Goal: Task Accomplishment & Management: Complete application form

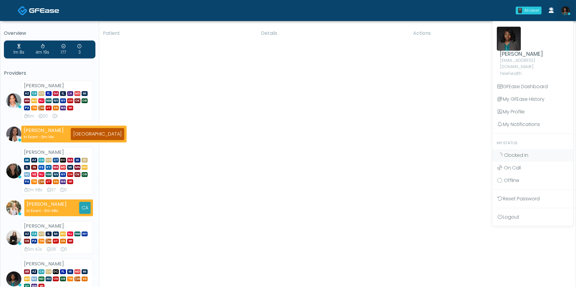
click at [431, 134] on div "Patient Details Actions" at bounding box center [335, 274] width 472 height 496
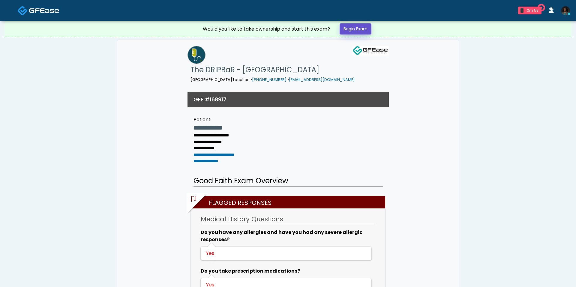
click at [360, 27] on link "Begin Exam" at bounding box center [355, 28] width 32 height 11
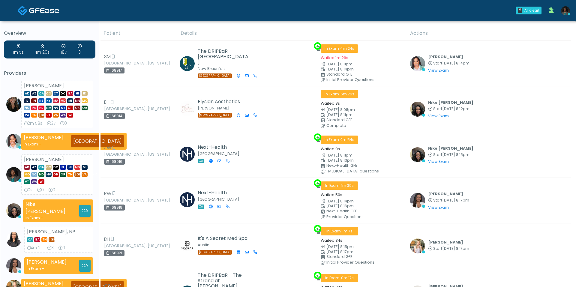
scroll to position [21, 0]
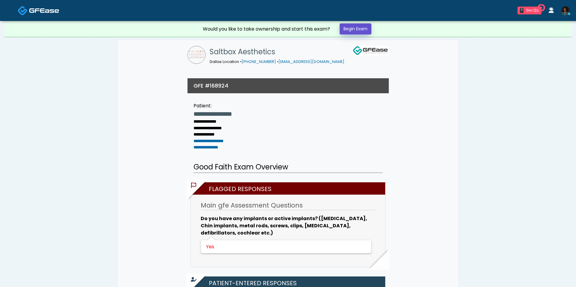
click at [350, 28] on link "Begin Exam" at bounding box center [355, 28] width 32 height 11
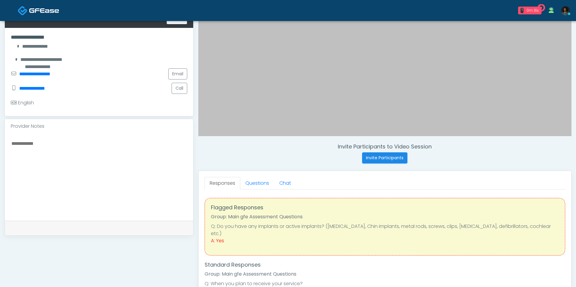
scroll to position [113, 0]
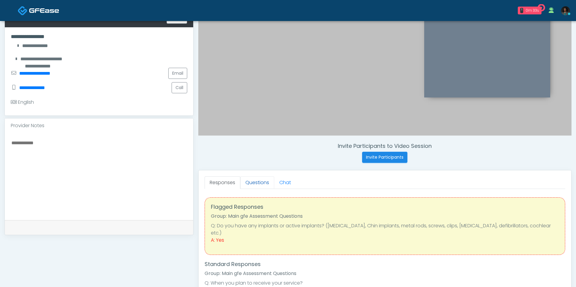
click at [255, 181] on link "Questions" at bounding box center [257, 182] width 34 height 13
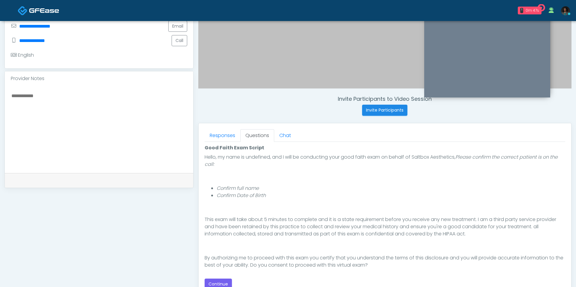
scroll to position [48, 0]
click at [219, 280] on button "Continue" at bounding box center [217, 284] width 27 height 11
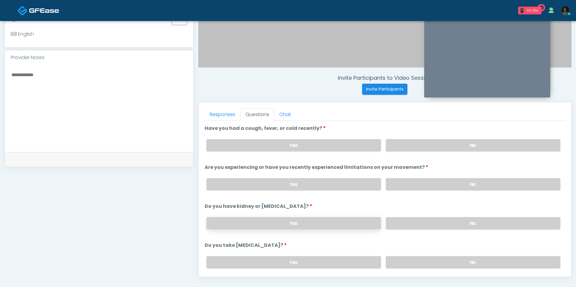
scroll to position [182, 0]
click at [418, 146] on label "No" at bounding box center [473, 144] width 174 height 12
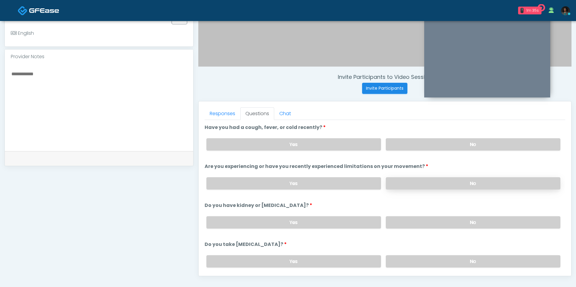
click at [416, 180] on label "No" at bounding box center [473, 183] width 174 height 12
click at [414, 223] on label "No" at bounding box center [473, 222] width 174 height 12
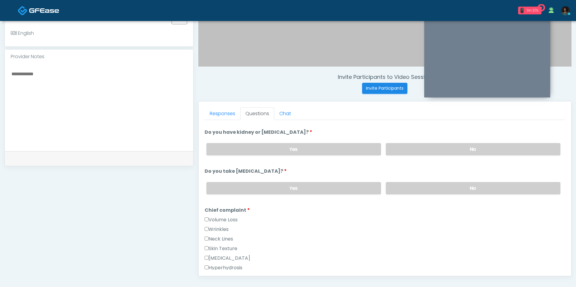
scroll to position [75, 0]
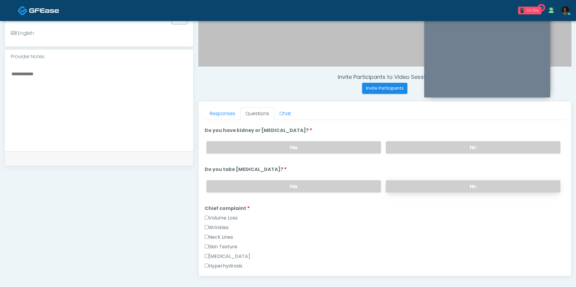
click at [412, 180] on label "No" at bounding box center [473, 186] width 174 height 12
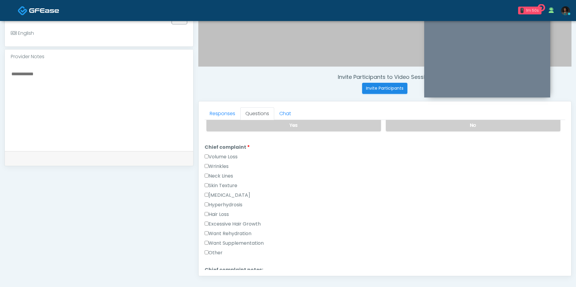
scroll to position [173, 0]
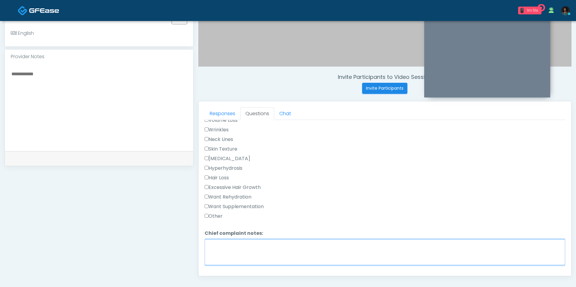
click at [237, 249] on textarea "Chief complaint notes:" at bounding box center [384, 252] width 360 height 26
click at [216, 215] on label "Other" at bounding box center [213, 216] width 18 height 7
click at [233, 250] on textarea "*****" at bounding box center [384, 252] width 360 height 26
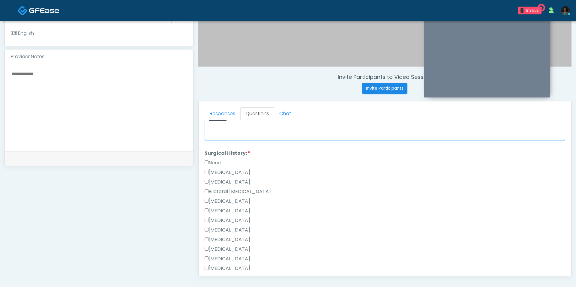
scroll to position [326, 0]
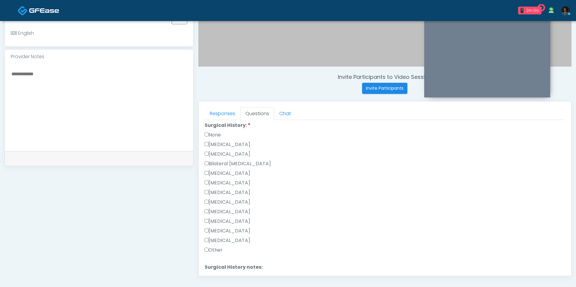
type textarea "**********"
click at [242, 170] on label "Breast Augmentation" at bounding box center [227, 173] width 46 height 7
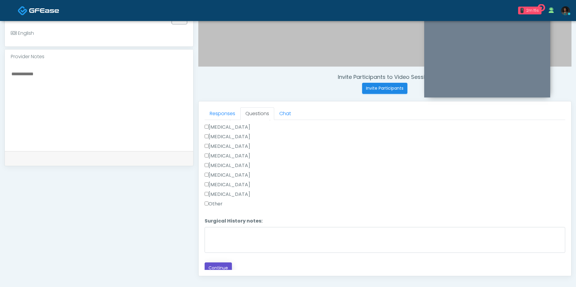
click at [224, 262] on button "Continue" at bounding box center [217, 267] width 27 height 11
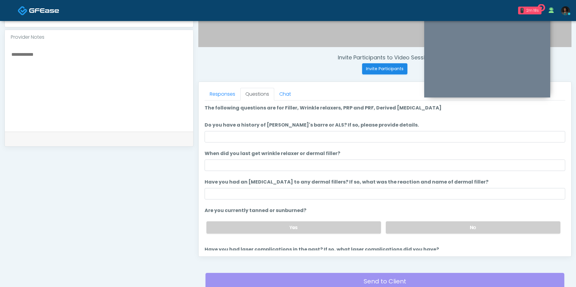
scroll to position [194, 0]
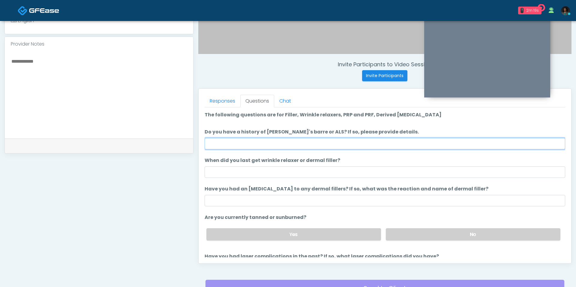
click at [275, 145] on input "Do you have a history of Guillain's barre or ALS? If so, please provide details." at bounding box center [384, 143] width 360 height 11
type input "**"
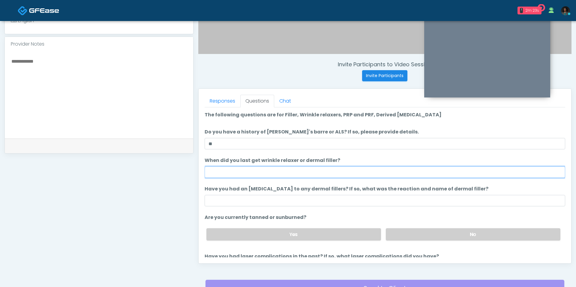
click at [273, 168] on input "When did you last get wrinkle relaxer or dermal filler?" at bounding box center [384, 171] width 360 height 11
type input "**********"
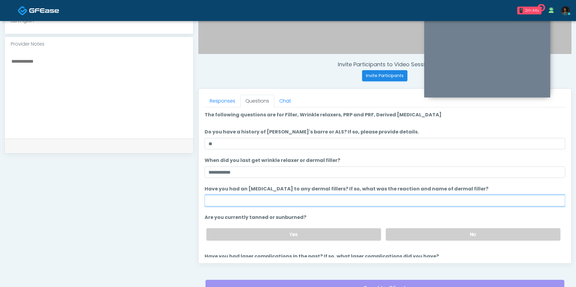
click at [370, 198] on input "Have you had an allergic response to any dermal fillers? If so, what was the re…" at bounding box center [384, 200] width 360 height 11
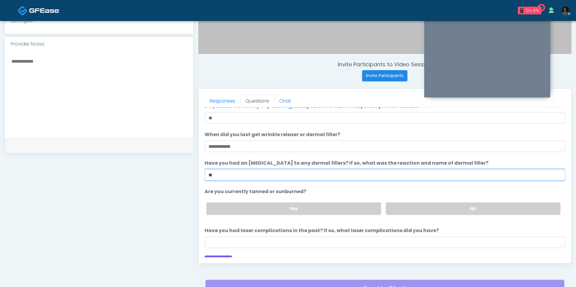
scroll to position [29, 0]
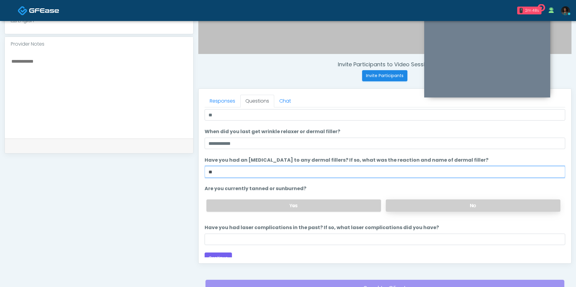
type input "**"
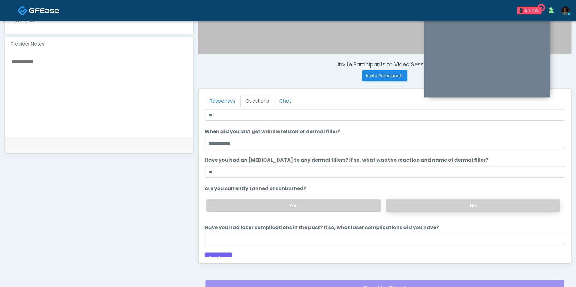
click at [404, 207] on label "No" at bounding box center [473, 205] width 174 height 12
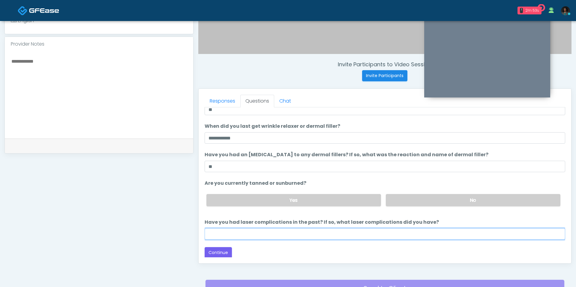
click at [335, 232] on input "Have you had laser complications in the past? If so, what laser complications d…" at bounding box center [384, 233] width 360 height 11
type input "**"
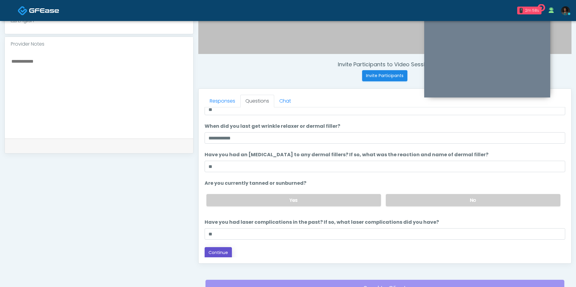
click at [222, 250] on button "Continue" at bounding box center [217, 252] width 27 height 11
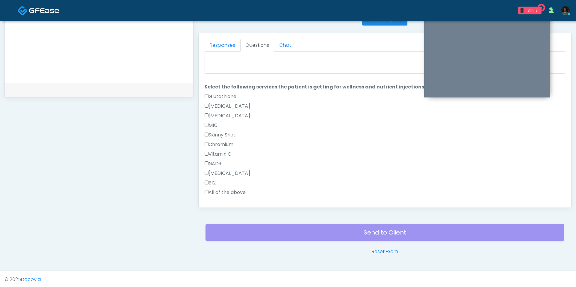
scroll to position [0, 0]
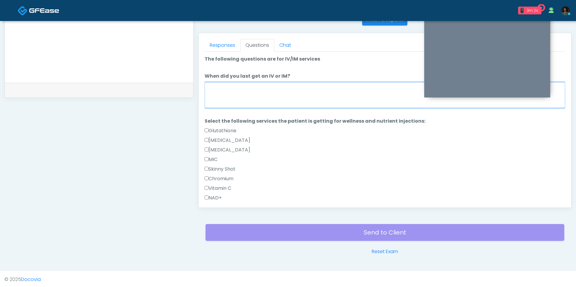
click at [262, 94] on textarea "When did you last get an IV or IM?" at bounding box center [384, 95] width 360 height 26
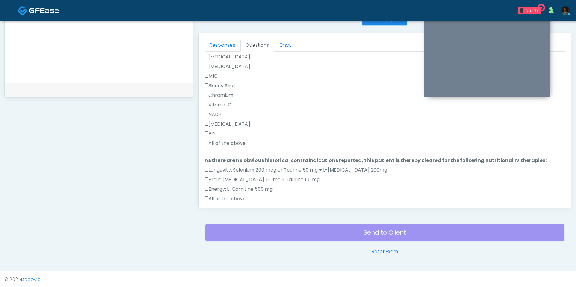
scroll to position [105, 0]
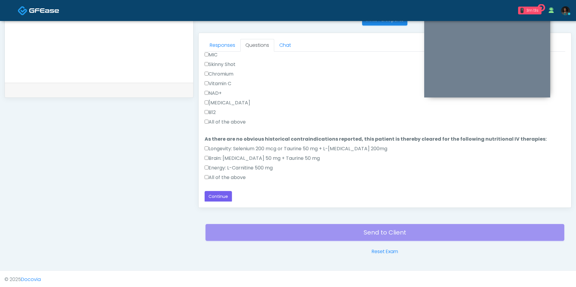
type textarea "**********"
click at [230, 117] on div "B12" at bounding box center [384, 114] width 360 height 10
click at [230, 121] on label "All of the above" at bounding box center [224, 121] width 41 height 7
click at [227, 174] on label "All of the above" at bounding box center [224, 177] width 41 height 7
click at [218, 193] on button "Continue" at bounding box center [217, 196] width 27 height 11
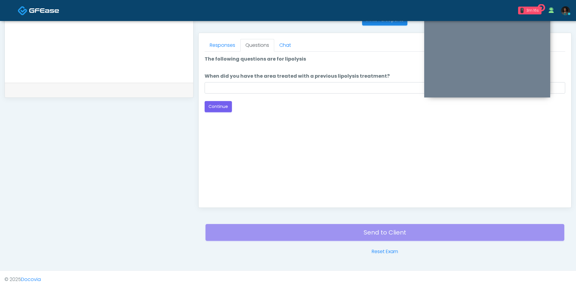
scroll to position [0, 0]
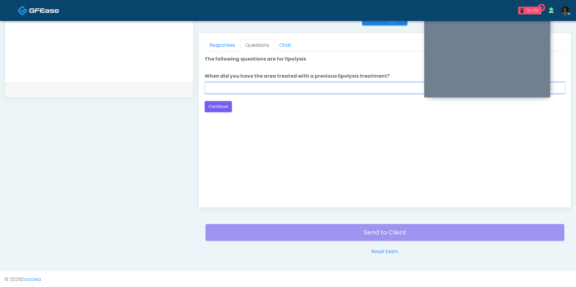
click at [259, 88] on input "When did you have the area treated with a previous lipolysis treatment?" at bounding box center [384, 87] width 360 height 11
type input "*"
type input "**********"
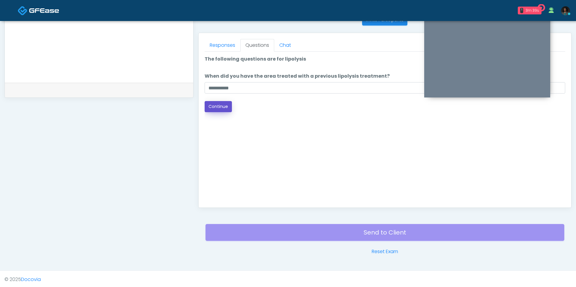
click at [221, 101] on button "Continue" at bounding box center [217, 106] width 27 height 11
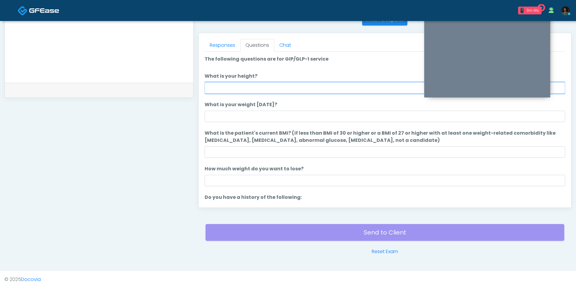
click at [235, 83] on input "What is your height?" at bounding box center [384, 87] width 360 height 11
type input "***"
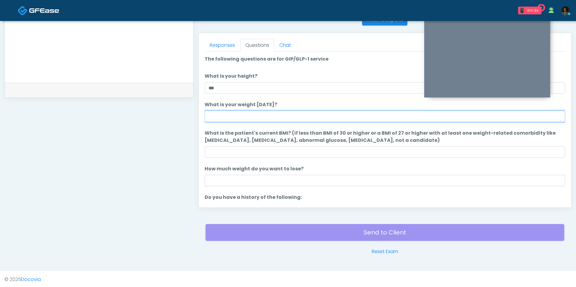
click at [267, 115] on input "What is your weight [DATE]?" at bounding box center [384, 116] width 360 height 11
type input "***"
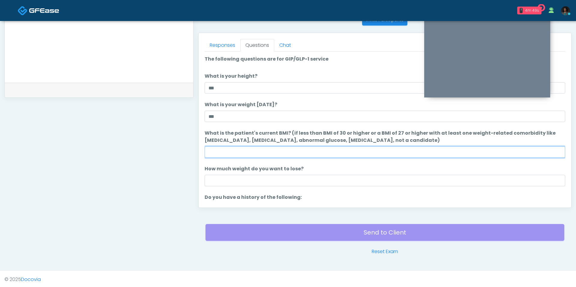
click at [249, 154] on input "What is the patient's current BMI? (if less than BMI of 30 or higher or a BMI o…" at bounding box center [384, 151] width 360 height 11
type input "****"
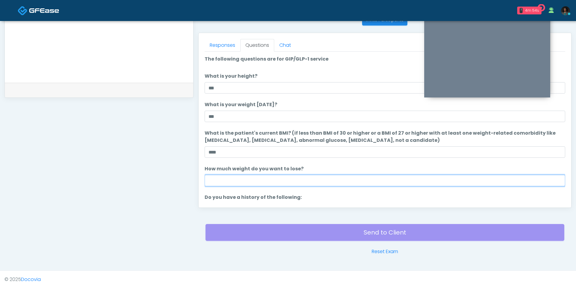
click at [261, 177] on input "How much weight do you want to lose?" at bounding box center [384, 180] width 360 height 11
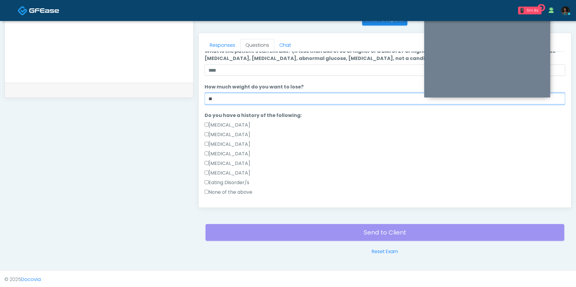
scroll to position [82, 0]
type input "**"
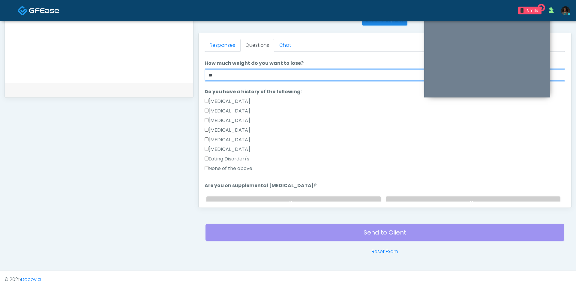
scroll to position [112, 0]
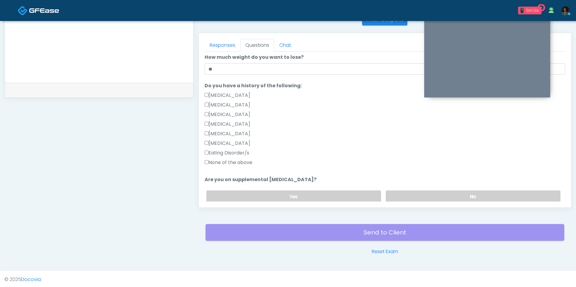
click at [244, 161] on label "None of the above" at bounding box center [228, 162] width 48 height 7
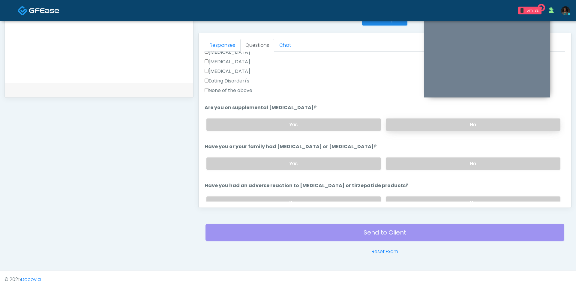
click at [407, 121] on label "No" at bounding box center [473, 124] width 174 height 12
click at [337, 143] on label "Have you or your family had [MEDICAL_DATA] or [MEDICAL_DATA]?" at bounding box center [290, 146] width 172 height 7
click at [337, 127] on label "Yes" at bounding box center [293, 124] width 174 height 12
click at [412, 168] on div "Yes No" at bounding box center [382, 164] width 363 height 22
click at [405, 163] on label "No" at bounding box center [473, 163] width 174 height 12
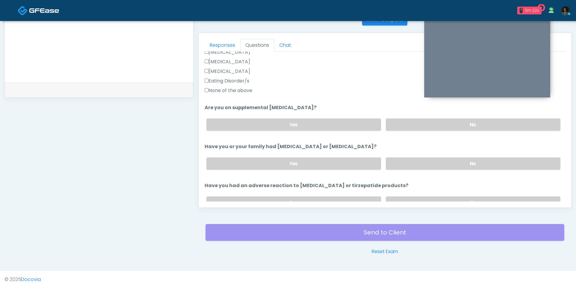
scroll to position [235, 0]
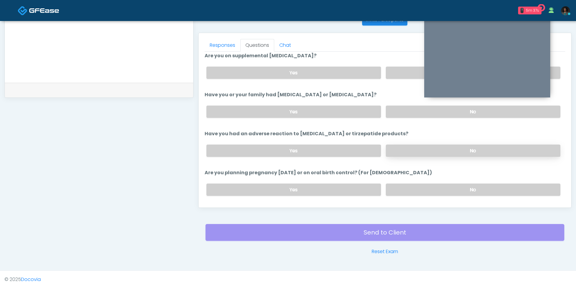
click at [387, 148] on label "No" at bounding box center [473, 151] width 174 height 12
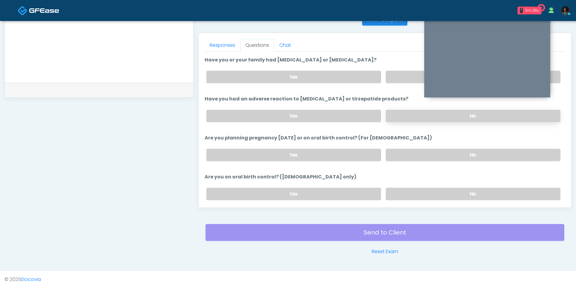
scroll to position [281, 0]
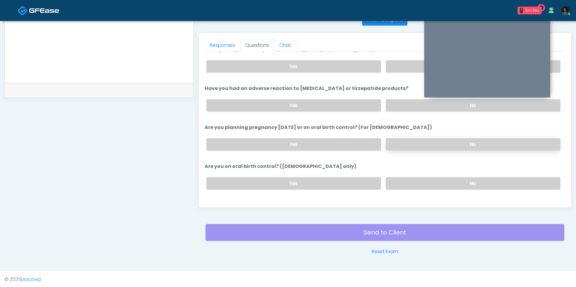
click at [396, 138] on label "No" at bounding box center [473, 144] width 174 height 12
click at [406, 184] on label "No" at bounding box center [473, 183] width 174 height 12
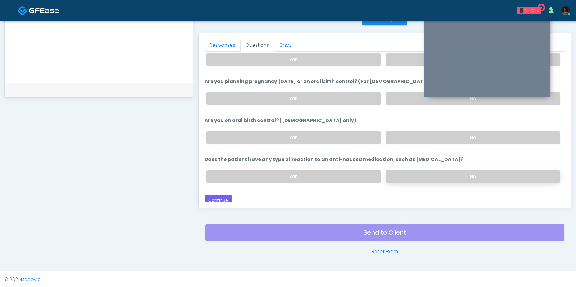
click at [406, 170] on label "No" at bounding box center [473, 176] width 174 height 12
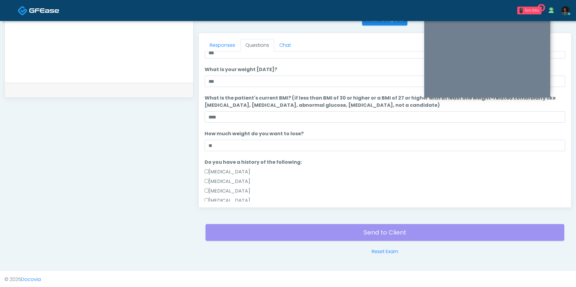
scroll to position [0, 0]
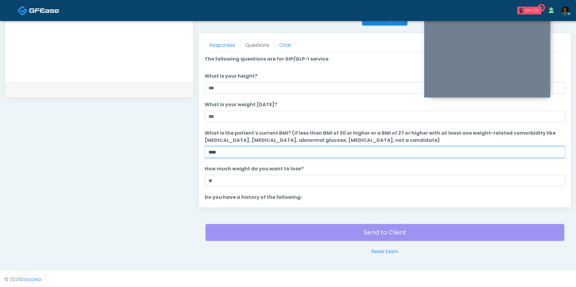
click at [227, 151] on input "****" at bounding box center [384, 151] width 360 height 11
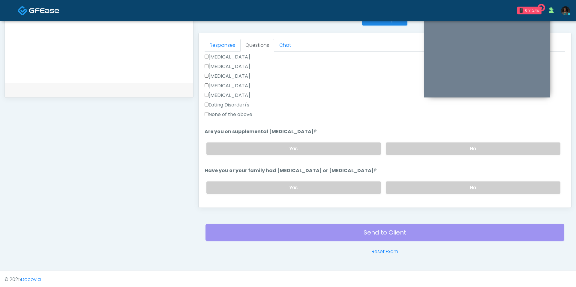
scroll to position [326, 0]
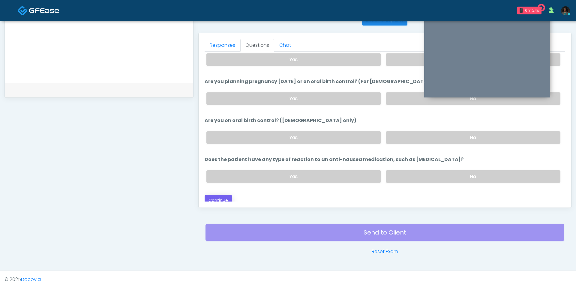
type input "****"
click at [218, 195] on button "Continue" at bounding box center [217, 200] width 27 height 11
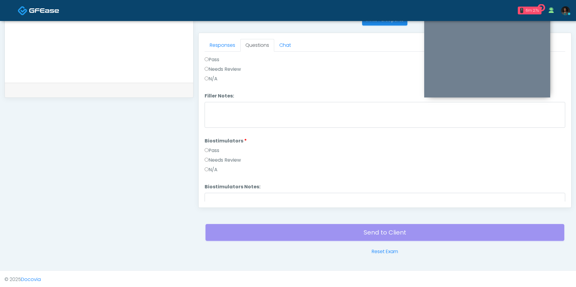
scroll to position [0, 0]
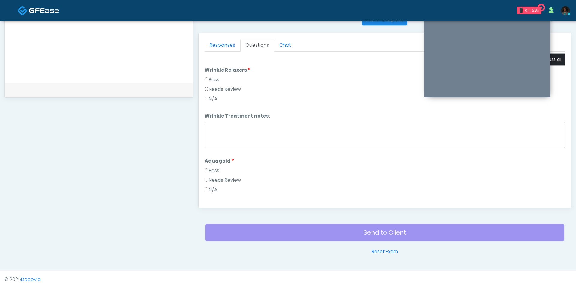
click at [554, 58] on button "Pass All" at bounding box center [553, 59] width 23 height 11
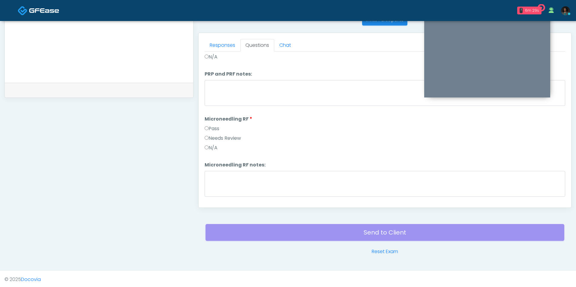
scroll to position [733, 0]
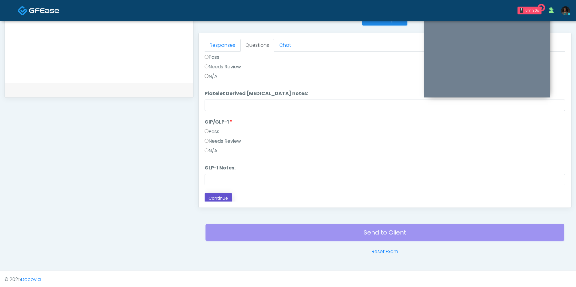
click at [223, 193] on button "Continue" at bounding box center [217, 198] width 27 height 11
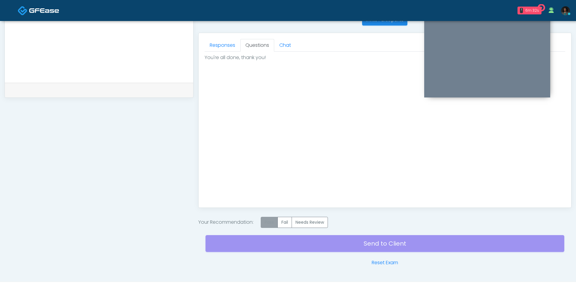
click at [267, 225] on label "Pass" at bounding box center [269, 222] width 17 height 11
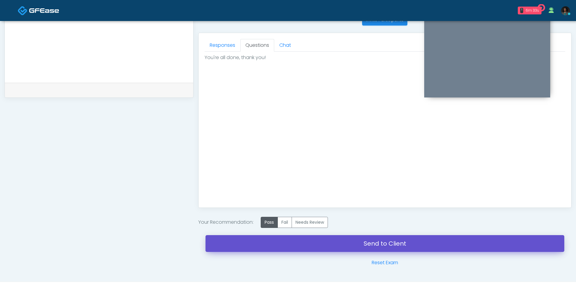
click at [299, 243] on link "Send to Client" at bounding box center [384, 243] width 359 height 17
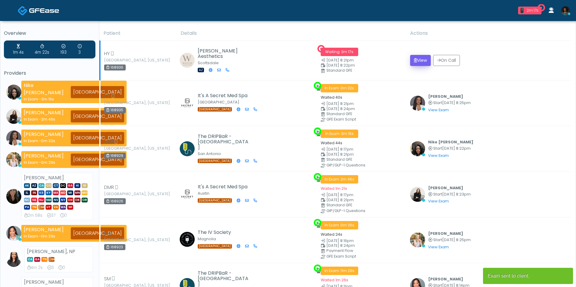
scroll to position [132, 0]
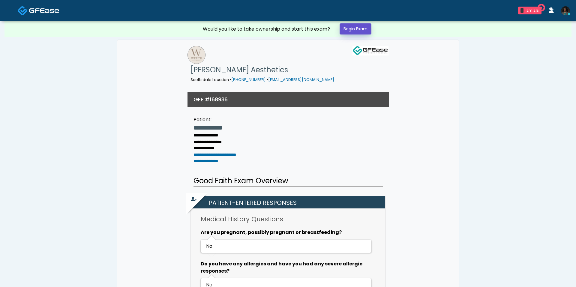
click at [357, 31] on link "Begin Exam" at bounding box center [355, 28] width 32 height 11
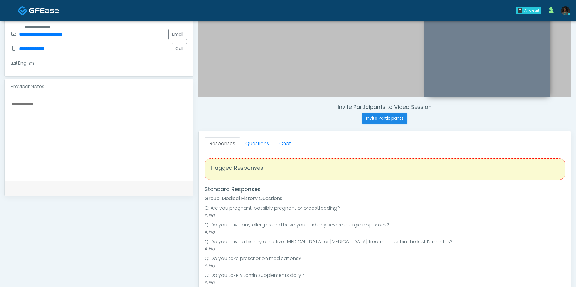
scroll to position [82, 0]
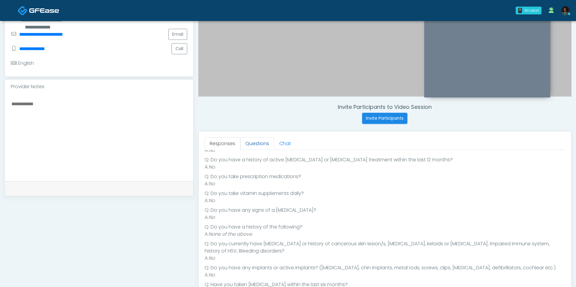
click at [262, 142] on link "Questions" at bounding box center [257, 143] width 34 height 13
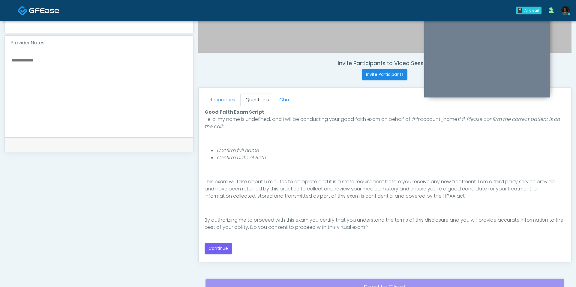
scroll to position [200, 0]
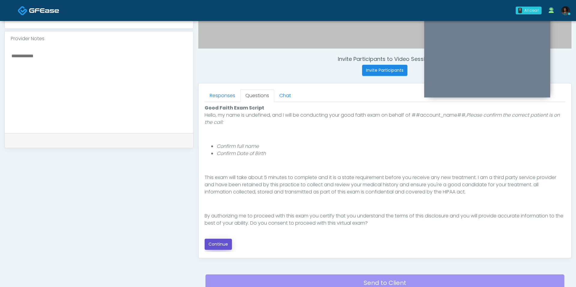
click at [216, 248] on button "Continue" at bounding box center [217, 244] width 27 height 11
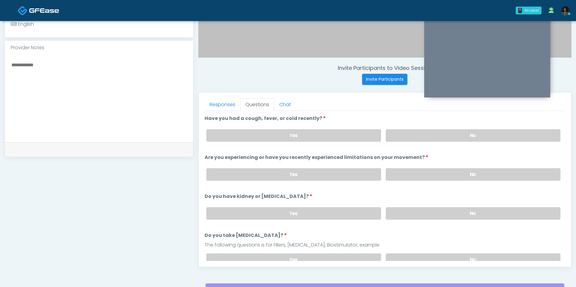
scroll to position [192, 0]
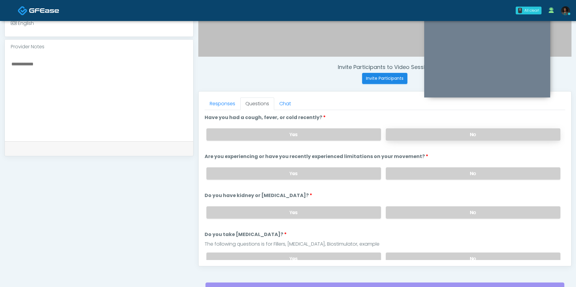
click at [406, 131] on label "No" at bounding box center [473, 134] width 174 height 12
click at [402, 173] on label "No" at bounding box center [473, 173] width 174 height 12
click at [413, 207] on label "No" at bounding box center [473, 212] width 174 height 12
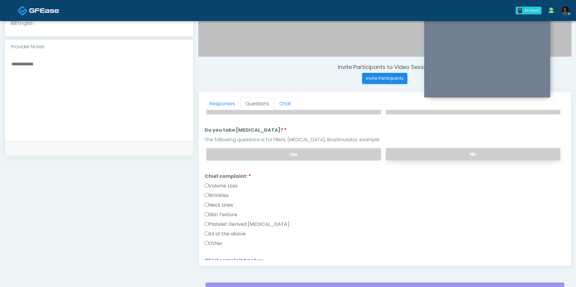
scroll to position [107, 0]
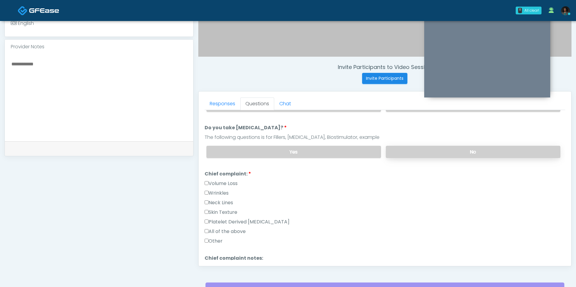
click at [408, 148] on label "No" at bounding box center [473, 152] width 174 height 12
click at [219, 237] on label "Other" at bounding box center [213, 240] width 18 height 7
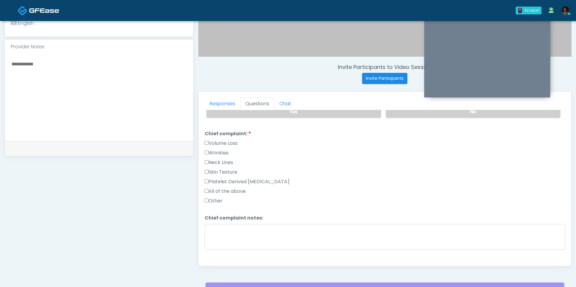
scroll to position [150, 0]
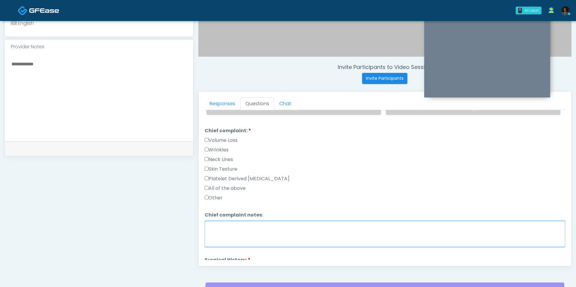
click at [240, 234] on textarea "Chief complaint notes:" at bounding box center [384, 234] width 360 height 26
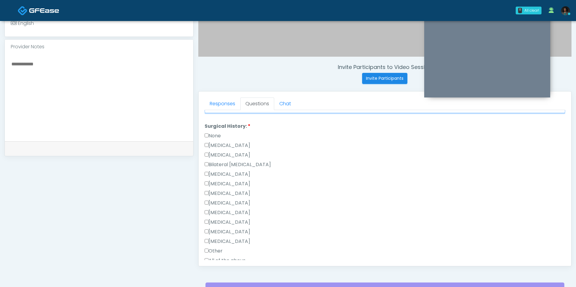
scroll to position [275, 0]
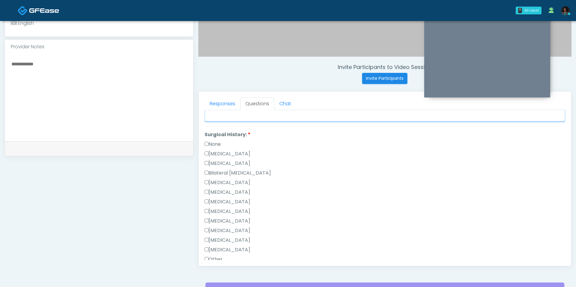
type textarea "*****"
click at [217, 141] on label "None" at bounding box center [212, 144] width 16 height 7
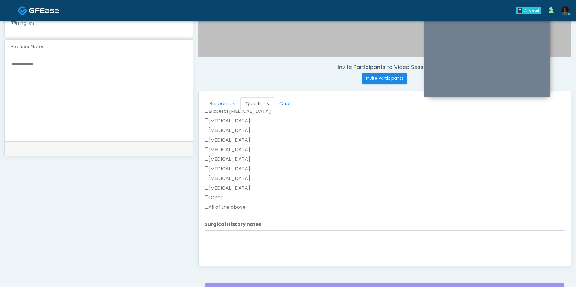
scroll to position [350, 0]
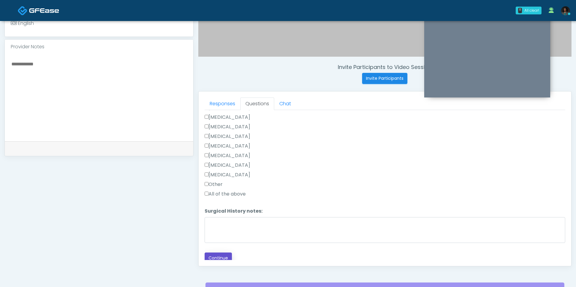
click at [224, 253] on button "Continue" at bounding box center [217, 257] width 27 height 11
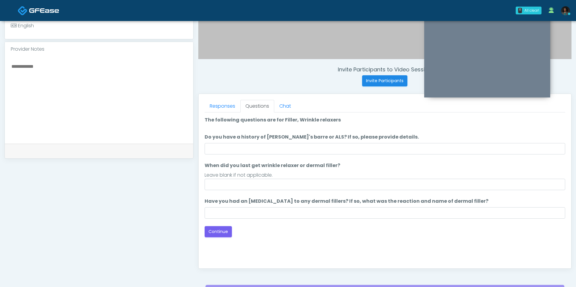
scroll to position [186, 0]
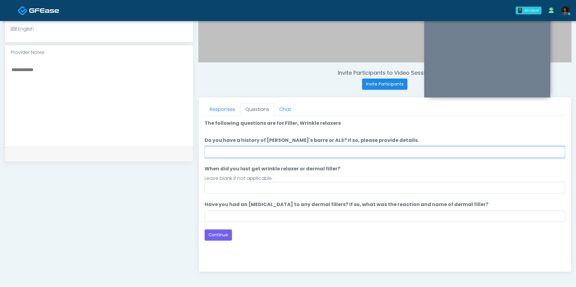
click at [279, 146] on input "Do you have a history of [PERSON_NAME]'s barre or ALS? If so, please provide de…" at bounding box center [384, 151] width 360 height 11
type input "**"
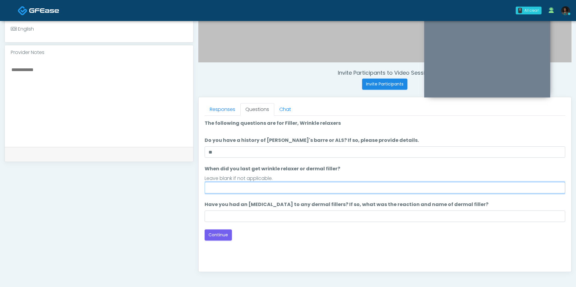
click at [273, 182] on input "When did you last get wrinkle relaxer or dermal filler?" at bounding box center [384, 187] width 360 height 11
type input "**********"
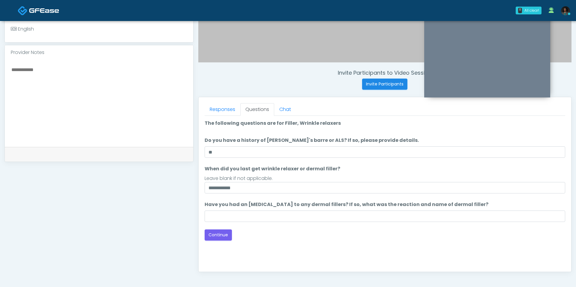
click at [289, 221] on div "Loading... Connecting to your agent... Please wait while we prepare your person…" at bounding box center [384, 180] width 360 height 121
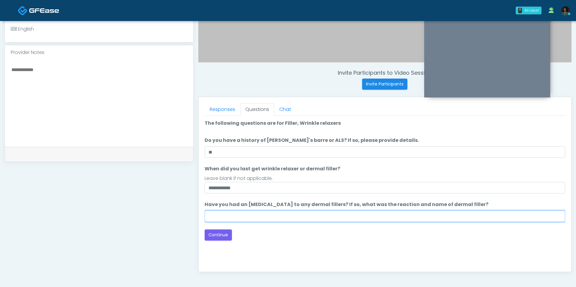
click at [282, 215] on input "Have you had an [MEDICAL_DATA] to any dermal fillers? If so, what was the react…" at bounding box center [384, 215] width 360 height 11
type input "**"
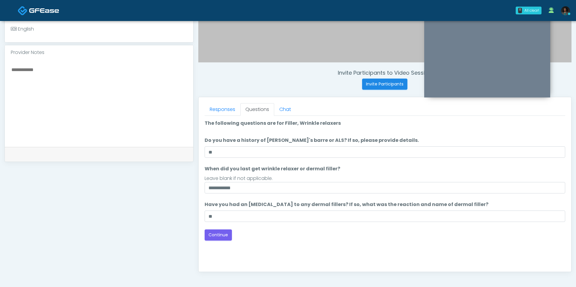
click at [220, 241] on div "Good Faith Exam Script Good Faith Exam Script INTRODUCTION Hello, my name is un…" at bounding box center [384, 191] width 360 height 150
click at [220, 231] on button "Continue" at bounding box center [217, 234] width 27 height 11
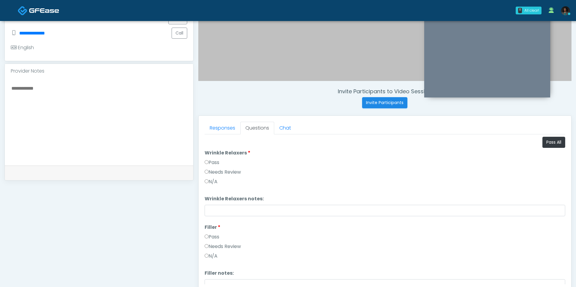
scroll to position [113, 0]
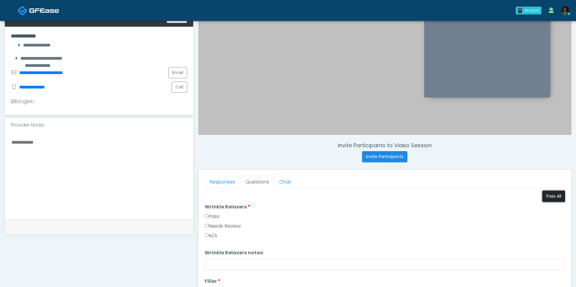
click at [556, 195] on button "Pass All" at bounding box center [553, 196] width 23 height 11
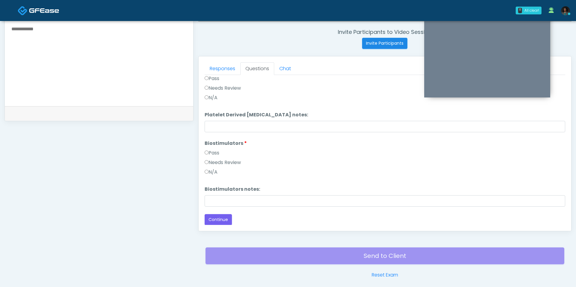
scroll to position [238, 0]
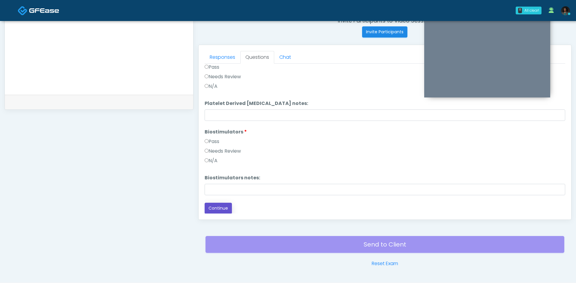
click at [223, 206] on button "Continue" at bounding box center [217, 208] width 27 height 11
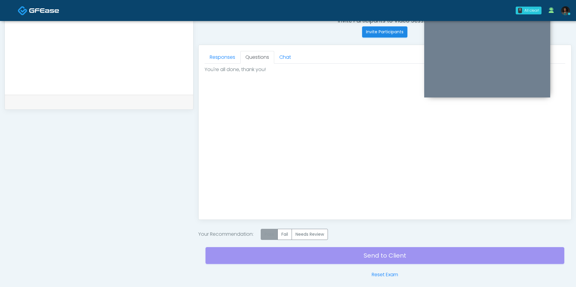
click at [269, 232] on label "Pass" at bounding box center [269, 234] width 17 height 11
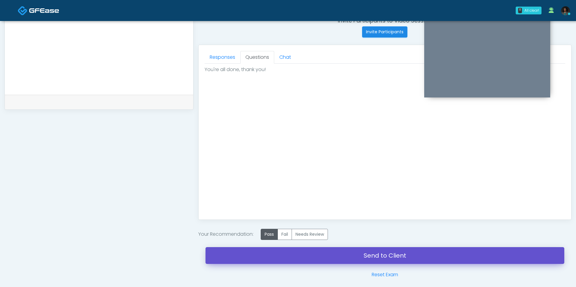
click at [287, 261] on link "Send to Client" at bounding box center [384, 255] width 359 height 17
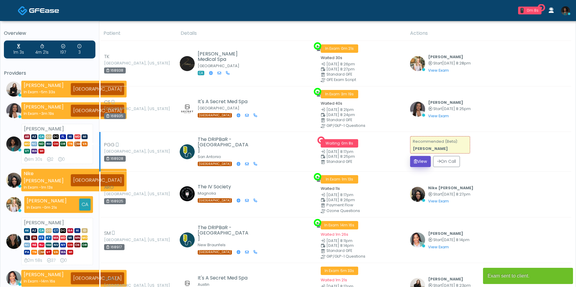
click at [418, 159] on button "View" at bounding box center [420, 161] width 21 height 11
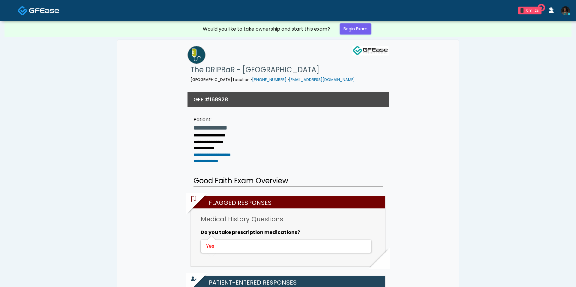
click at [351, 35] on div "Would you like to take ownership and start this exam? Begin Exam" at bounding box center [288, 29] width 180 height 16
click at [352, 25] on link "Begin Exam" at bounding box center [355, 28] width 32 height 11
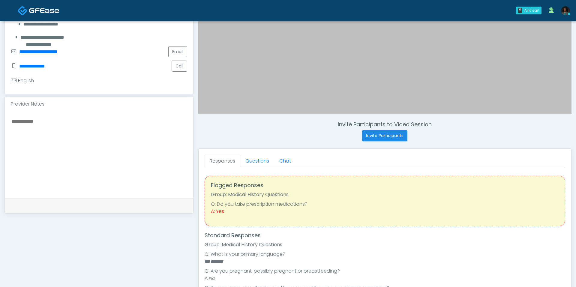
scroll to position [136, 0]
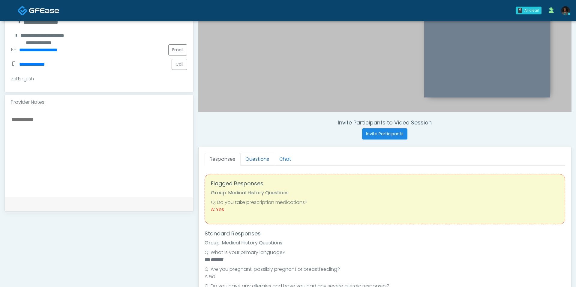
click at [256, 158] on link "Questions" at bounding box center [257, 159] width 34 height 13
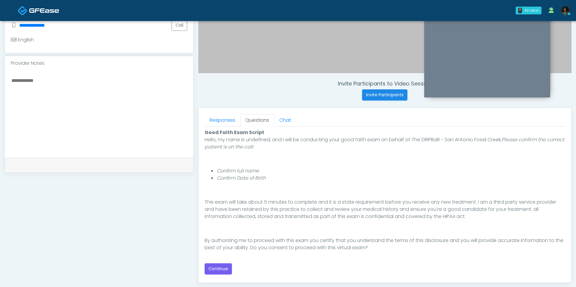
scroll to position [176, 0]
click at [218, 264] on button "Continue" at bounding box center [217, 267] width 27 height 11
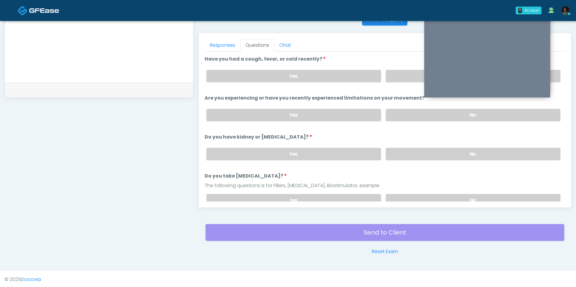
scroll to position [233, 0]
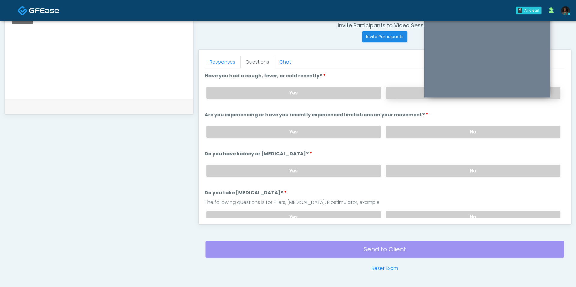
click at [408, 91] on label "No" at bounding box center [473, 93] width 174 height 12
click at [401, 130] on label "No" at bounding box center [473, 132] width 174 height 12
click at [404, 166] on label "No" at bounding box center [473, 171] width 174 height 12
click at [405, 212] on label "No" at bounding box center [473, 217] width 174 height 12
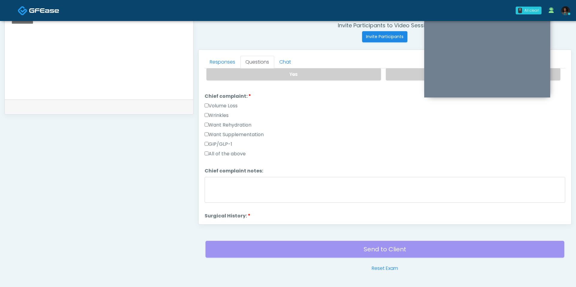
scroll to position [120, 0]
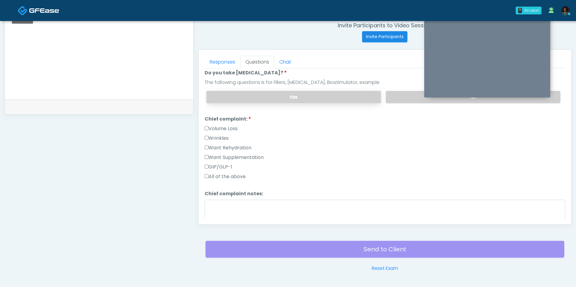
click at [314, 92] on label "Yes" at bounding box center [293, 97] width 174 height 12
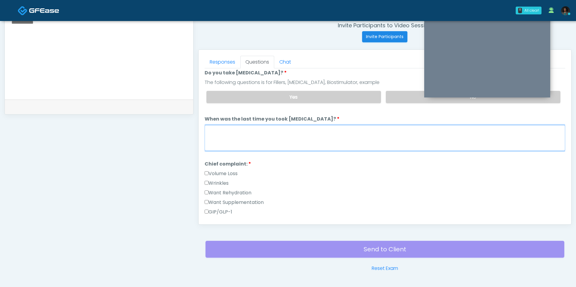
click at [299, 127] on textarea "When was the last time you took [MEDICAL_DATA]?" at bounding box center [384, 138] width 360 height 26
click at [239, 125] on textarea "*******" at bounding box center [384, 138] width 360 height 26
type textarea "*"
paste textarea "**********"
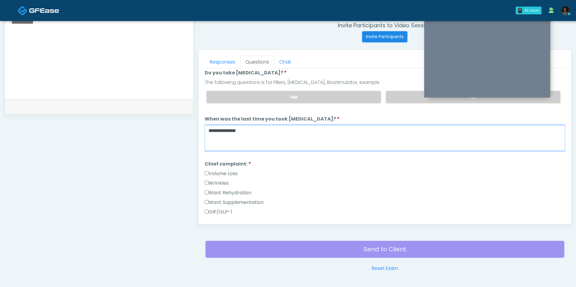
paste textarea "**********"
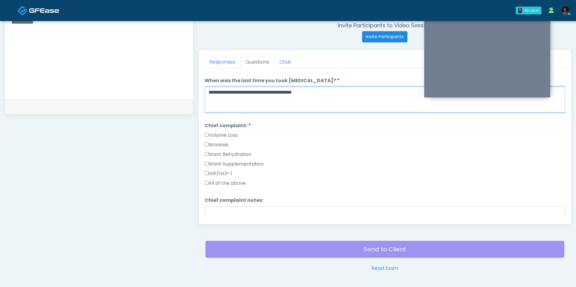
type textarea "**********"
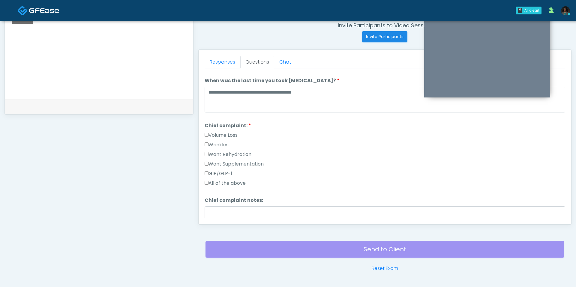
click at [239, 151] on label "Want Rehydration" at bounding box center [227, 154] width 47 height 7
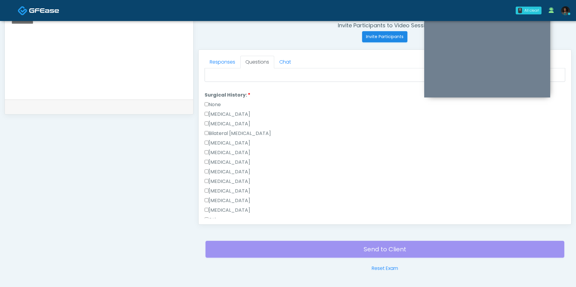
scroll to position [329, 0]
click at [218, 80] on label "None" at bounding box center [212, 83] width 16 height 7
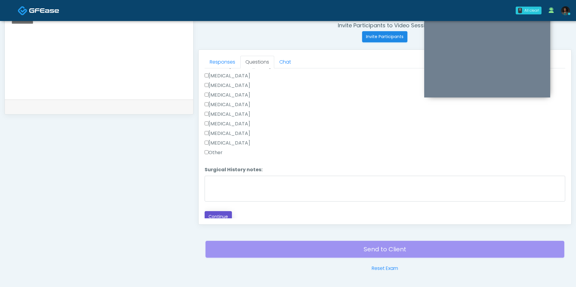
click at [225, 212] on button "Continue" at bounding box center [217, 216] width 27 height 11
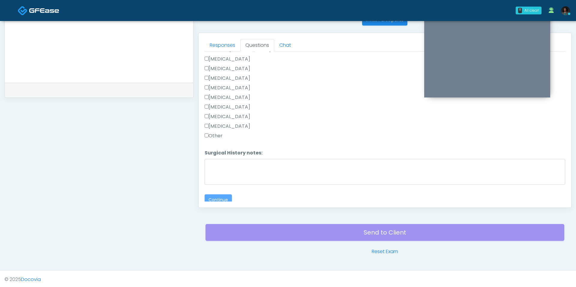
scroll to position [0, 0]
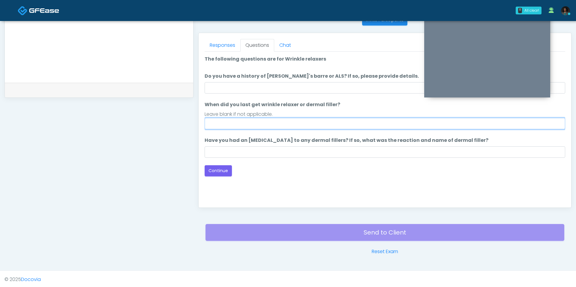
click at [289, 123] on input "When did you last get wrinkle relaxer or dermal filler?" at bounding box center [384, 123] width 360 height 11
type input "***"
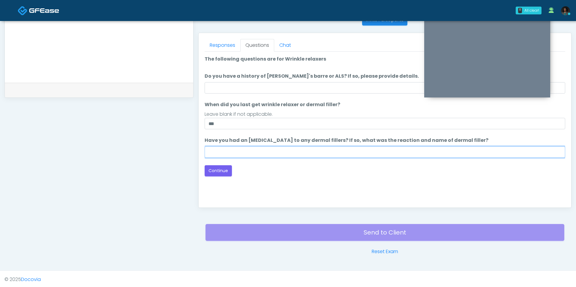
click at [238, 155] on input "Have you had an [MEDICAL_DATA] to any dermal fillers? If so, what was the react…" at bounding box center [384, 151] width 360 height 11
type input "****"
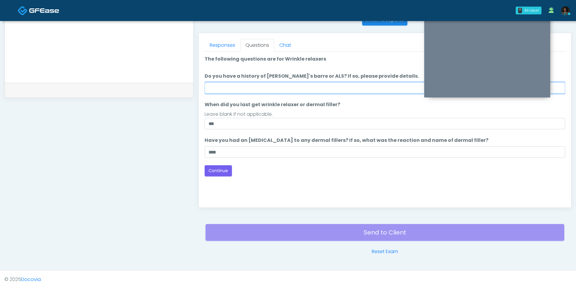
click at [245, 83] on input "Do you have a history of [PERSON_NAME]'s barre or ALS? If so, please provide de…" at bounding box center [384, 87] width 360 height 11
type input "**"
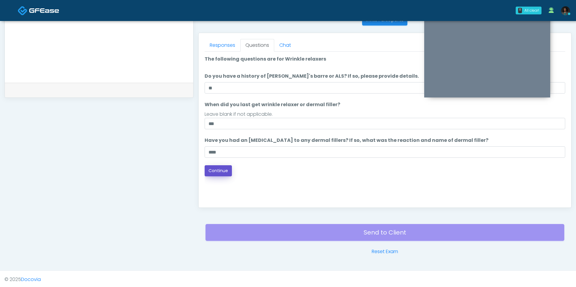
click at [228, 172] on button "Continue" at bounding box center [217, 170] width 27 height 11
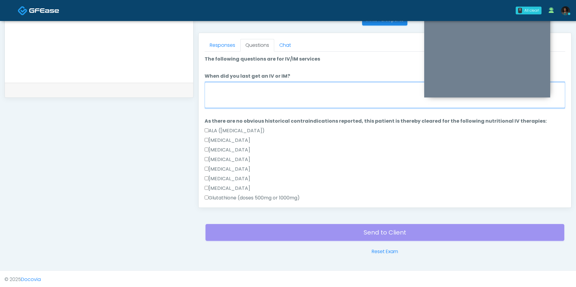
click at [278, 90] on textarea "When did you last get an IV or IM?" at bounding box center [384, 95] width 360 height 26
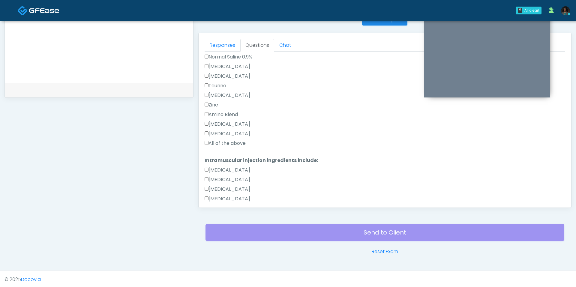
type textarea "***"
click at [228, 141] on label "All of the above" at bounding box center [224, 143] width 41 height 7
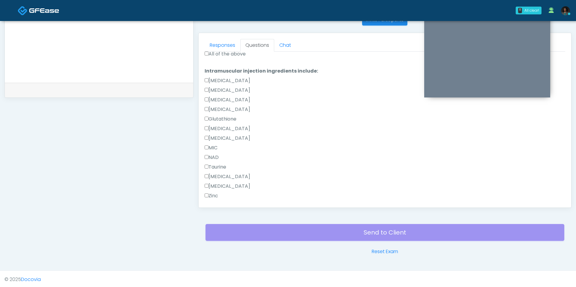
scroll to position [392, 0]
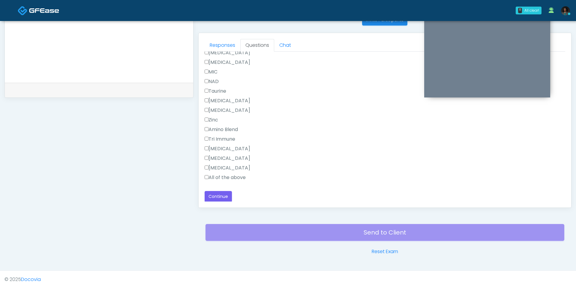
click at [227, 174] on label "All of the above" at bounding box center [224, 177] width 41 height 7
click at [222, 194] on button "Continue" at bounding box center [217, 196] width 27 height 11
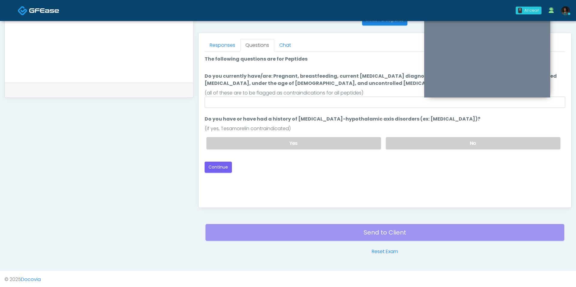
scroll to position [0, 0]
click at [308, 99] on input "Do you currently have/are: Pregnant, breastfeeding, current cancer diagnosis or…" at bounding box center [384, 102] width 360 height 11
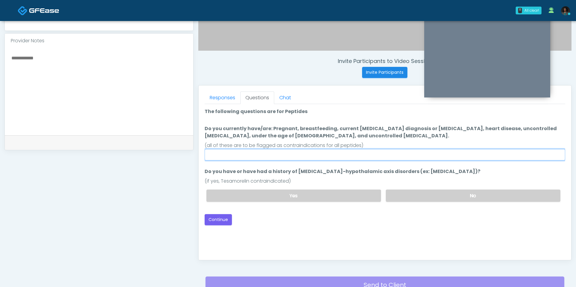
scroll to position [196, 0]
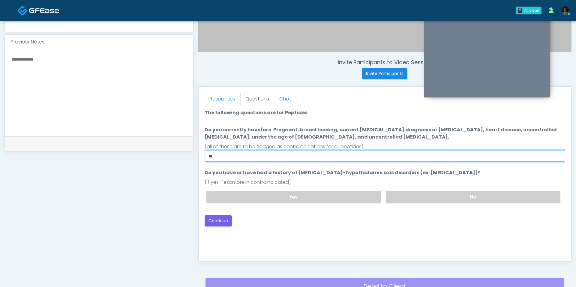
type input "*"
click at [415, 195] on label "No" at bounding box center [473, 197] width 174 height 12
click at [332, 148] on div "(all of these are to be flagged as contraindications for all peptides)" at bounding box center [384, 146] width 360 height 7
click at [322, 161] on ol "The following questions are for Peptides The following questions are for Peptid…" at bounding box center [384, 158] width 360 height 99
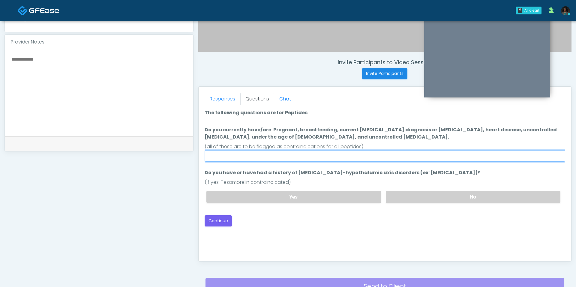
click at [313, 156] on input "Do you currently have/are: Pregnant, breastfeeding, current cancer diagnosis or…" at bounding box center [384, 155] width 360 height 11
type input "***"
click at [214, 224] on button "Continue" at bounding box center [217, 220] width 27 height 11
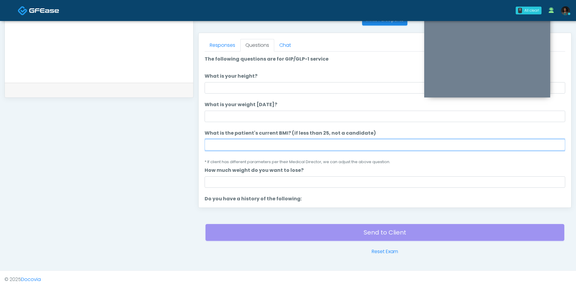
click at [243, 142] on input "What is the patient's current BMI? (if less than 25, not a candidate)" at bounding box center [384, 144] width 360 height 11
type input "****"
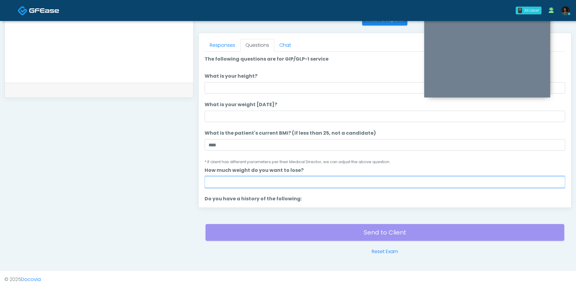
click at [244, 179] on input "How much weight do you want to lose?" at bounding box center [384, 181] width 360 height 11
type input "**"
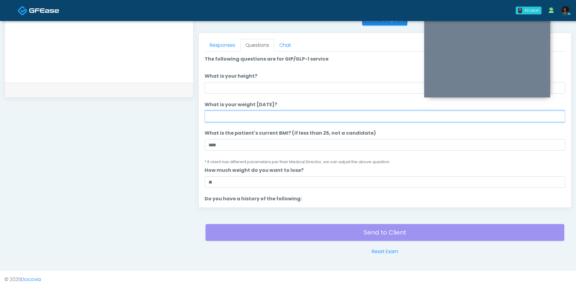
click at [235, 115] on input "What is your weight today?" at bounding box center [384, 116] width 360 height 11
type input "***"
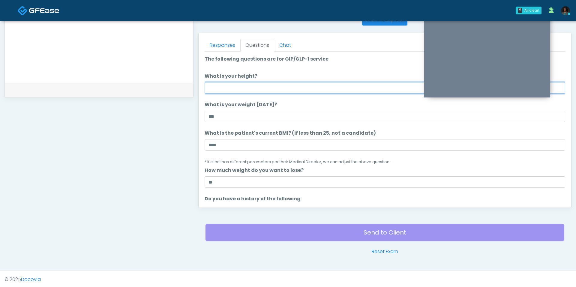
click at [229, 85] on input "What is your height?" at bounding box center [384, 87] width 360 height 11
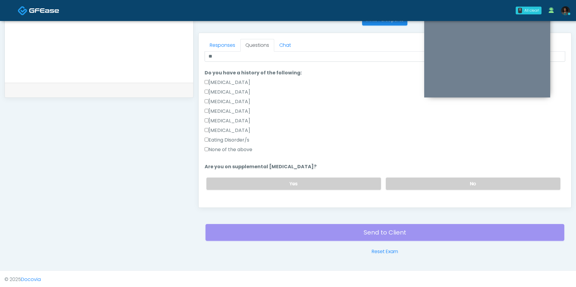
scroll to position [126, 0]
type input "***"
click at [230, 147] on label "None of the above" at bounding box center [228, 149] width 48 height 7
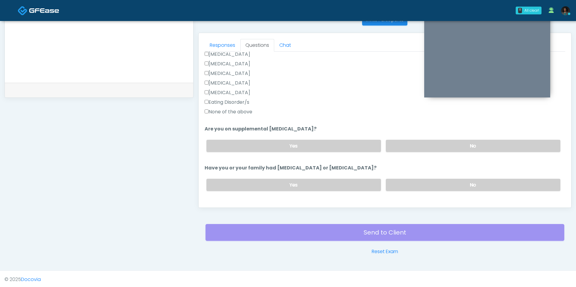
scroll to position [164, 0]
click at [424, 146] on label "No" at bounding box center [473, 145] width 174 height 12
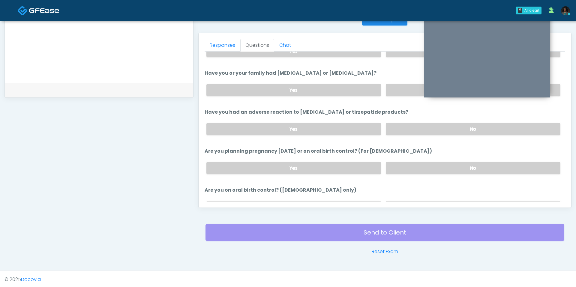
scroll to position [251, 0]
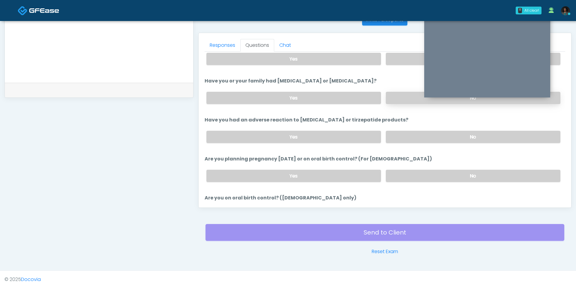
click at [401, 98] on label "No" at bounding box center [473, 98] width 174 height 12
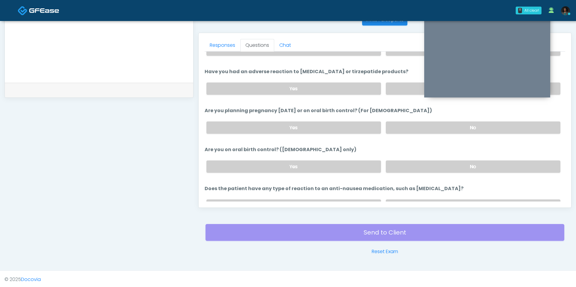
scroll to position [328, 0]
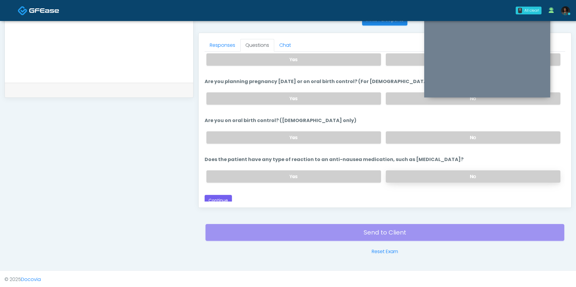
click at [416, 171] on label "No" at bounding box center [473, 176] width 174 height 12
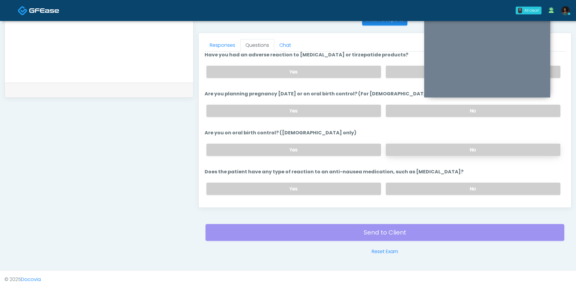
click at [411, 144] on label "No" at bounding box center [473, 150] width 174 height 12
click at [422, 108] on label "No" at bounding box center [473, 111] width 174 height 12
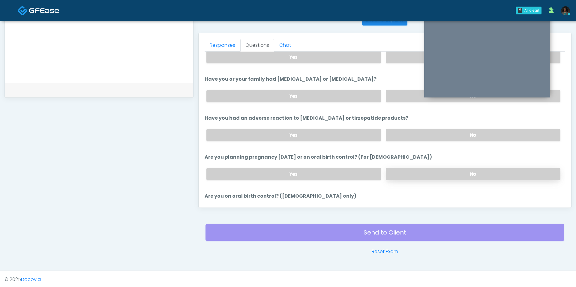
scroll to position [251, 0]
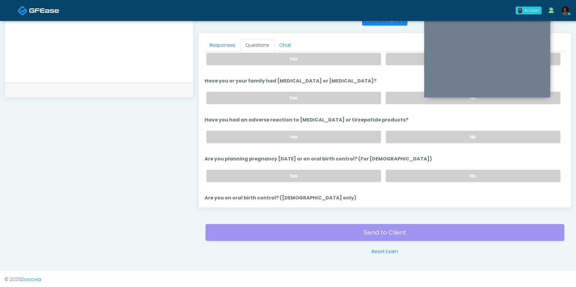
click at [420, 128] on div "Yes No" at bounding box center [382, 137] width 363 height 22
click at [417, 133] on label "No" at bounding box center [473, 137] width 174 height 12
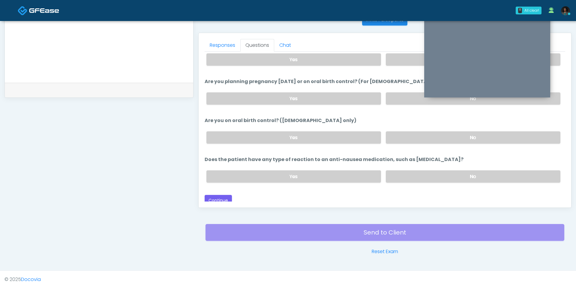
click at [232, 197] on div "Back Continue" at bounding box center [384, 200] width 360 height 11
click at [227, 197] on button "Continue" at bounding box center [217, 200] width 27 height 11
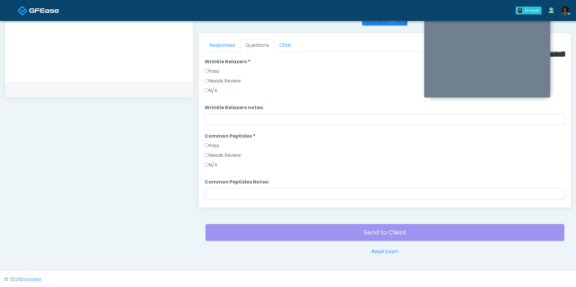
scroll to position [0, 0]
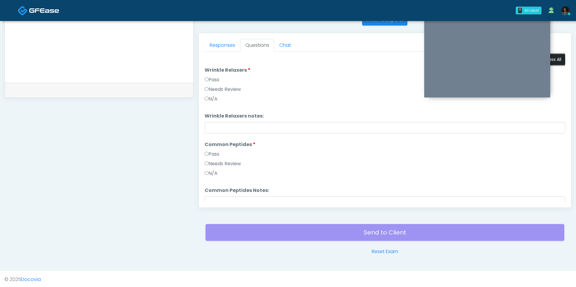
click at [555, 62] on button "Pass All" at bounding box center [553, 59] width 23 height 11
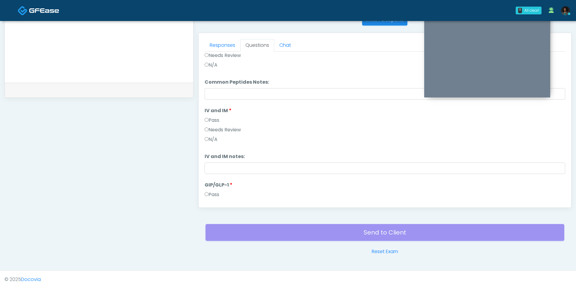
scroll to position [173, 0]
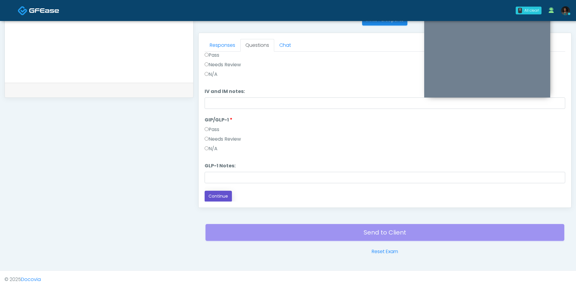
click at [225, 191] on button "Continue" at bounding box center [217, 196] width 27 height 11
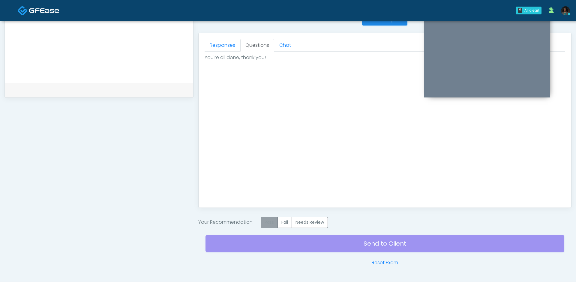
click at [272, 221] on label "Pass" at bounding box center [269, 222] width 17 height 11
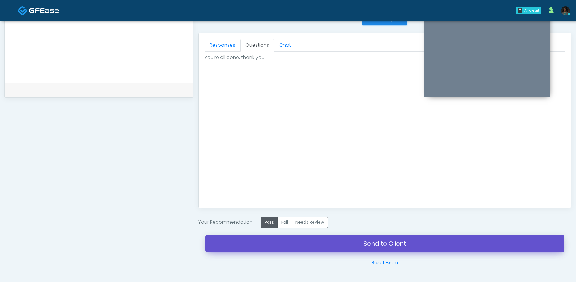
click at [295, 239] on link "Send to Client" at bounding box center [384, 243] width 359 height 17
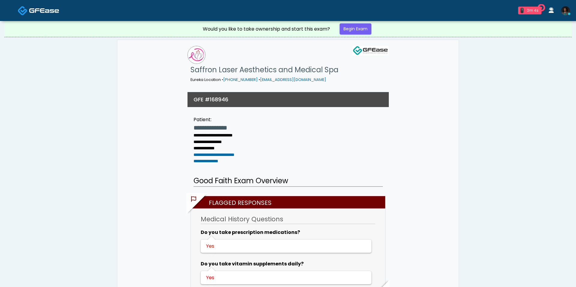
click at [365, 28] on link "Begin Exam" at bounding box center [355, 28] width 32 height 11
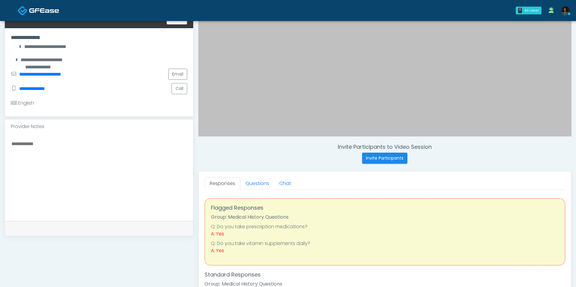
scroll to position [119, 0]
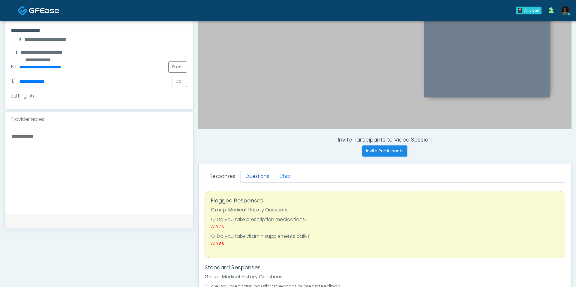
click at [255, 173] on link "Questions" at bounding box center [257, 176] width 34 height 13
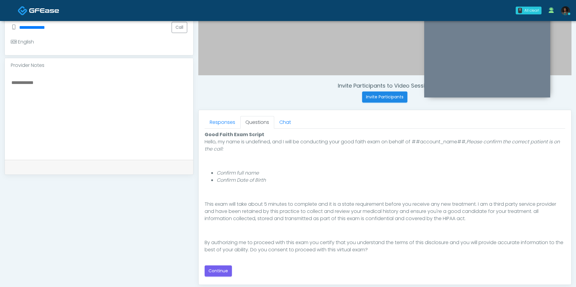
scroll to position [176, 0]
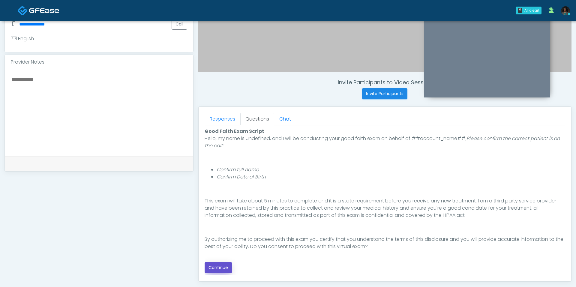
click at [214, 271] on button "Continue" at bounding box center [217, 267] width 27 height 11
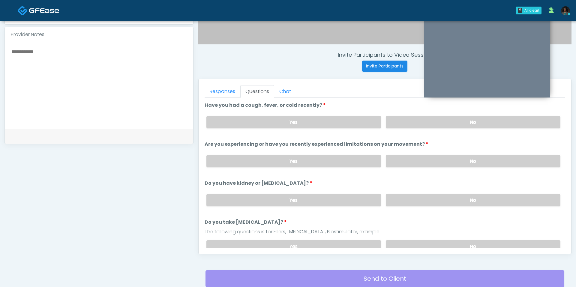
scroll to position [203, 0]
click at [424, 131] on div "Yes No" at bounding box center [382, 123] width 363 height 22
click at [424, 127] on label "No" at bounding box center [473, 123] width 174 height 12
click at [424, 166] on div "Yes No" at bounding box center [382, 162] width 363 height 22
click at [424, 163] on label "No" at bounding box center [473, 162] width 174 height 12
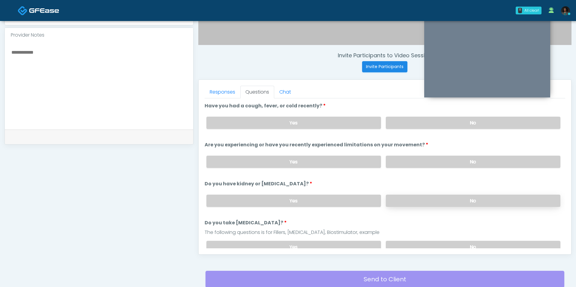
click at [424, 201] on label "No" at bounding box center [473, 201] width 174 height 12
click at [418, 241] on label "No" at bounding box center [473, 247] width 174 height 12
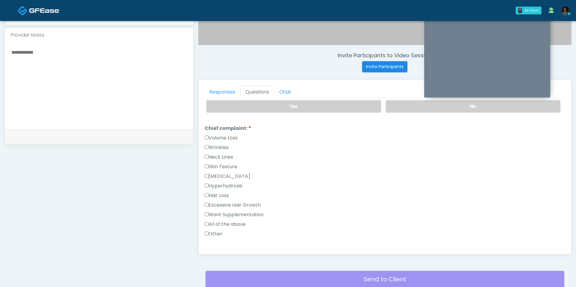
scroll to position [167, 0]
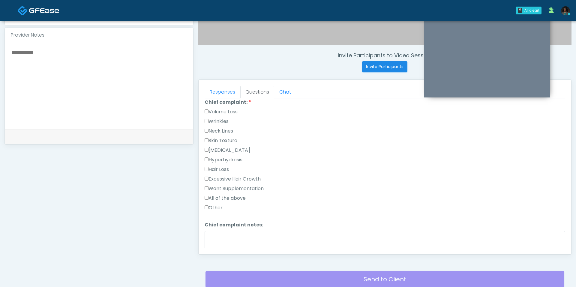
click at [212, 204] on label "Other" at bounding box center [213, 207] width 18 height 7
click at [227, 231] on textarea "Chief complaint notes:" at bounding box center [384, 244] width 360 height 26
type textarea "*"
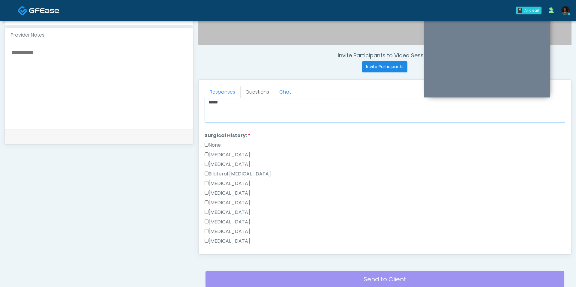
scroll to position [308, 0]
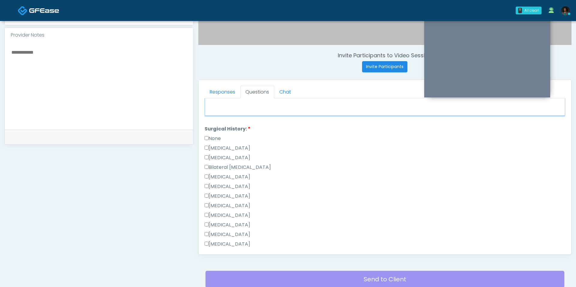
type textarea "*****"
click at [236, 221] on label "Cholecystectomy" at bounding box center [227, 224] width 46 height 7
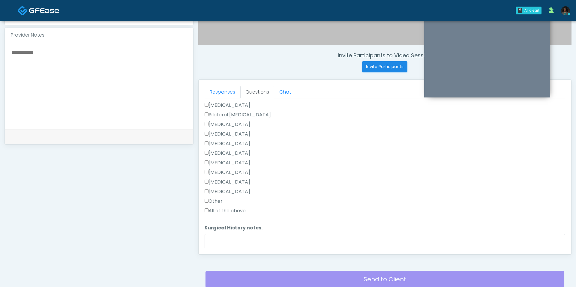
scroll to position [361, 0]
click at [218, 197] on label "Other" at bounding box center [213, 200] width 18 height 7
click at [234, 241] on textarea "Surgical History notes:" at bounding box center [384, 246] width 360 height 26
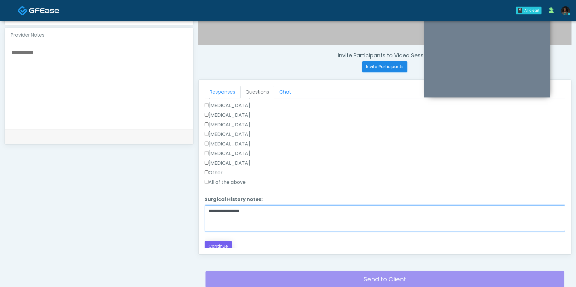
type textarea "**********"
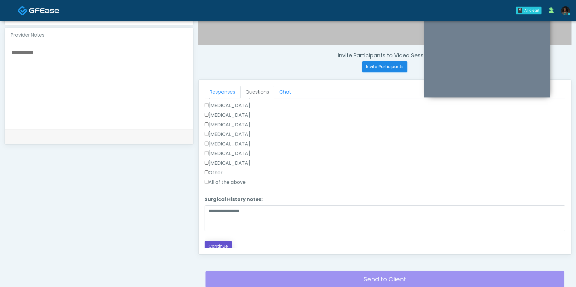
click at [220, 246] on button "Continue" at bounding box center [217, 246] width 27 height 11
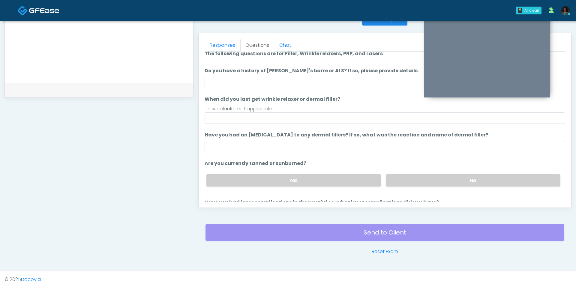
scroll to position [0, 0]
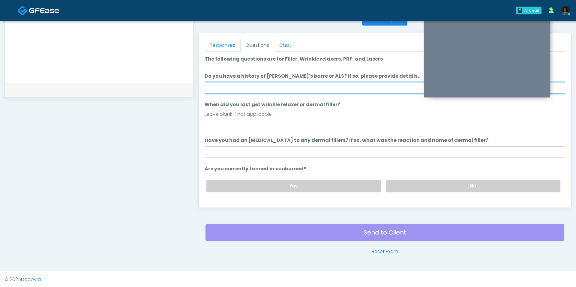
click at [267, 87] on input "Do you have a history of [PERSON_NAME]'s barre or ALS? If so, please provide de…" at bounding box center [384, 87] width 360 height 11
type input "**"
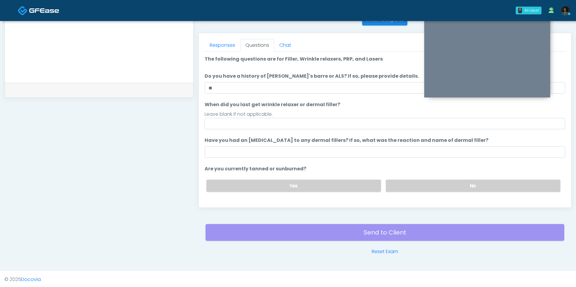
click at [246, 131] on ol "The following questions are for Filler, Wrinkle relaxers, PRP, and Lasers The f…" at bounding box center [384, 143] width 360 height 177
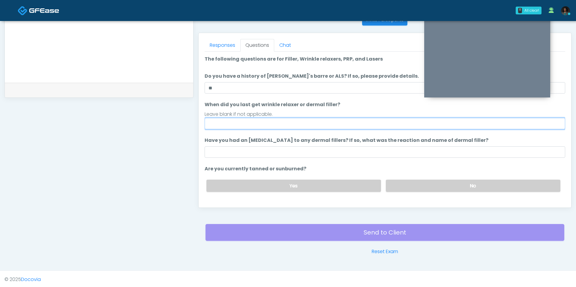
click at [247, 124] on input "When did you last get wrinkle relaxer or dermal filler?" at bounding box center [384, 123] width 360 height 11
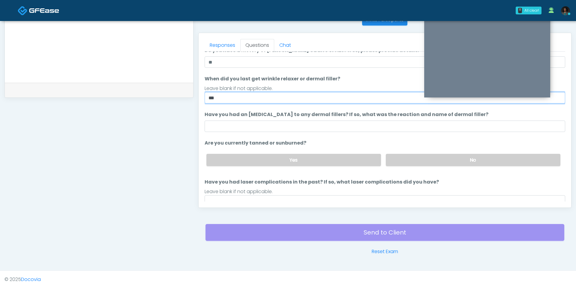
scroll to position [28, 0]
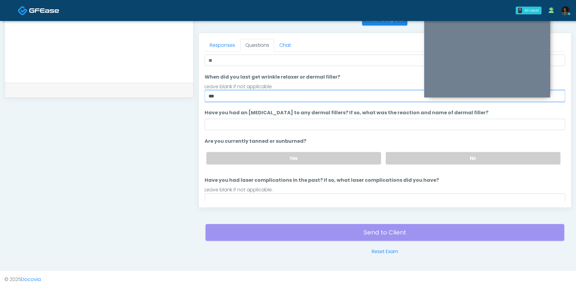
type input "***"
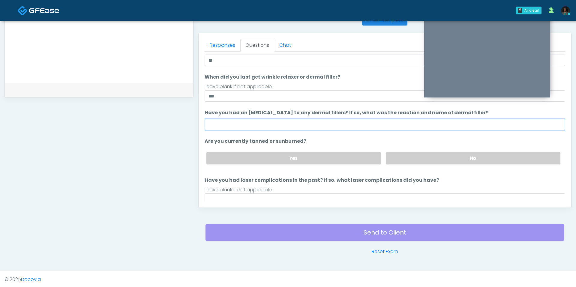
click at [245, 119] on input "Have you had an allergic response to any dermal fillers? If so, what was the re…" at bounding box center [384, 124] width 360 height 11
type input "**"
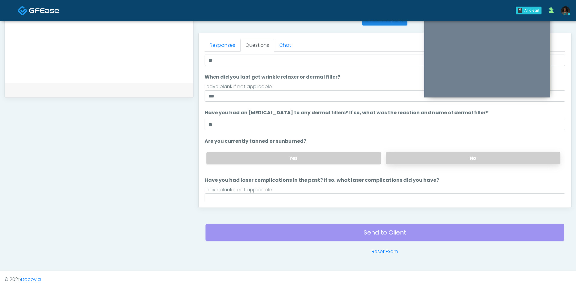
click at [430, 157] on label "No" at bounding box center [473, 158] width 174 height 12
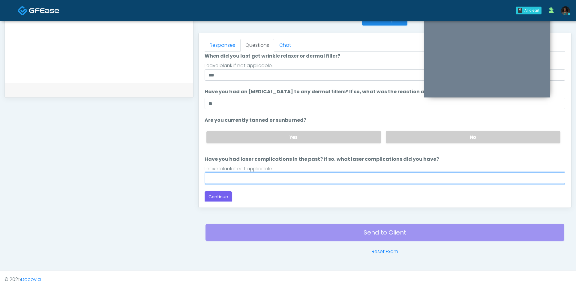
click at [311, 173] on input "Have you had laser complications in the past? If so, what laser complications d…" at bounding box center [384, 177] width 360 height 11
type input "**"
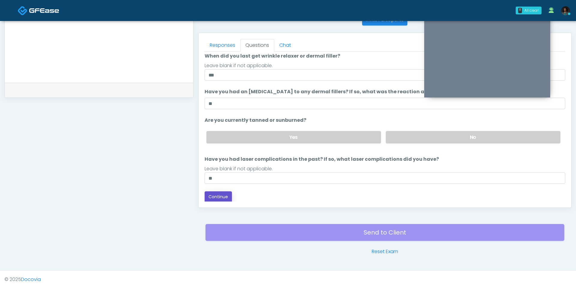
click at [225, 198] on button "Continue" at bounding box center [217, 196] width 27 height 11
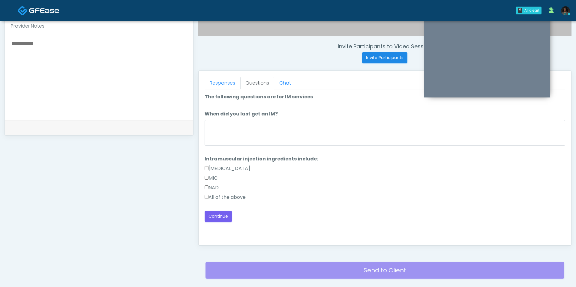
scroll to position [207, 0]
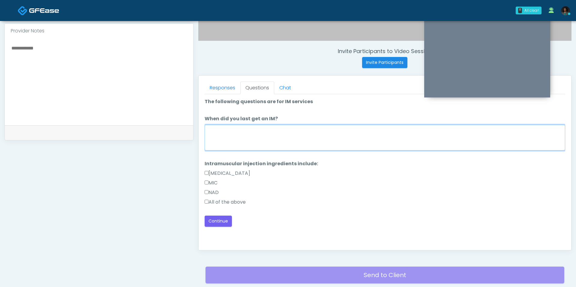
click at [292, 136] on textarea "When did you last get an IM?" at bounding box center [384, 138] width 360 height 26
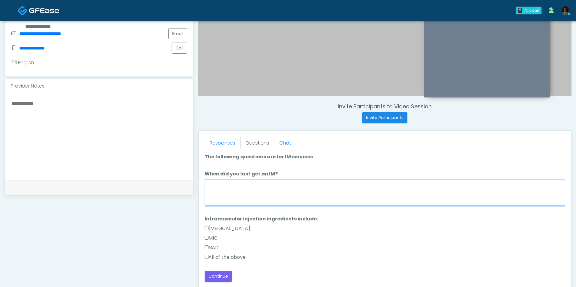
scroll to position [145, 0]
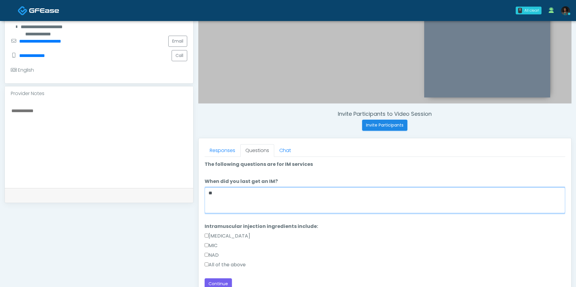
type textarea "*"
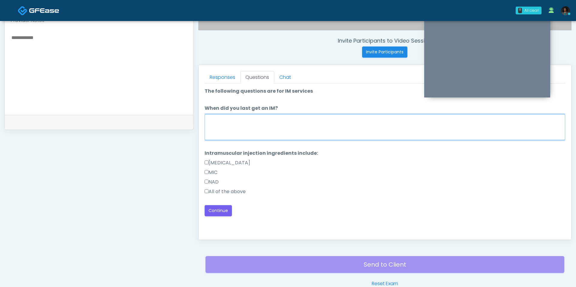
scroll to position [250, 0]
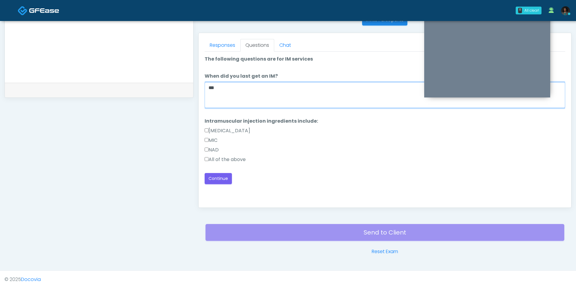
type textarea "***"
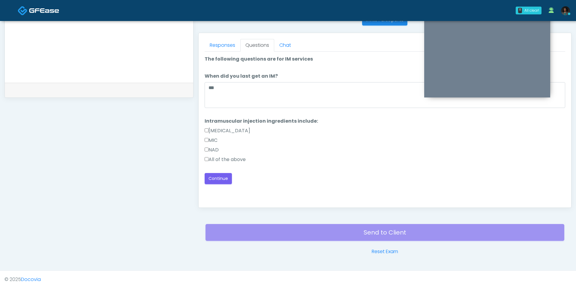
click at [231, 157] on label "All of the above" at bounding box center [224, 159] width 41 height 7
click at [231, 178] on button "Continue" at bounding box center [217, 178] width 27 height 11
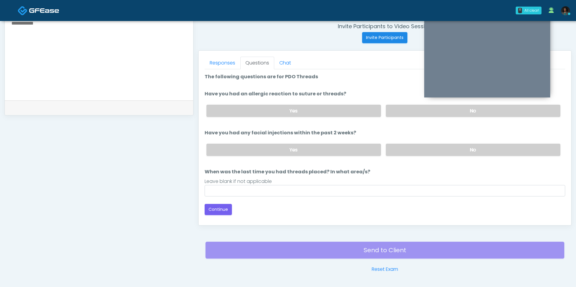
scroll to position [228, 0]
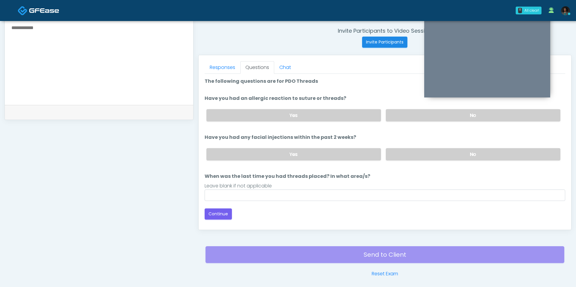
click at [380, 107] on div "Yes No" at bounding box center [382, 115] width 363 height 22
click at [400, 113] on label "No" at bounding box center [473, 115] width 174 height 12
click at [405, 149] on label "No" at bounding box center [473, 154] width 174 height 12
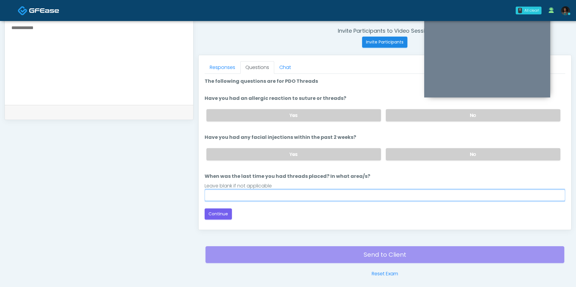
click at [312, 192] on input "When was the last time you had threads placed? In what area/s?" at bounding box center [384, 194] width 360 height 11
type input "***"
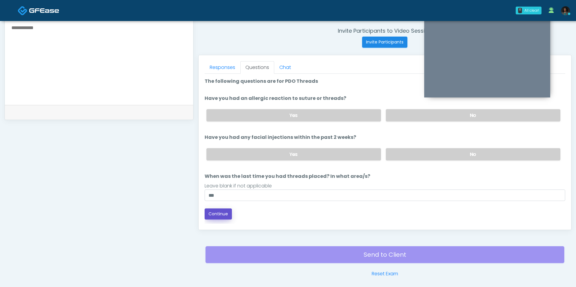
click at [226, 211] on button "Continue" at bounding box center [217, 213] width 27 height 11
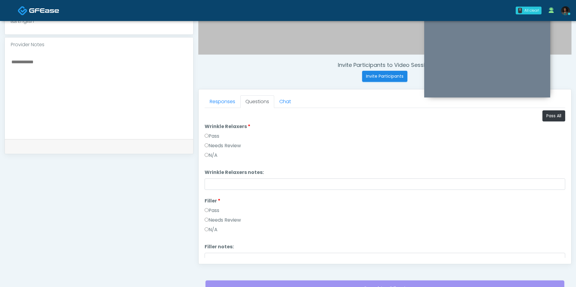
scroll to position [193, 0]
click at [560, 117] on button "Pass All" at bounding box center [553, 116] width 23 height 11
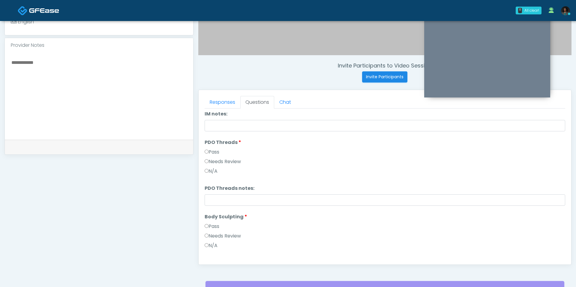
scroll to position [619, 0]
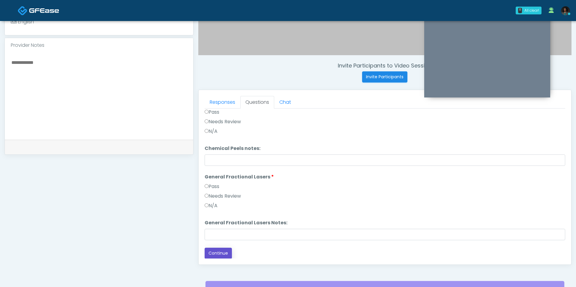
click at [210, 250] on button "Continue" at bounding box center [217, 253] width 27 height 11
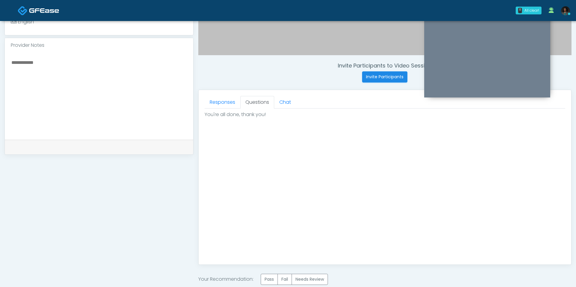
scroll to position [0, 0]
click at [263, 275] on label "Pass" at bounding box center [269, 279] width 17 height 11
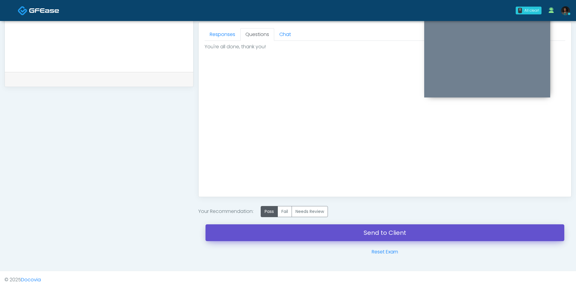
click at [321, 231] on link "Send to Client" at bounding box center [384, 232] width 359 height 17
click at [341, 228] on link "Send to Client" at bounding box center [384, 232] width 359 height 17
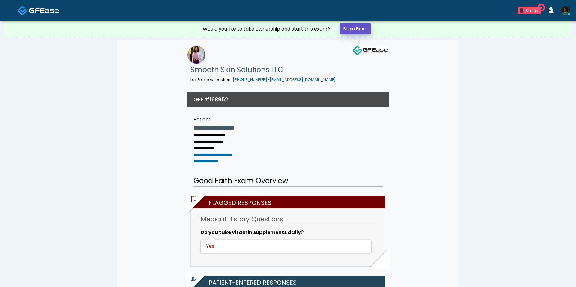
click at [365, 29] on link "Begin Exam" at bounding box center [355, 28] width 32 height 11
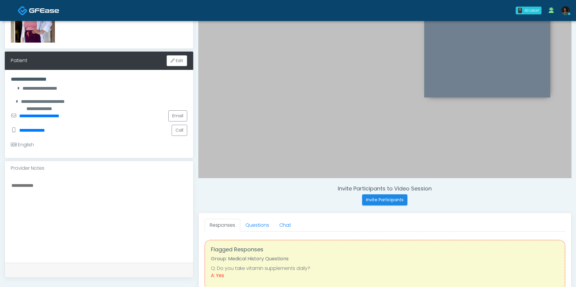
scroll to position [63, 0]
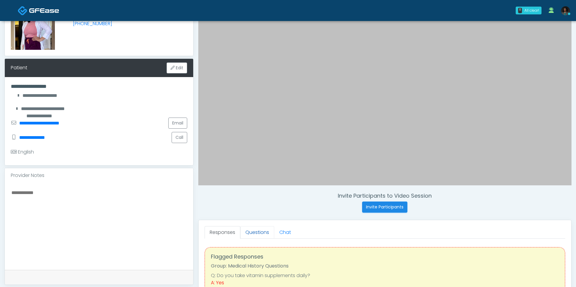
click at [263, 231] on link "Questions" at bounding box center [257, 232] width 34 height 13
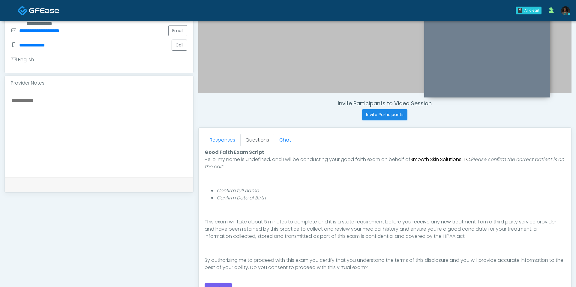
scroll to position [159, 0]
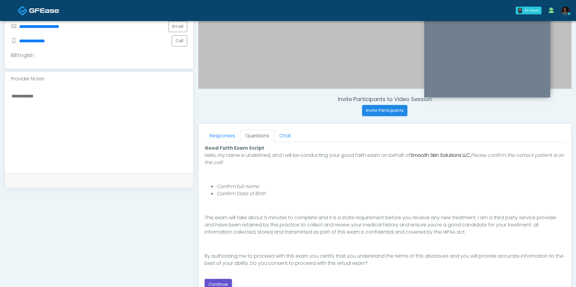
click at [223, 279] on button "Continue" at bounding box center [217, 284] width 27 height 11
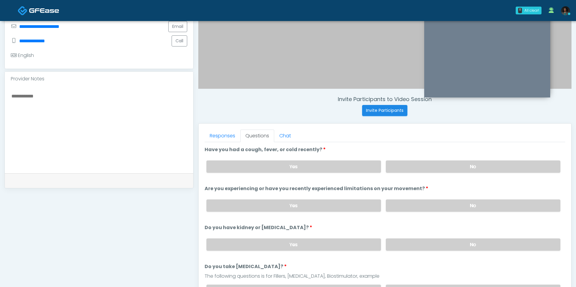
scroll to position [250, 0]
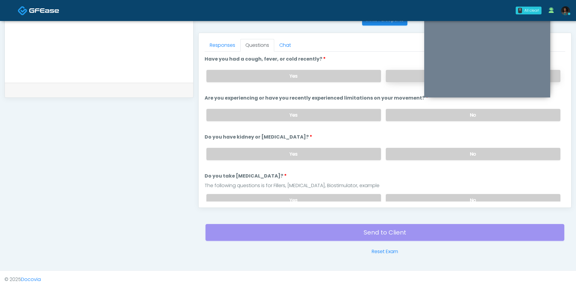
click at [412, 75] on label "No" at bounding box center [473, 76] width 174 height 12
click at [408, 113] on label "No" at bounding box center [473, 115] width 174 height 12
click at [409, 152] on label "No" at bounding box center [473, 154] width 174 height 12
click at [405, 198] on label "No" at bounding box center [473, 200] width 174 height 12
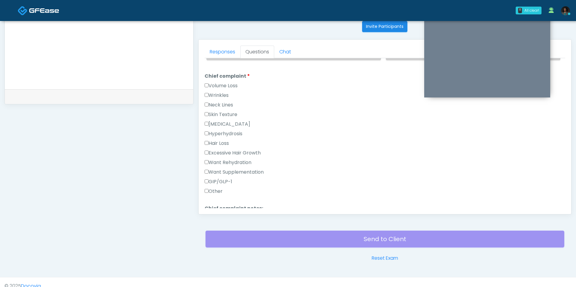
scroll to position [154, 0]
click at [232, 158] on label "Want Rehydration" at bounding box center [227, 161] width 47 height 7
click at [220, 186] on label "Other" at bounding box center [213, 189] width 18 height 7
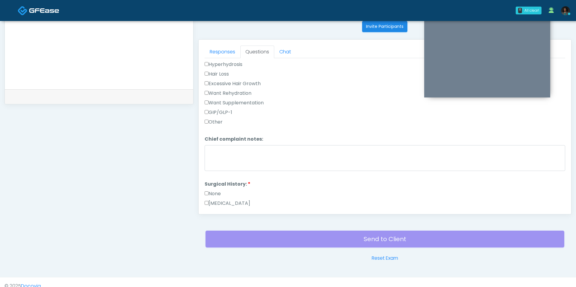
scroll to position [222, 0]
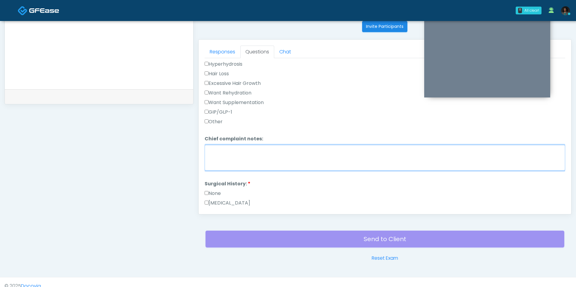
click at [239, 156] on textarea "Chief complaint notes:" at bounding box center [384, 158] width 360 height 26
click at [231, 151] on textarea "*****" at bounding box center [384, 158] width 360 height 26
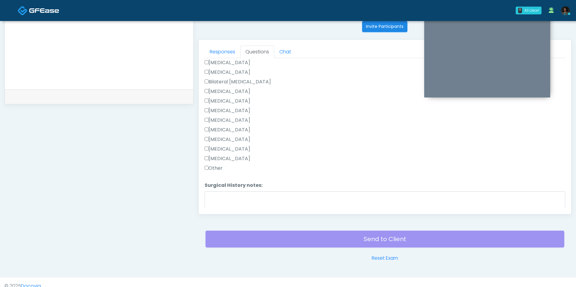
scroll to position [297, 0]
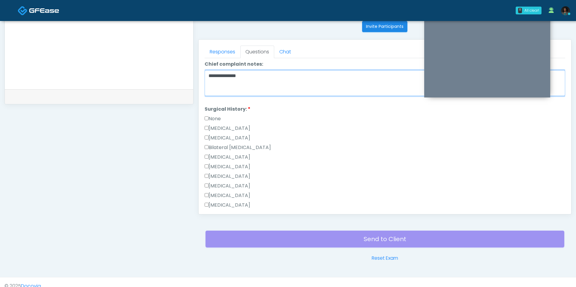
type textarea "**********"
click at [217, 115] on label "None" at bounding box center [212, 118] width 16 height 7
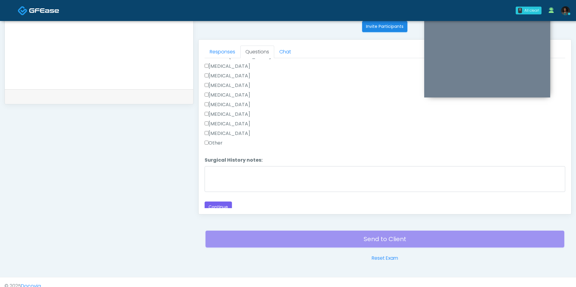
scroll to position [389, 0]
click at [225, 208] on div "Responses Questions Chat Good Faith Exam Script Good Faith Exam Script INTRODUC…" at bounding box center [384, 127] width 372 height 174
click at [225, 201] on button "Continue" at bounding box center [217, 206] width 27 height 11
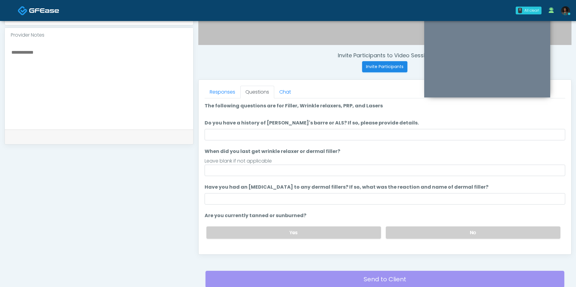
scroll to position [201, 0]
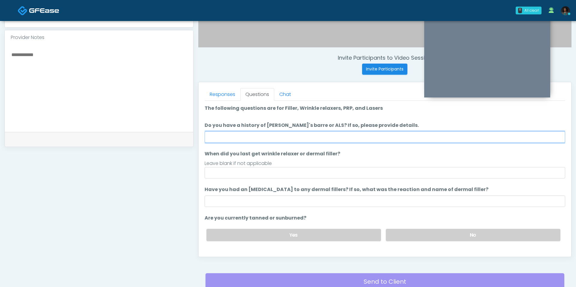
click at [250, 134] on input "Do you have a history of [PERSON_NAME]'s barre or ALS? If so, please provide de…" at bounding box center [384, 136] width 360 height 11
click at [252, 141] on input "Do you have a history of [PERSON_NAME]'s barre or ALS? If so, please provide de…" at bounding box center [384, 136] width 360 height 11
click at [252, 140] on input "Do you have a history of [PERSON_NAME]'s barre or ALS? If so, please provide de…" at bounding box center [384, 136] width 360 height 11
type input "**"
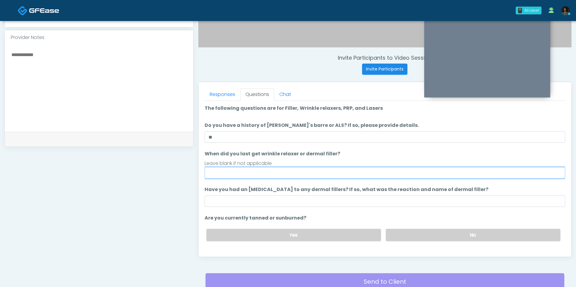
click at [243, 174] on input "When did you last get wrinkle relaxer or dermal filler?" at bounding box center [384, 172] width 360 height 11
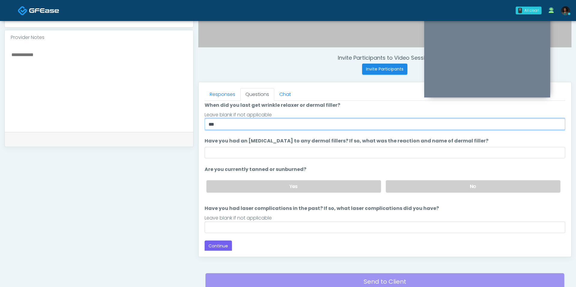
type input "***"
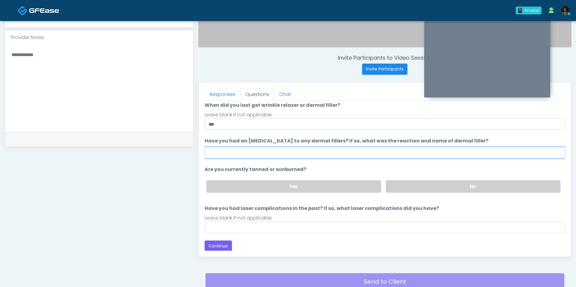
click at [288, 147] on input "Have you had an allergic response to any dermal fillers? If so, what was the re…" at bounding box center [384, 152] width 360 height 11
type input "***"
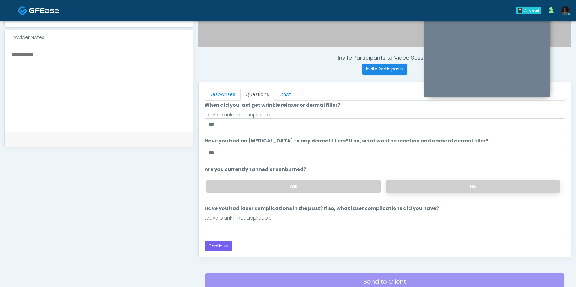
click at [426, 181] on label "No" at bounding box center [473, 186] width 174 height 12
click at [270, 227] on input "Have you had laser complications in the past? If so, what laser complications d…" at bounding box center [384, 227] width 360 height 11
type input "**"
click at [229, 243] on button "Continue" at bounding box center [217, 245] width 27 height 11
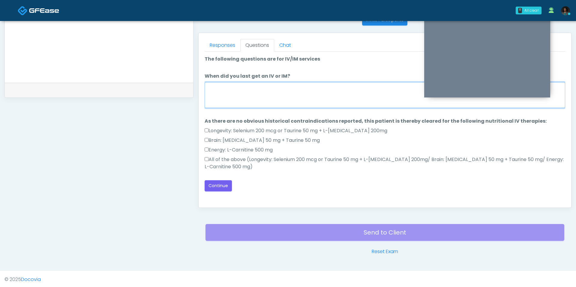
click at [298, 91] on textarea "When did you last get an IV or IM?" at bounding box center [384, 95] width 360 height 26
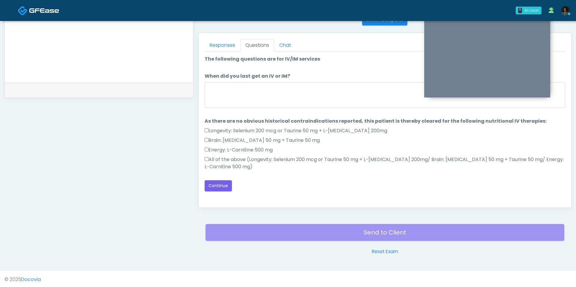
click at [225, 157] on label "All of the above (Longevity: Selenium 200 mcg or Taurine 50 mg + L-Arginine 200…" at bounding box center [384, 163] width 360 height 14
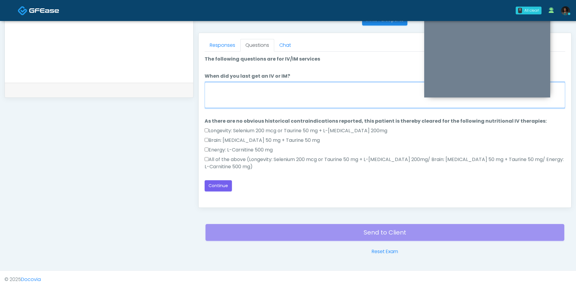
click at [245, 84] on textarea "When did you last get an IV or IM?" at bounding box center [384, 95] width 360 height 26
type textarea "***"
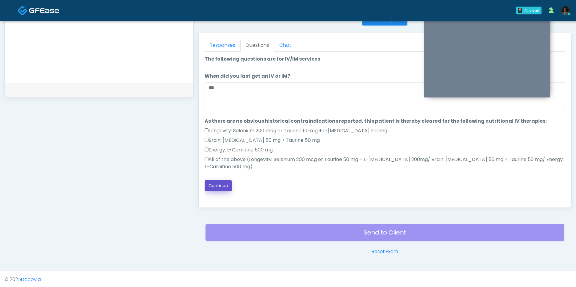
click at [215, 184] on button "Continue" at bounding box center [217, 185] width 27 height 11
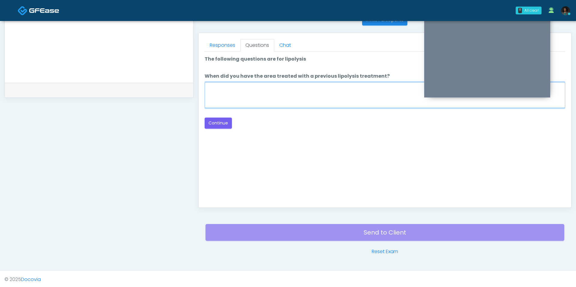
click at [315, 90] on textarea "When did you have the area treated with a previous lipolysis treatment?" at bounding box center [384, 95] width 360 height 26
type textarea "***"
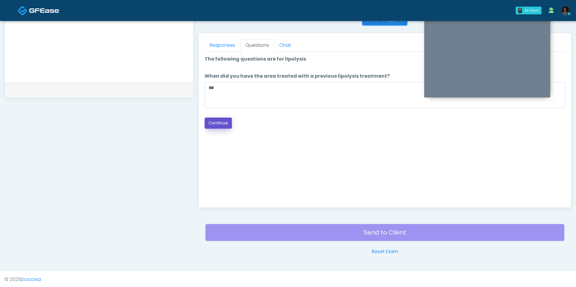
click at [226, 127] on button "Continue" at bounding box center [217, 123] width 27 height 11
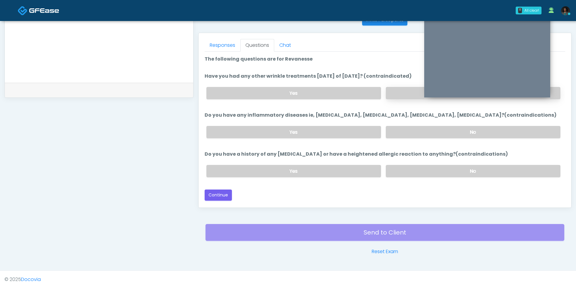
click at [396, 94] on label "No" at bounding box center [473, 93] width 174 height 12
click at [403, 128] on label "No" at bounding box center [473, 132] width 174 height 12
click at [422, 167] on label "No" at bounding box center [473, 171] width 174 height 12
click at [225, 192] on button "Continue" at bounding box center [217, 194] width 27 height 11
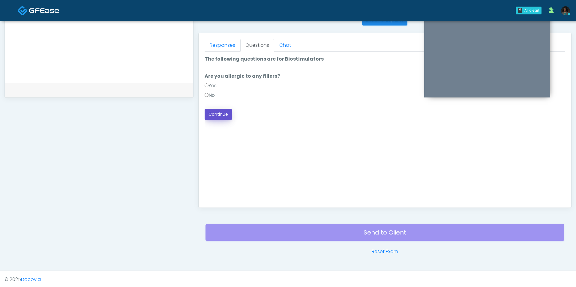
click at [220, 118] on button "Continue" at bounding box center [217, 114] width 27 height 11
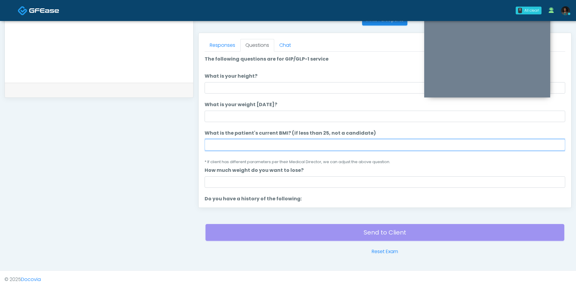
click at [253, 150] on li "What is the patient's current BMI? (if less than 25, not a candidate) What is t…" at bounding box center [384, 148] width 360 height 36
type input "****"
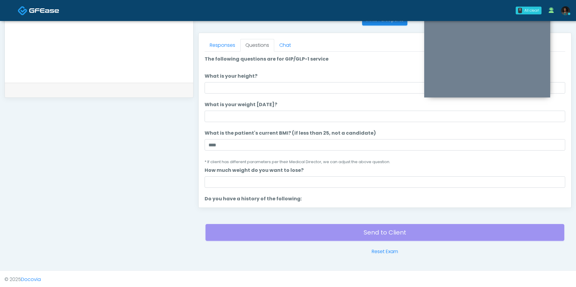
click at [257, 121] on ol "The following questions are for GIP/GLP-1 service The following questions are f…" at bounding box center [384, 280] width 360 height 450
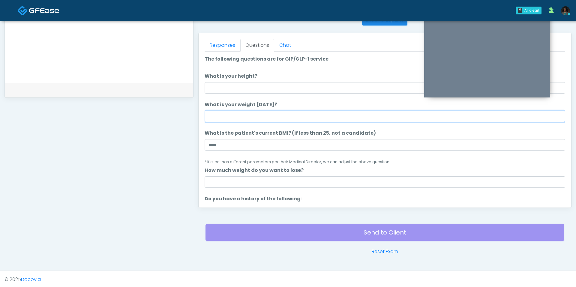
click at [257, 118] on input "What is your weight today?" at bounding box center [384, 116] width 360 height 11
type input "***"
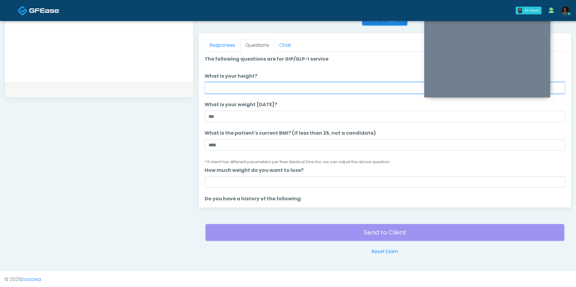
click at [258, 87] on input "What is your height?" at bounding box center [384, 87] width 360 height 11
type input "***"
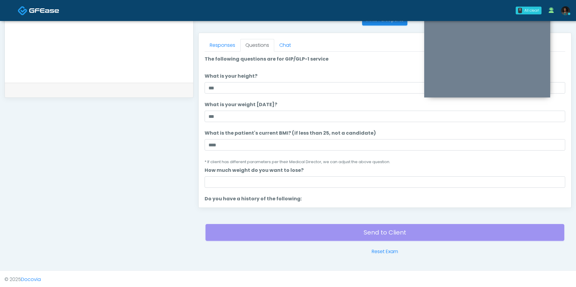
click at [256, 171] on label "How much weight do you want to lose?" at bounding box center [253, 170] width 99 height 7
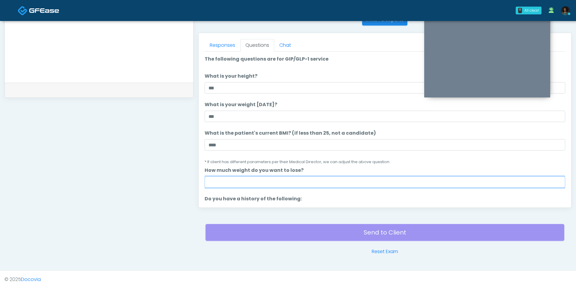
click at [256, 176] on input "How much weight do you want to lose?" at bounding box center [384, 181] width 360 height 11
click at [255, 180] on input "How much weight do you want to lose?" at bounding box center [384, 181] width 360 height 11
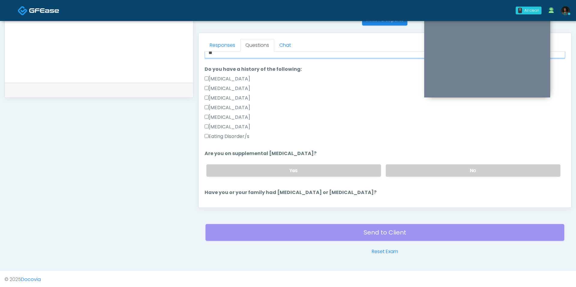
scroll to position [142, 0]
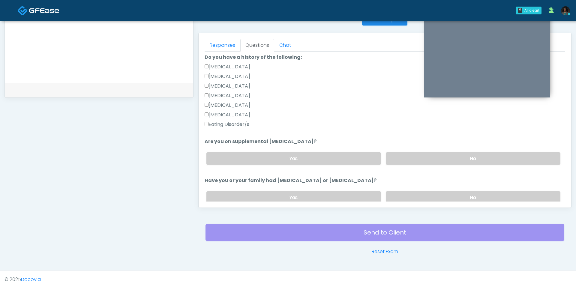
type input "**"
click at [409, 145] on li "Are you on supplemental biotin? Are you on supplemental biotin? Yes No" at bounding box center [384, 153] width 360 height 31
click at [409, 150] on div "Yes No" at bounding box center [382, 159] width 363 height 22
click at [409, 153] on label "No" at bounding box center [473, 158] width 174 height 12
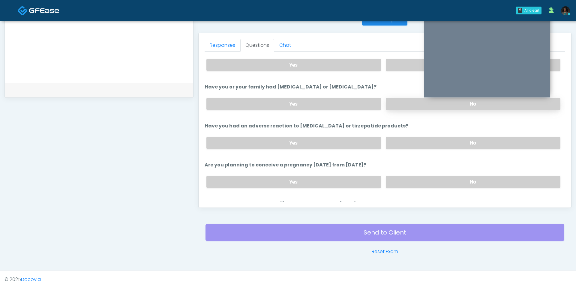
click at [401, 102] on label "No" at bounding box center [473, 104] width 174 height 12
click at [407, 137] on label "No" at bounding box center [473, 143] width 174 height 12
click at [412, 179] on label "No" at bounding box center [473, 182] width 174 height 12
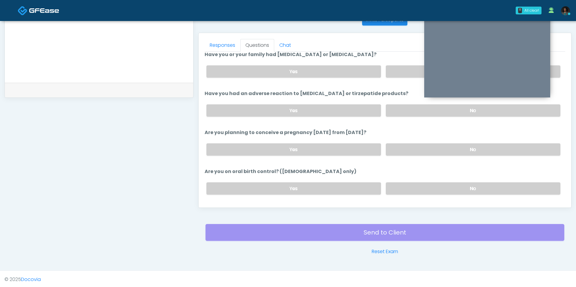
scroll to position [278, 0]
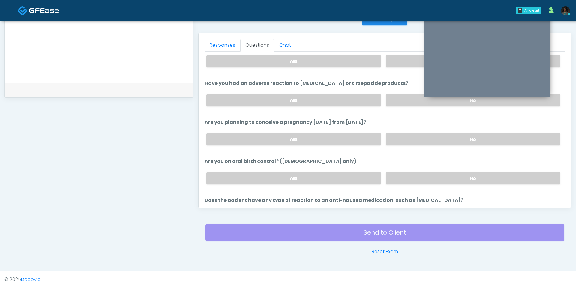
click at [411, 181] on div "Yes No" at bounding box center [382, 178] width 363 height 22
click at [411, 177] on label "No" at bounding box center [473, 178] width 174 height 12
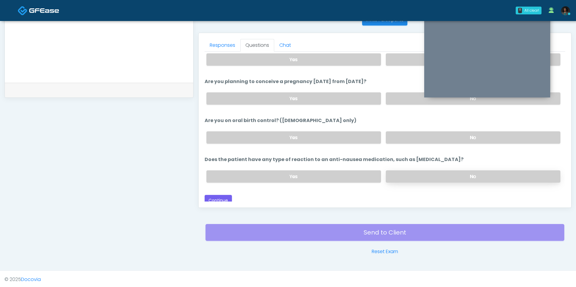
click at [410, 174] on label "No" at bounding box center [473, 176] width 174 height 12
click at [221, 196] on button "Continue" at bounding box center [217, 200] width 27 height 11
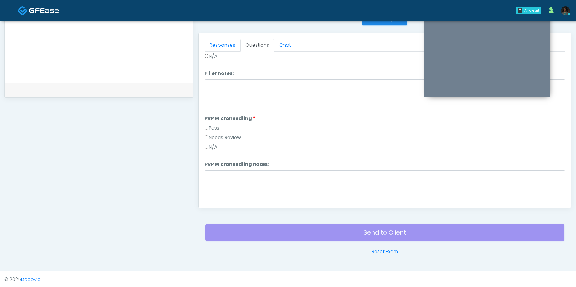
scroll to position [0, 0]
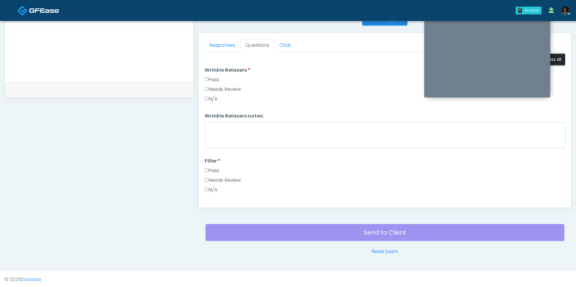
click at [558, 59] on button "Pass All" at bounding box center [553, 59] width 23 height 11
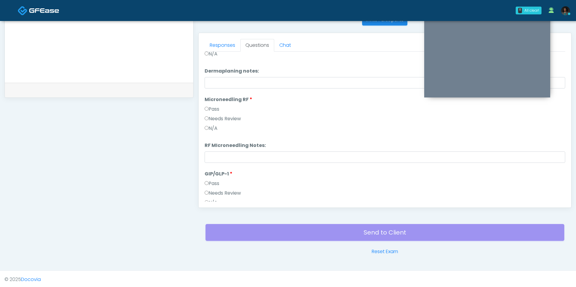
scroll to position [923, 0]
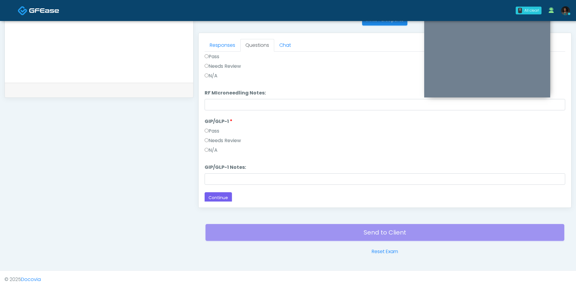
click at [208, 201] on div "Responses Questions Chat Good Faith Exam Script Good Faith Exam Script INTRODUC…" at bounding box center [384, 120] width 372 height 174
click at [221, 195] on button "Continue" at bounding box center [217, 197] width 27 height 11
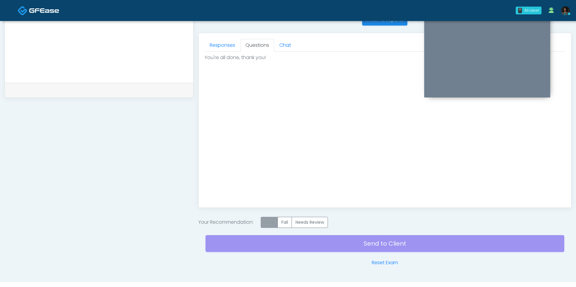
click at [272, 220] on label "Pass" at bounding box center [269, 222] width 17 height 11
click at [305, 242] on div "Send to Client Reset Exam" at bounding box center [384, 247] width 359 height 38
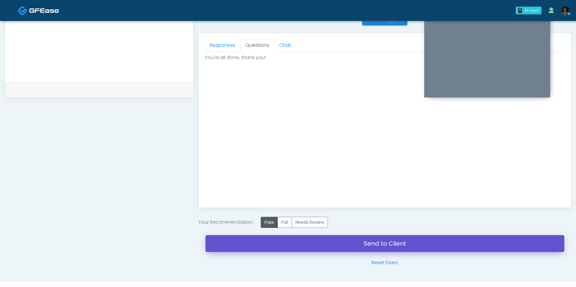
click at [305, 242] on link "Send to Client" at bounding box center [384, 243] width 359 height 17
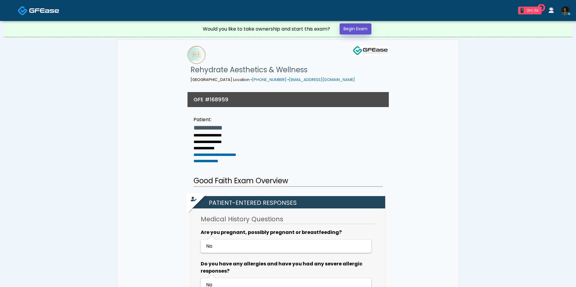
click at [363, 28] on link "Begin Exam" at bounding box center [355, 28] width 32 height 11
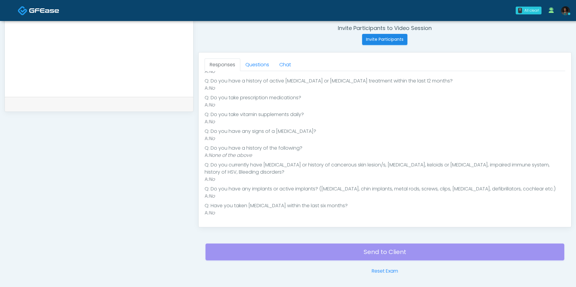
scroll to position [250, 0]
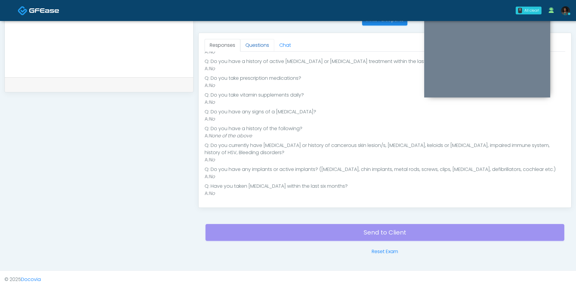
click at [261, 41] on link "Questions" at bounding box center [257, 45] width 34 height 13
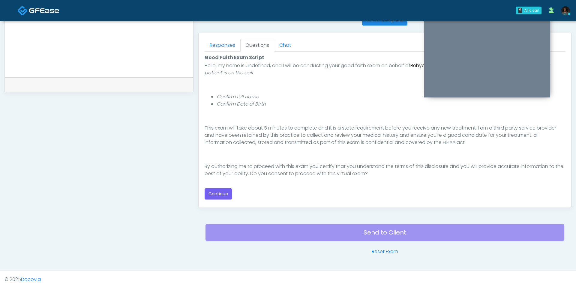
scroll to position [48, 0]
click at [225, 191] on button "Continue" at bounding box center [217, 193] width 27 height 11
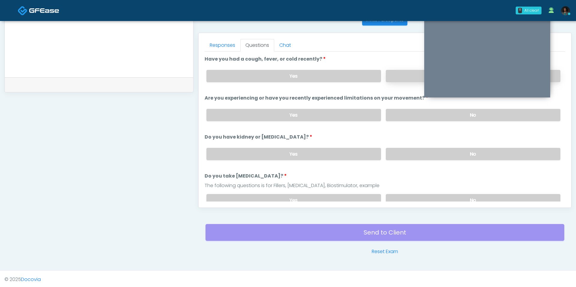
click at [407, 78] on label "No" at bounding box center [473, 76] width 174 height 12
click at [421, 109] on label "No" at bounding box center [473, 115] width 174 height 12
click at [447, 160] on div "Yes No" at bounding box center [382, 154] width 363 height 22
click at [446, 149] on label "No" at bounding box center [473, 154] width 174 height 12
click at [440, 195] on label "No" at bounding box center [473, 200] width 174 height 12
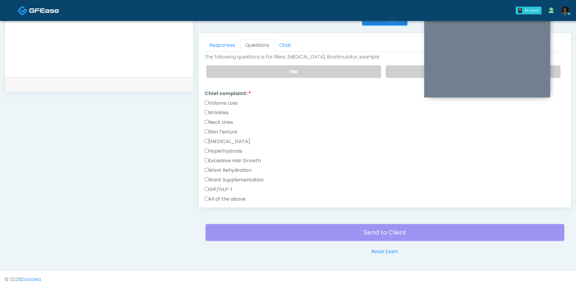
scroll to position [144, 0]
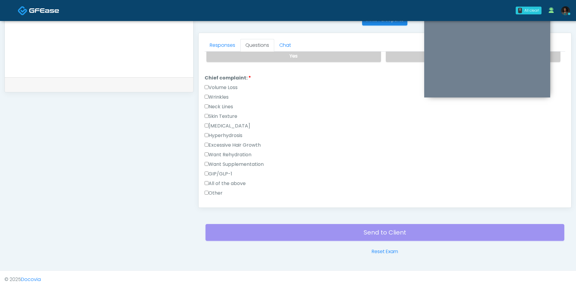
click at [241, 146] on div "Excessive Hair Growth" at bounding box center [384, 147] width 360 height 10
click at [237, 151] on label "Want Rehydration" at bounding box center [227, 154] width 47 height 7
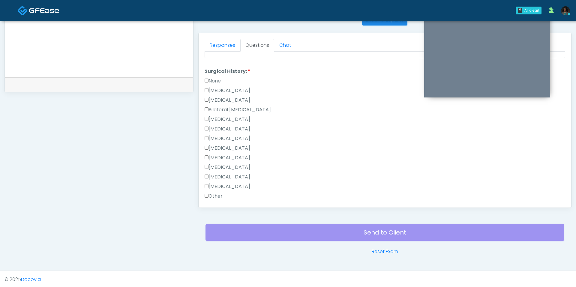
scroll to position [326, 0]
click at [219, 80] on label "None" at bounding box center [212, 83] width 16 height 7
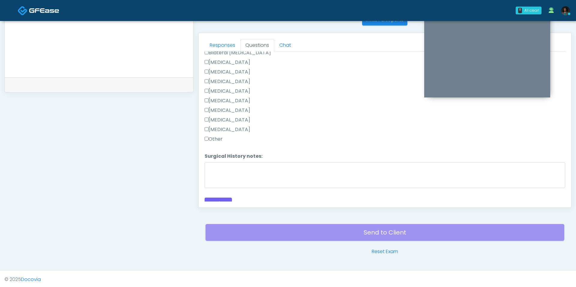
scroll to position [389, 0]
click at [219, 194] on button "Continue" at bounding box center [217, 199] width 27 height 11
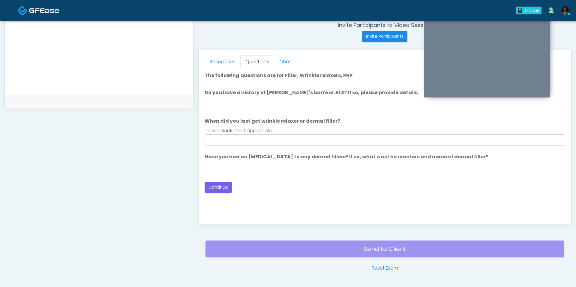
scroll to position [226, 0]
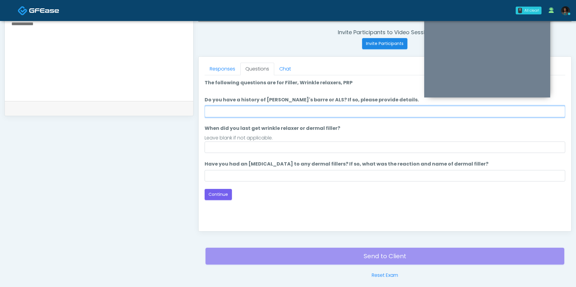
click at [246, 114] on input "Do you have a history of [PERSON_NAME]'s barre or ALS? If so, please provide de…" at bounding box center [384, 111] width 360 height 11
type input "**"
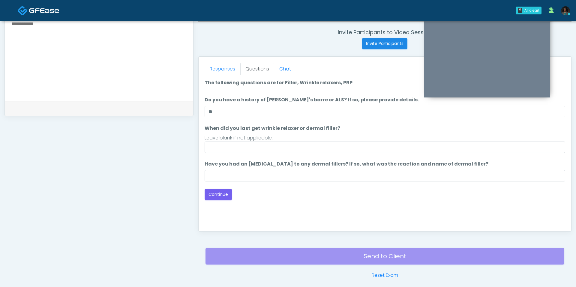
click at [254, 153] on ol "The following questions are for Filler, Wrinkle relaxers, PRP The following que…" at bounding box center [384, 130] width 360 height 102
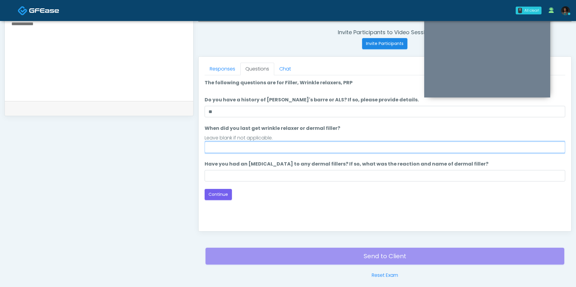
click at [245, 147] on input "When did you last get wrinkle relaxer or dermal filler?" at bounding box center [384, 147] width 360 height 11
type input "***"
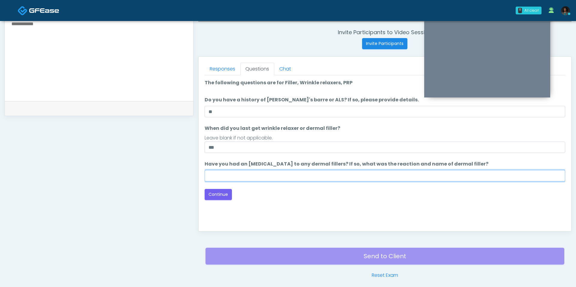
click at [252, 174] on input "Have you had an allergic response to any dermal fillers? If so, what was the re…" at bounding box center [384, 175] width 360 height 11
type input "***"
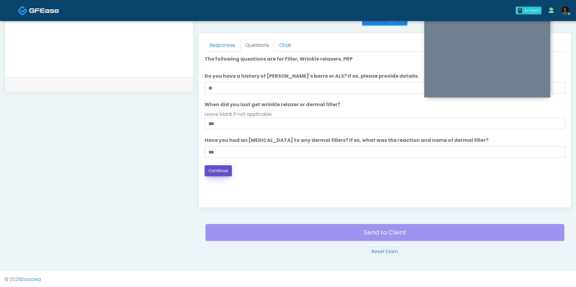
click at [225, 167] on button "Continue" at bounding box center [217, 170] width 27 height 11
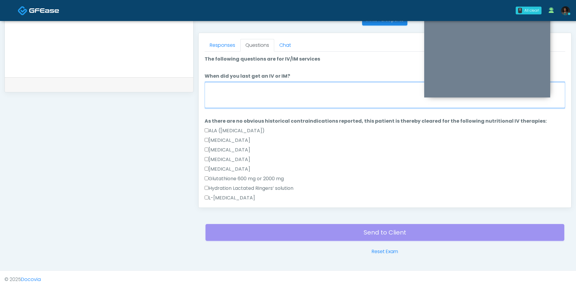
click at [295, 100] on textarea "When did you last get an IV or IM?" at bounding box center [384, 95] width 360 height 26
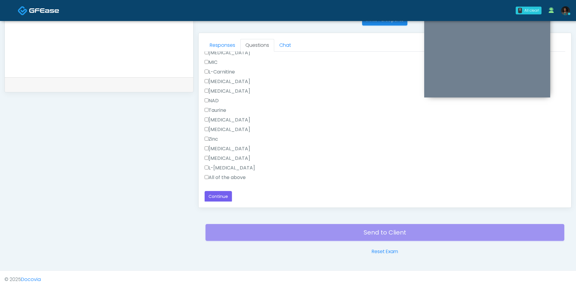
scroll to position [33, 0]
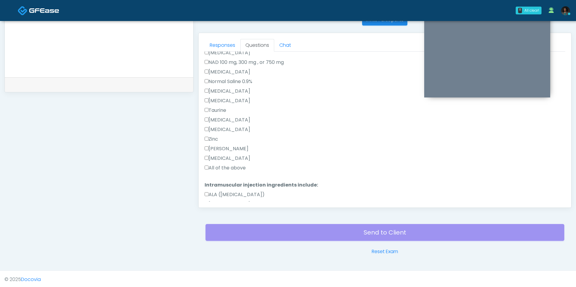
type textarea "**********"
click at [237, 168] on label "All of the above" at bounding box center [224, 167] width 41 height 7
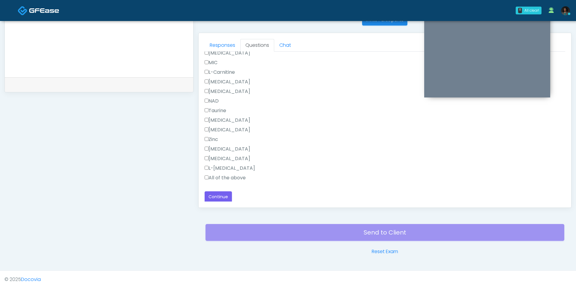
scroll to position [402, 0]
click at [228, 174] on label "All of the above" at bounding box center [224, 177] width 41 height 7
click at [222, 195] on button "Continue" at bounding box center [217, 196] width 27 height 11
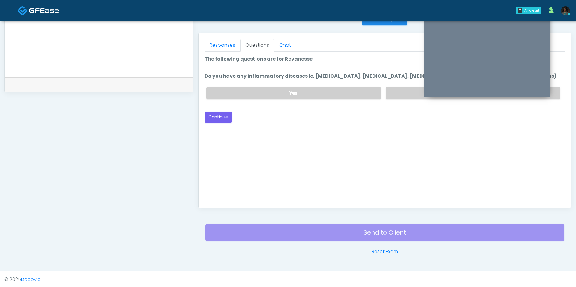
scroll to position [0, 0]
click at [410, 91] on label "No" at bounding box center [473, 93] width 174 height 12
click at [218, 118] on button "Continue" at bounding box center [217, 117] width 27 height 11
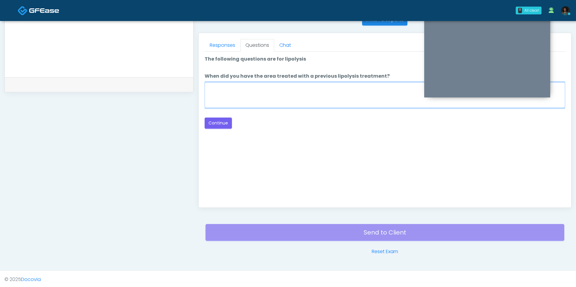
click at [242, 97] on textarea "When did you have the area treated with a previous lipolysis treatment?" at bounding box center [384, 95] width 360 height 26
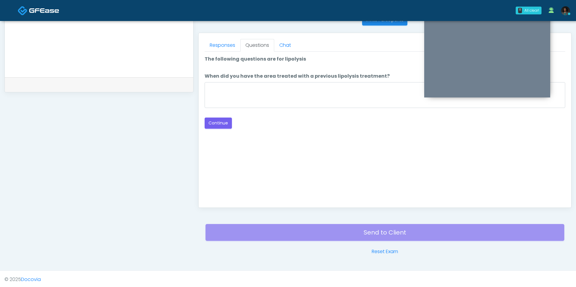
click at [231, 115] on div "Loading... Connecting to your agent... Please wait while we prepare your person…" at bounding box center [384, 91] width 360 height 73
click at [225, 119] on button "Continue" at bounding box center [217, 123] width 27 height 11
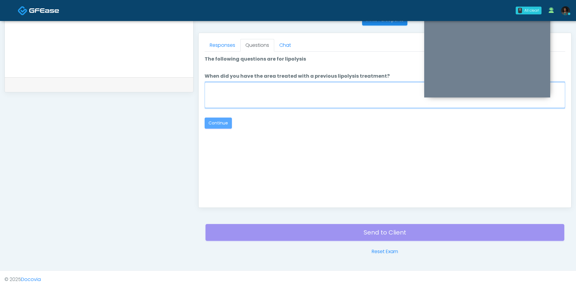
click at [236, 90] on textarea "When did you have the area treated with a previous lipolysis treatment?" at bounding box center [384, 95] width 360 height 26
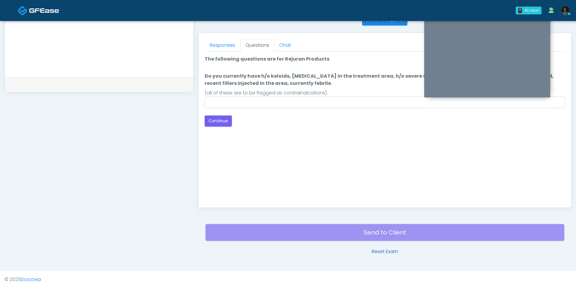
click at [382, 252] on link "Reset Exam" at bounding box center [384, 251] width 26 height 7
click at [240, 106] on input "Do you currently have h/o keloids, skin infection in the treatment area, h/o se…" at bounding box center [384, 102] width 360 height 11
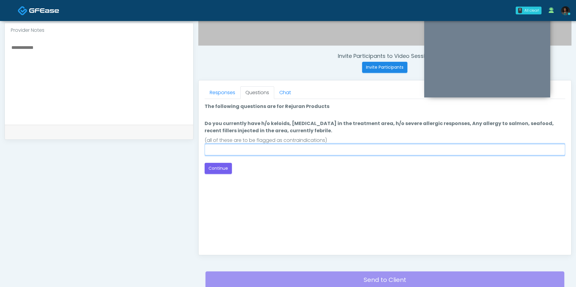
scroll to position [197, 0]
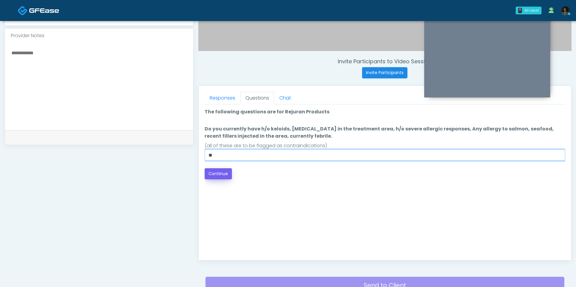
type input "**"
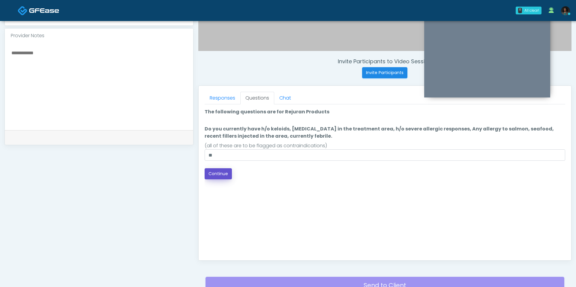
click at [226, 174] on button "Continue" at bounding box center [217, 173] width 27 height 11
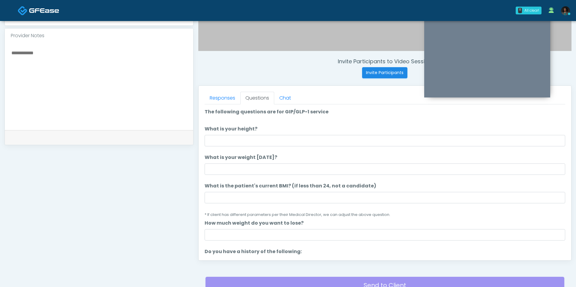
scroll to position [250, 0]
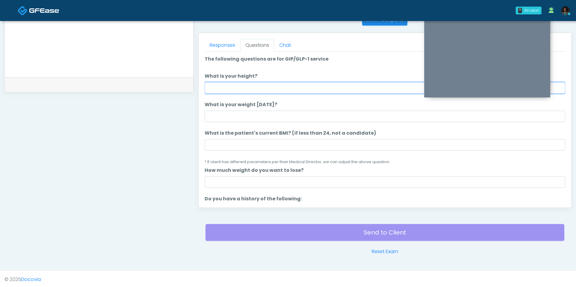
click at [247, 86] on input "What is your height?" at bounding box center [384, 87] width 360 height 11
type input "***"
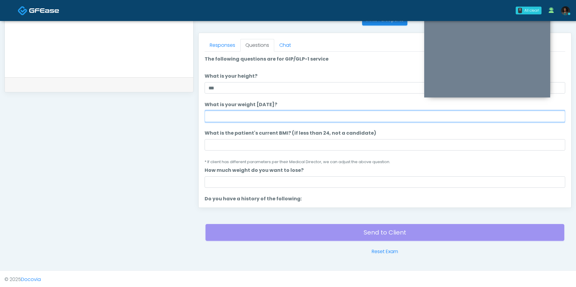
click at [232, 114] on input "What is your weight today?" at bounding box center [384, 116] width 360 height 11
type input "***"
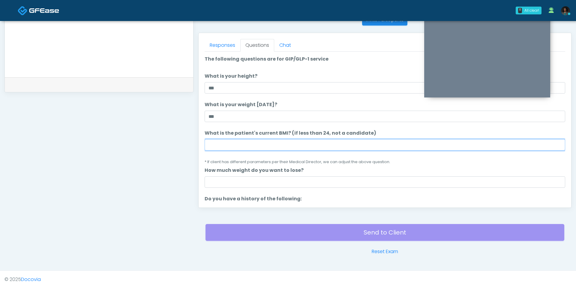
click at [243, 145] on input "What is the patient's current BMI? (if less than 24, not a candidate)" at bounding box center [384, 144] width 360 height 11
type input "****"
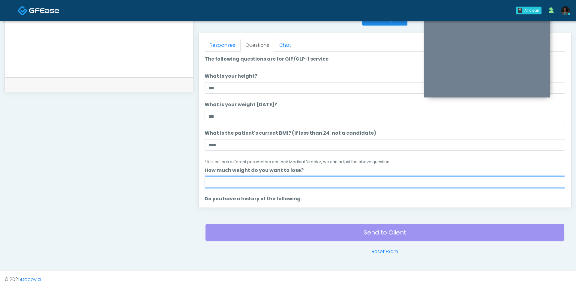
click at [281, 179] on input "How much weight do you want to lose?" at bounding box center [384, 181] width 360 height 11
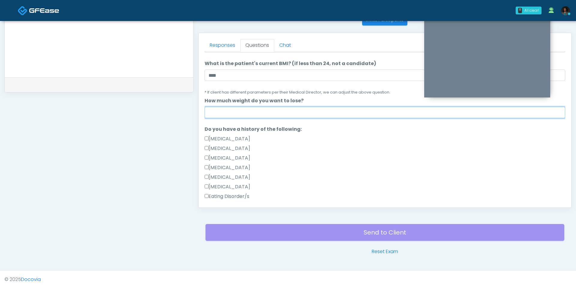
scroll to position [133, 0]
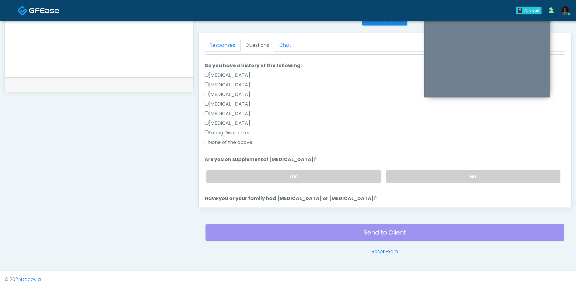
click at [246, 142] on label "None of the above" at bounding box center [228, 142] width 48 height 7
click at [425, 174] on label "No" at bounding box center [473, 176] width 174 height 12
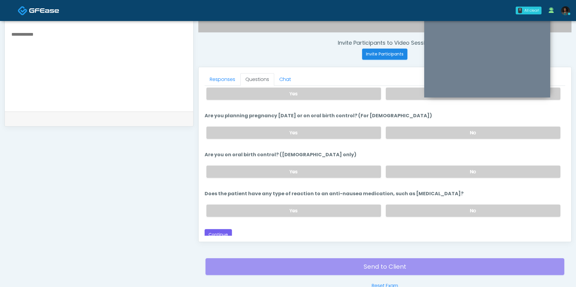
scroll to position [212, 0]
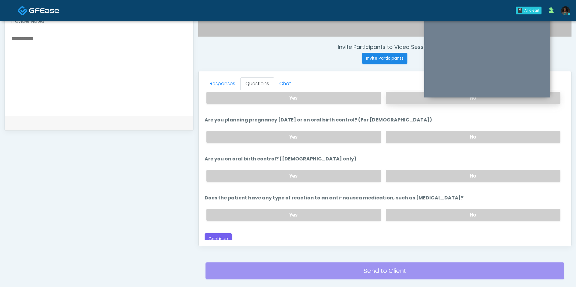
click at [397, 92] on label "No" at bounding box center [473, 98] width 174 height 12
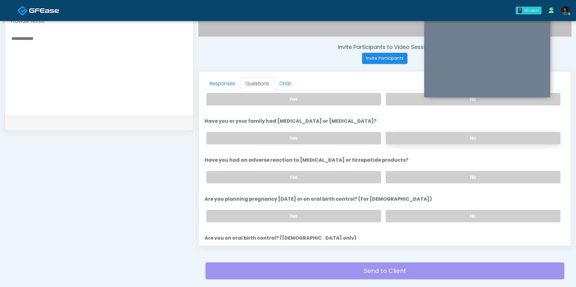
click at [401, 137] on label "No" at bounding box center [473, 138] width 174 height 12
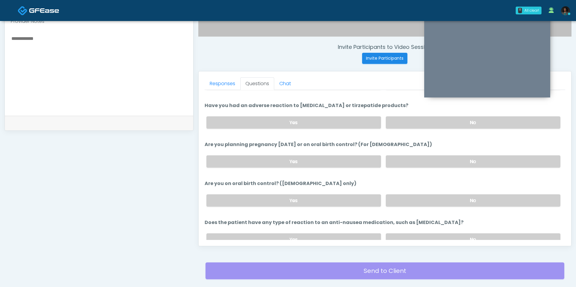
scroll to position [317, 0]
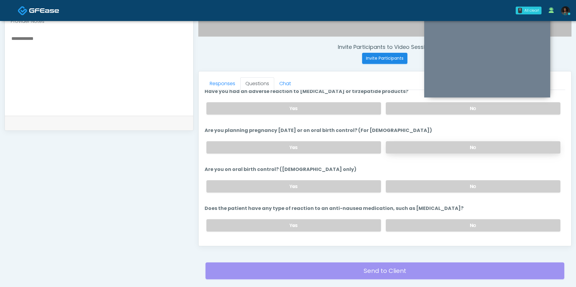
click at [407, 146] on label "No" at bounding box center [473, 147] width 174 height 12
click at [407, 181] on label "No" at bounding box center [473, 186] width 174 height 12
click at [407, 214] on div "Yes No" at bounding box center [382, 225] width 363 height 22
click at [406, 220] on label "No" at bounding box center [473, 225] width 174 height 12
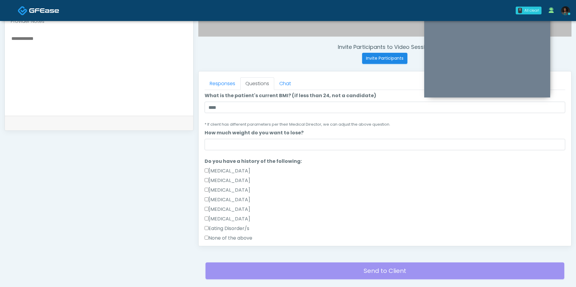
scroll to position [64, 0]
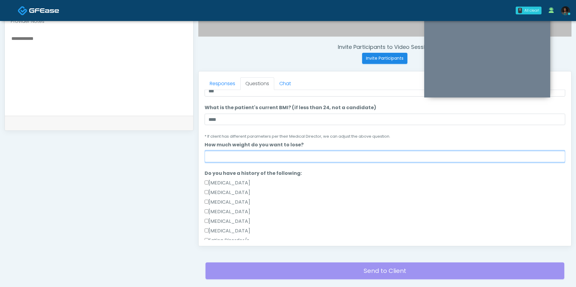
click at [288, 158] on input "How much weight do you want to lose?" at bounding box center [384, 156] width 360 height 11
type input "**"
click at [250, 199] on label "[MEDICAL_DATA]" at bounding box center [227, 201] width 46 height 7
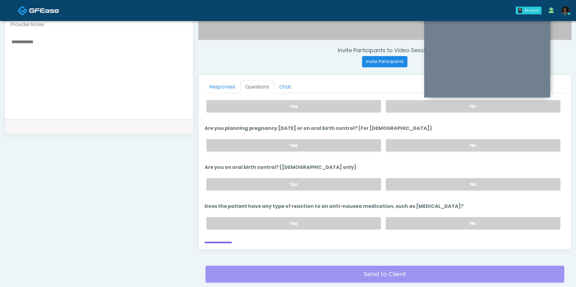
scroll to position [328, 0]
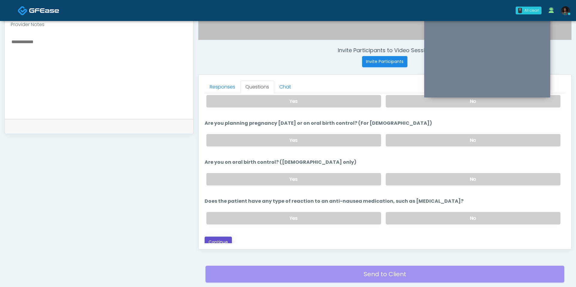
click at [225, 239] on button "Continue" at bounding box center [217, 242] width 27 height 11
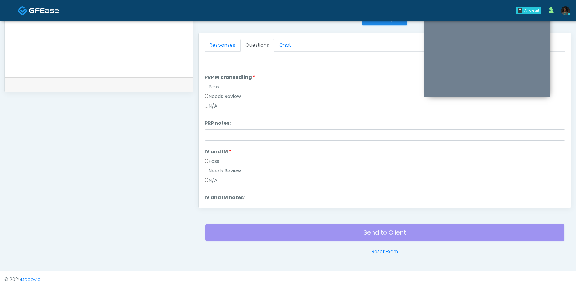
scroll to position [0, 0]
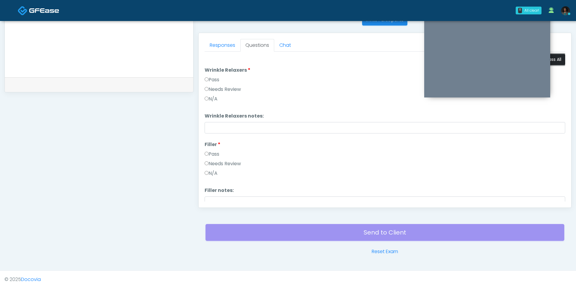
click at [555, 56] on button "Pass All" at bounding box center [553, 59] width 23 height 11
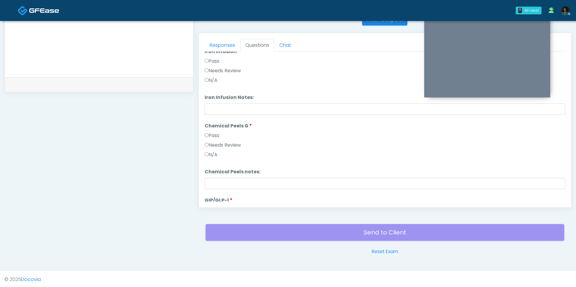
scroll to position [694, 0]
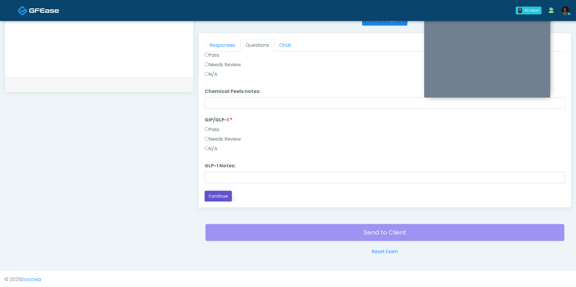
click at [228, 195] on button "Continue" at bounding box center [217, 196] width 27 height 11
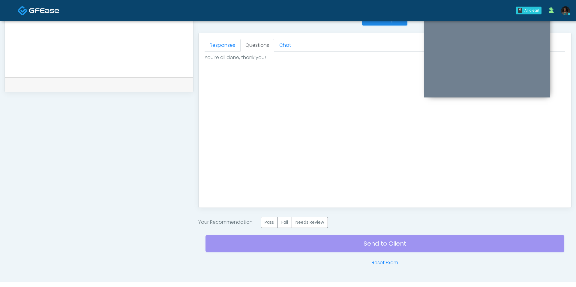
scroll to position [0, 0]
click at [275, 224] on label "Pass" at bounding box center [269, 222] width 17 height 11
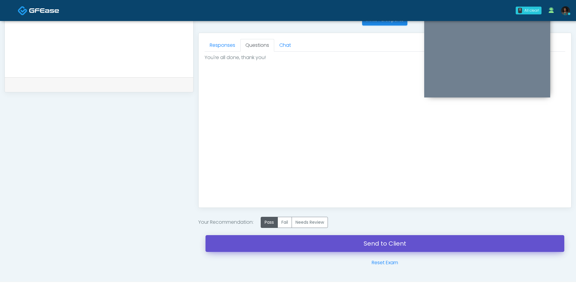
click at [327, 248] on link "Send to Client" at bounding box center [384, 243] width 359 height 17
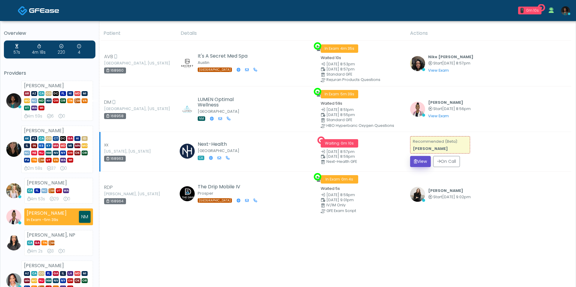
click at [417, 159] on icon "submit" at bounding box center [415, 161] width 3 height 4
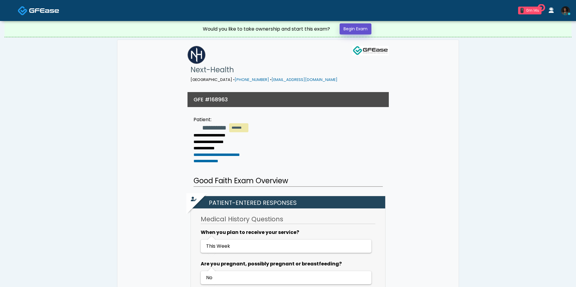
click at [364, 31] on link "Begin Exam" at bounding box center [355, 28] width 32 height 11
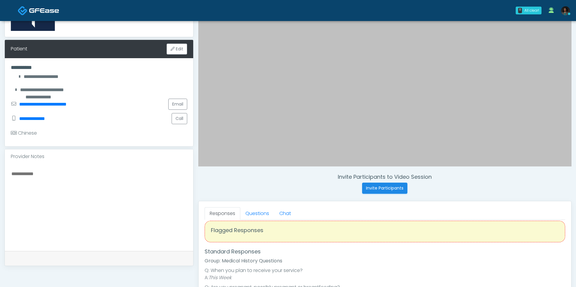
scroll to position [10, 0]
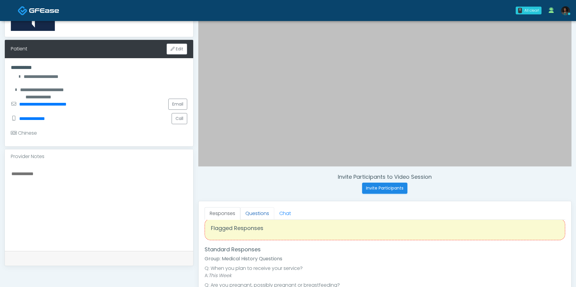
click at [255, 210] on link "Questions" at bounding box center [257, 213] width 34 height 13
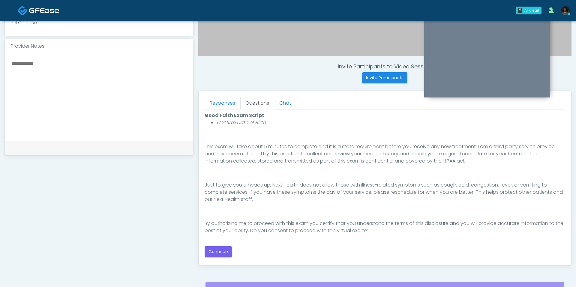
scroll to position [193, 0]
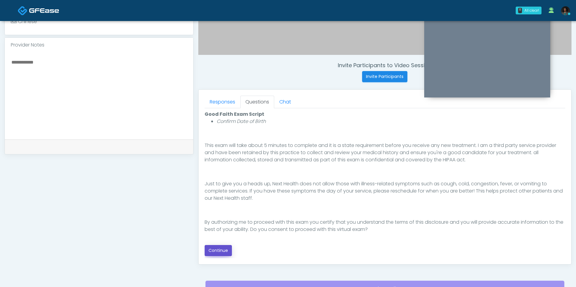
click at [215, 250] on button "Continue" at bounding box center [217, 250] width 27 height 11
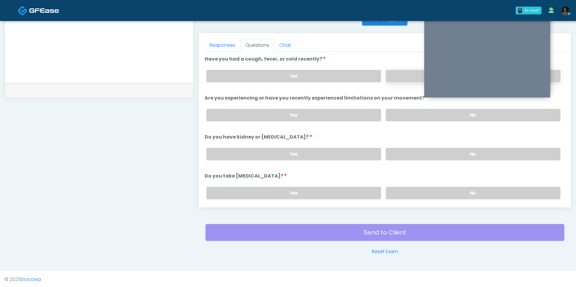
click at [399, 74] on label "No" at bounding box center [473, 76] width 174 height 12
click at [422, 148] on label "No" at bounding box center [473, 154] width 174 height 12
click at [435, 187] on label "No" at bounding box center [473, 193] width 174 height 12
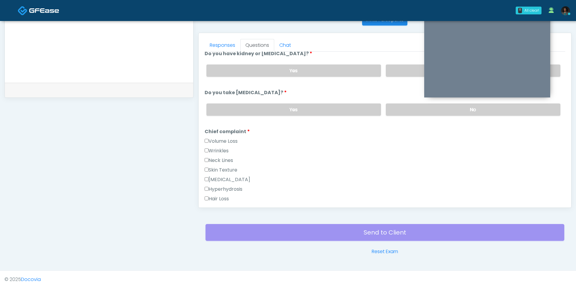
scroll to position [139, 0]
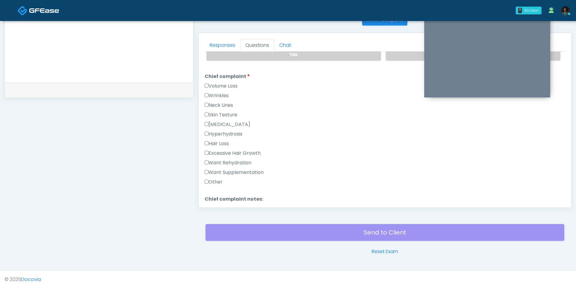
click at [245, 159] on label "Want Rehydration" at bounding box center [227, 162] width 47 height 7
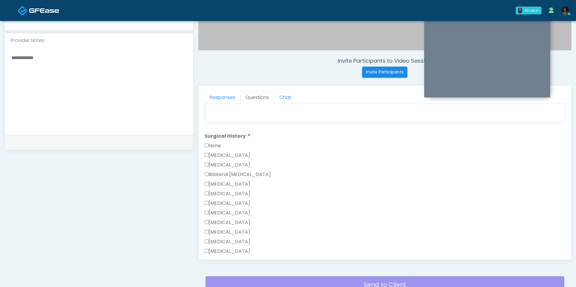
scroll to position [250, 0]
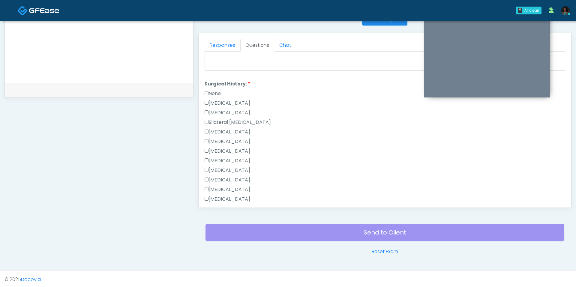
click at [220, 90] on label "None" at bounding box center [212, 93] width 16 height 7
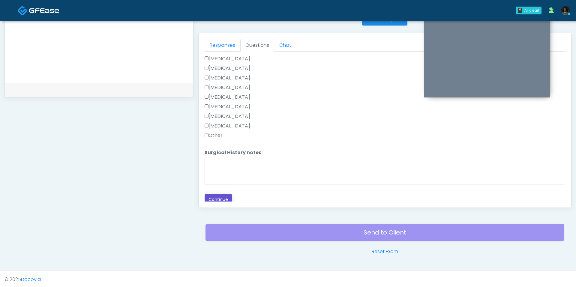
click at [222, 194] on button "Continue" at bounding box center [217, 199] width 27 height 11
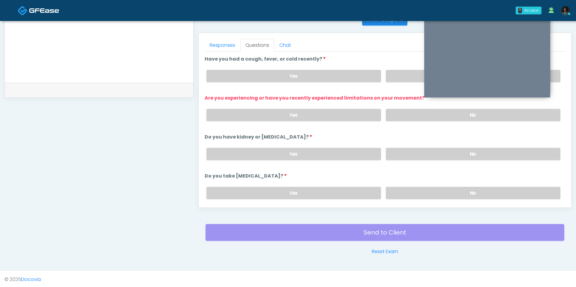
scroll to position [0, 0]
click at [408, 117] on label "No" at bounding box center [473, 115] width 174 height 12
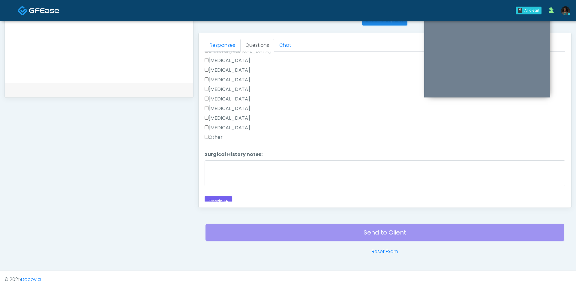
scroll to position [372, 0]
click at [215, 194] on button "Continue" at bounding box center [217, 199] width 27 height 11
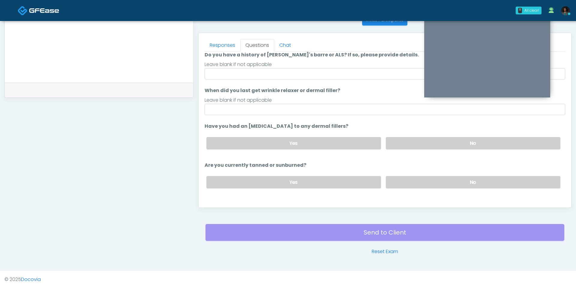
scroll to position [0, 0]
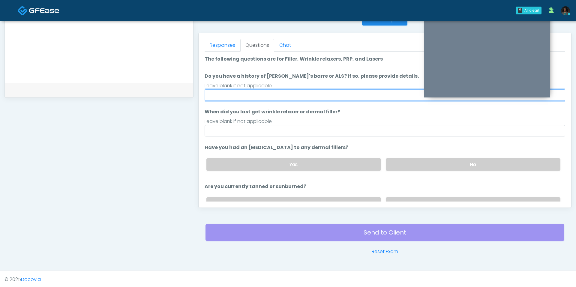
click at [332, 94] on input "Do you have a history of Guillain's barre or ALS? If so, please provide details." at bounding box center [384, 94] width 360 height 11
type input "***"
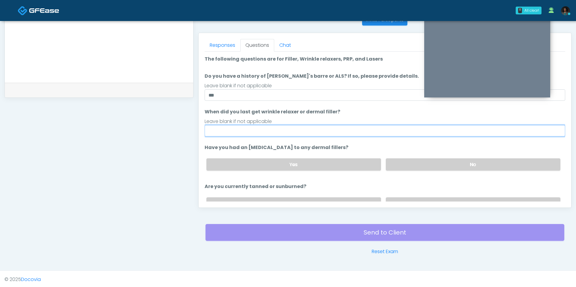
click at [295, 129] on input "When did you last get wrinkle relaxer or dermal filler?" at bounding box center [384, 130] width 360 height 11
type input "***"
click at [425, 161] on label "No" at bounding box center [473, 164] width 174 height 12
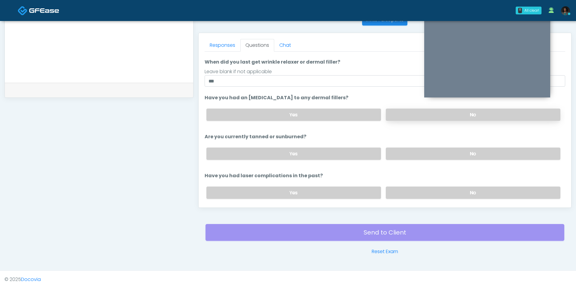
scroll to position [51, 0]
click at [421, 156] on label "No" at bounding box center [473, 153] width 174 height 12
click at [430, 197] on div "Yes No" at bounding box center [382, 192] width 363 height 22
click at [430, 191] on label "No" at bounding box center [473, 192] width 174 height 12
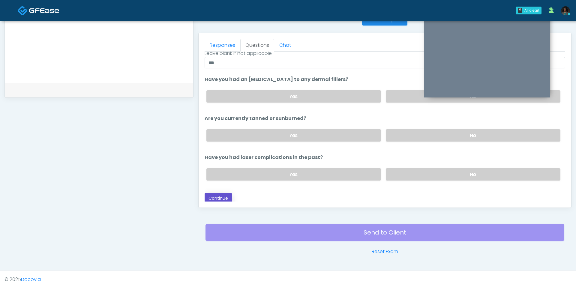
click at [220, 193] on button "Continue" at bounding box center [217, 198] width 27 height 11
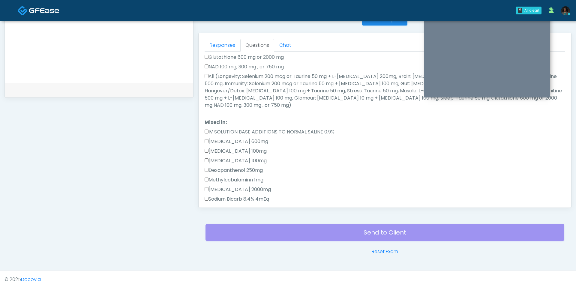
scroll to position [160, 0]
click at [243, 92] on label "All (Longevity: Selenium 200 mcg or Taurine 50 mg + L-Arginine 200mg, Brain: Gl…" at bounding box center [384, 93] width 360 height 36
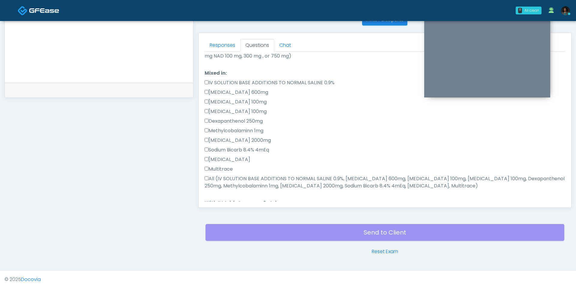
scroll to position [228, 0]
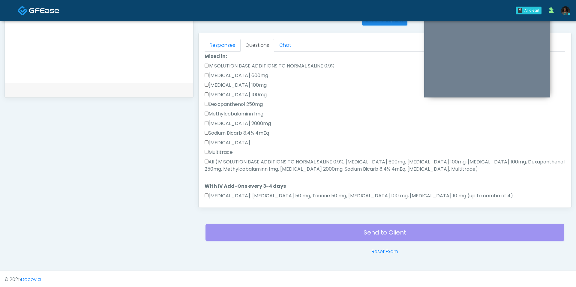
click at [224, 168] on ol "When did you last get an IV or IM? When did you last get an IV or IM? As there …" at bounding box center [384, 65] width 360 height 475
click at [224, 158] on label "All (IV SOLUTION BASE ADDITIONS TO NORMAL SALINE 0.9%, Magnesium Chloride 600mg…" at bounding box center [384, 165] width 360 height 14
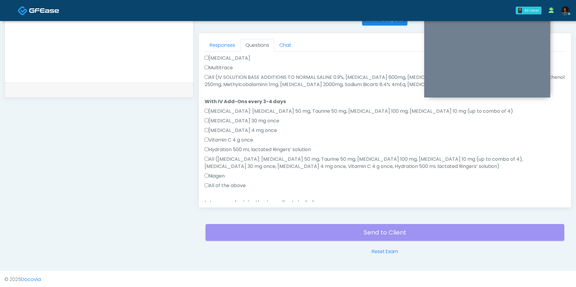
click at [218, 182] on label "All of the above" at bounding box center [224, 185] width 41 height 7
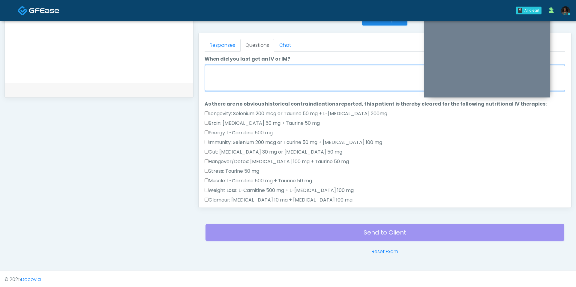
click at [249, 77] on textarea "When did you last get an IV or IM?" at bounding box center [384, 78] width 360 height 26
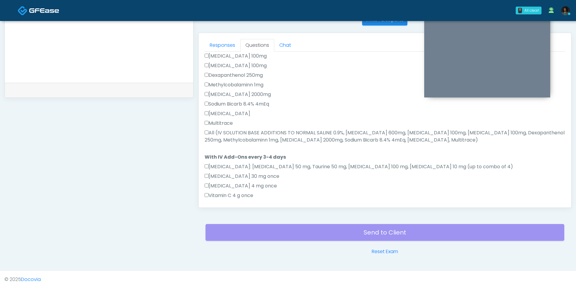
scroll to position [340, 0]
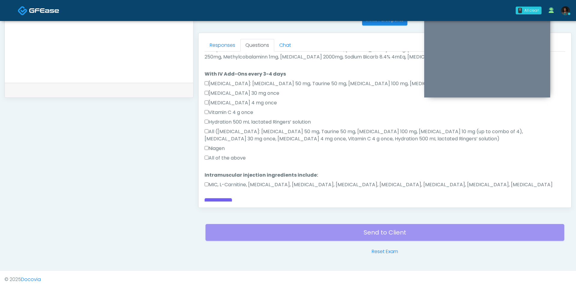
type textarea "***"
click at [233, 171] on li "Intramuscular injection ingredients include: Intramuscular injection ingredient…" at bounding box center [384, 180] width 360 height 19
click at [231, 181] on label "MIC, L-Carnitine, Methylcobalamin, Glycine, B-Complex, Lycine, Biotin, Vitamin …" at bounding box center [378, 184] width 348 height 7
click at [222, 198] on button "Continue" at bounding box center [217, 203] width 27 height 11
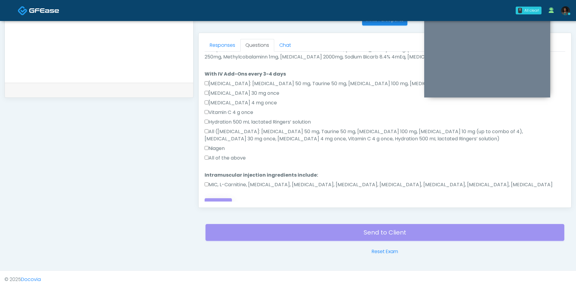
scroll to position [0, 0]
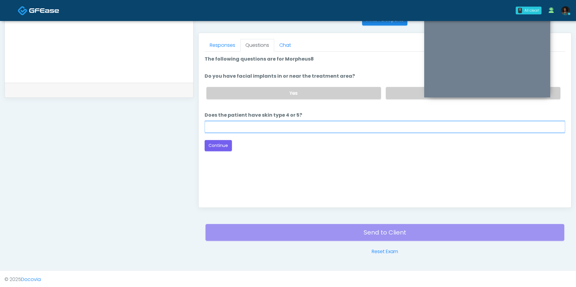
click at [315, 124] on input "Does the patient have skin type 4 or 5?" at bounding box center [384, 126] width 360 height 11
type input "**"
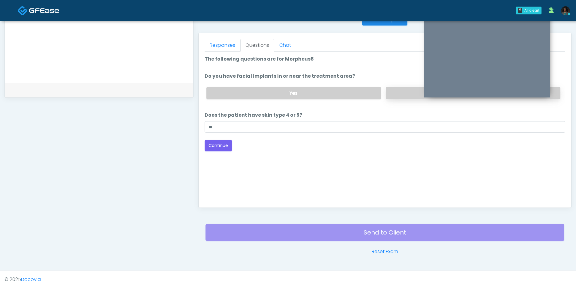
click at [411, 94] on label "No" at bounding box center [473, 93] width 174 height 12
click at [224, 143] on button "Continue" at bounding box center [217, 145] width 27 height 11
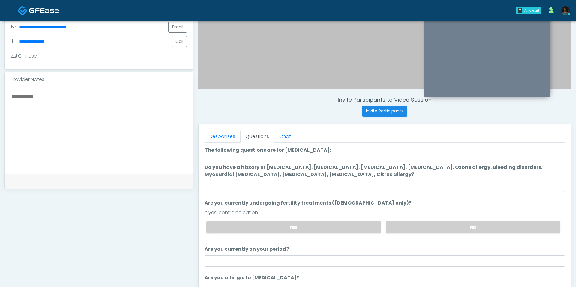
scroll to position [159, 0]
click at [310, 192] on ol "The following questions are for Ozone therapy: The following questions are for …" at bounding box center [384, 225] width 360 height 159
click at [307, 184] on input "Do you have a history of Hyperthyroidism, Hypotension, Hypocalcemia, Hypoglycem…" at bounding box center [384, 185] width 360 height 11
type input "**"
click at [419, 221] on label "No" at bounding box center [473, 227] width 174 height 12
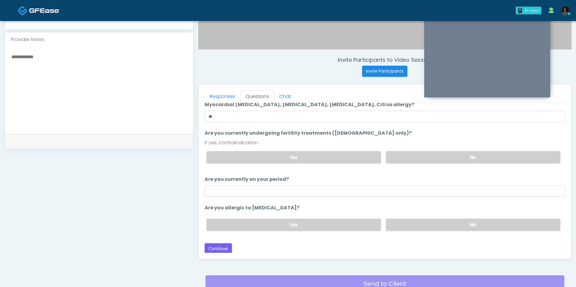
scroll to position [202, 0]
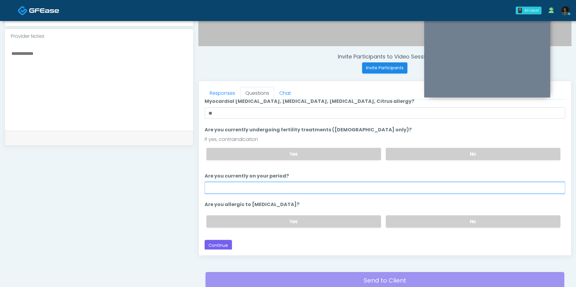
click at [327, 185] on input "Are you currently on your period?" at bounding box center [384, 187] width 360 height 11
type input "**"
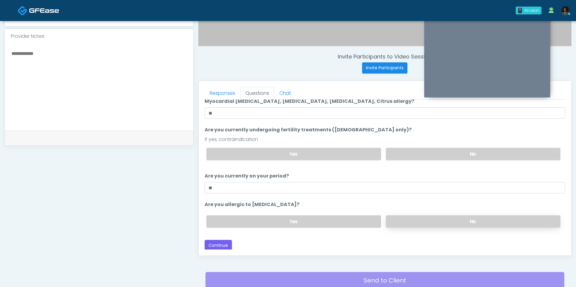
click at [430, 222] on label "No" at bounding box center [473, 221] width 174 height 12
click at [225, 242] on button "Continue" at bounding box center [217, 245] width 27 height 11
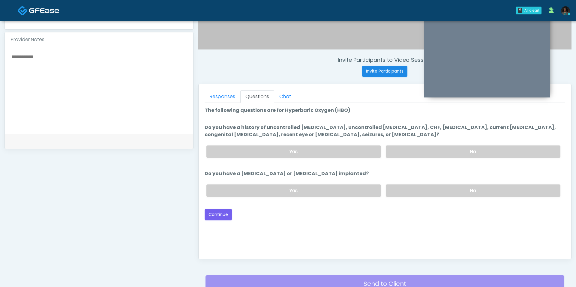
scroll to position [198, 0]
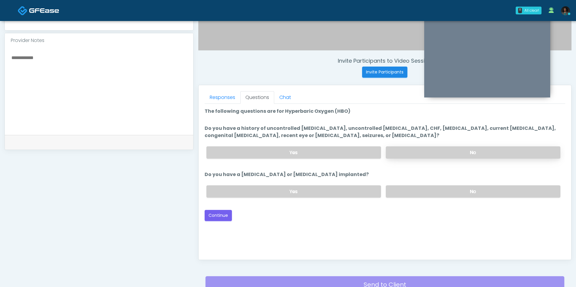
click at [410, 148] on label "No" at bounding box center [473, 152] width 174 height 12
click at [417, 191] on label "No" at bounding box center [473, 191] width 174 height 12
click at [221, 213] on button "Continue" at bounding box center [217, 215] width 27 height 11
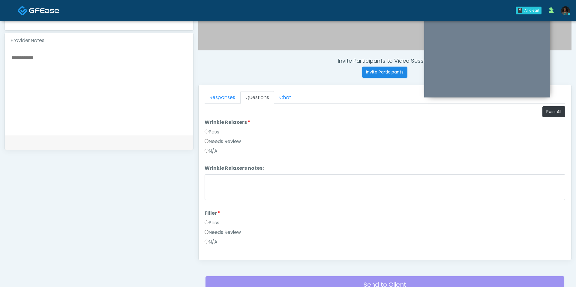
scroll to position [250, 0]
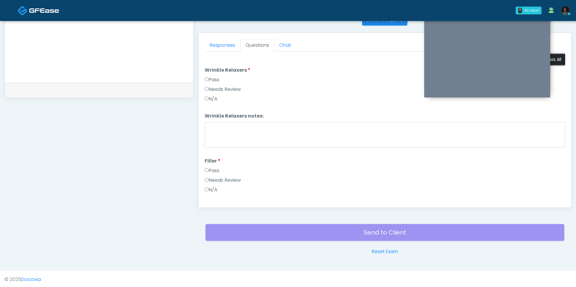
click at [563, 58] on button "Pass All" at bounding box center [553, 59] width 23 height 11
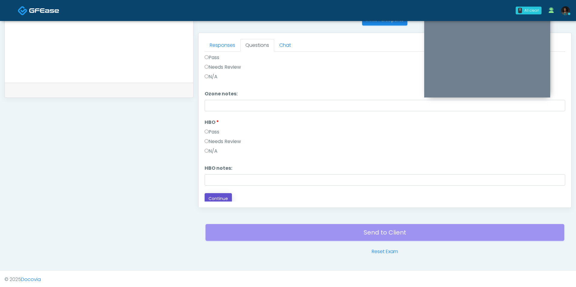
click at [224, 194] on button "Continue" at bounding box center [217, 198] width 27 height 11
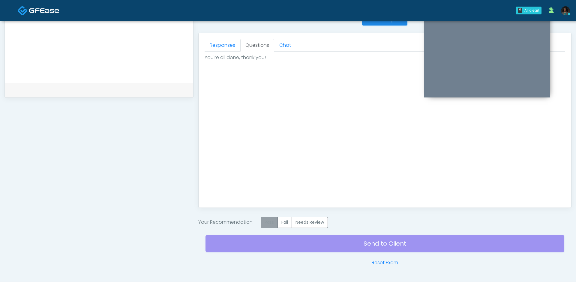
click at [267, 221] on label "Pass" at bounding box center [269, 222] width 17 height 11
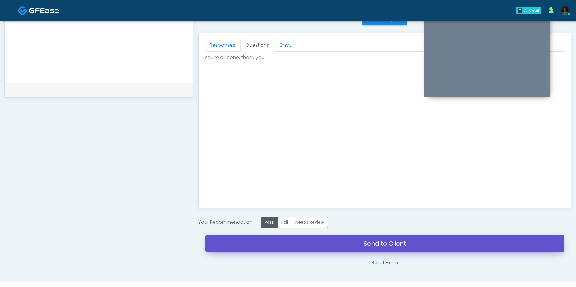
click at [291, 243] on link "Send to Client" at bounding box center [384, 243] width 359 height 17
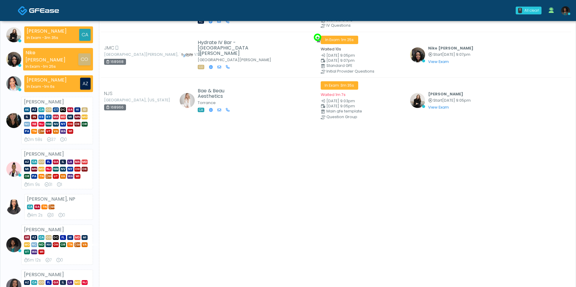
scroll to position [55, 0]
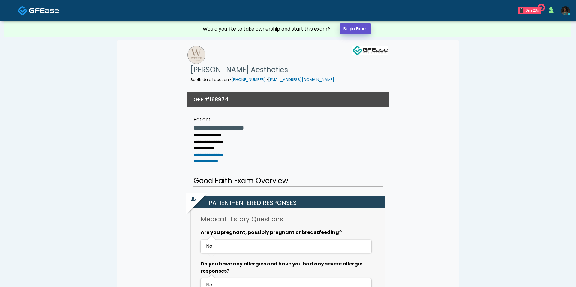
click at [351, 32] on link "Begin Exam" at bounding box center [355, 28] width 32 height 11
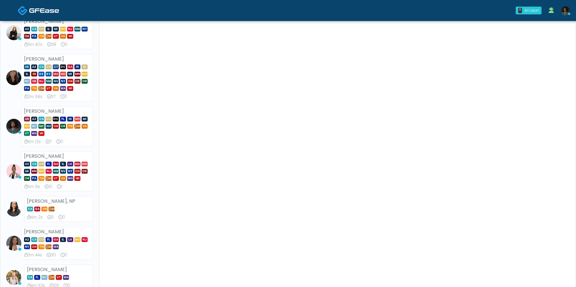
scroll to position [136, 0]
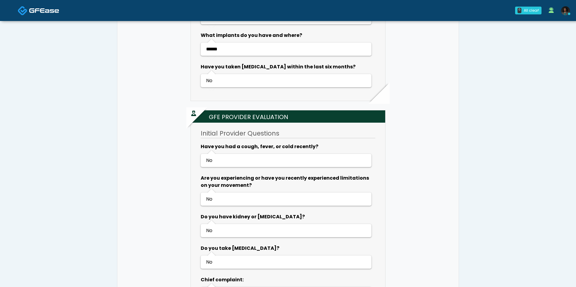
scroll to position [949, 0]
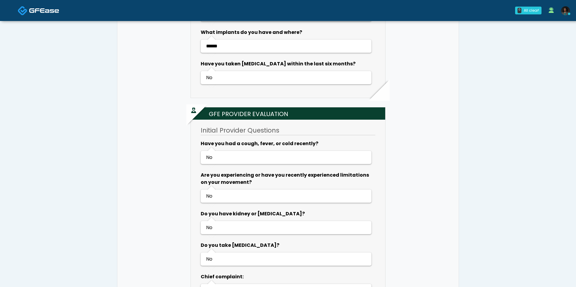
click at [220, 161] on li "No" at bounding box center [285, 157] width 166 height 7
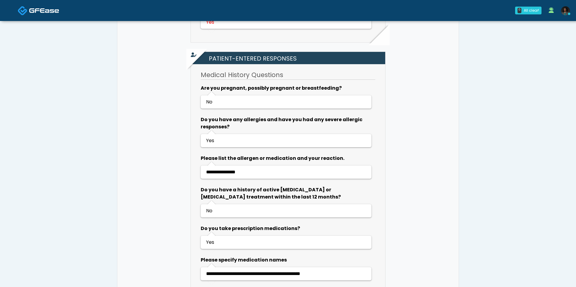
scroll to position [32, 0]
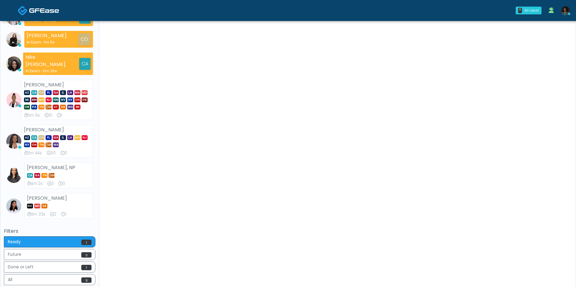
scroll to position [216, 0]
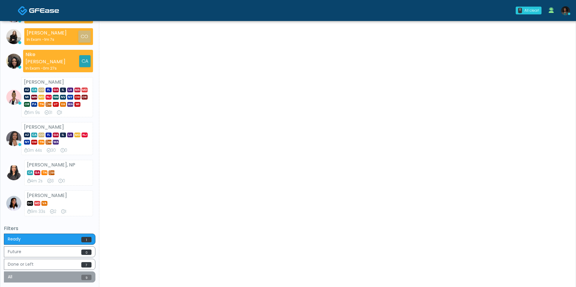
click at [47, 275] on button "All 9" at bounding box center [49, 276] width 91 height 11
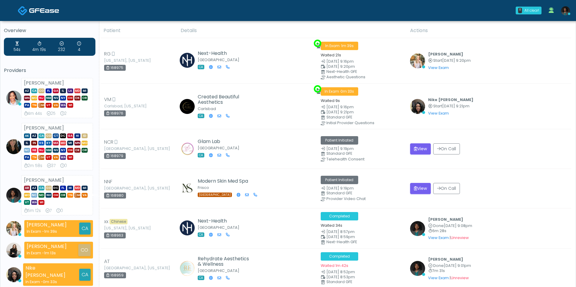
scroll to position [0, 0]
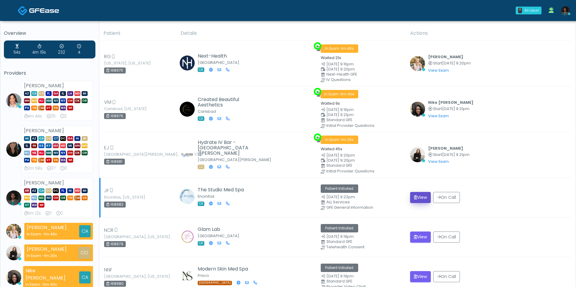
click at [422, 195] on button "View" at bounding box center [420, 197] width 21 height 11
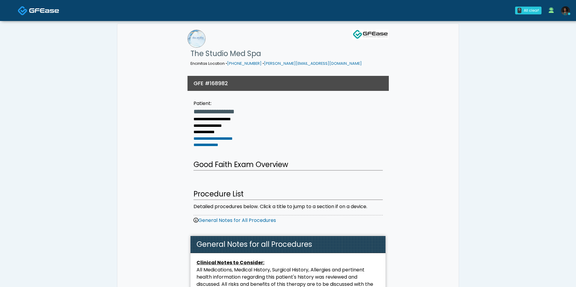
scroll to position [87, 0]
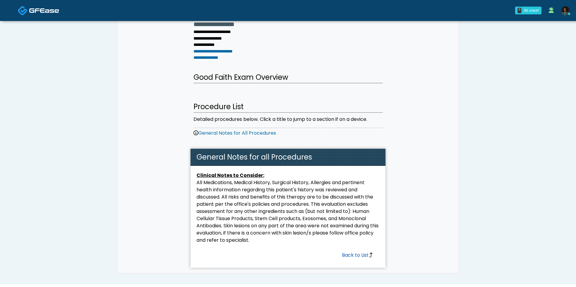
click at [360, 252] on link "Back to List" at bounding box center [357, 255] width 31 height 7
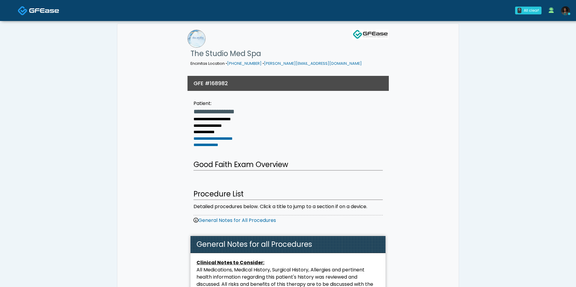
scroll to position [87, 0]
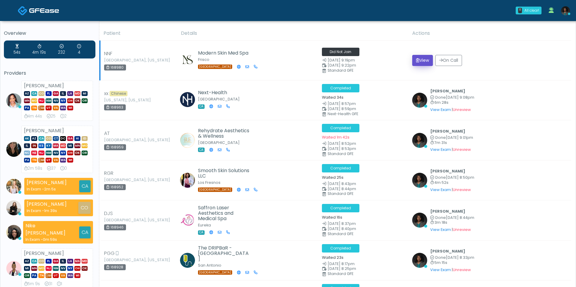
click at [419, 61] on button "View" at bounding box center [422, 60] width 21 height 11
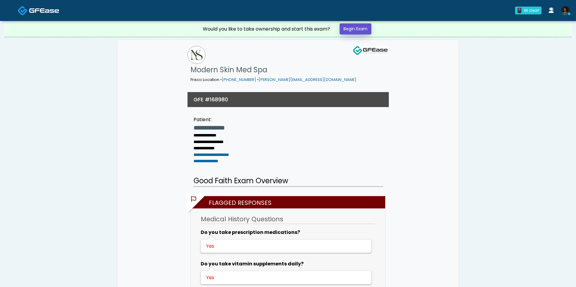
click at [350, 25] on link "Begin Exam" at bounding box center [355, 28] width 32 height 11
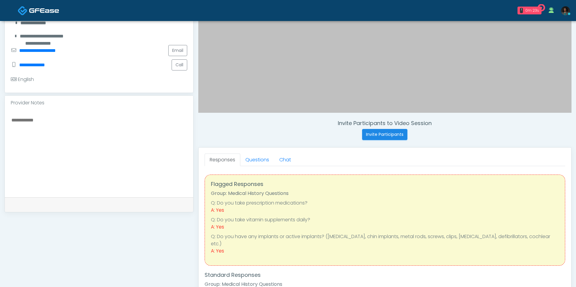
scroll to position [149, 0]
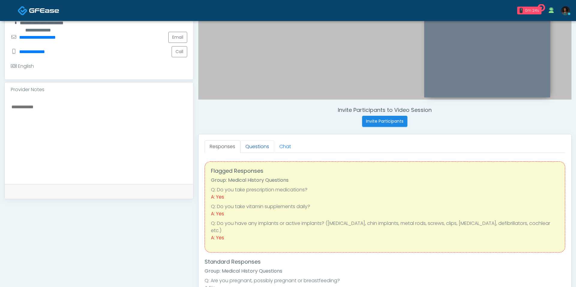
click at [252, 142] on link "Questions" at bounding box center [257, 146] width 34 height 13
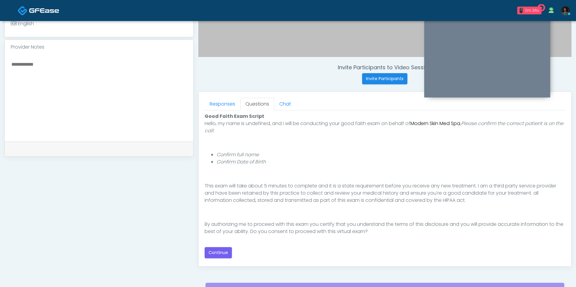
scroll to position [194, 0]
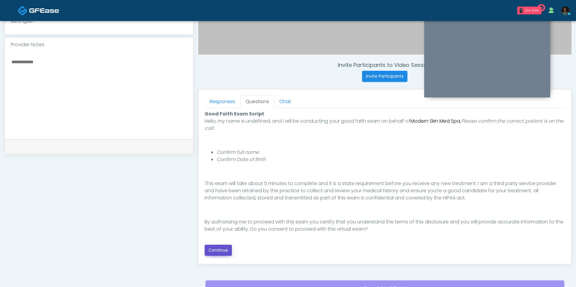
click at [215, 250] on button "Continue" at bounding box center [217, 250] width 27 height 11
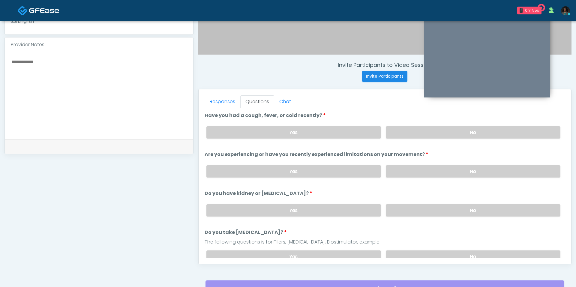
scroll to position [250, 0]
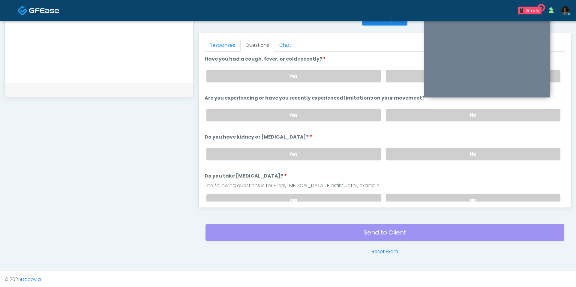
click at [406, 82] on div "Yes No" at bounding box center [382, 76] width 363 height 22
click at [401, 78] on label "No" at bounding box center [473, 76] width 174 height 12
click at [403, 112] on label "No" at bounding box center [473, 115] width 174 height 12
click at [414, 153] on label "No" at bounding box center [473, 154] width 174 height 12
click at [422, 194] on label "No" at bounding box center [473, 200] width 174 height 12
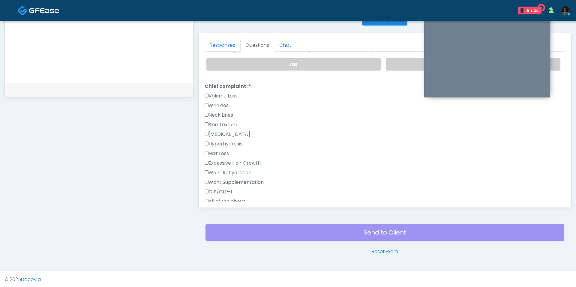
scroll to position [182, 0]
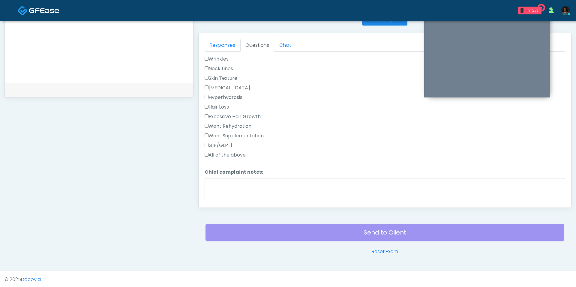
click at [235, 123] on label "Want Rehydration" at bounding box center [227, 126] width 47 height 7
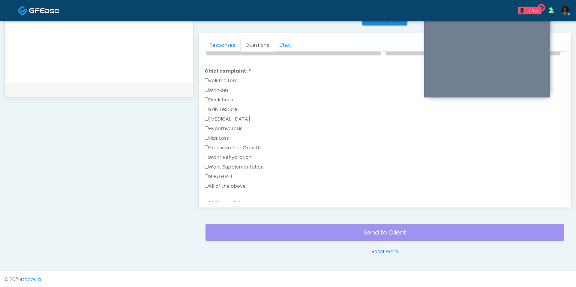
scroll to position [215, 0]
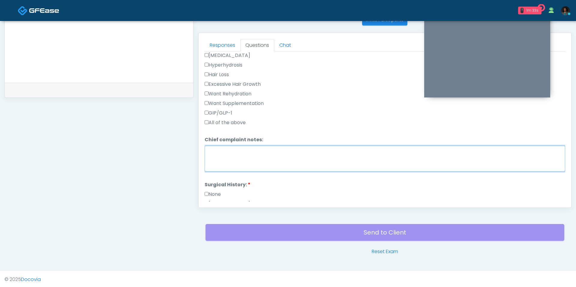
click at [222, 146] on textarea "Chief complaint notes:" at bounding box center [384, 159] width 360 height 26
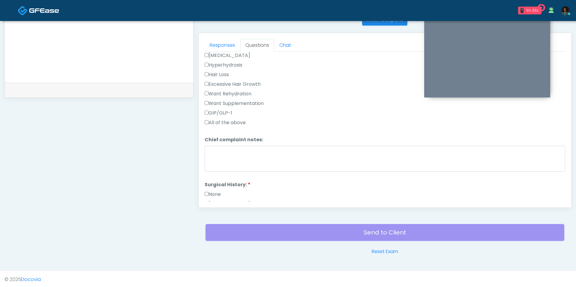
click at [224, 115] on div "GIP/GLP-1" at bounding box center [384, 114] width 360 height 10
click at [224, 120] on label "All of the above" at bounding box center [224, 122] width 41 height 7
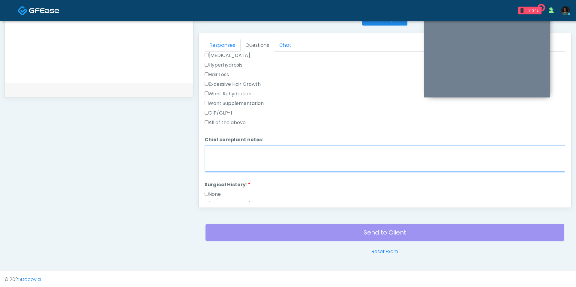
click at [224, 164] on textarea "Chief complaint notes:" at bounding box center [384, 159] width 360 height 26
type textarea "*"
type textarea "*****"
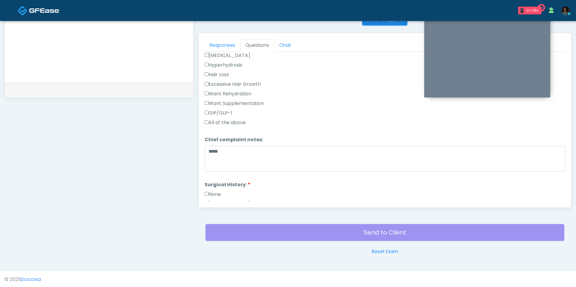
click at [217, 111] on label "GIP/GLP-1" at bounding box center [218, 112] width 28 height 7
click at [217, 119] on label "All of the above" at bounding box center [224, 122] width 41 height 7
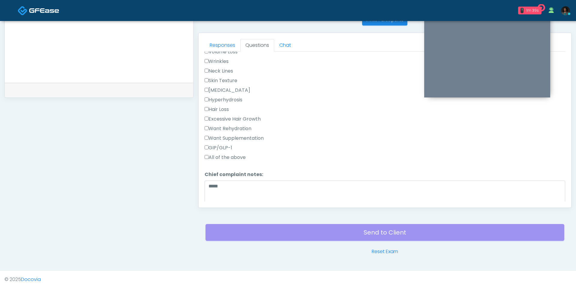
scroll to position [159, 0]
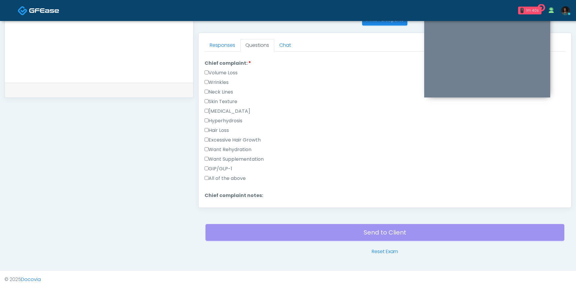
click at [223, 176] on label "All of the above" at bounding box center [224, 178] width 41 height 7
click at [218, 99] on label "Skin Texture" at bounding box center [220, 101] width 33 height 7
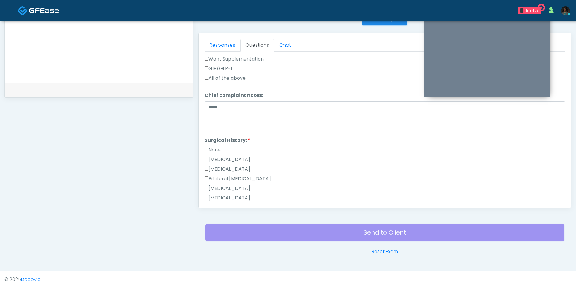
scroll to position [334, 0]
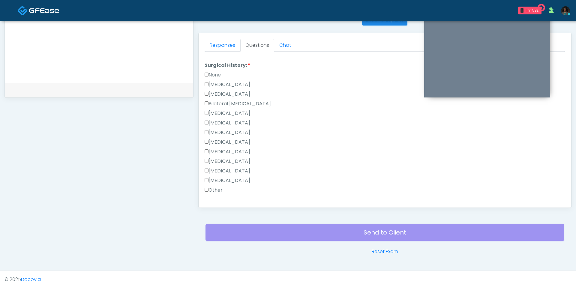
click at [223, 82] on label "[MEDICAL_DATA]" at bounding box center [227, 84] width 46 height 7
click at [225, 110] on label "[MEDICAL_DATA]" at bounding box center [227, 113] width 46 height 7
click at [225, 119] on label "[MEDICAL_DATA]" at bounding box center [227, 122] width 46 height 7
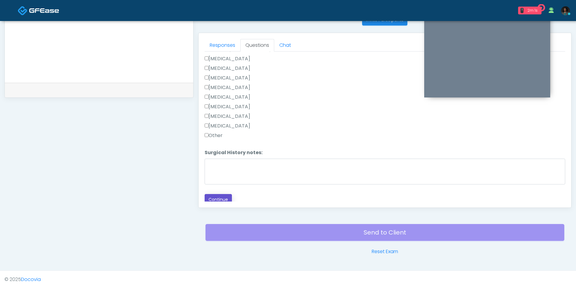
click at [214, 195] on button "Continue" at bounding box center [217, 199] width 27 height 11
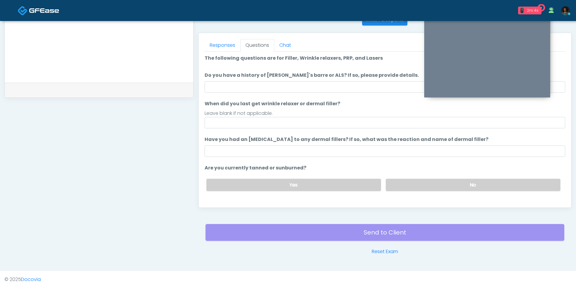
scroll to position [0, 0]
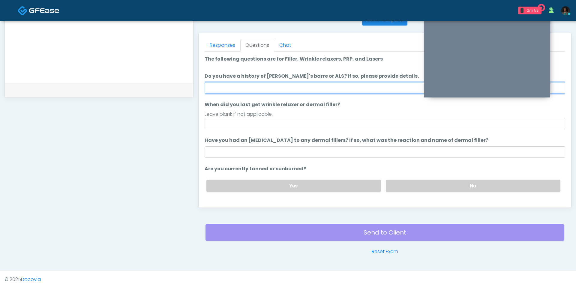
click at [274, 88] on input "Do you have a history of [PERSON_NAME]'s barre or ALS? If so, please provide de…" at bounding box center [384, 87] width 360 height 11
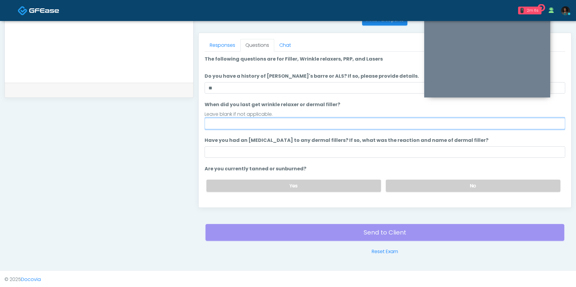
click at [250, 120] on input "When did you last get wrinkle relaxer or dermal filler?" at bounding box center [384, 123] width 360 height 11
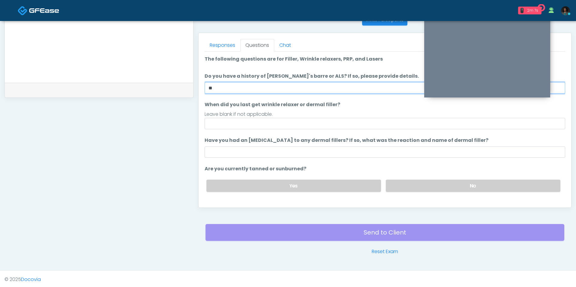
click at [237, 91] on input "**" at bounding box center [384, 87] width 360 height 11
type input "**"
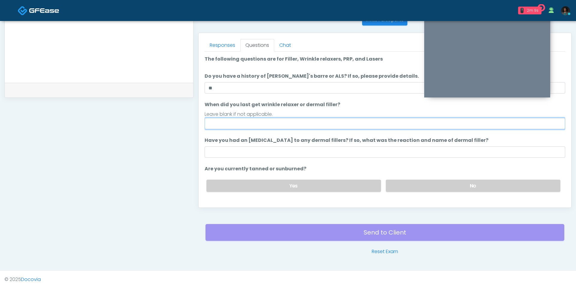
click at [222, 125] on input "When did you last get wrinkle relaxer or dermal filler?" at bounding box center [384, 123] width 360 height 11
type input "*"
type input "**********"
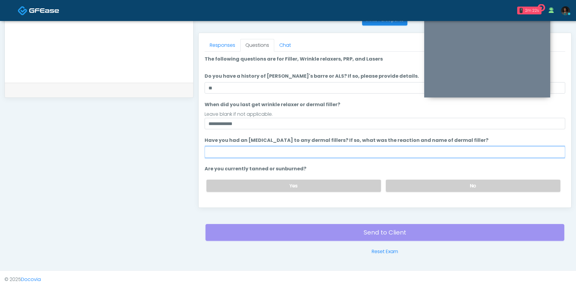
click at [226, 149] on input "Have you had an [MEDICAL_DATA] to any dermal fillers? If so, what was the react…" at bounding box center [384, 151] width 360 height 11
type input "***"
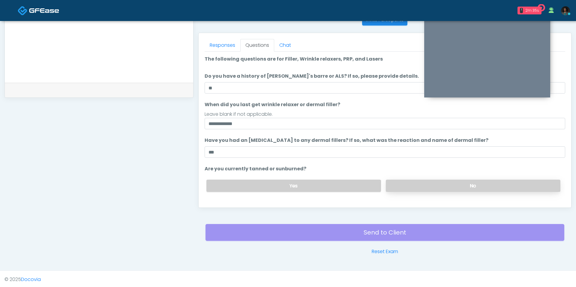
click at [401, 184] on label "No" at bounding box center [473, 186] width 174 height 12
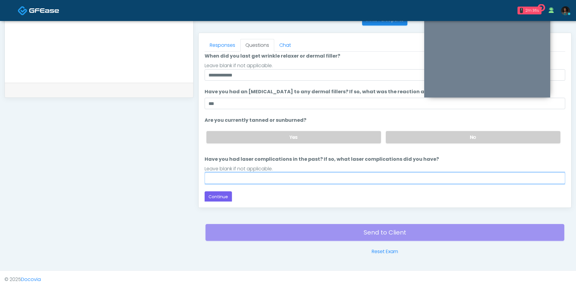
click at [278, 179] on input "Have you had laser complications in the past? If so, what laser complications d…" at bounding box center [384, 177] width 360 height 11
type input "**"
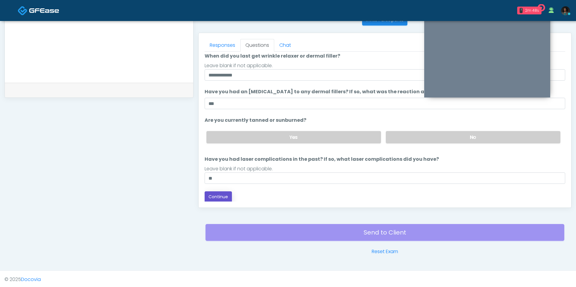
click at [215, 193] on button "Continue" at bounding box center [217, 196] width 27 height 11
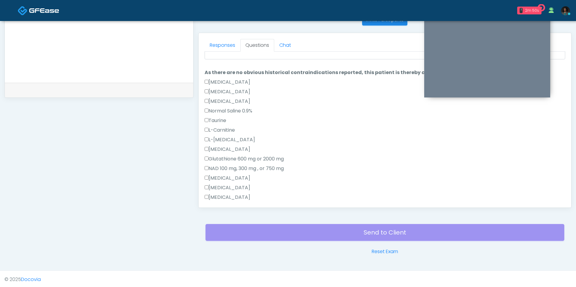
scroll to position [0, 0]
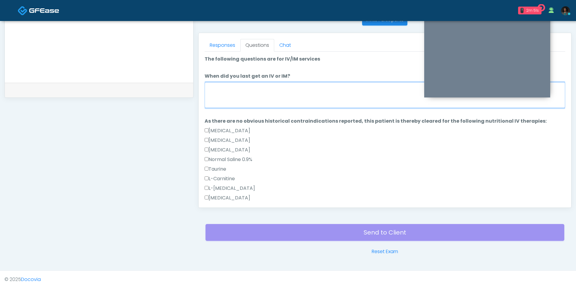
click at [249, 99] on textarea "When did you last get an IV or IM?" at bounding box center [384, 95] width 360 height 26
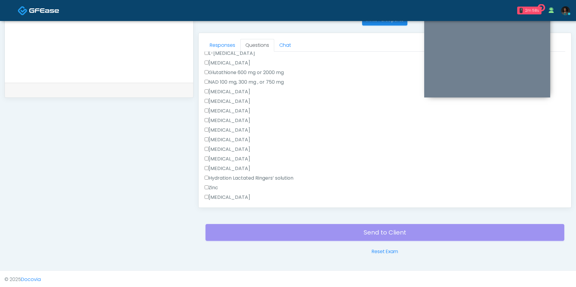
scroll to position [186, 0]
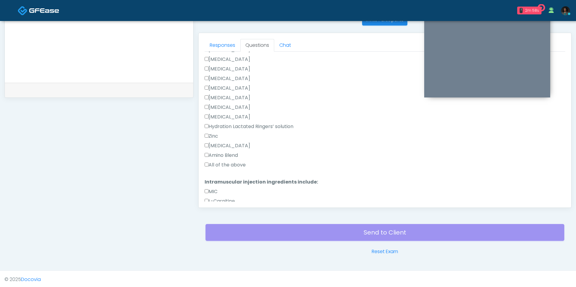
type textarea "***"
click at [234, 163] on label "All of the above" at bounding box center [224, 164] width 41 height 7
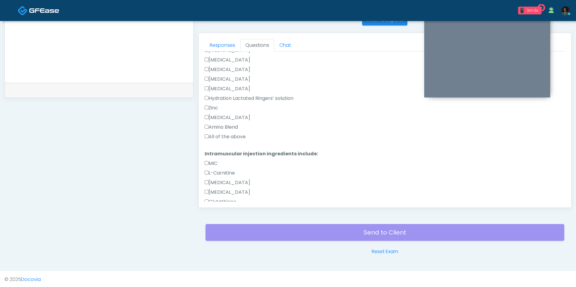
scroll to position [277, 0]
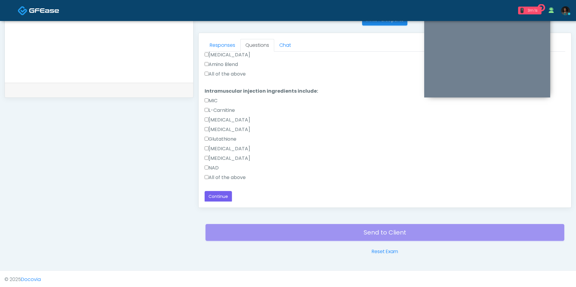
click at [230, 179] on label "All of the above" at bounding box center [224, 177] width 41 height 7
click at [219, 198] on button "Continue" at bounding box center [217, 196] width 27 height 11
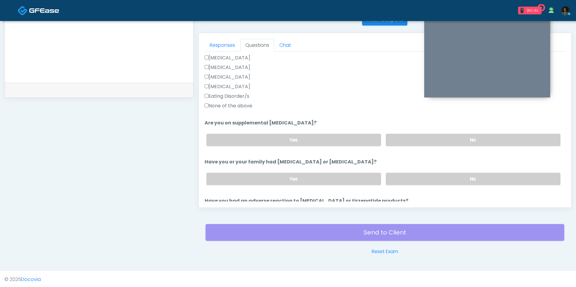
scroll to position [0, 0]
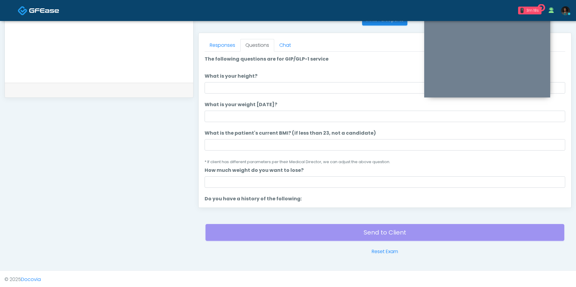
click at [266, 135] on label "What is the patient's current BMI? (if less than 23, not a candidate)" at bounding box center [289, 133] width 171 height 7
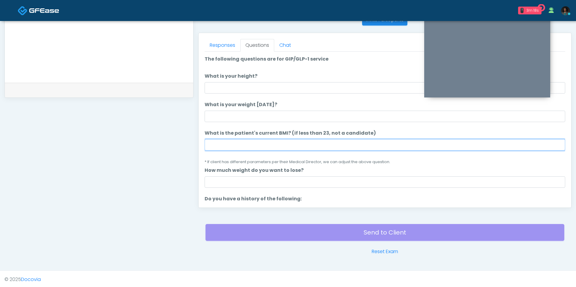
click at [266, 139] on input "What is the patient's current BMI? (if less than 23, not a candidate)" at bounding box center [384, 144] width 360 height 11
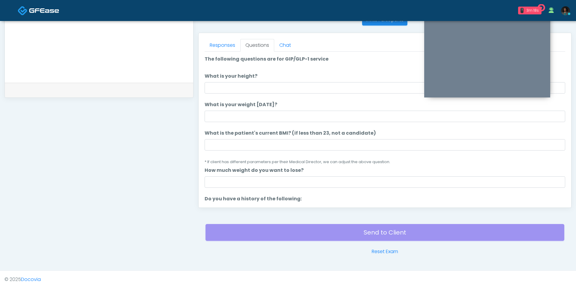
click at [266, 136] on li "What is the patient's current BMI? (if less than 23, not a candidate) What is t…" at bounding box center [384, 148] width 360 height 36
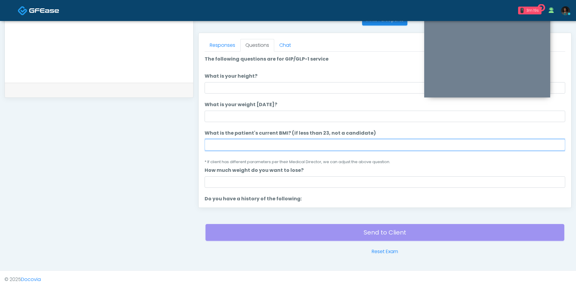
click at [261, 148] on input "What is the patient's current BMI? (if less than 23, not a candidate)" at bounding box center [384, 144] width 360 height 11
type input "****"
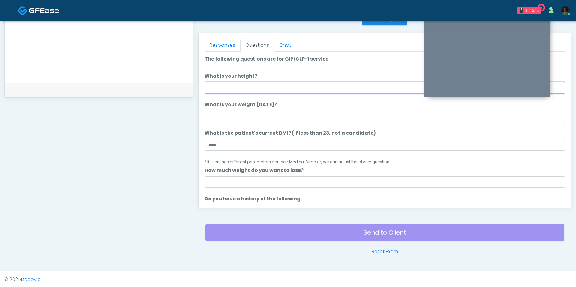
click at [265, 89] on input "What is your height?" at bounding box center [384, 87] width 360 height 11
type input "***"
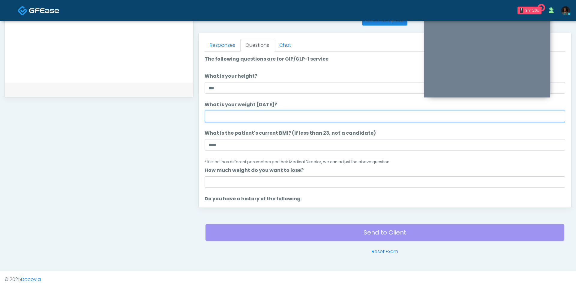
click at [231, 119] on input "What is your weight [DATE]?" at bounding box center [384, 116] width 360 height 11
type input "***"
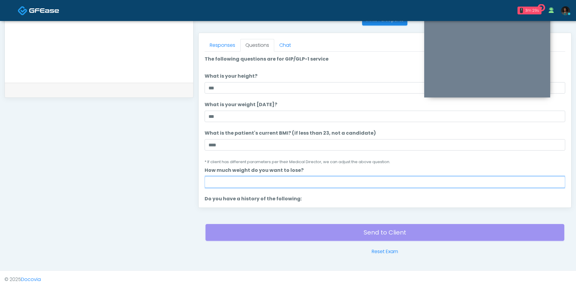
click at [264, 186] on input "How much weight do you want to lose?" at bounding box center [384, 181] width 360 height 11
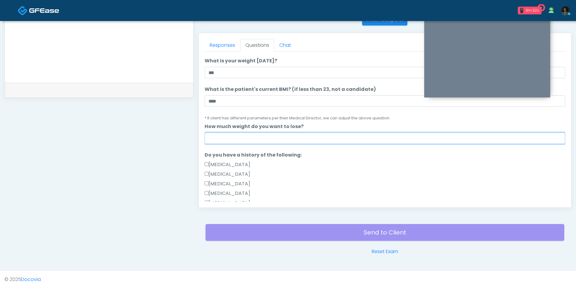
scroll to position [99, 0]
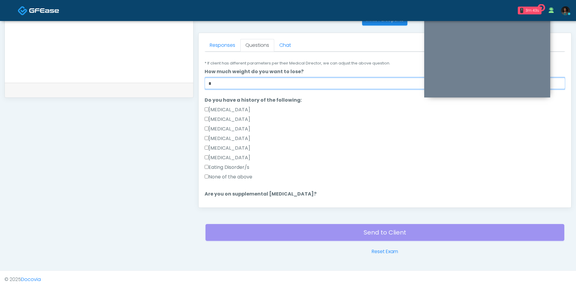
type input "*"
click at [228, 175] on label "None of the above" at bounding box center [228, 176] width 48 height 7
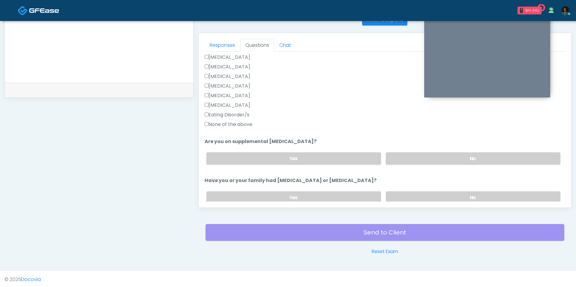
scroll to position [153, 0]
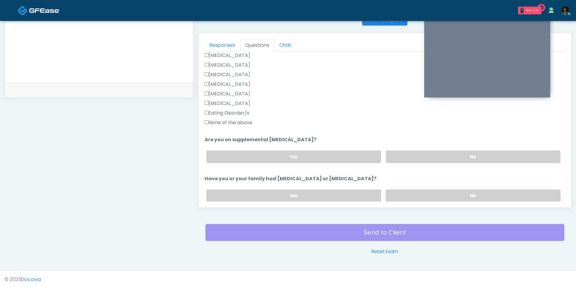
click at [419, 197] on label "No" at bounding box center [473, 195] width 174 height 12
click at [413, 160] on label "No" at bounding box center [473, 157] width 174 height 12
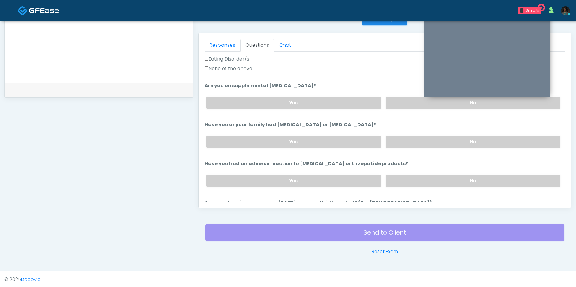
scroll to position [210, 0]
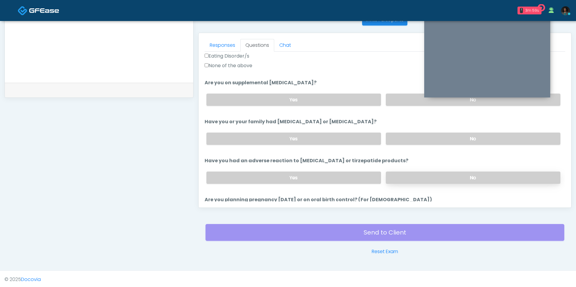
click at [401, 174] on label "No" at bounding box center [473, 177] width 174 height 12
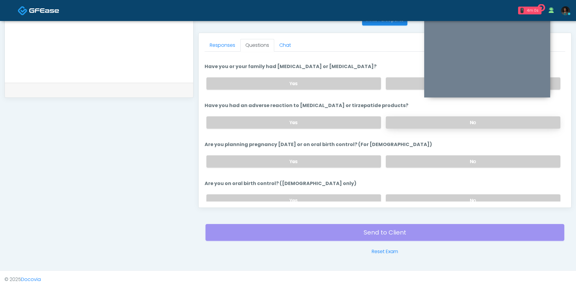
scroll to position [281, 0]
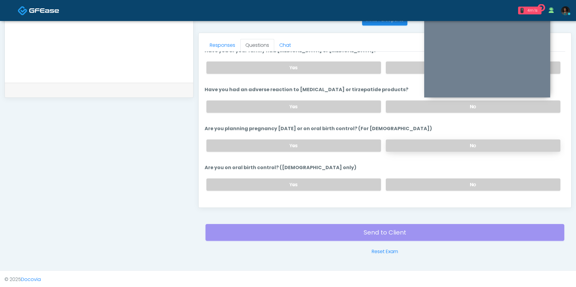
click at [392, 142] on label "No" at bounding box center [473, 145] width 174 height 12
click at [399, 181] on label "No" at bounding box center [473, 184] width 174 height 12
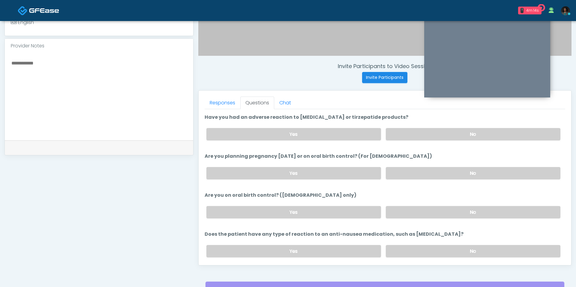
scroll to position [328, 0]
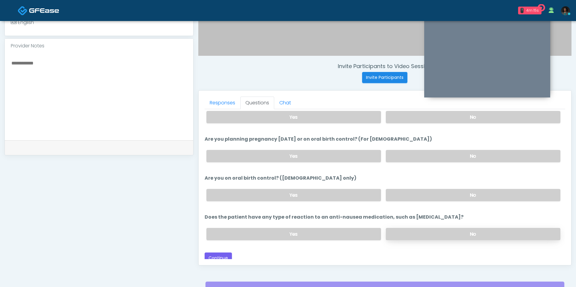
click at [428, 228] on label "No" at bounding box center [473, 234] width 174 height 12
click at [219, 253] on button "Continue" at bounding box center [217, 257] width 27 height 11
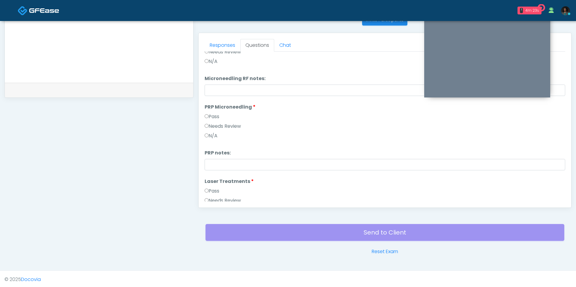
scroll to position [0, 0]
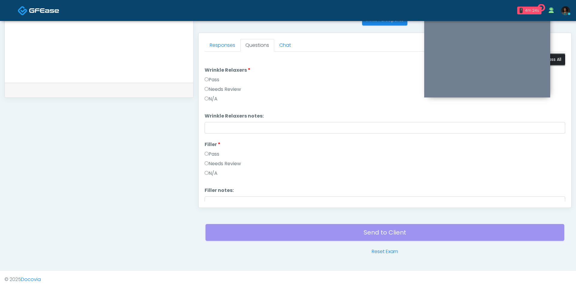
click at [556, 57] on button "Pass All" at bounding box center [553, 59] width 23 height 11
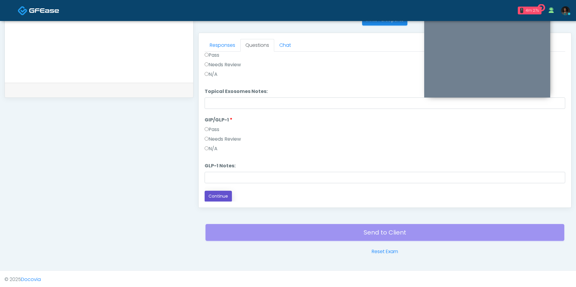
click at [219, 194] on button "Continue" at bounding box center [217, 196] width 27 height 11
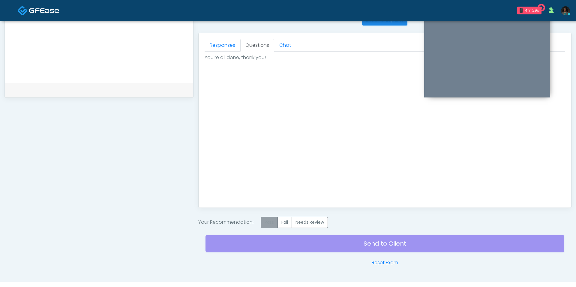
click at [269, 226] on label "Pass" at bounding box center [269, 222] width 17 height 11
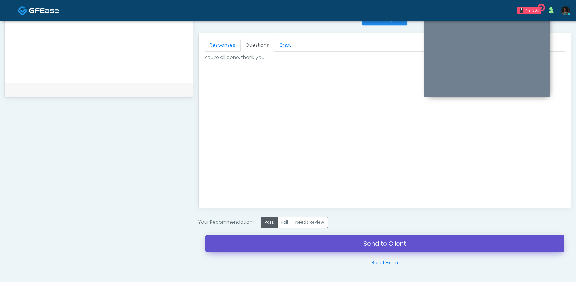
click at [291, 245] on link "Send to Client" at bounding box center [384, 243] width 359 height 17
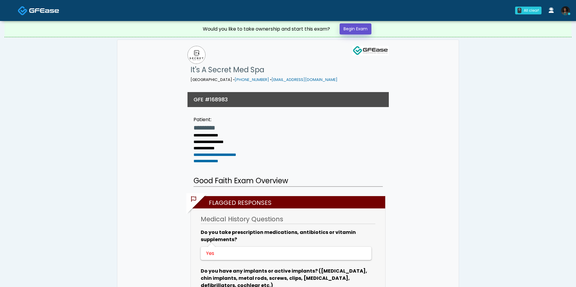
click at [356, 31] on link "Begin Exam" at bounding box center [355, 28] width 32 height 11
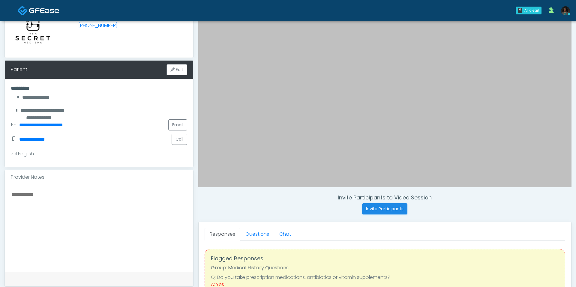
scroll to position [62, 0]
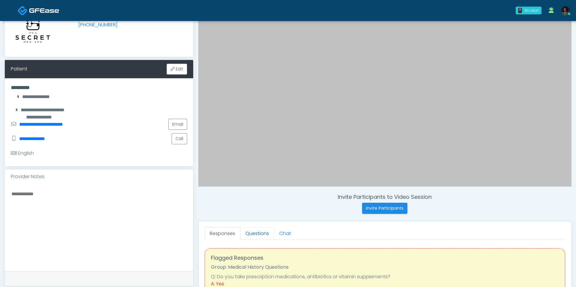
click at [258, 230] on link "Questions" at bounding box center [257, 233] width 34 height 13
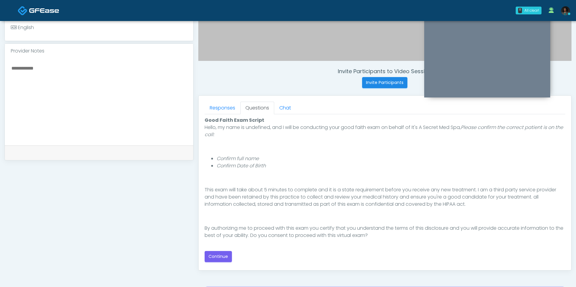
scroll to position [191, 0]
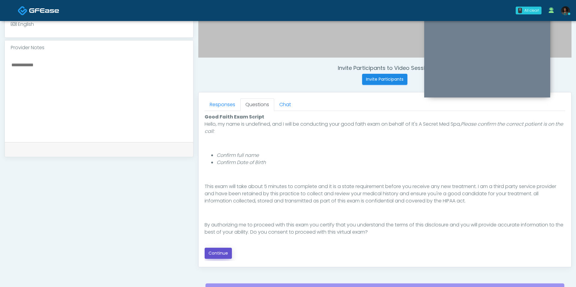
click at [217, 250] on button "Continue" at bounding box center [217, 253] width 27 height 11
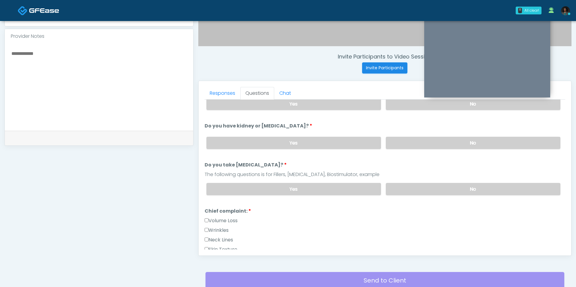
scroll to position [0, 0]
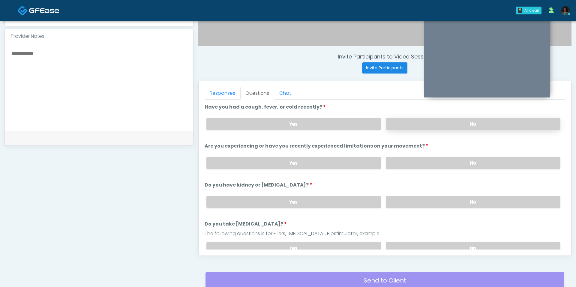
click at [415, 124] on label "No" at bounding box center [473, 124] width 174 height 12
click at [416, 166] on label "No" at bounding box center [473, 163] width 174 height 12
click at [410, 199] on label "No" at bounding box center [473, 202] width 174 height 12
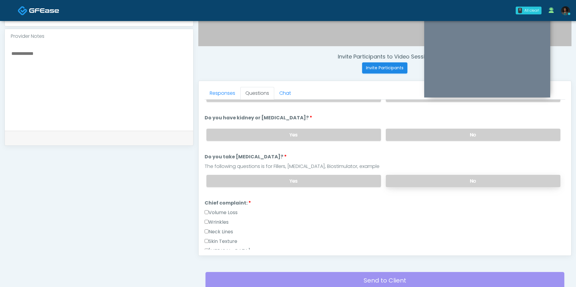
click at [416, 178] on label "No" at bounding box center [473, 181] width 174 height 12
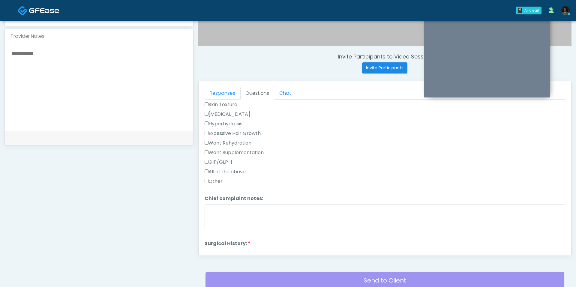
scroll to position [205, 0]
click label "Other"
click textarea "Chief complaint notes:"
type textarea "*"
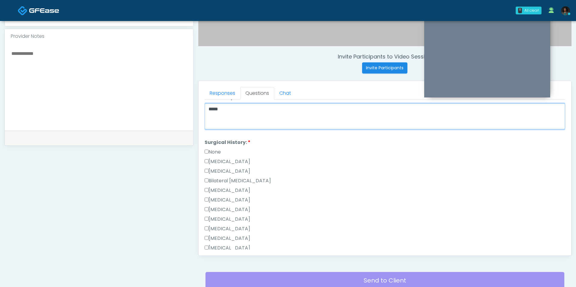
scroll to position [306, 0]
type textarea "*****"
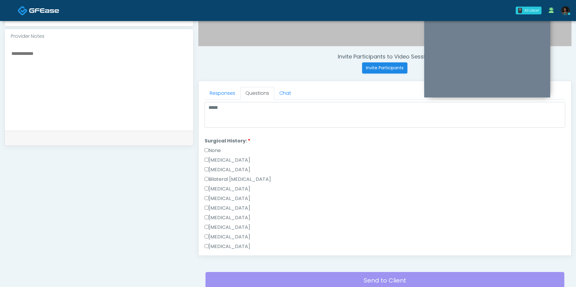
click div "[MEDICAL_DATA]"
click label "[MEDICAL_DATA]"
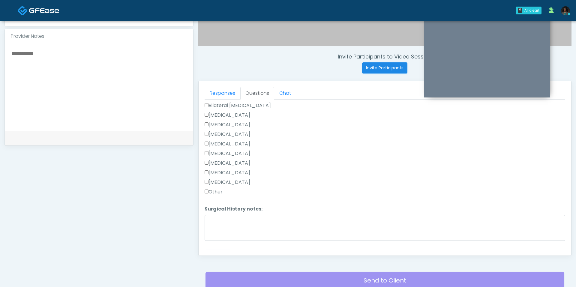
scroll to position [389, 0]
click button "Continue"
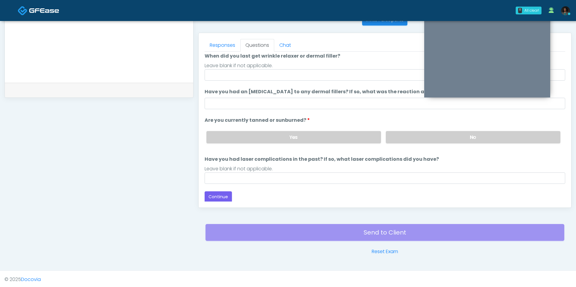
scroll to position [0, 0]
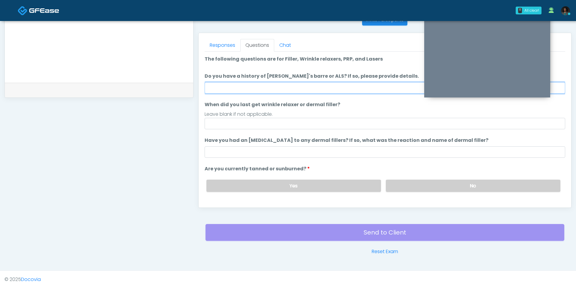
click input "Do you have a history of [PERSON_NAME]'s barre or ALS? If so, please provide de…"
type input "**"
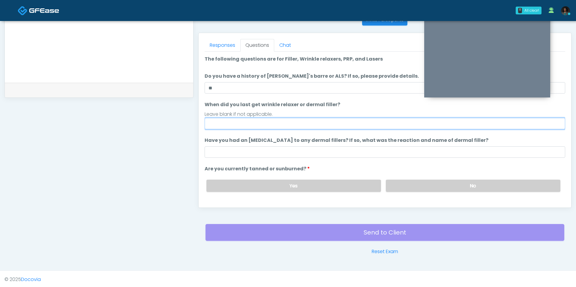
click input "When did you last get wrinkle relaxer or dermal filler?"
type input "*"
type input "**********"
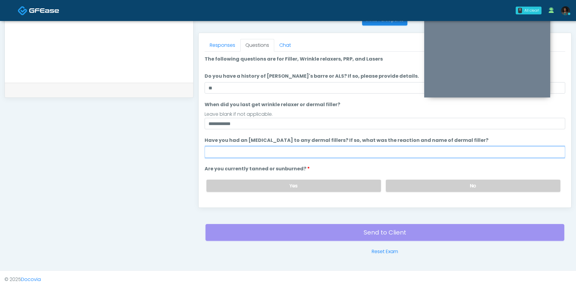
click input "Have you had an [MEDICAL_DATA] to any dermal fillers? If so, what was the react…"
type input "**"
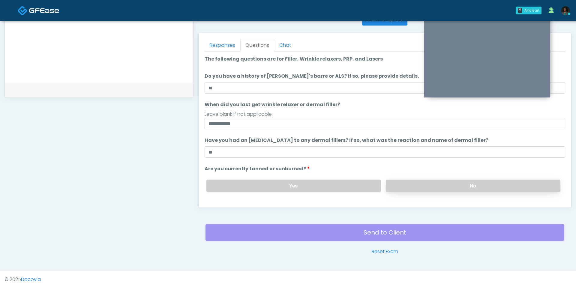
click label "No"
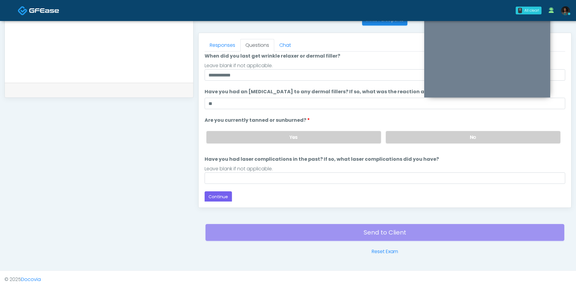
click div "Loading... Connecting to your agent... Please wait while we prepare your person…"
click input "Have you had laser complications in the past? If so, what laser complications d…"
type input "**"
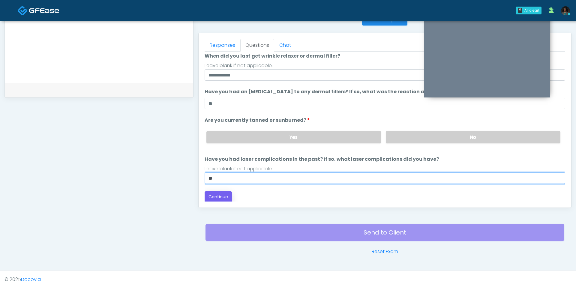
scroll to position [263, 0]
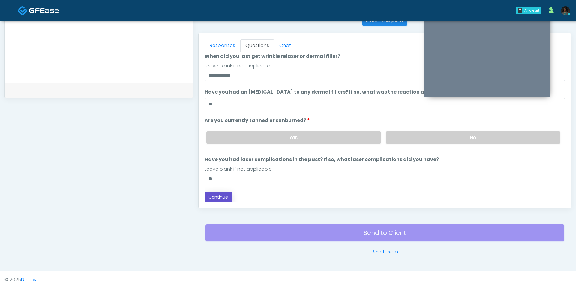
click button "Continue"
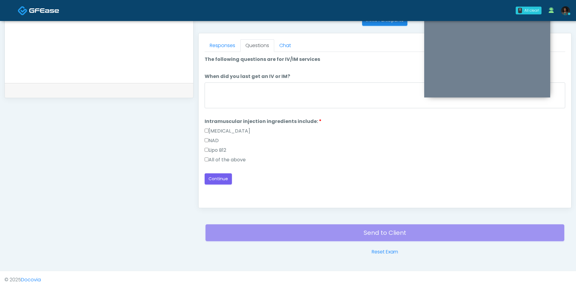
scroll to position [0, 0]
click label "When did you last get an IV or IM?"
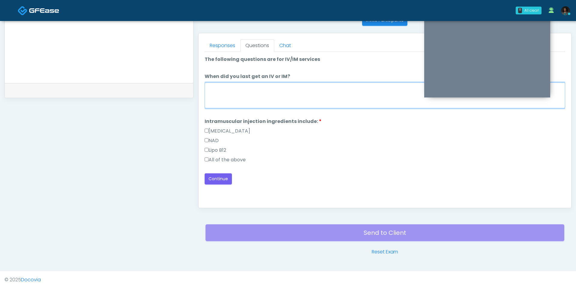
click textarea "When did you last get an IV or IM?"
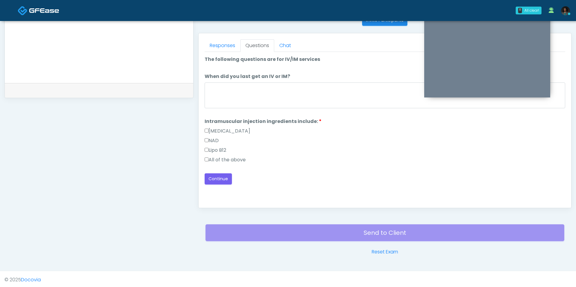
click label "All of the above"
click div
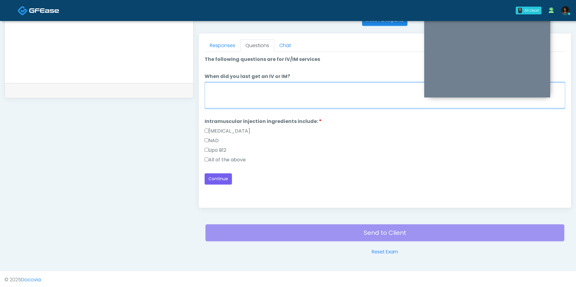
click textarea "When did you last get an IV or IM?"
type textarea "*"
type textarea "***"
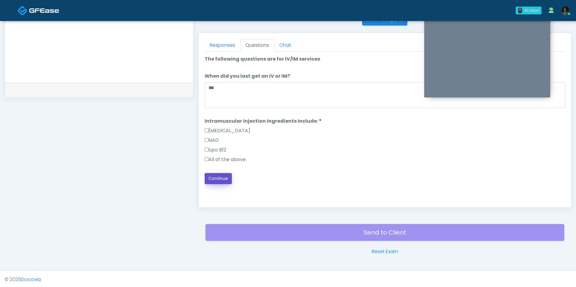
click button "Continue"
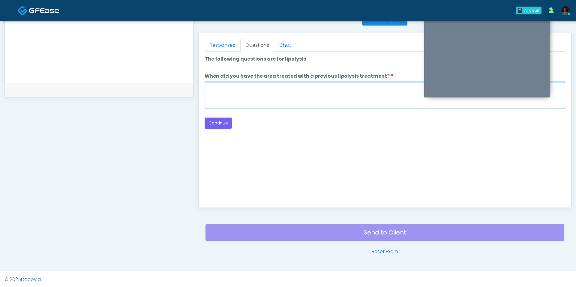
click textarea "When did you have the area treated with a previous lipolysis treatment?"
type textarea "*"
type textarea "**********"
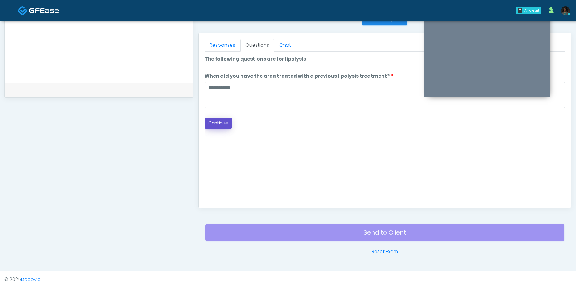
click button "Continue"
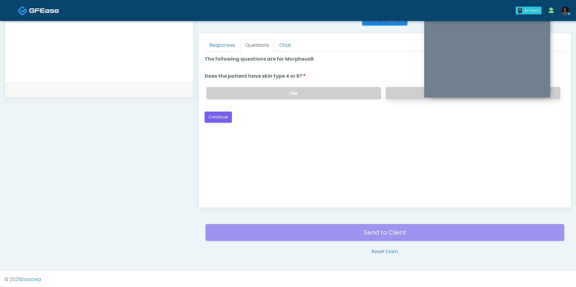
click label "No"
click button "Continue"
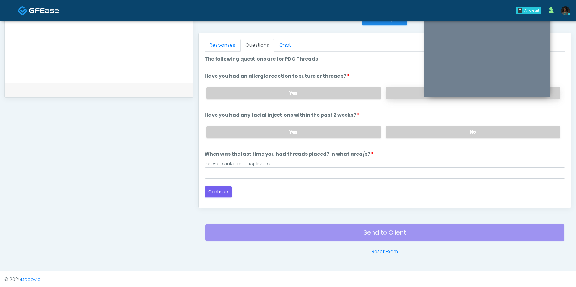
click label "No"
click input "When was the last time you had threads placed? In what area/s?"
type input "***"
click button "Continue"
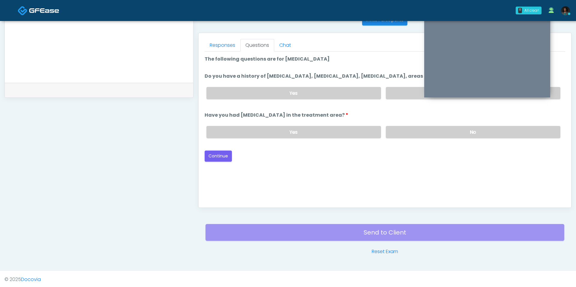
scroll to position [263, 0]
click label "No"
click button "Continue"
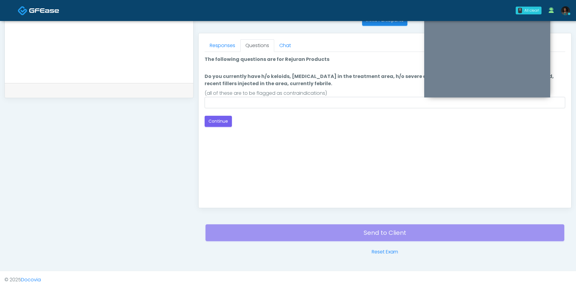
click div "Loading... Connecting to your agent... Please wait while we prepare your person…"
click input "Do you currently have h/o keloids, skin infection in the treatment area, h/o se…"
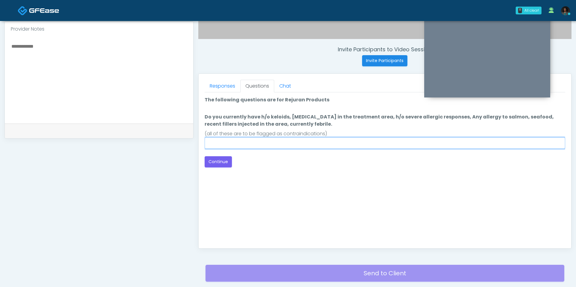
scroll to position [198, 0]
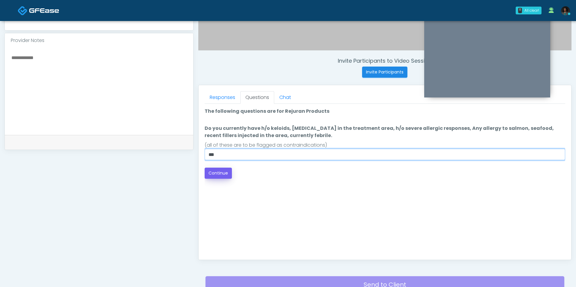
type input "***"
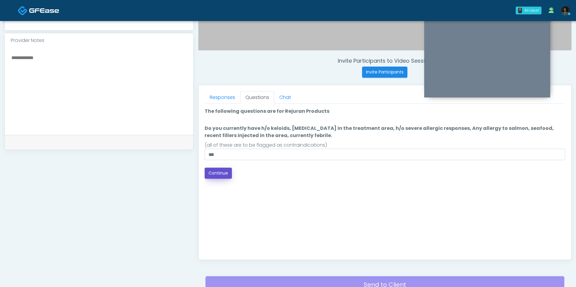
click button "Continue"
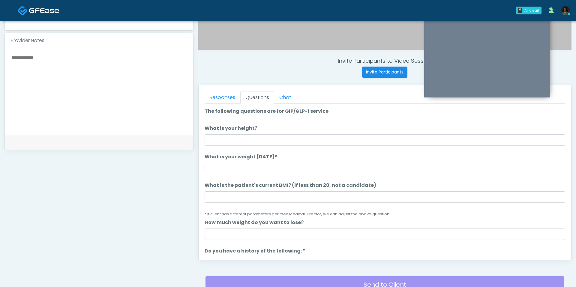
scroll to position [250, 0]
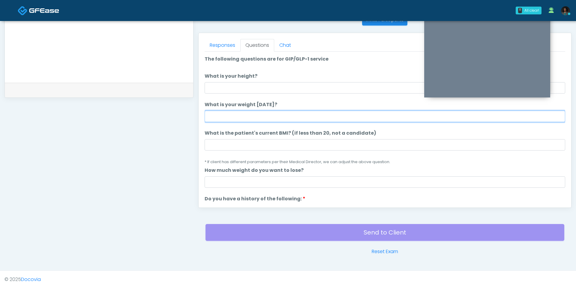
click input "What is your weight today?"
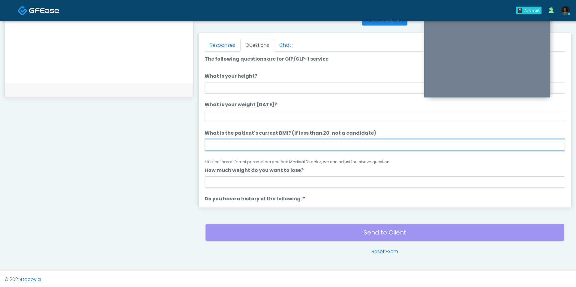
click input "What is the patient's current BMI? (if less than 20, not a candidate)"
type input "****"
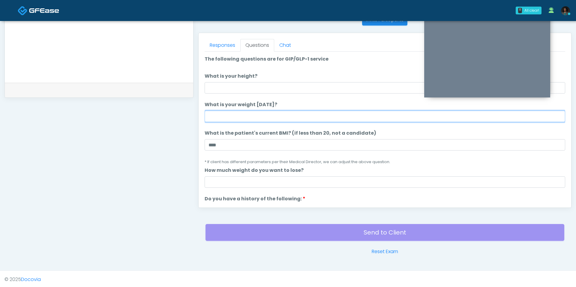
click input "What is your weight today?"
type input "***"
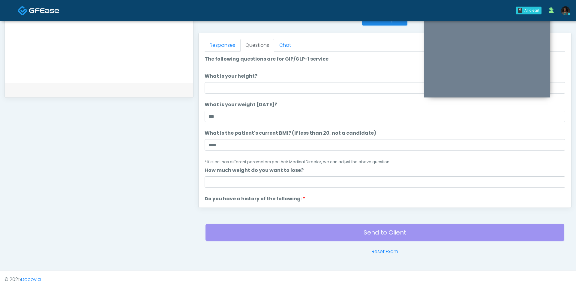
click li "What is your height? What is your height?"
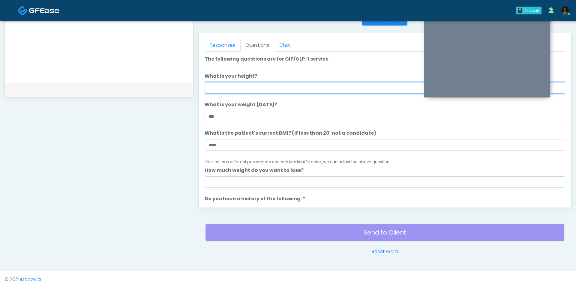
click input "What is your height?"
type input "****"
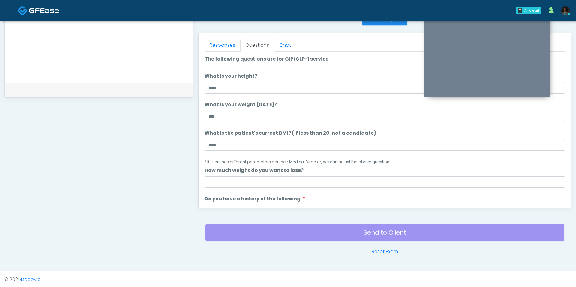
click li "What is the patient's current BMI? (if less than 20, not a candidate) What is t…"
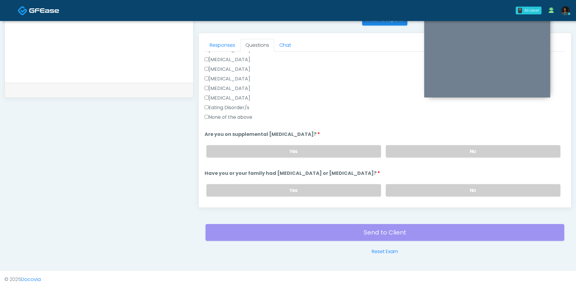
scroll to position [165, 0]
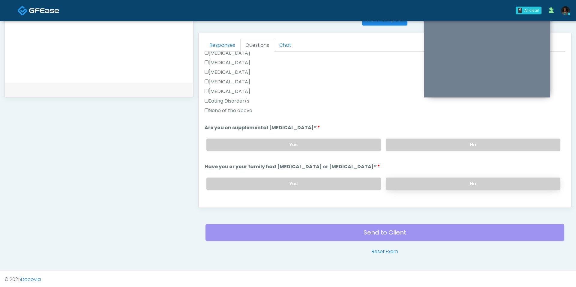
click label "No"
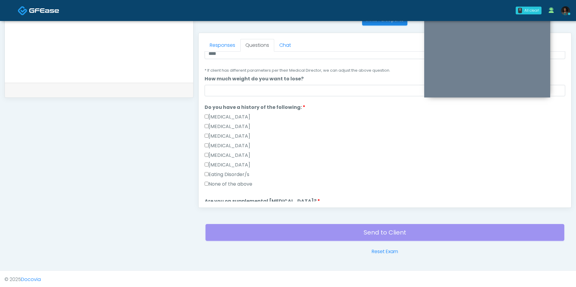
scroll to position [92, 0]
click input "How much weight do you want to lose?"
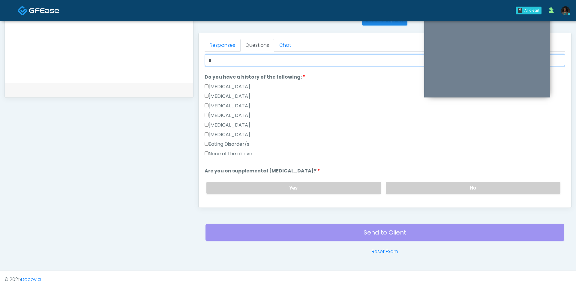
scroll to position [122, 0]
type input "*"
click label "None of the above"
click label "No"
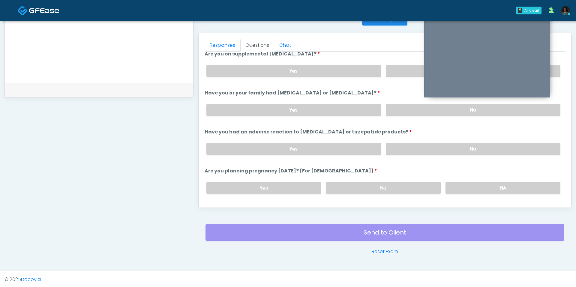
scroll to position [246, 0]
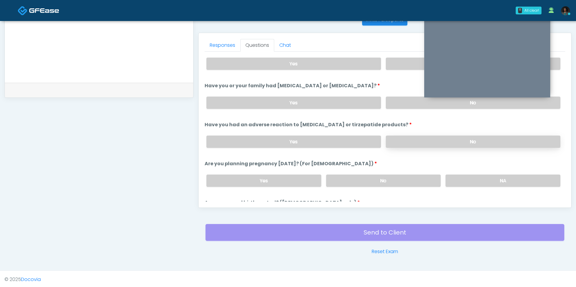
click label "No"
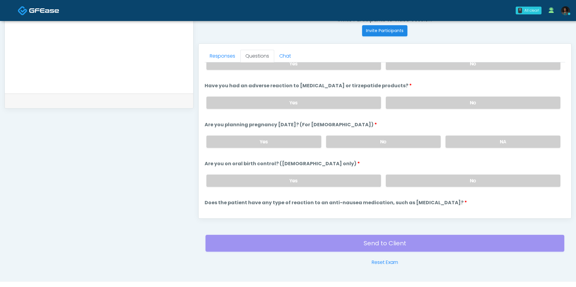
scroll to position [250, 0]
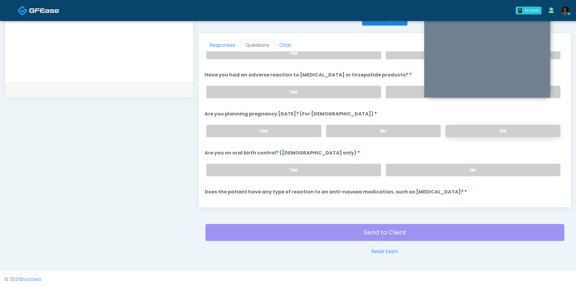
click label "NA"
click label "No"
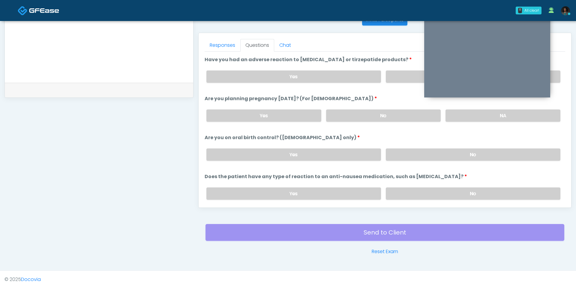
scroll to position [328, 0]
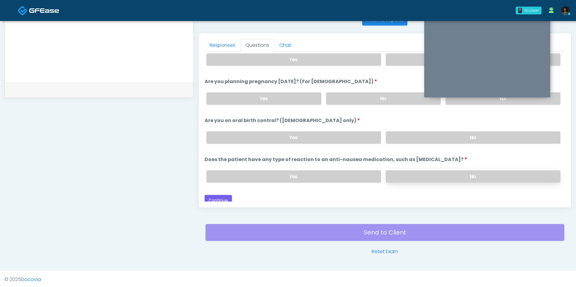
click label "No"
click button "Continue"
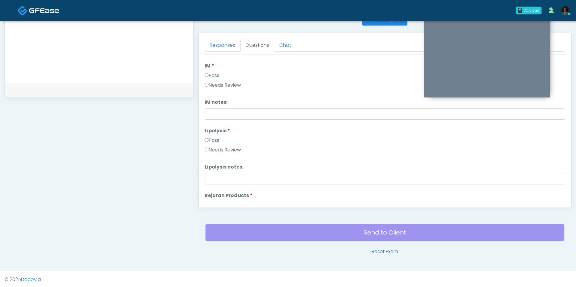
scroll to position [0, 0]
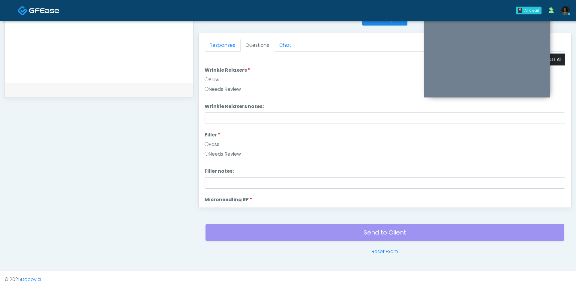
click button "Pass All"
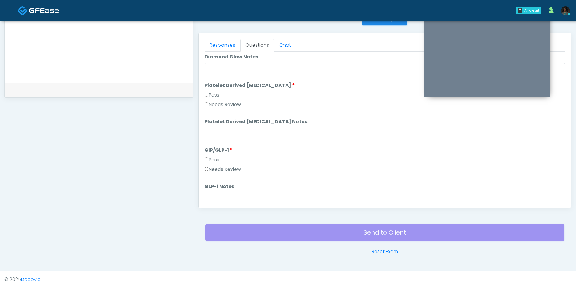
scroll to position [1181, 0]
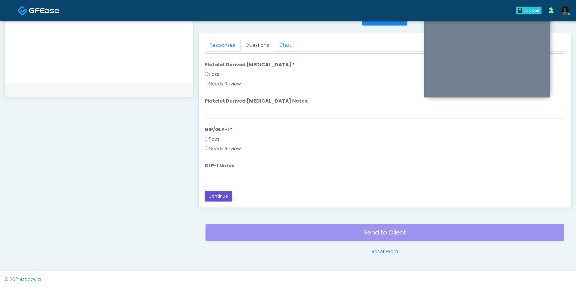
click button "Continue"
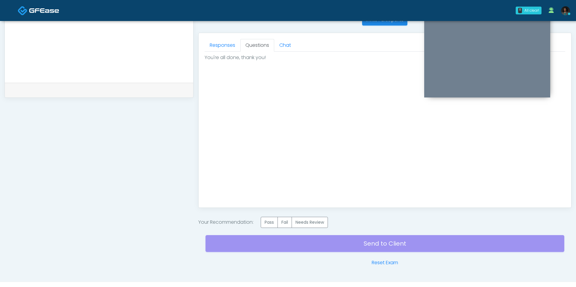
scroll to position [0, 0]
click label "Pass"
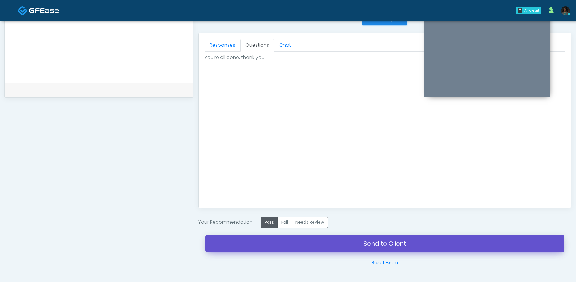
click link "Send to Client"
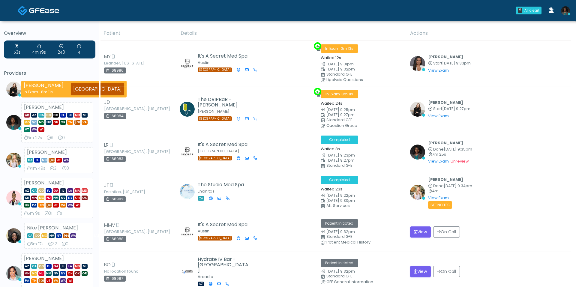
scroll to position [350, 0]
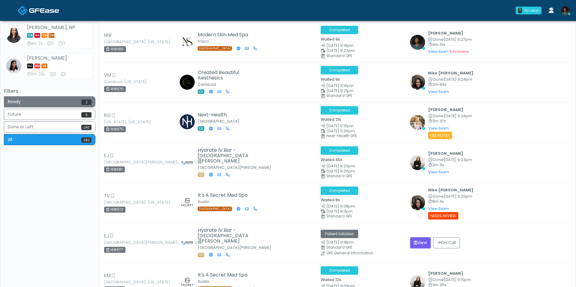
click at [77, 99] on button "Ready 2" at bounding box center [49, 101] width 91 height 11
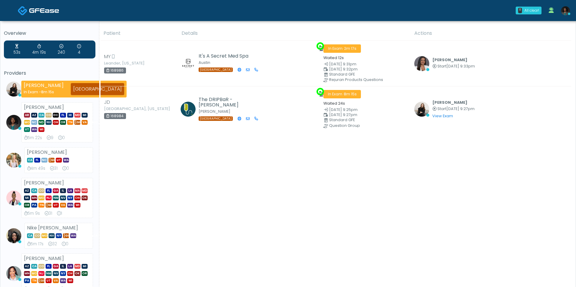
scroll to position [224, 0]
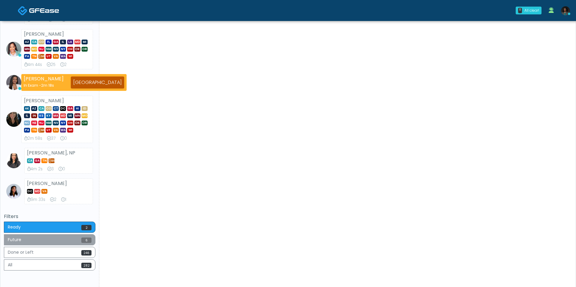
click at [73, 240] on button "Future 6" at bounding box center [49, 239] width 91 height 11
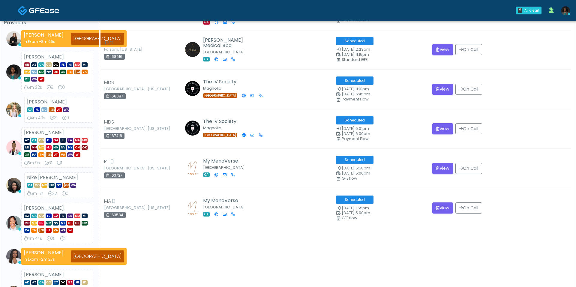
scroll to position [204, 0]
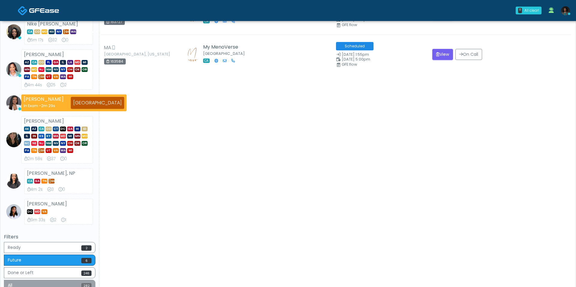
click at [64, 282] on button "All 282" at bounding box center [49, 285] width 91 height 11
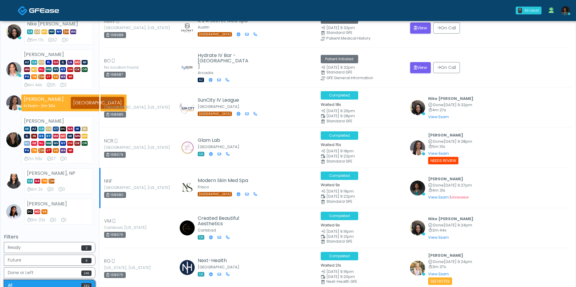
scroll to position [0, 0]
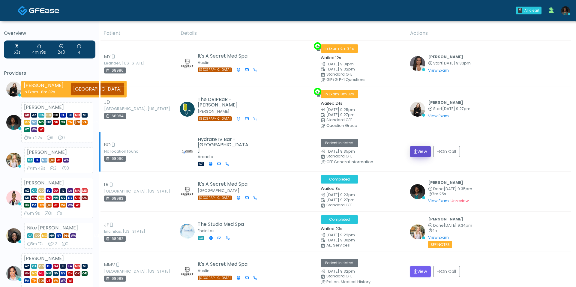
click at [422, 149] on button "View" at bounding box center [420, 151] width 21 height 11
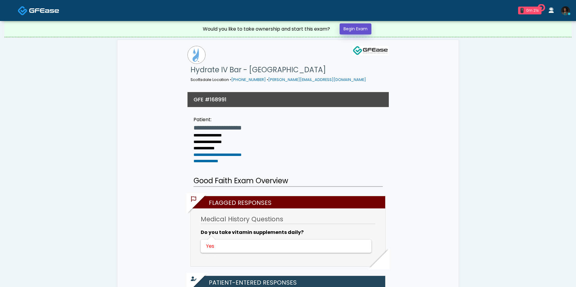
click at [366, 28] on link "Begin Exam" at bounding box center [355, 28] width 32 height 11
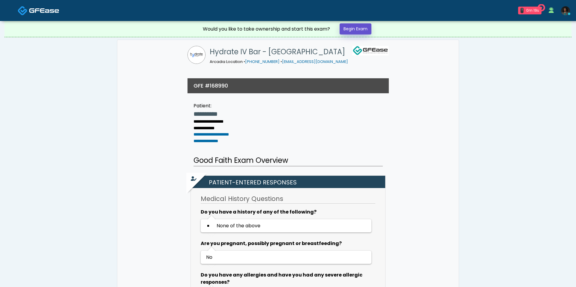
click at [362, 28] on link "Begin Exam" at bounding box center [355, 28] width 32 height 11
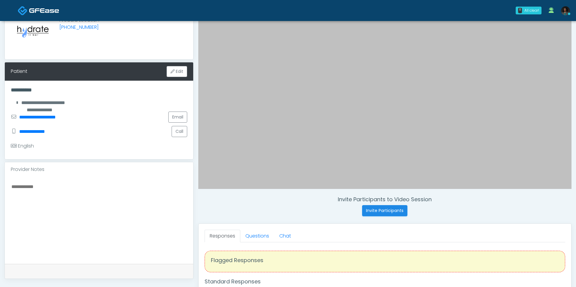
scroll to position [62, 0]
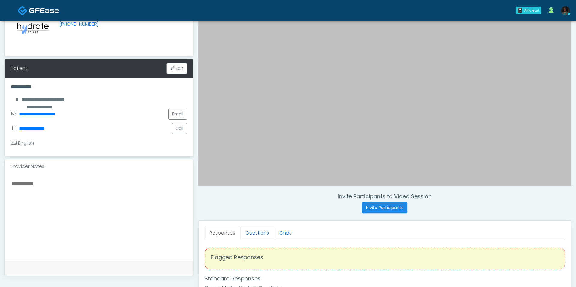
click at [260, 235] on link "Questions" at bounding box center [257, 233] width 34 height 13
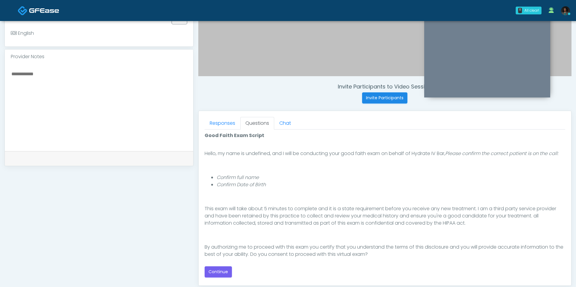
scroll to position [41, 0]
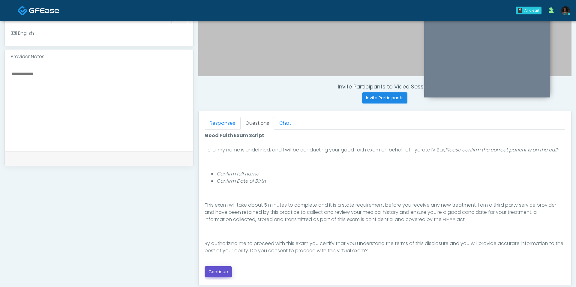
click at [225, 269] on button "Continue" at bounding box center [217, 271] width 27 height 11
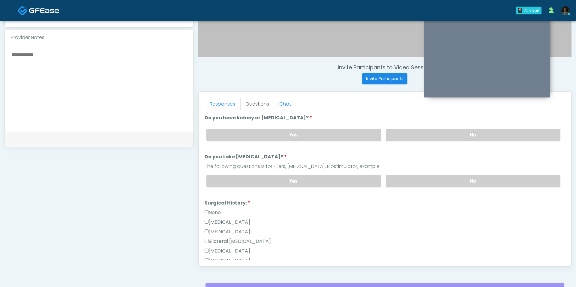
scroll to position [180, 0]
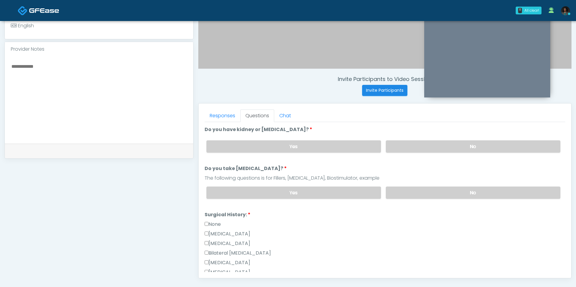
click at [405, 154] on div "Yes No" at bounding box center [382, 147] width 363 height 22
click at [406, 145] on label "No" at bounding box center [473, 146] width 174 height 12
click at [403, 192] on label "No" at bounding box center [473, 192] width 174 height 12
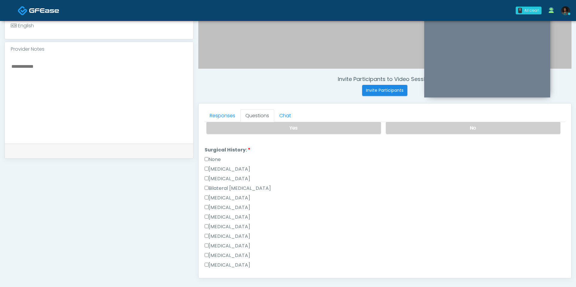
scroll to position [61, 0]
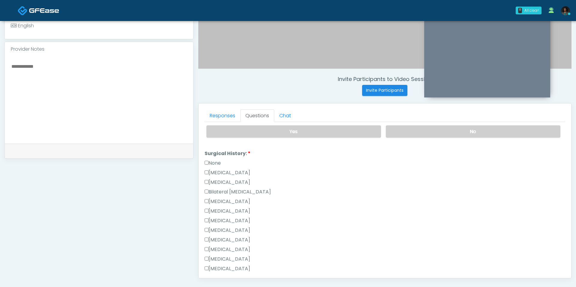
click at [215, 165] on div "None" at bounding box center [384, 164] width 360 height 10
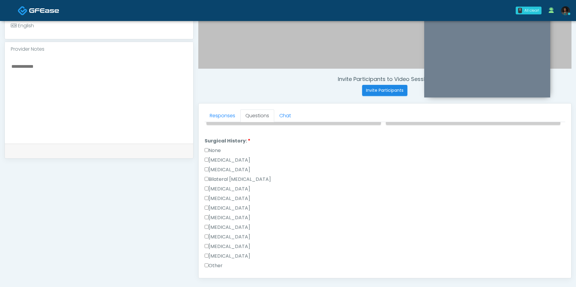
click at [213, 148] on label "None" at bounding box center [212, 150] width 16 height 7
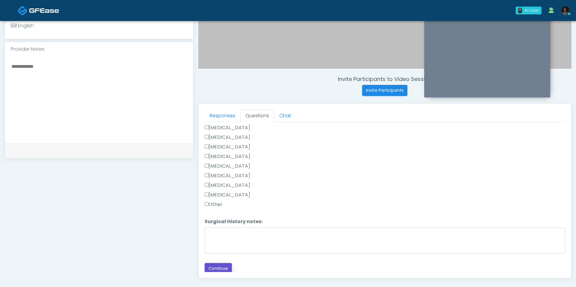
click at [212, 266] on button "Continue" at bounding box center [217, 268] width 27 height 11
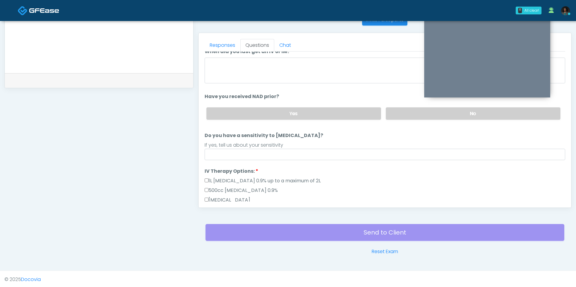
scroll to position [0, 0]
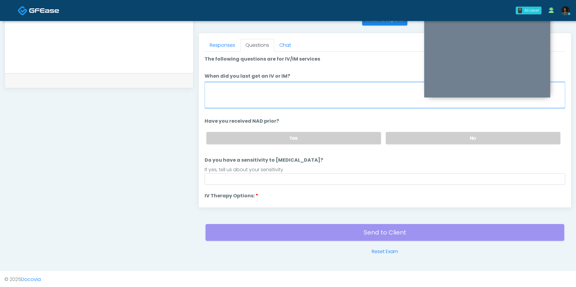
click at [264, 97] on textarea "When did you last get an IV or IM?" at bounding box center [384, 95] width 360 height 26
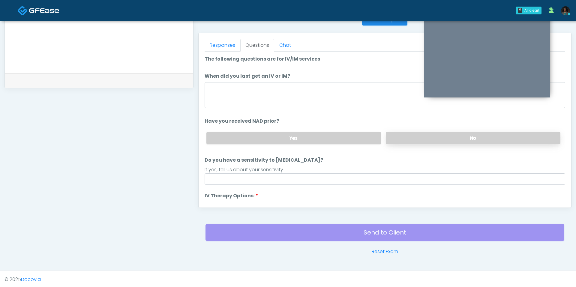
click at [406, 139] on label "No" at bounding box center [473, 138] width 174 height 12
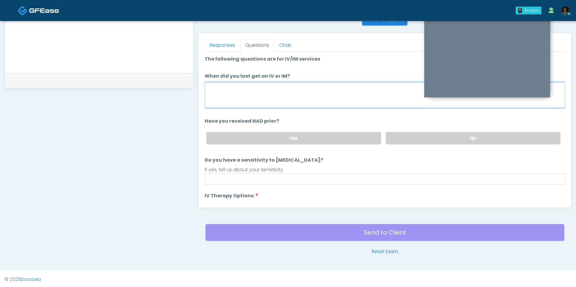
click at [284, 94] on textarea "When did you last get an IV or IM?" at bounding box center [384, 95] width 360 height 26
type textarea "*********"
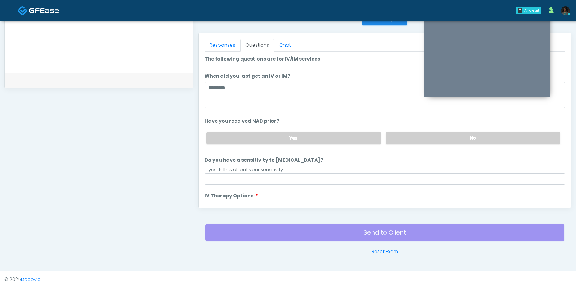
click at [277, 193] on li "IV Therapy Options: IV Therapy Options: 1L [MEDICAL_DATA] 0.9% up to a maximum …" at bounding box center [384, 278] width 360 height 173
click at [280, 177] on input "Do you have a sensitivity to [MEDICAL_DATA]?" at bounding box center [384, 178] width 360 height 11
type input "**"
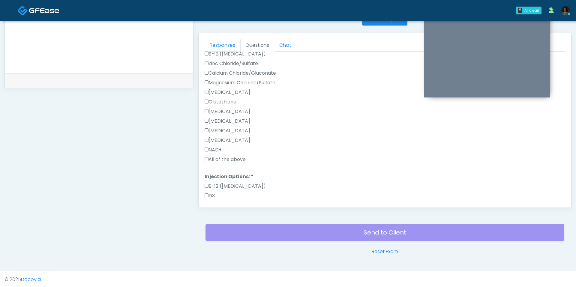
scroll to position [199, 0]
click at [234, 156] on label "All of the above" at bounding box center [224, 159] width 41 height 7
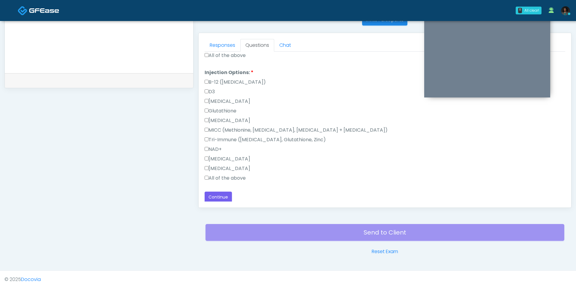
click at [223, 179] on label "All of the above" at bounding box center [224, 177] width 41 height 7
click at [222, 194] on button "Continue" at bounding box center [217, 197] width 27 height 11
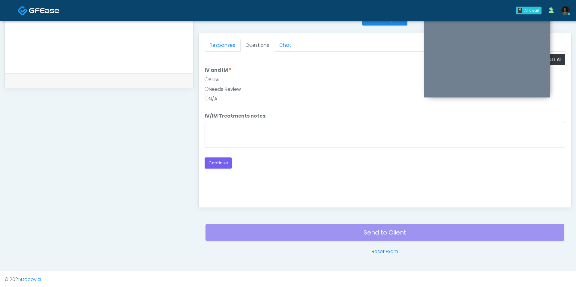
scroll to position [0, 0]
click at [558, 61] on button "Pass All" at bounding box center [553, 59] width 23 height 11
click at [222, 163] on button "Continue" at bounding box center [217, 162] width 27 height 11
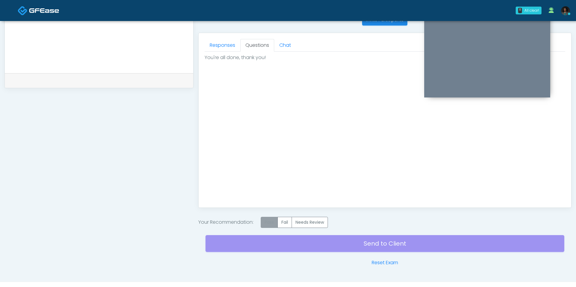
click at [271, 224] on label "Pass" at bounding box center [269, 222] width 17 height 11
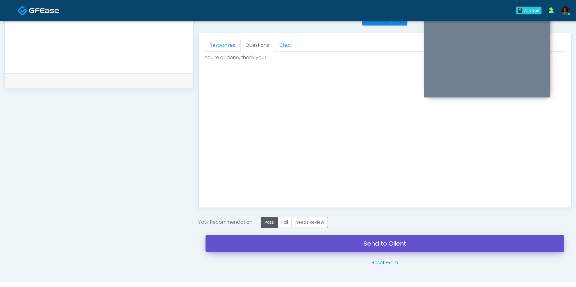
click at [285, 241] on link "Send to Client" at bounding box center [384, 243] width 359 height 17
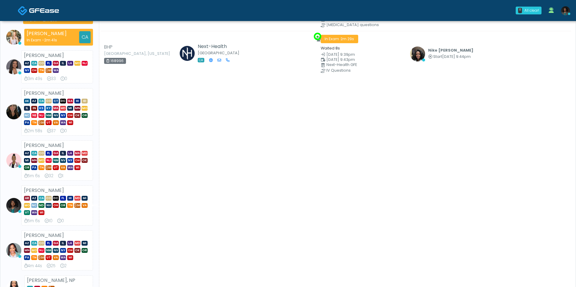
scroll to position [101, 0]
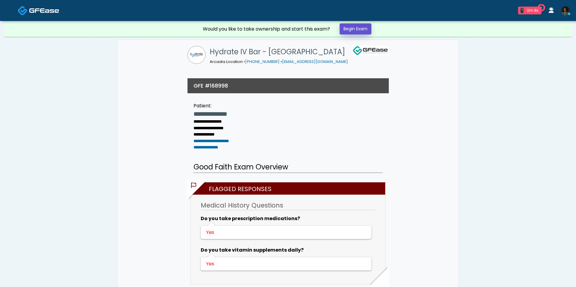
click at [361, 29] on link "Begin Exam" at bounding box center [355, 28] width 32 height 11
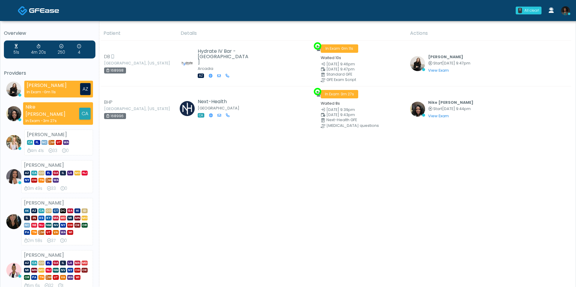
click at [567, 12] on img at bounding box center [565, 10] width 9 height 9
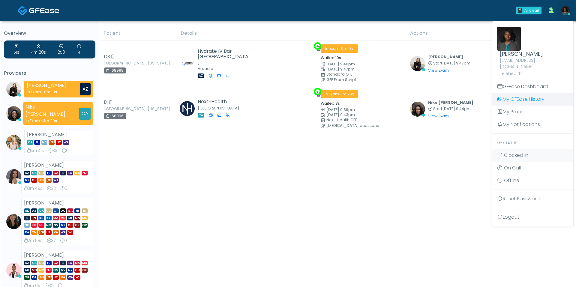
click at [527, 93] on link "My GFEase History" at bounding box center [532, 99] width 81 height 13
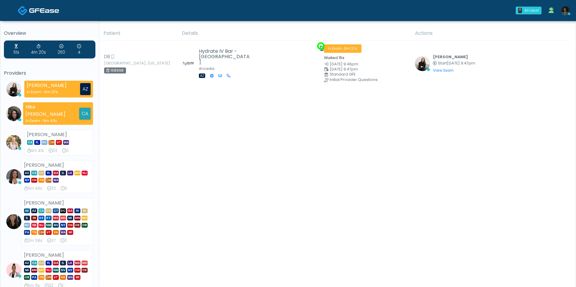
click at [570, 12] on link at bounding box center [565, 11] width 16 height 20
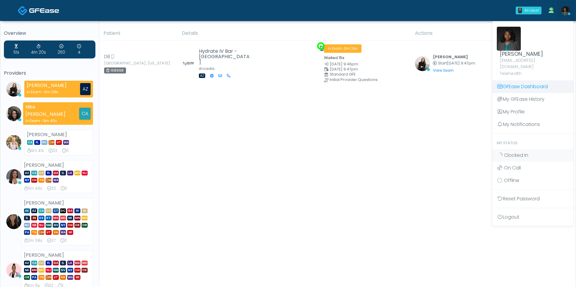
click at [519, 80] on link "GFEase Dashboard" at bounding box center [532, 86] width 81 height 13
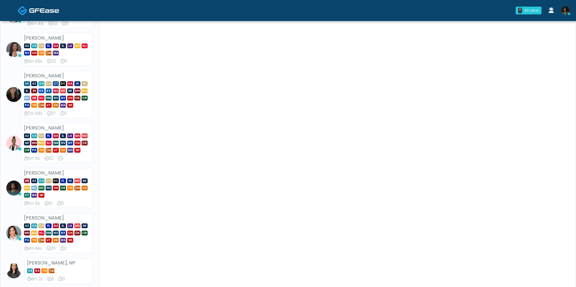
scroll to position [277, 0]
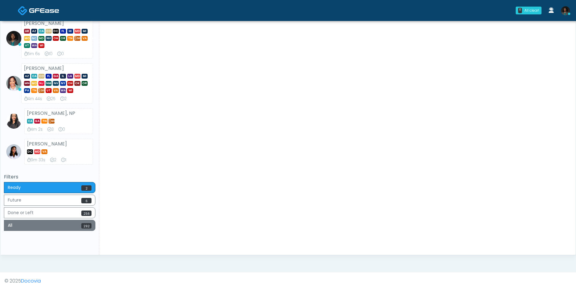
click at [47, 223] on button "All 292" at bounding box center [49, 225] width 91 height 11
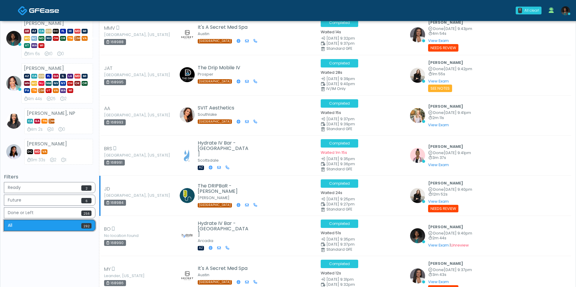
scroll to position [42, 0]
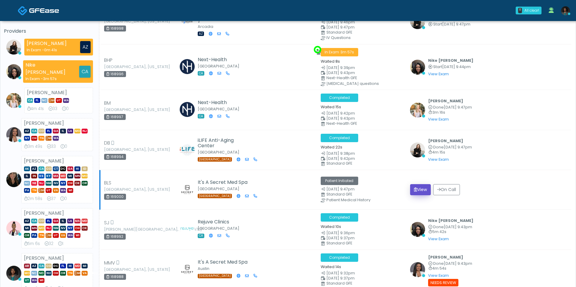
click at [416, 187] on icon "submit" at bounding box center [415, 189] width 3 height 4
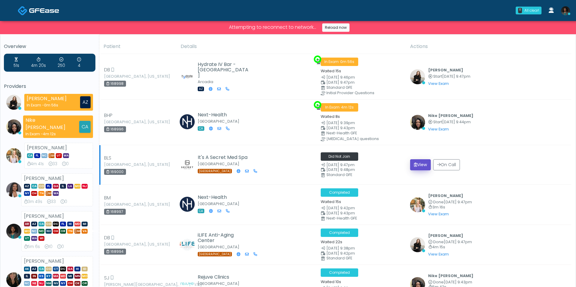
click at [418, 159] on button "View" at bounding box center [420, 164] width 21 height 11
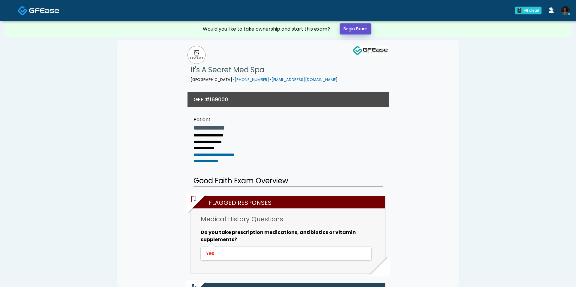
click at [366, 32] on link "Begin Exam" at bounding box center [355, 28] width 32 height 11
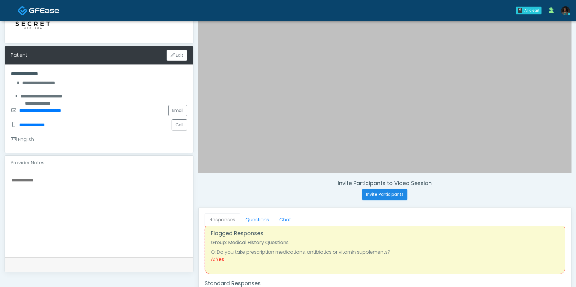
scroll to position [11, 0]
click at [266, 221] on link "Questions" at bounding box center [257, 219] width 34 height 13
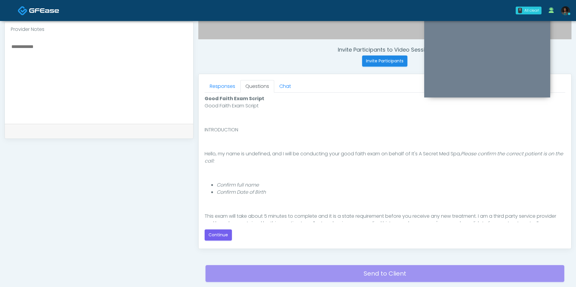
scroll to position [48, 0]
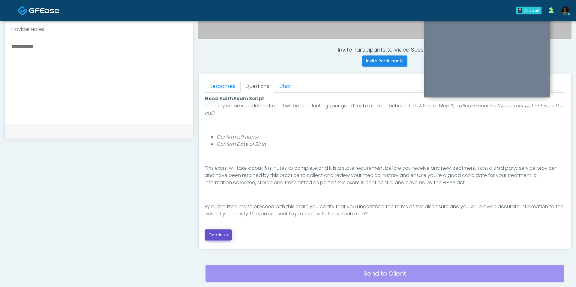
click at [216, 235] on button "Continue" at bounding box center [217, 234] width 27 height 11
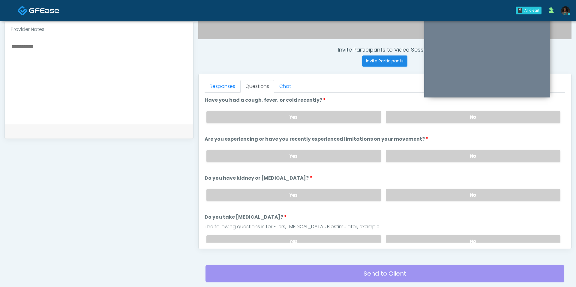
scroll to position [250, 0]
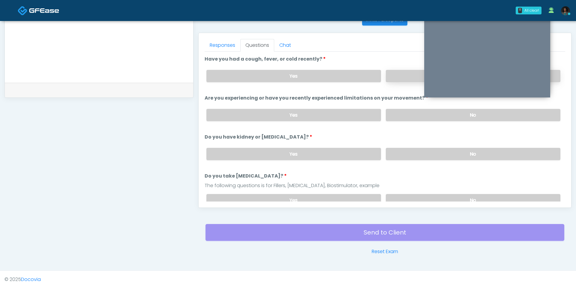
click at [402, 74] on label "No" at bounding box center [473, 76] width 174 height 12
click at [402, 116] on label "No" at bounding box center [473, 115] width 174 height 12
click at [401, 156] on label "No" at bounding box center [473, 154] width 174 height 12
click at [402, 196] on label "No" at bounding box center [473, 200] width 174 height 12
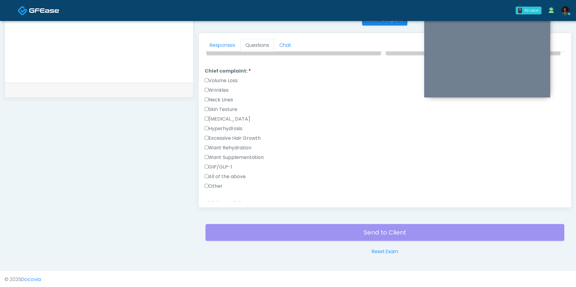
scroll to position [152, 0]
click at [219, 182] on label "Other" at bounding box center [213, 184] width 18 height 7
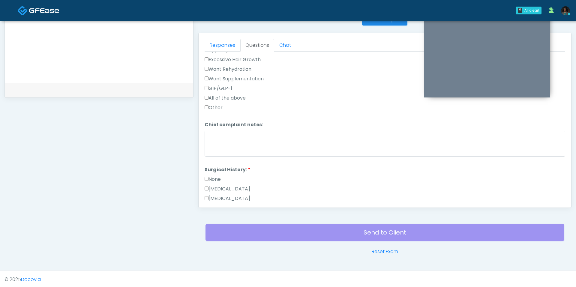
scroll to position [257, 0]
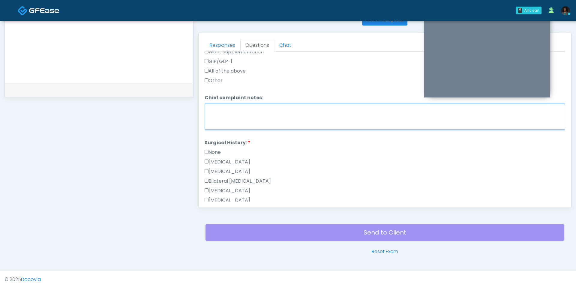
click at [249, 119] on textarea "Chief complaint notes:" at bounding box center [384, 117] width 360 height 26
type textarea "*"
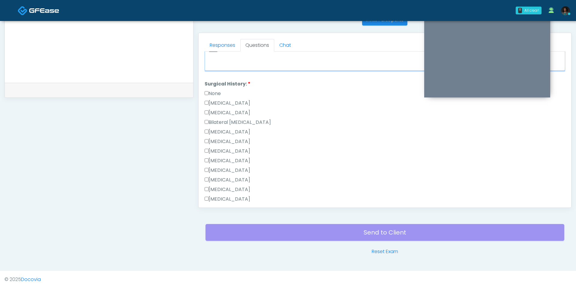
scroll to position [317, 0]
type textarea "*****"
click at [215, 90] on label "None" at bounding box center [212, 91] width 16 height 7
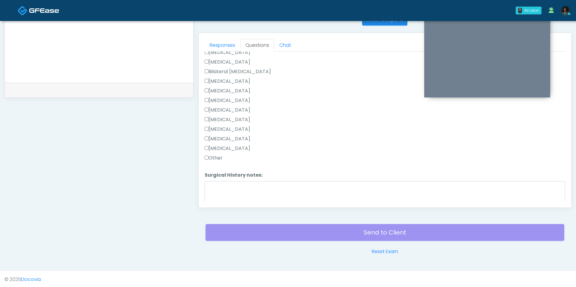
scroll to position [389, 0]
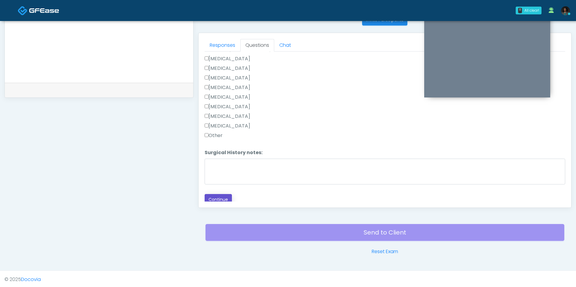
click at [227, 194] on button "Continue" at bounding box center [217, 199] width 27 height 11
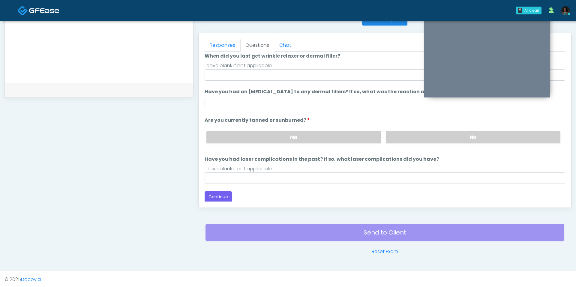
scroll to position [0, 0]
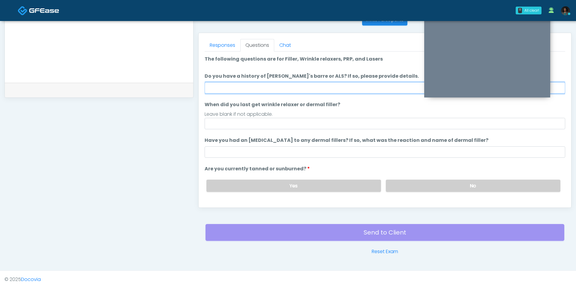
click at [264, 86] on input "Do you have a history of Guillain's barre or ALS? If so, please provide details." at bounding box center [384, 87] width 360 height 11
type input "**"
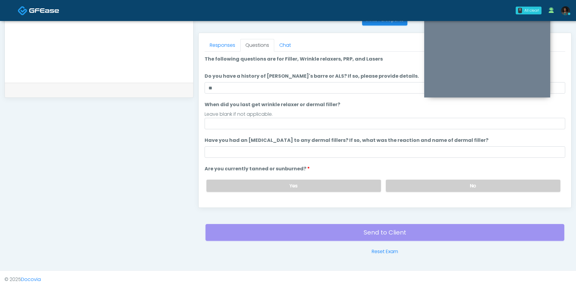
click at [254, 130] on ol "The following questions are for Filler, Wrinkle relaxers, PRP, and Lasers The f…" at bounding box center [384, 143] width 360 height 177
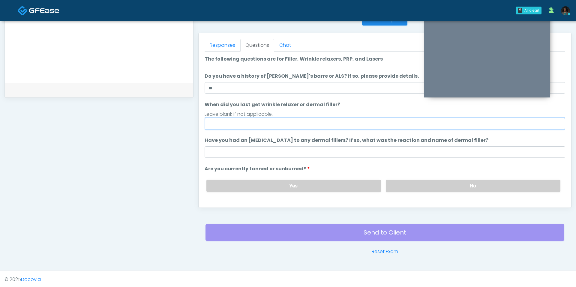
click at [247, 120] on input "When did you last get wrinkle relaxer or dermal filler?" at bounding box center [384, 123] width 360 height 11
type input "*"
type input "**********"
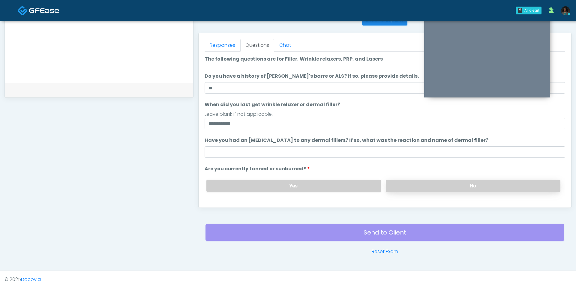
click at [421, 183] on label "No" at bounding box center [473, 186] width 174 height 12
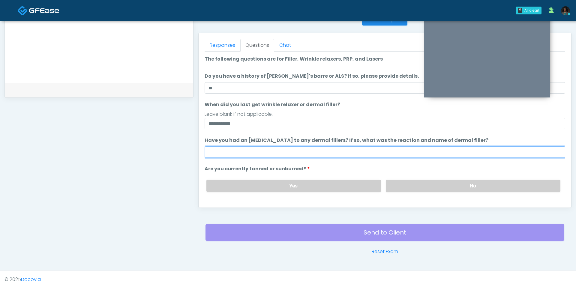
click at [392, 148] on input "Have you had an allergic response to any dermal fillers? If so, what was the re…" at bounding box center [384, 151] width 360 height 11
type input "**"
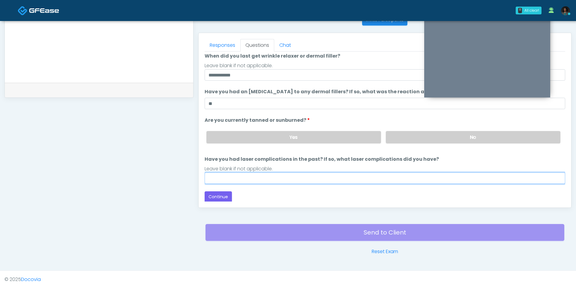
click at [248, 173] on input "Have you had laser complications in the past? If so, what laser complications d…" at bounding box center [384, 177] width 360 height 11
type input "**"
click at [327, 137] on label "Yes" at bounding box center [293, 137] width 174 height 12
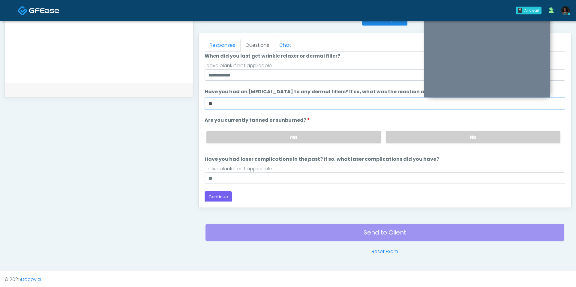
click at [219, 100] on input "**" at bounding box center [384, 103] width 360 height 11
type input "*"
type input "**"
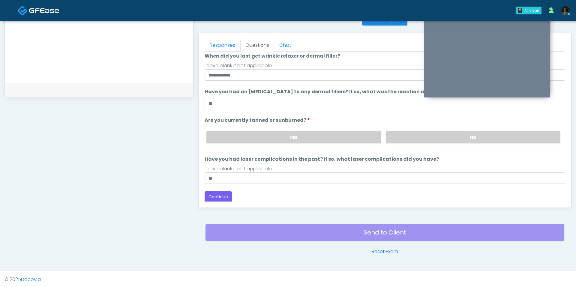
click at [192, 142] on div "**********" at bounding box center [98, 26] width 189 height 457
click at [424, 139] on label "No" at bounding box center [473, 137] width 174 height 12
click at [219, 195] on button "Continue" at bounding box center [217, 196] width 27 height 11
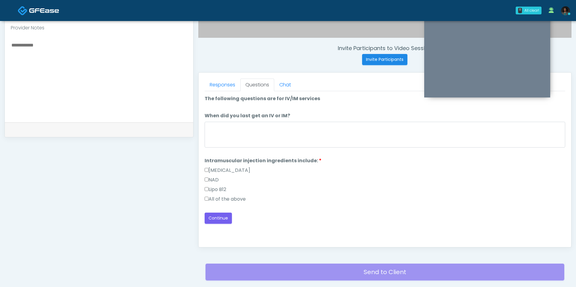
scroll to position [208, 0]
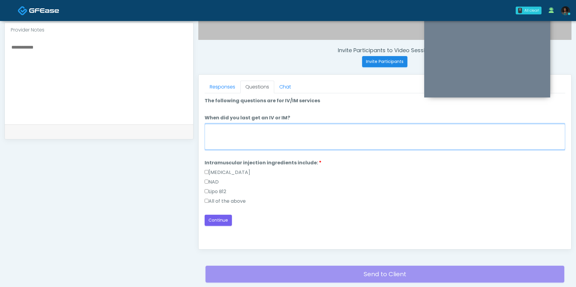
click at [245, 138] on textarea "When did you last get an IV or IM?" at bounding box center [384, 137] width 360 height 26
type textarea "**********"
click at [225, 203] on label "All of the above" at bounding box center [224, 201] width 41 height 7
click at [219, 211] on div "**********" at bounding box center [384, 161] width 360 height 129
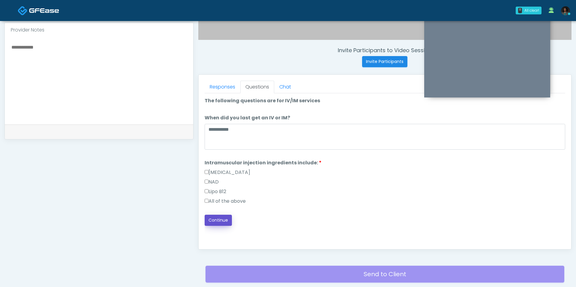
click at [218, 218] on button "Continue" at bounding box center [217, 220] width 27 height 11
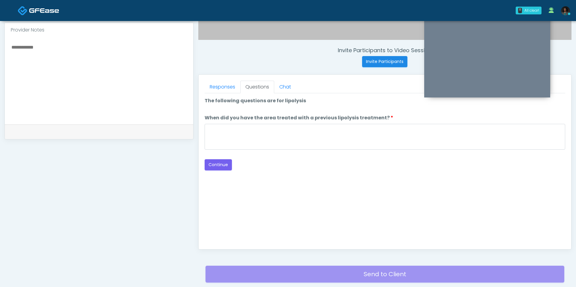
scroll to position [250, 0]
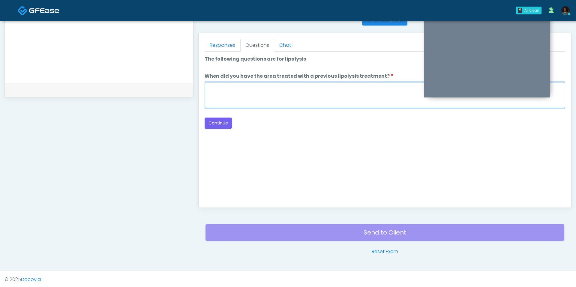
click at [297, 88] on textarea "When did you have the area treated with a previous lipolysis treatment?" at bounding box center [384, 95] width 360 height 26
type textarea "*"
type textarea "**"
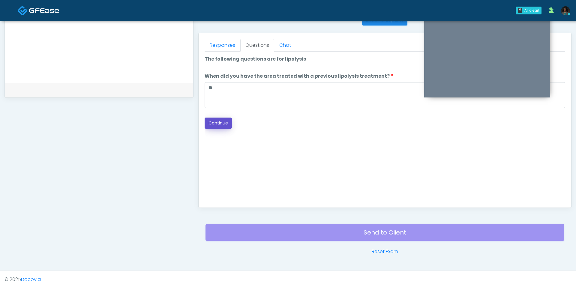
click at [224, 124] on button "Continue" at bounding box center [217, 123] width 27 height 11
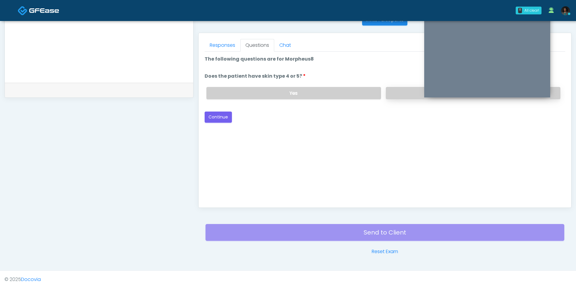
click at [413, 93] on label "No" at bounding box center [473, 93] width 174 height 12
click at [225, 112] on button "Continue" at bounding box center [217, 117] width 27 height 11
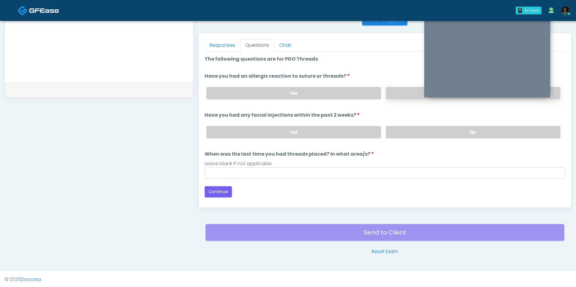
click at [386, 91] on label "No" at bounding box center [473, 93] width 174 height 12
click at [395, 136] on label "No" at bounding box center [473, 132] width 174 height 12
click at [344, 175] on input "When was the last time you had threads placed? In what area/s?" at bounding box center [384, 172] width 360 height 11
type input "***"
click at [219, 191] on button "Continue" at bounding box center [217, 191] width 27 height 11
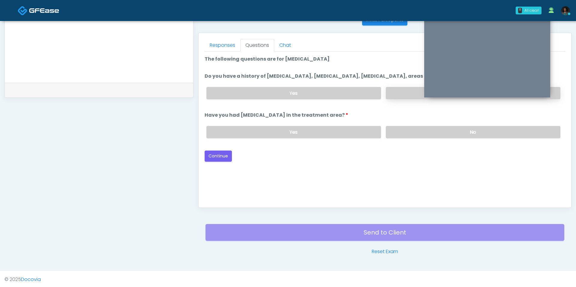
click at [401, 87] on label "No" at bounding box center [473, 93] width 174 height 12
click at [403, 131] on label "No" at bounding box center [473, 132] width 174 height 12
click at [227, 153] on button "Continue" at bounding box center [217, 156] width 27 height 11
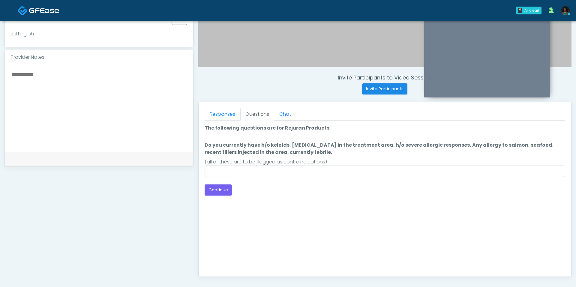
scroll to position [181, 0]
click at [235, 162] on div "(all of these are to be flagged as contraindications)" at bounding box center [384, 162] width 360 height 7
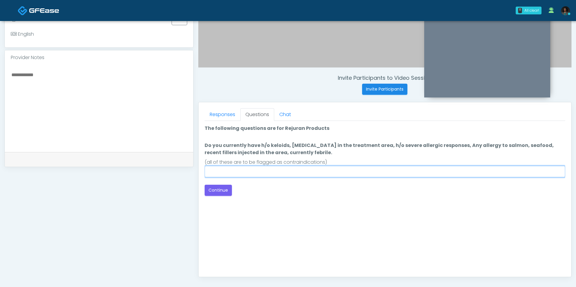
click at [235, 169] on input "Do you currently have h/o keloids, skin infection in the treatment area, h/o se…" at bounding box center [384, 171] width 360 height 11
type input "***"
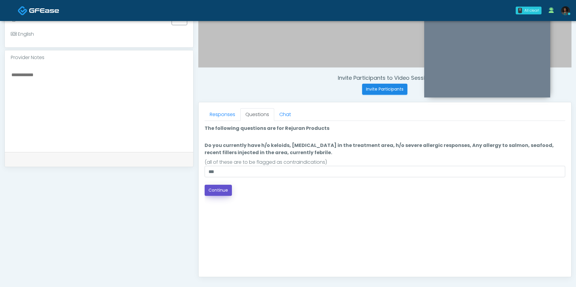
click at [221, 186] on button "Continue" at bounding box center [217, 190] width 27 height 11
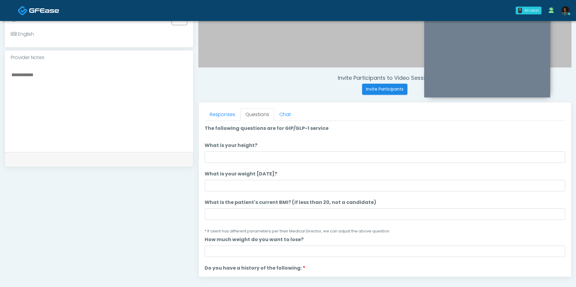
scroll to position [250, 0]
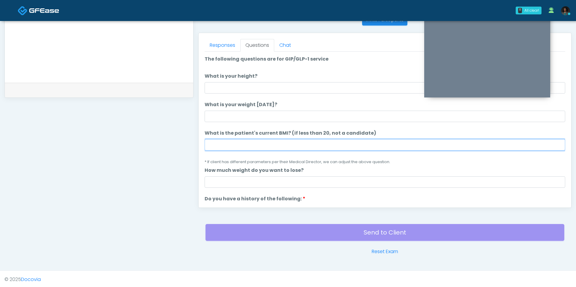
click at [288, 142] on input "What is the patient's current BMI? (if less than 20, not a candidate)" at bounding box center [384, 144] width 360 height 11
type input "****"
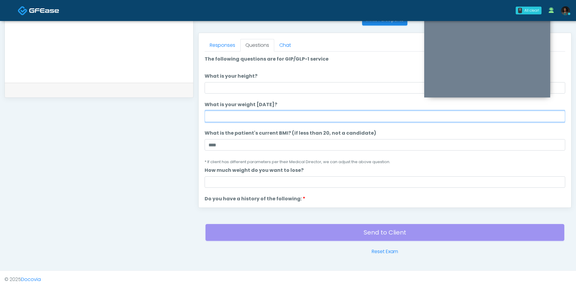
click at [257, 118] on input "What is your weight today?" at bounding box center [384, 116] width 360 height 11
type input "***"
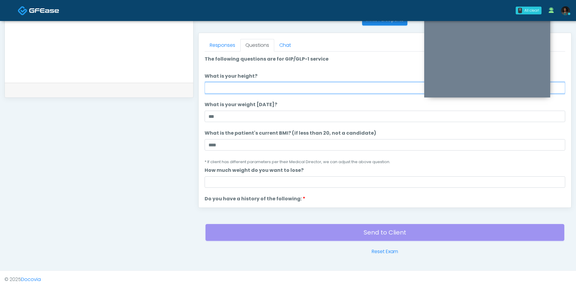
click at [249, 87] on input "What is your height?" at bounding box center [384, 87] width 360 height 11
type input "***"
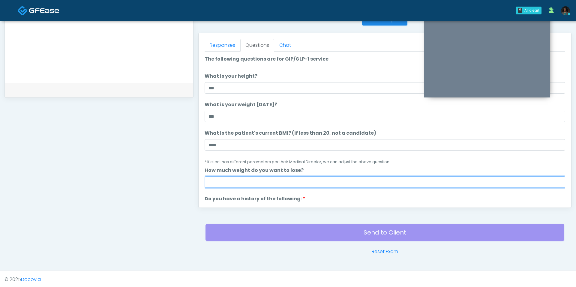
click at [246, 182] on input "How much weight do you want to lose?" at bounding box center [384, 181] width 360 height 11
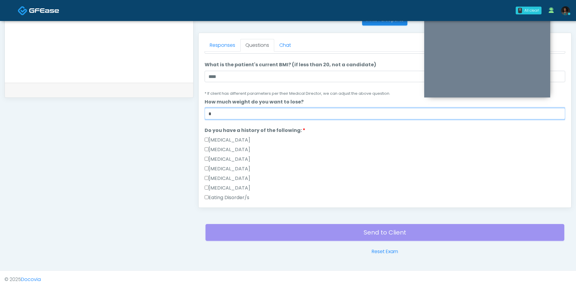
scroll to position [95, 0]
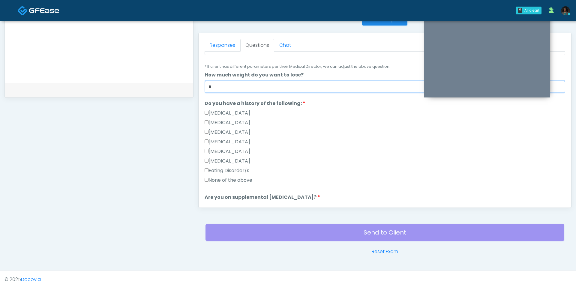
type input "*"
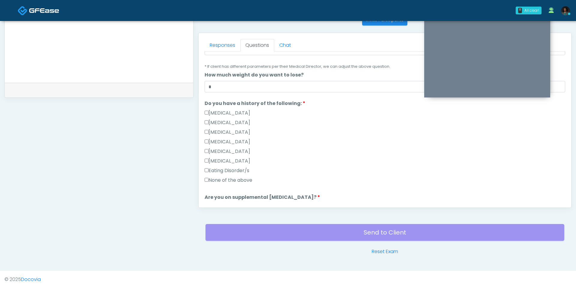
click at [232, 181] on label "None of the above" at bounding box center [228, 180] width 48 height 7
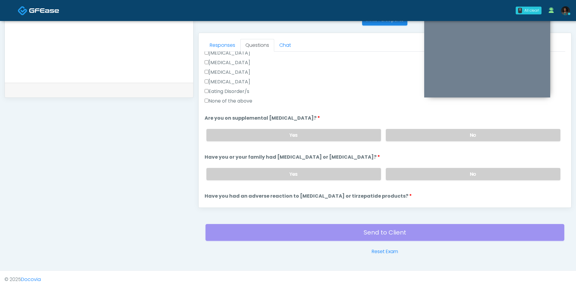
scroll to position [176, 0]
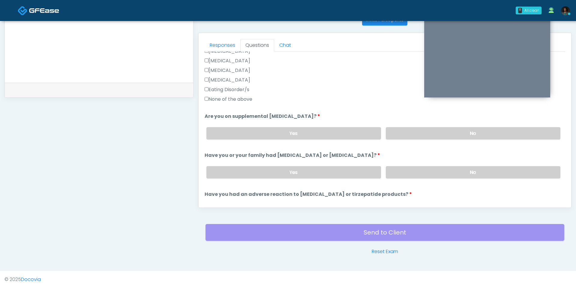
click at [415, 126] on div "Yes No" at bounding box center [382, 133] width 363 height 22
click at [413, 132] on label "No" at bounding box center [473, 133] width 174 height 12
click at [409, 176] on div "Yes No" at bounding box center [382, 172] width 363 height 22
click at [407, 167] on label "No" at bounding box center [473, 172] width 174 height 12
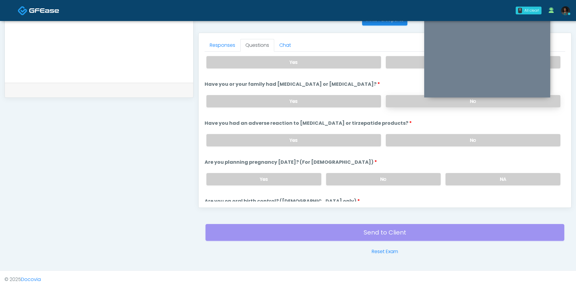
scroll to position [249, 0]
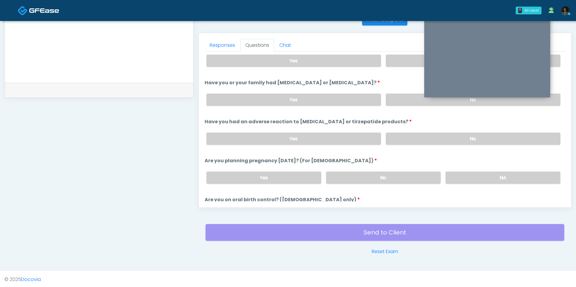
click at [407, 142] on div "Yes No" at bounding box center [382, 139] width 363 height 22
click at [407, 137] on label "No" at bounding box center [473, 139] width 174 height 12
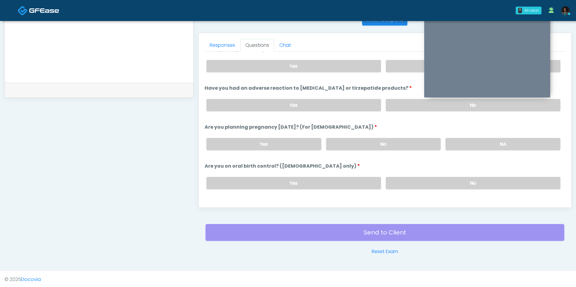
scroll to position [288, 0]
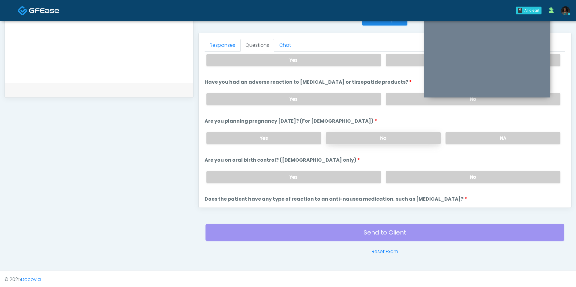
click at [414, 133] on label "No" at bounding box center [383, 138] width 115 height 12
click at [392, 171] on label "No" at bounding box center [473, 177] width 174 height 12
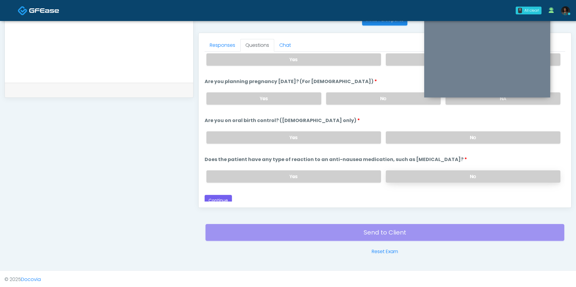
click at [406, 170] on label "No" at bounding box center [473, 176] width 174 height 12
click at [217, 195] on button "Continue" at bounding box center [217, 200] width 27 height 11
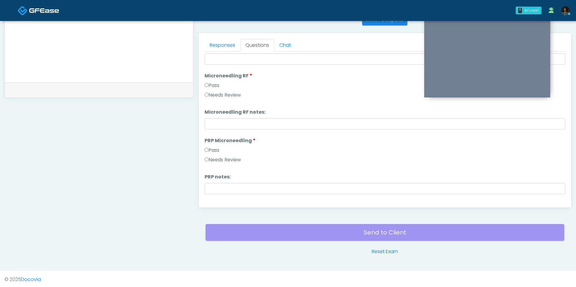
scroll to position [0, 0]
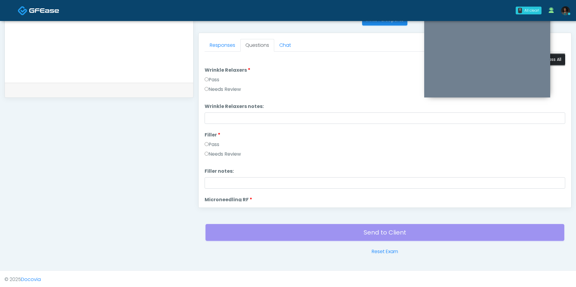
click at [553, 60] on button "Pass All" at bounding box center [553, 59] width 23 height 11
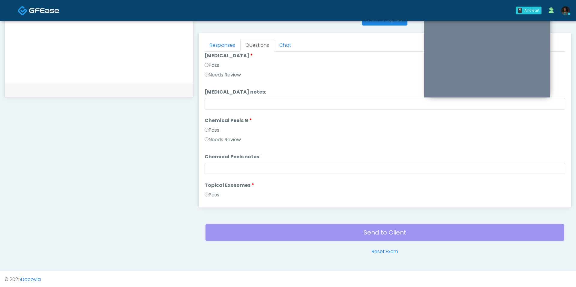
scroll to position [1181, 0]
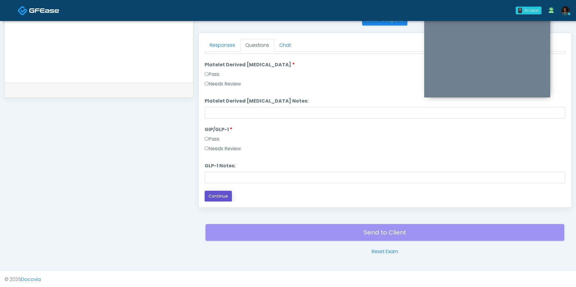
click at [226, 191] on button "Continue" at bounding box center [217, 196] width 27 height 11
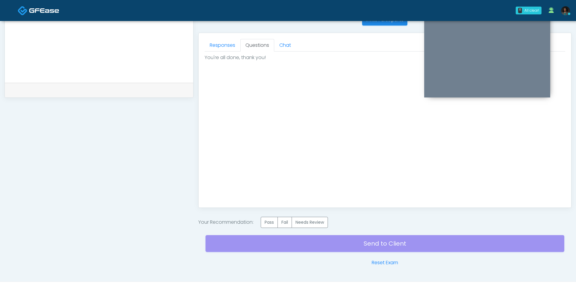
click at [260, 217] on div "Your Recommendation: Pass Fail Needs Review" at bounding box center [384, 222] width 373 height 11
click at [269, 224] on label "Pass" at bounding box center [269, 222] width 17 height 11
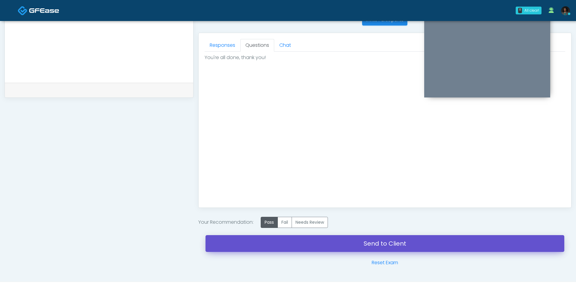
click at [280, 241] on link "Send to Client" at bounding box center [384, 243] width 359 height 17
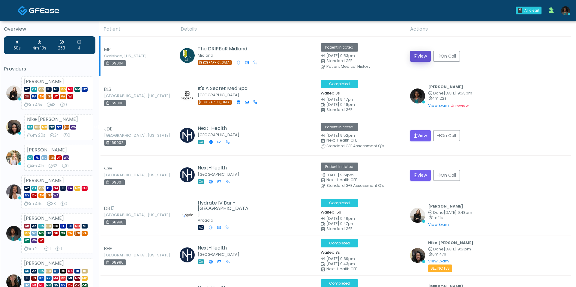
click at [421, 58] on button "View" at bounding box center [420, 56] width 21 height 11
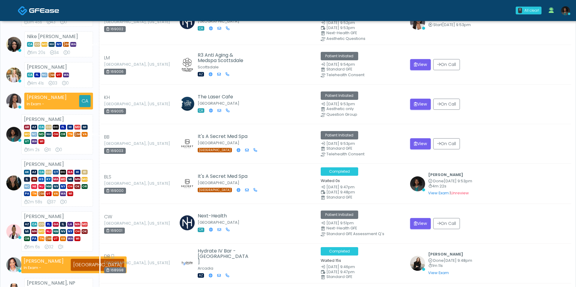
scroll to position [190, 0]
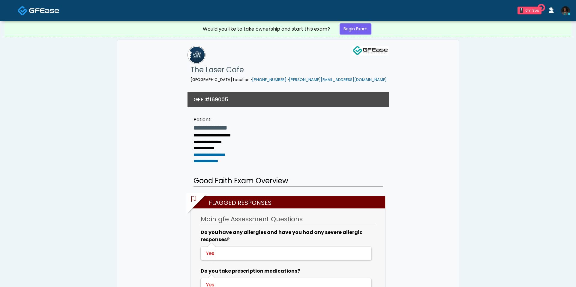
click at [373, 30] on div "Would you like to take ownership and start this exam? Begin Exam" at bounding box center [288, 29] width 180 height 16
click at [366, 30] on link "Begin Exam" at bounding box center [355, 28] width 32 height 11
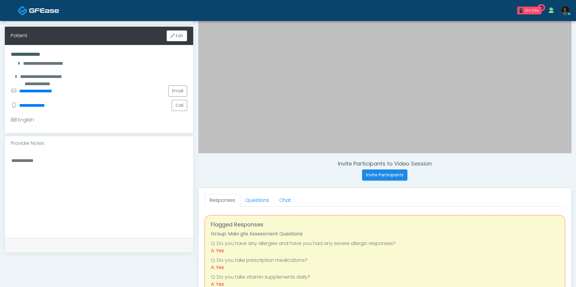
scroll to position [99, 0]
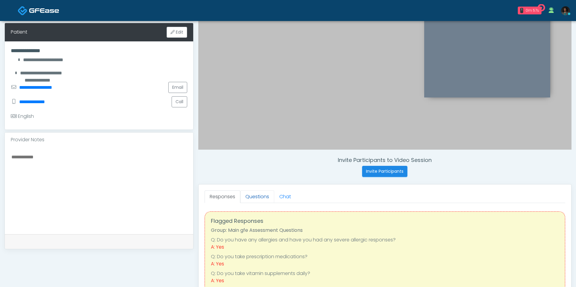
click at [256, 199] on link "Questions" at bounding box center [257, 196] width 34 height 13
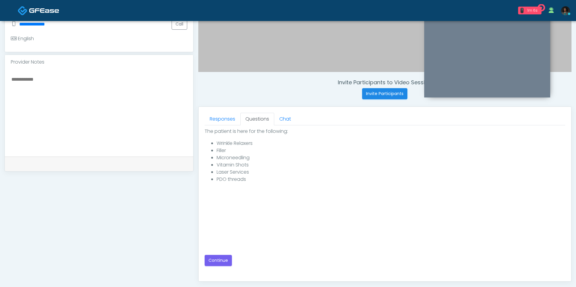
scroll to position [250, 0]
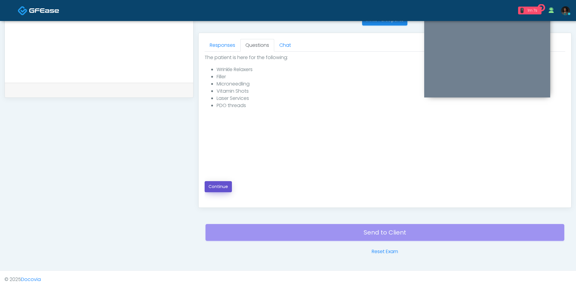
click at [227, 186] on button "Continue" at bounding box center [217, 186] width 27 height 11
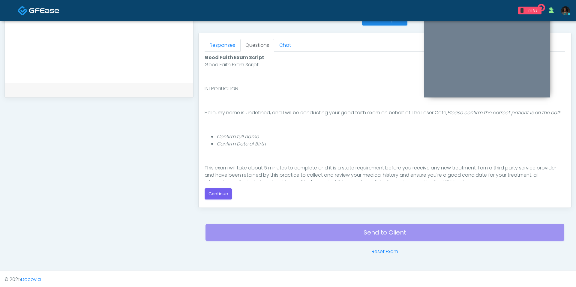
scroll to position [41, 0]
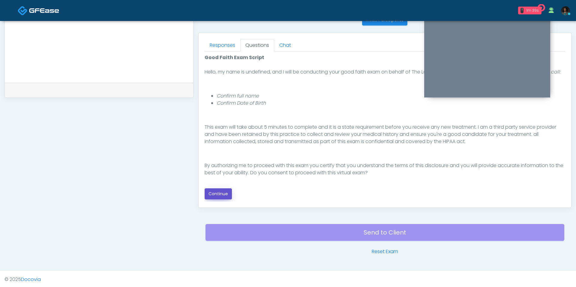
click at [217, 192] on button "Continue" at bounding box center [217, 193] width 27 height 11
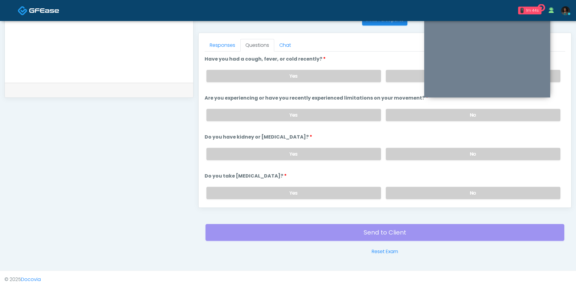
click at [398, 82] on div "Yes No" at bounding box center [382, 76] width 363 height 22
click at [397, 77] on label "No" at bounding box center [473, 76] width 174 height 12
click at [397, 111] on label "No" at bounding box center [473, 115] width 174 height 12
click at [402, 148] on label "No" at bounding box center [473, 154] width 174 height 12
click at [405, 187] on label "No" at bounding box center [473, 193] width 174 height 12
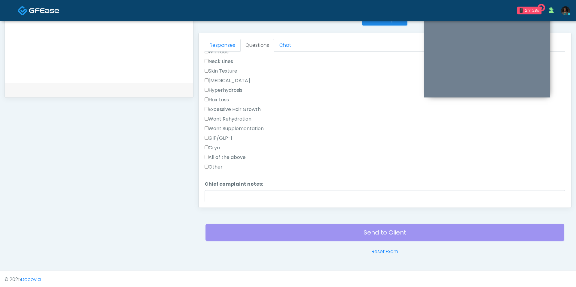
scroll to position [186, 0]
click at [210, 159] on label "Other" at bounding box center [213, 162] width 18 height 7
click at [233, 187] on textarea "Chief complaint notes:" at bounding box center [384, 199] width 360 height 26
type textarea "*"
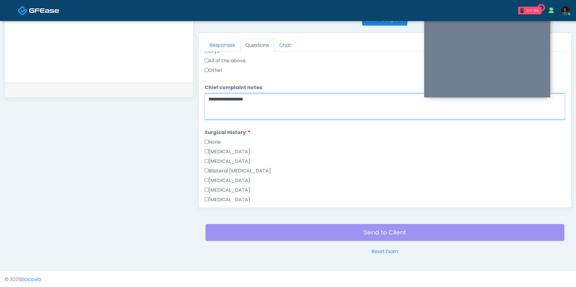
scroll to position [281, 0]
type textarea "**********"
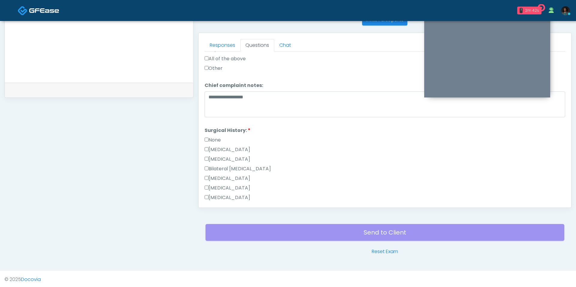
click at [227, 156] on label "[MEDICAL_DATA]" at bounding box center [227, 159] width 46 height 7
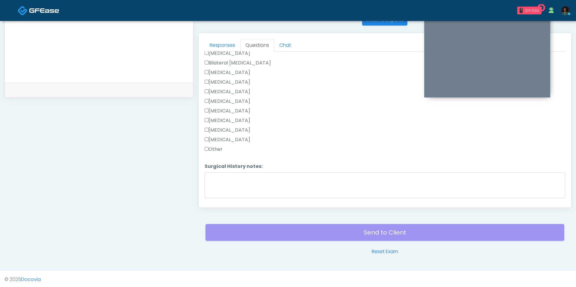
scroll to position [401, 0]
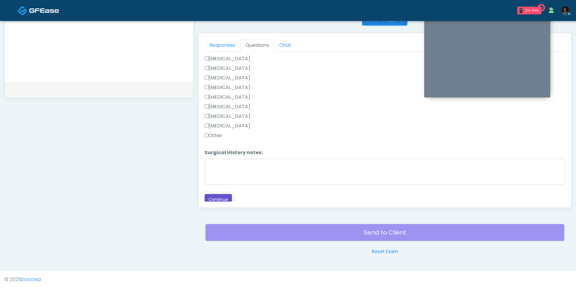
click at [223, 194] on button "Continue" at bounding box center [217, 199] width 27 height 11
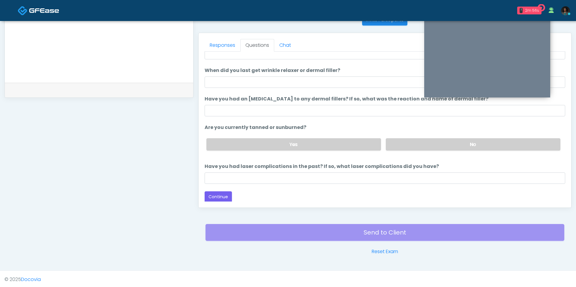
scroll to position [0, 0]
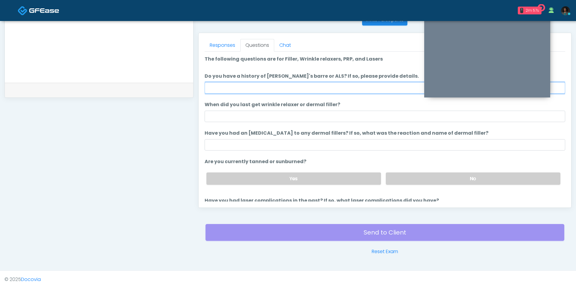
click at [278, 90] on input "Do you have a history of [PERSON_NAME]'s barre or ALS? If so, please provide de…" at bounding box center [384, 87] width 360 height 11
type input "**"
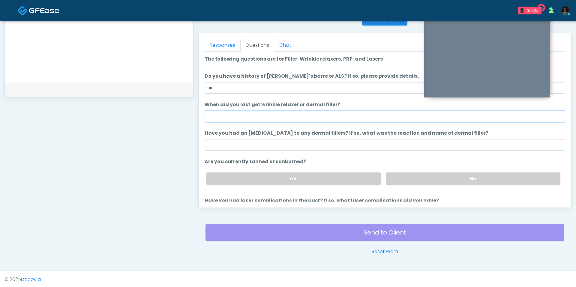
click at [241, 121] on ol "The following questions are for Filler, Wrinkle relaxers, PRP, and Lasers The f…" at bounding box center [384, 136] width 360 height 162
type input "***"
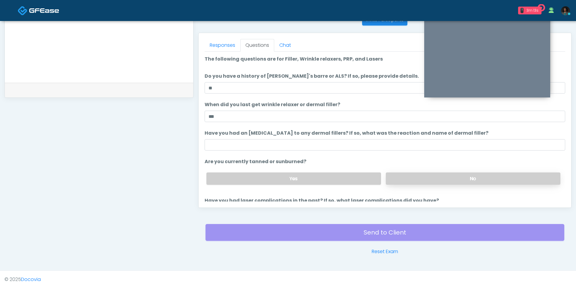
click at [407, 173] on label "No" at bounding box center [473, 178] width 174 height 12
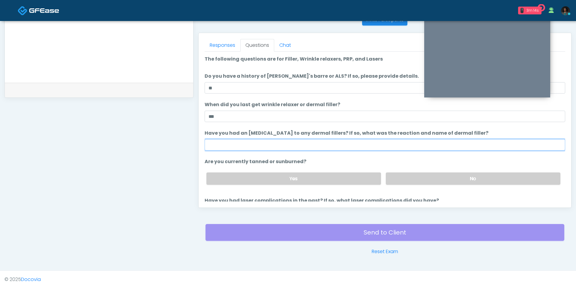
click at [379, 148] on input "Have you had an [MEDICAL_DATA] to any dermal fillers? If so, what was the react…" at bounding box center [384, 144] width 360 height 11
type input "***"
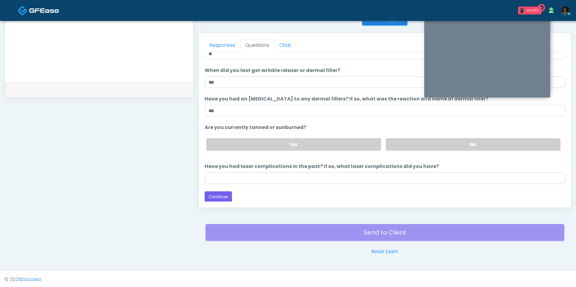
click at [248, 168] on label "Have you had laser complications in the past? If so, what laser complications d…" at bounding box center [321, 166] width 234 height 7
click at [248, 172] on input "Have you had laser complications in the past? If so, what laser complications d…" at bounding box center [384, 177] width 360 height 11
click at [236, 178] on input "Have you had laser complications in the past? If so, what laser complications d…" at bounding box center [384, 177] width 360 height 11
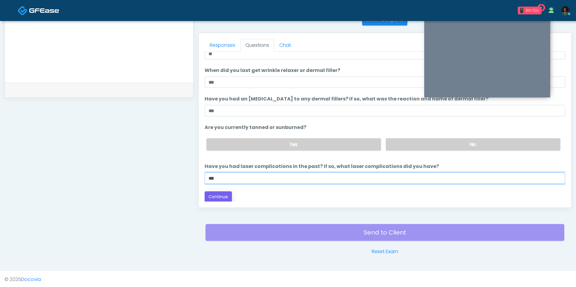
type input "***"
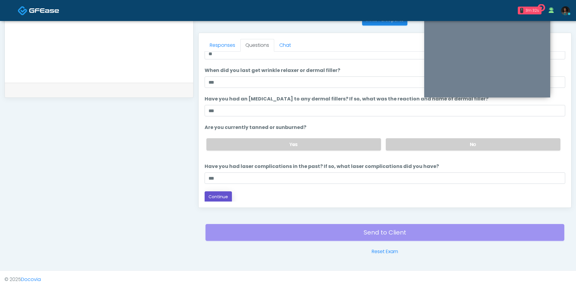
click at [217, 191] on button "Continue" at bounding box center [217, 196] width 27 height 11
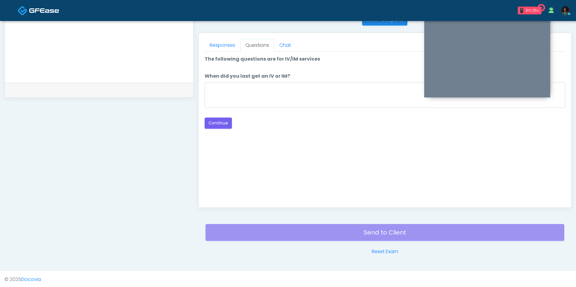
scroll to position [0, 0]
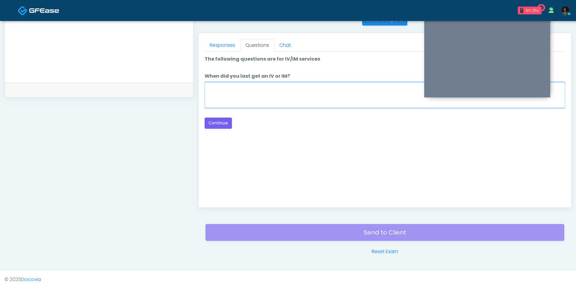
click at [243, 90] on textarea "When did you last get an IV or IM?" at bounding box center [384, 95] width 360 height 26
type textarea "***"
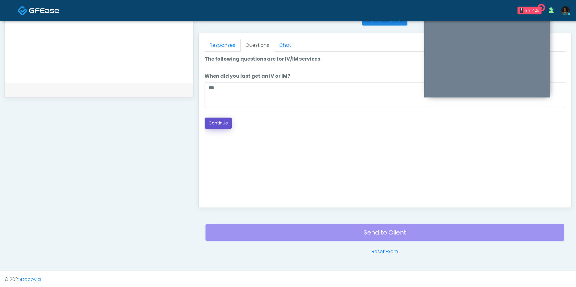
click at [221, 125] on button "Continue" at bounding box center [217, 123] width 27 height 11
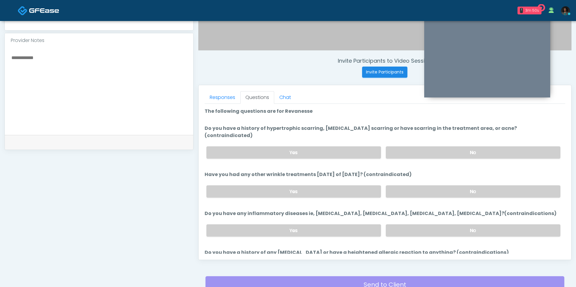
scroll to position [191, 0]
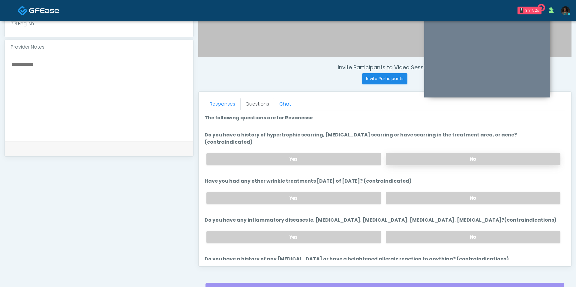
click at [421, 153] on label "No" at bounding box center [473, 159] width 174 height 12
click at [416, 192] on label "No" at bounding box center [473, 198] width 174 height 12
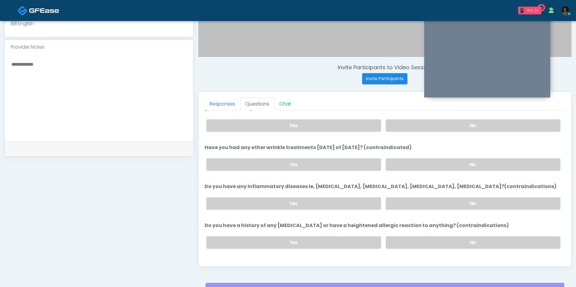
scroll to position [35, 0]
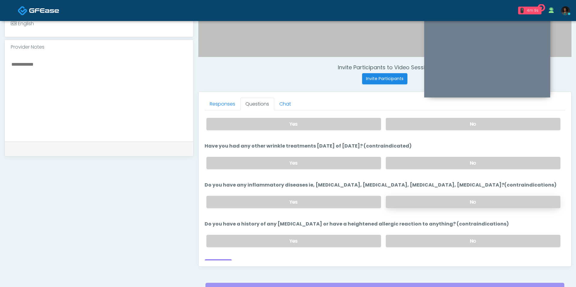
click at [422, 196] on label "No" at bounding box center [473, 202] width 174 height 12
click at [346, 196] on label "Yes" at bounding box center [293, 202] width 174 height 12
click at [397, 235] on label "No" at bounding box center [473, 241] width 174 height 12
click at [222, 259] on button "Continue" at bounding box center [217, 264] width 27 height 11
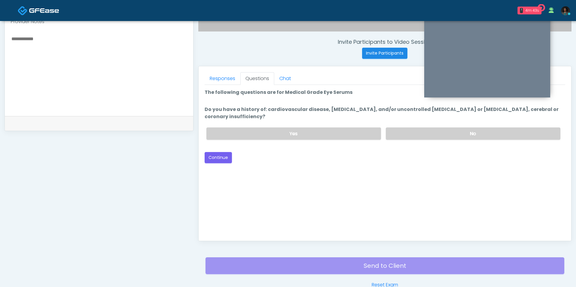
scroll to position [207, 0]
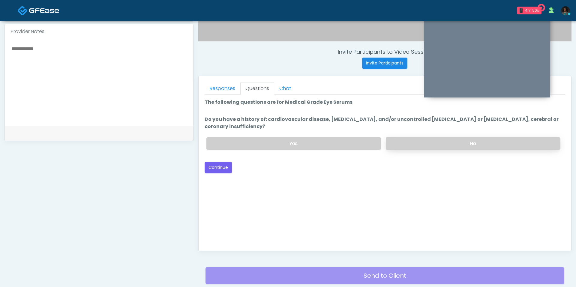
click at [429, 142] on label "No" at bounding box center [473, 143] width 174 height 12
click at [225, 167] on button "Continue" at bounding box center [217, 167] width 27 height 11
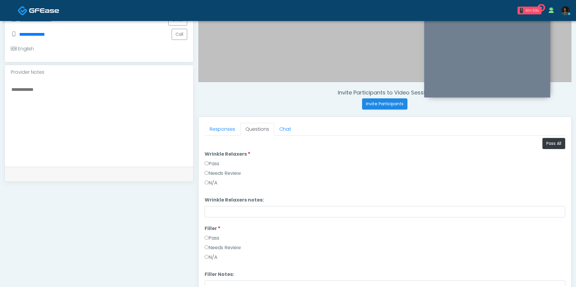
scroll to position [155, 0]
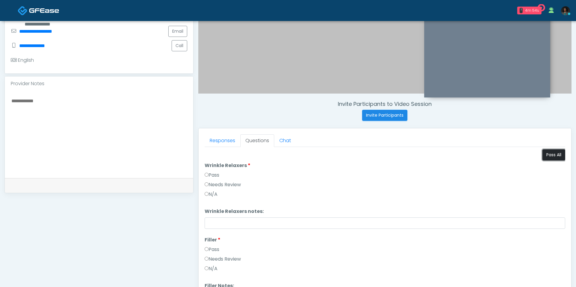
click at [553, 154] on button "Pass All" at bounding box center [553, 154] width 23 height 11
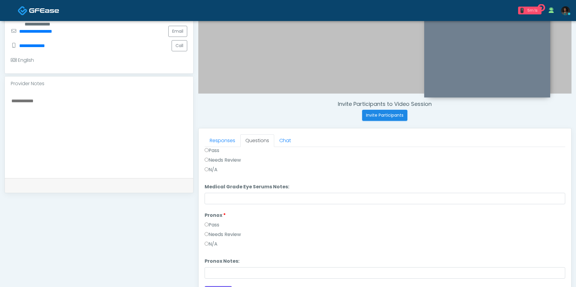
scroll to position [184, 0]
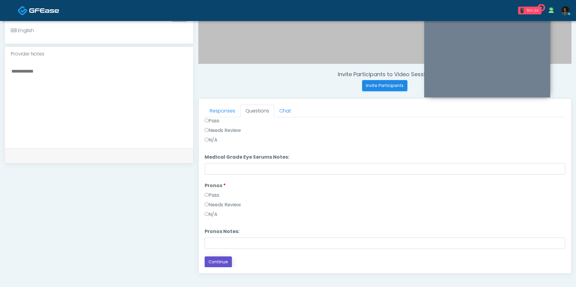
click at [224, 256] on button "Continue" at bounding box center [217, 261] width 27 height 11
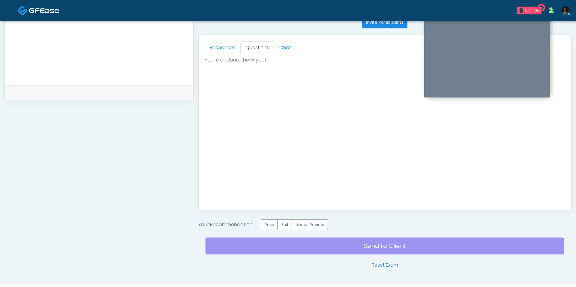
scroll to position [253, 0]
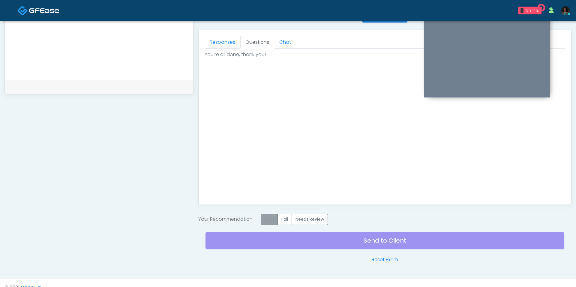
click at [271, 217] on label "Pass" at bounding box center [269, 219] width 17 height 11
click at [288, 240] on div "Send to Client Reset Exam" at bounding box center [384, 244] width 359 height 38
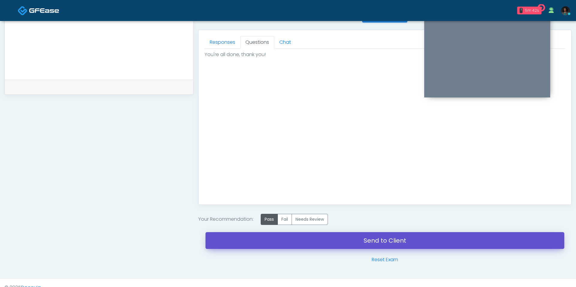
click at [310, 236] on link "Send to Client" at bounding box center [384, 240] width 359 height 17
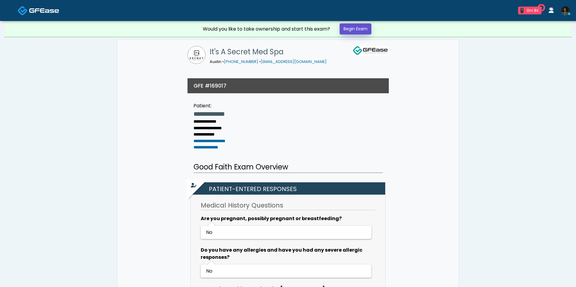
click at [358, 28] on link "Begin Exam" at bounding box center [355, 28] width 32 height 11
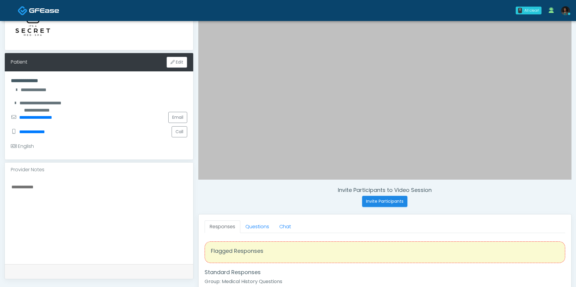
scroll to position [69, 0]
click at [267, 221] on link "Questions" at bounding box center [257, 226] width 34 height 13
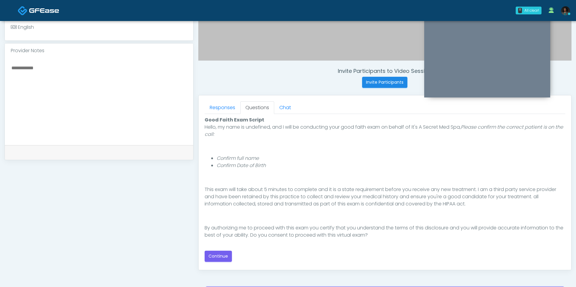
scroll to position [189, 0]
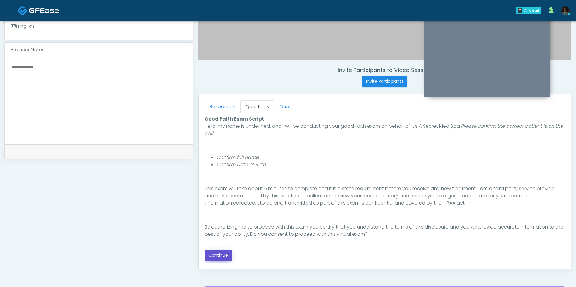
click at [227, 256] on button "Continue" at bounding box center [217, 255] width 27 height 11
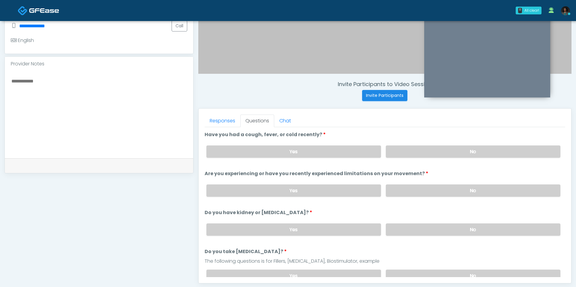
scroll to position [171, 0]
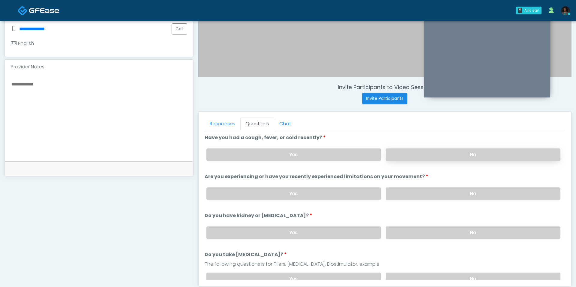
click at [445, 150] on label "No" at bounding box center [473, 154] width 174 height 12
click at [437, 192] on label "No" at bounding box center [473, 193] width 174 height 12
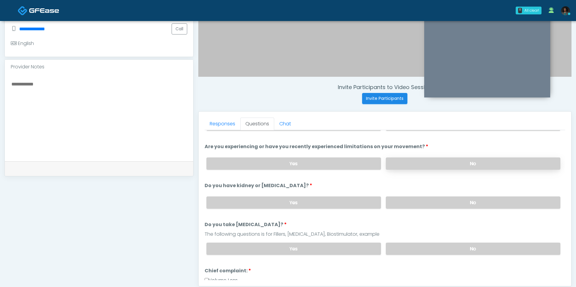
scroll to position [31, 0]
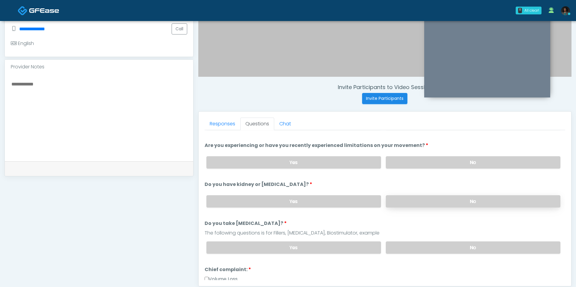
click at [410, 200] on label "No" at bounding box center [473, 201] width 174 height 12
click at [410, 241] on label "No" at bounding box center [473, 247] width 174 height 12
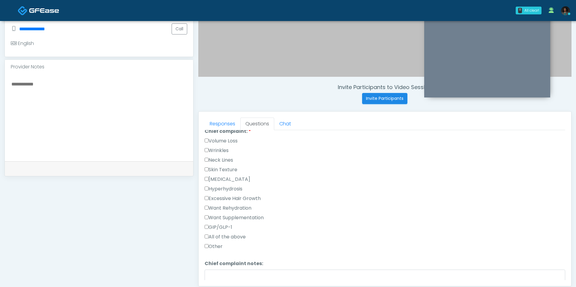
scroll to position [174, 0]
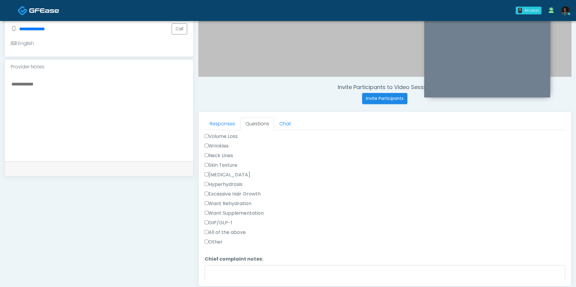
click at [219, 238] on label "Other" at bounding box center [213, 241] width 18 height 7
click at [241, 270] on textarea "Chief complaint notes:" at bounding box center [384, 278] width 360 height 26
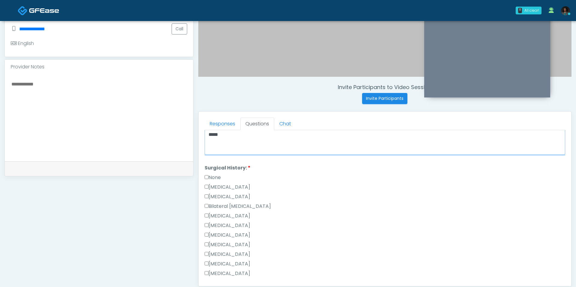
scroll to position [311, 0]
type textarea "*****"
click at [213, 173] on label "None" at bounding box center [212, 176] width 16 height 7
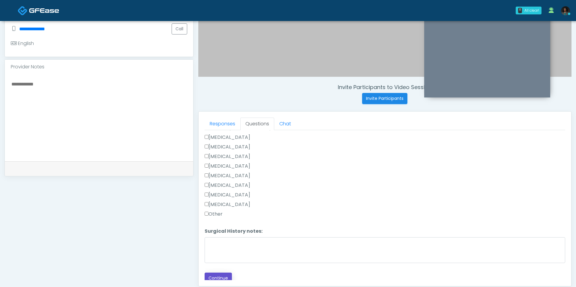
click at [217, 273] on button "Continue" at bounding box center [217, 278] width 27 height 11
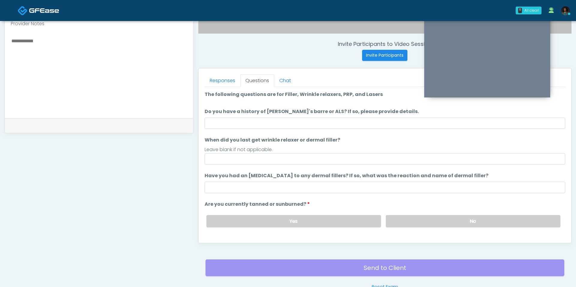
scroll to position [213, 0]
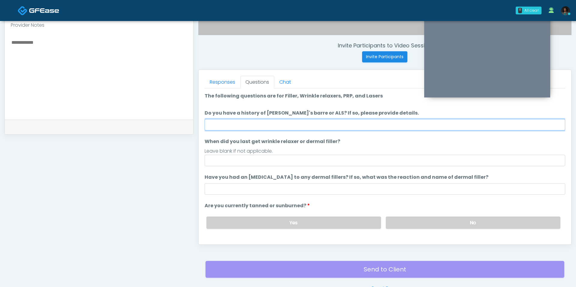
click at [275, 124] on input "Do you have a history of Guillain's barre or ALS? If so, please provide details." at bounding box center [384, 124] width 360 height 11
type input "**"
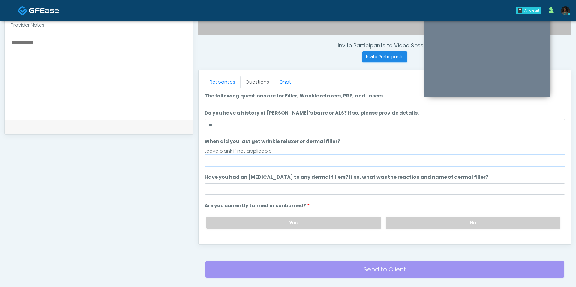
click at [259, 158] on input "When did you last get wrinkle relaxer or dermal filler?" at bounding box center [384, 160] width 360 height 11
type input "*****"
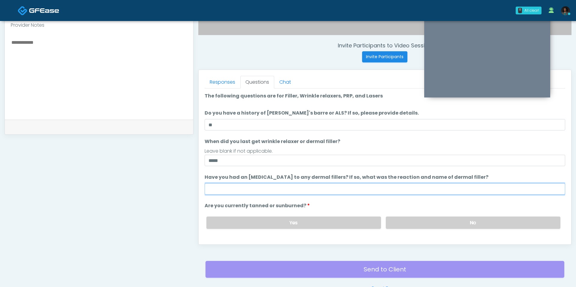
click at [254, 184] on input "Have you had an allergic response to any dermal fillers? If so, what was the re…" at bounding box center [384, 188] width 360 height 11
type input "***"
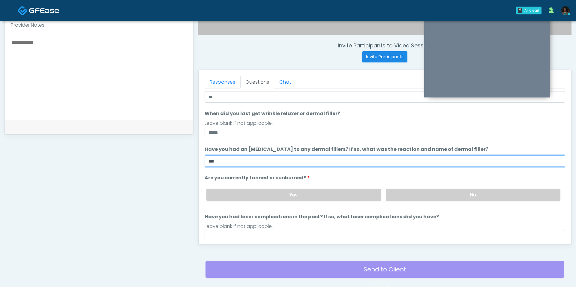
scroll to position [49, 0]
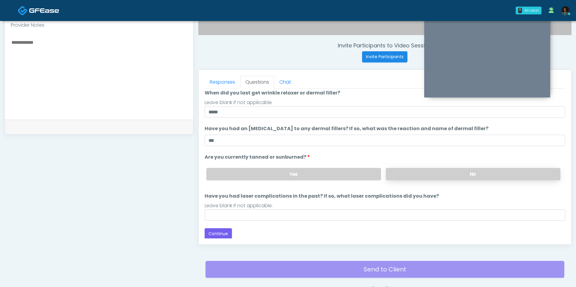
click at [424, 173] on label "No" at bounding box center [473, 174] width 174 height 12
click at [360, 214] on input "Have you had laser complications in the past? If so, what laser complications d…" at bounding box center [384, 214] width 360 height 11
type input "***"
click at [220, 233] on button "Continue" at bounding box center [217, 233] width 27 height 11
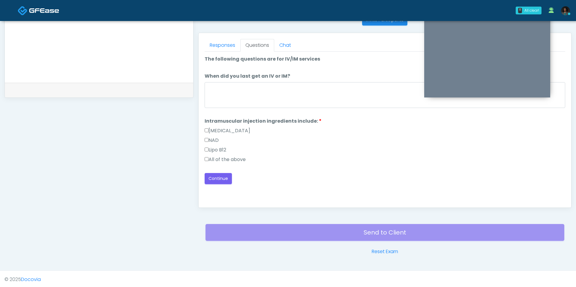
scroll to position [0, 0]
click at [314, 107] on div at bounding box center [384, 96] width 360 height 28
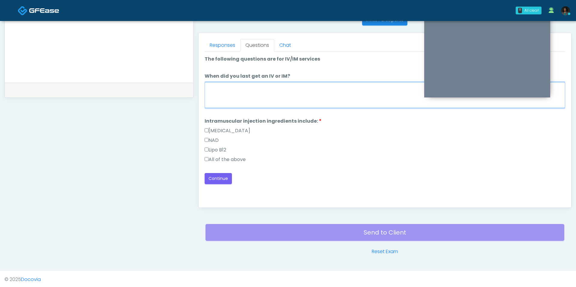
click at [310, 97] on textarea "When did you last get an IV or IM?" at bounding box center [384, 95] width 360 height 26
type textarea "*****"
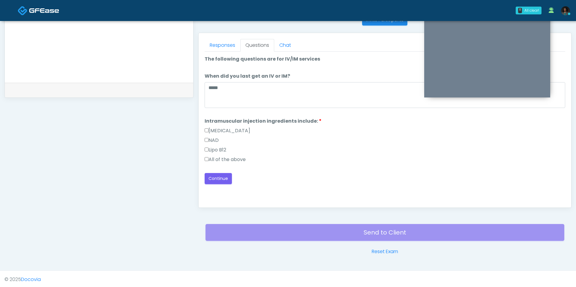
click at [219, 157] on label "All of the above" at bounding box center [224, 159] width 41 height 7
click at [220, 166] on div "Loading... Connecting to your agent... Please wait while we prepare your person…" at bounding box center [384, 119] width 360 height 129
click at [220, 174] on button "Continue" at bounding box center [217, 178] width 27 height 11
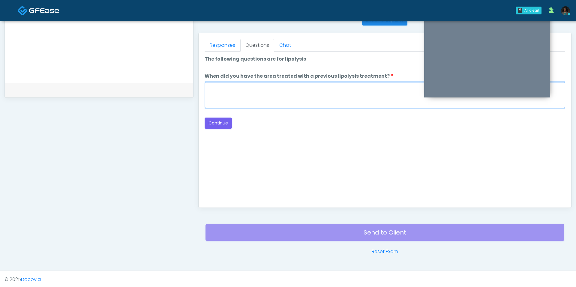
click at [290, 91] on textarea "When did you have the area treated with a previous lipolysis treatment?" at bounding box center [384, 95] width 360 height 26
type textarea "***"
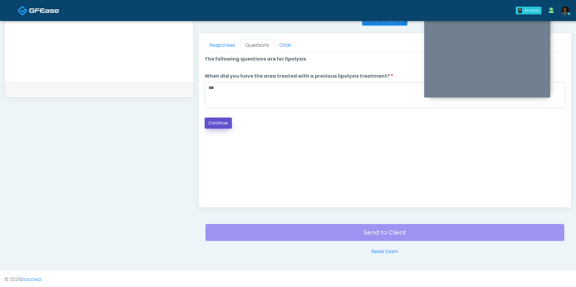
click at [215, 118] on button "Continue" at bounding box center [217, 123] width 27 height 11
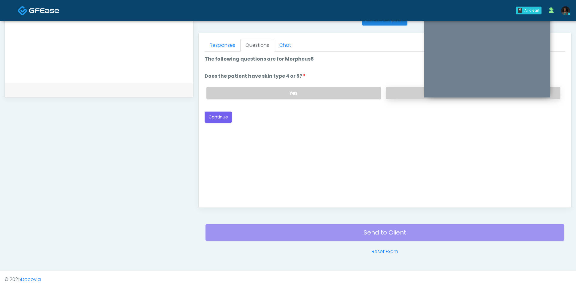
click at [403, 94] on label "No" at bounding box center [473, 93] width 174 height 12
click at [222, 115] on button "Continue" at bounding box center [217, 117] width 27 height 11
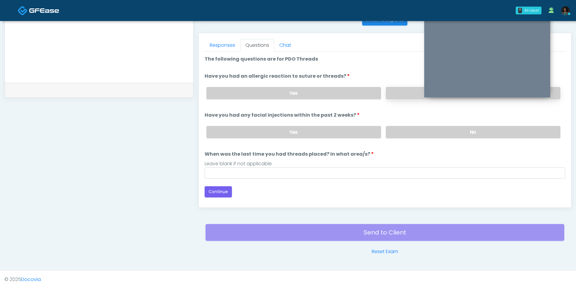
click at [392, 92] on label "No" at bounding box center [473, 93] width 174 height 12
click at [398, 139] on div "Yes No" at bounding box center [382, 132] width 363 height 22
click at [398, 135] on label "No" at bounding box center [473, 132] width 174 height 12
click at [314, 174] on input "When was the last time you had threads placed? In what area/s?" at bounding box center [384, 172] width 360 height 11
type input "***"
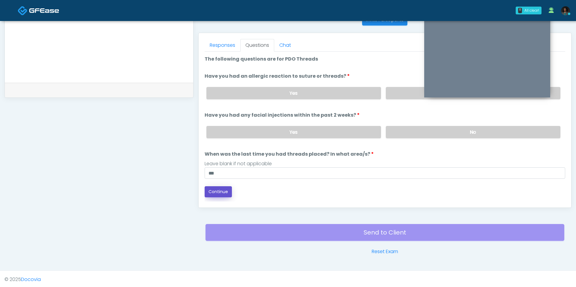
click at [221, 191] on button "Continue" at bounding box center [217, 191] width 27 height 11
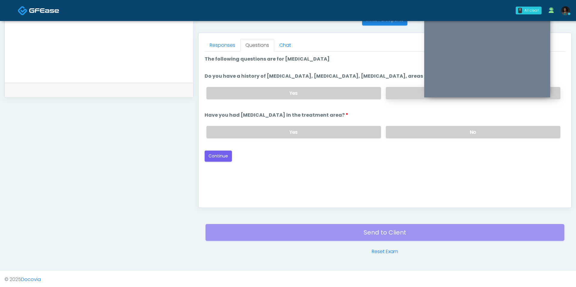
click at [397, 91] on label "No" at bounding box center [473, 93] width 174 height 12
click at [400, 127] on label "No" at bounding box center [473, 132] width 174 height 12
click at [216, 155] on button "Continue" at bounding box center [217, 156] width 27 height 11
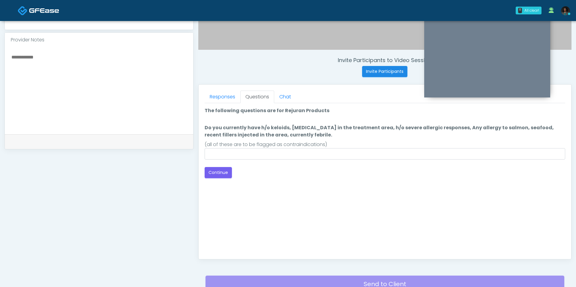
scroll to position [195, 0]
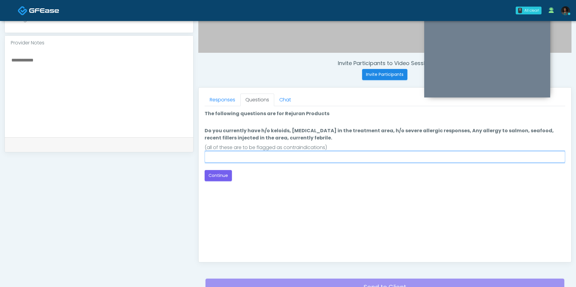
click at [239, 155] on input "Do you currently have h/o keloids, [MEDICAL_DATA] in the treatment area, h/o se…" at bounding box center [384, 156] width 360 height 11
type input "**"
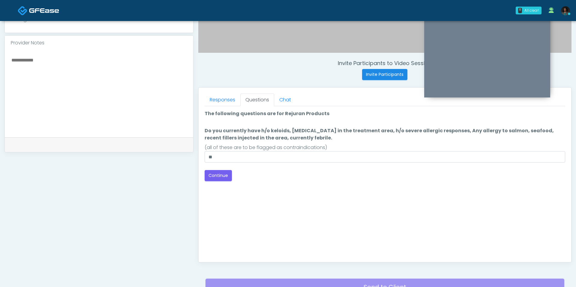
click at [215, 183] on div "Good Faith Exam Script Good Faith Exam Script INTRODUCTION Hello, my name is un…" at bounding box center [384, 181] width 360 height 150
click at [219, 166] on div "Loading... Connecting to your agent... Please wait while we prepare your person…" at bounding box center [384, 145] width 360 height 71
click at [219, 180] on button "Continue" at bounding box center [217, 175] width 27 height 11
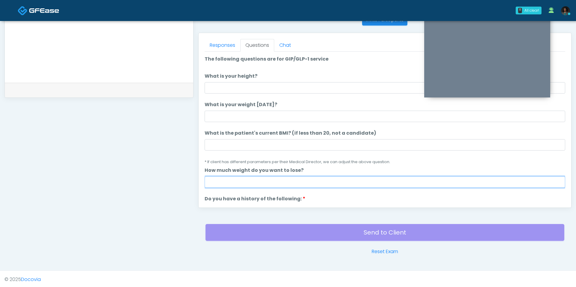
click at [249, 183] on input "How much weight do you want to lose?" at bounding box center [384, 181] width 360 height 11
type input "****"
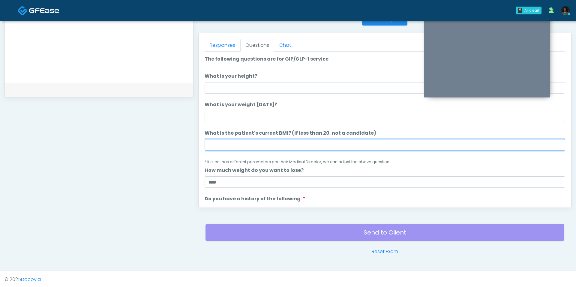
click at [245, 145] on input "What is the patient's current BMI? (if less than 20, not a candidate)" at bounding box center [384, 144] width 360 height 11
type input "****"
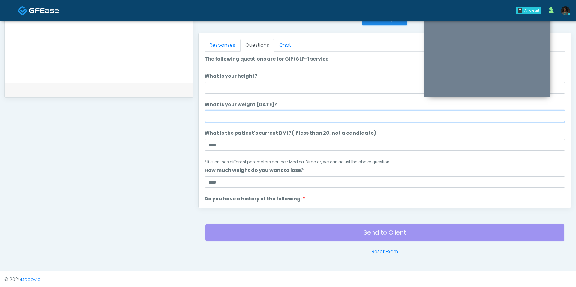
click at [252, 117] on input "What is your weight [DATE]?" at bounding box center [384, 116] width 360 height 11
type input "***"
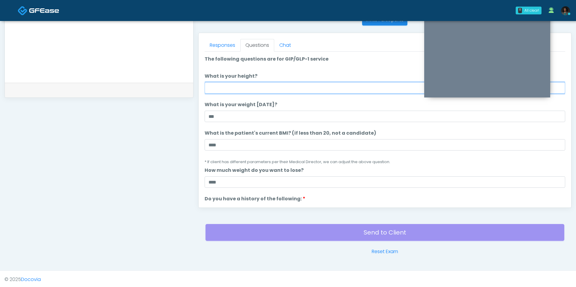
click at [246, 88] on input "What is your height?" at bounding box center [384, 87] width 360 height 11
type input "***"
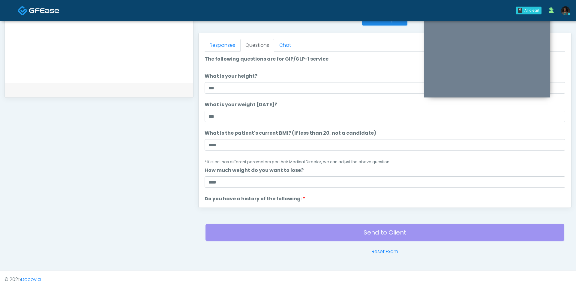
click at [252, 187] on ol "The following questions are for GIP/GLP-1 service The following questions are f…" at bounding box center [384, 285] width 360 height 460
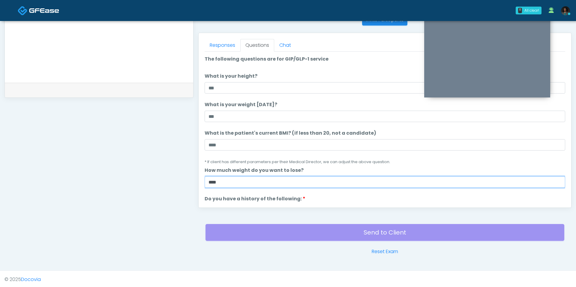
click at [252, 182] on input "****" at bounding box center [384, 181] width 360 height 11
type input "*"
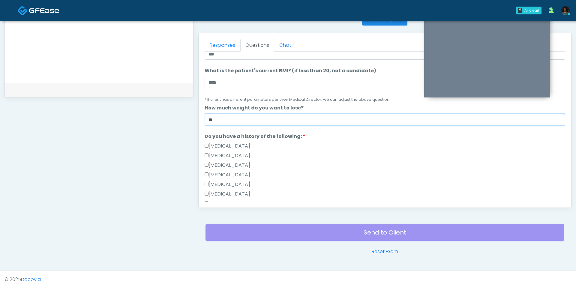
scroll to position [70, 0]
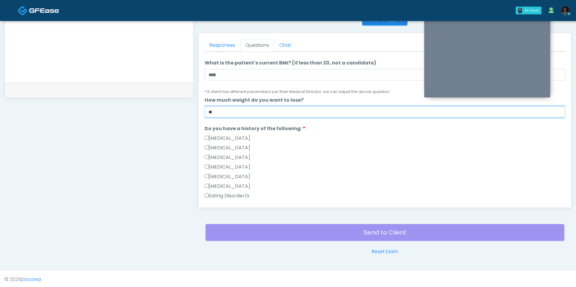
type input "*"
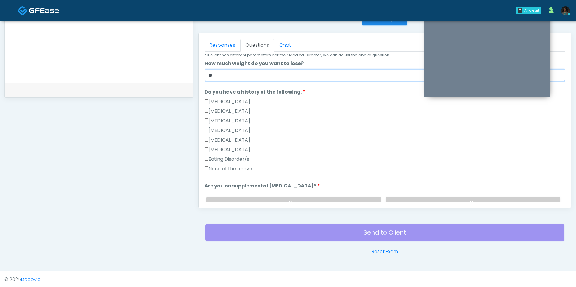
scroll to position [113, 0]
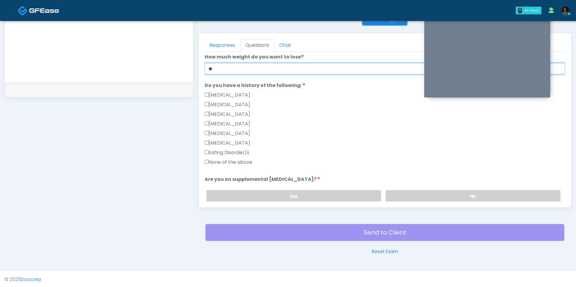
type input "**"
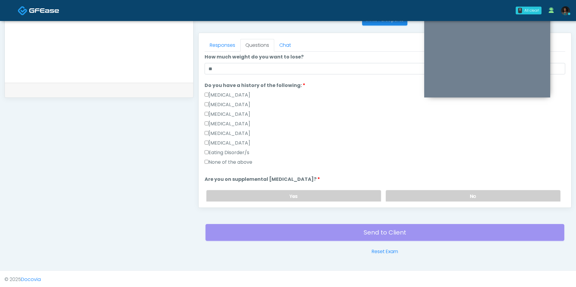
click at [227, 165] on label "None of the above" at bounding box center [228, 162] width 48 height 7
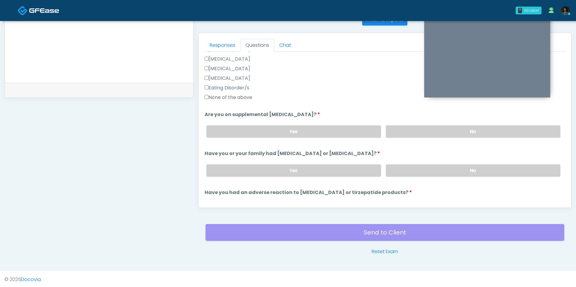
click at [435, 121] on div "Yes No" at bounding box center [382, 132] width 363 height 22
click at [432, 139] on div "Yes No" at bounding box center [382, 132] width 363 height 22
click at [432, 132] on label "No" at bounding box center [473, 131] width 174 height 12
click at [422, 164] on label "No" at bounding box center [473, 170] width 174 height 12
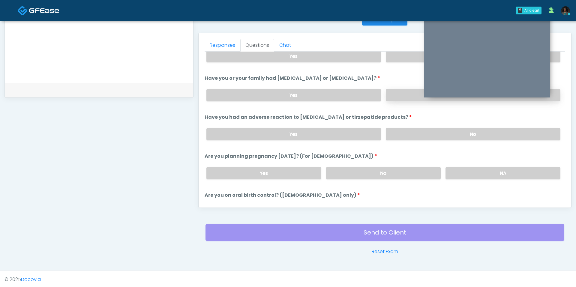
scroll to position [254, 0]
click at [410, 132] on label "No" at bounding box center [473, 134] width 174 height 12
click at [403, 167] on label "No" at bounding box center [383, 173] width 115 height 12
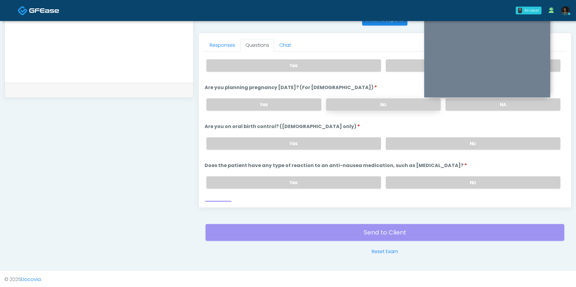
scroll to position [326, 0]
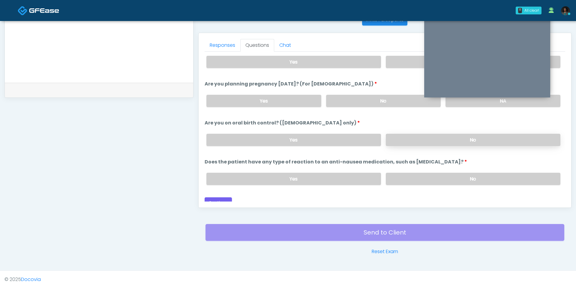
click at [398, 138] on label "No" at bounding box center [473, 140] width 174 height 12
click at [398, 173] on label "No" at bounding box center [473, 179] width 174 height 12
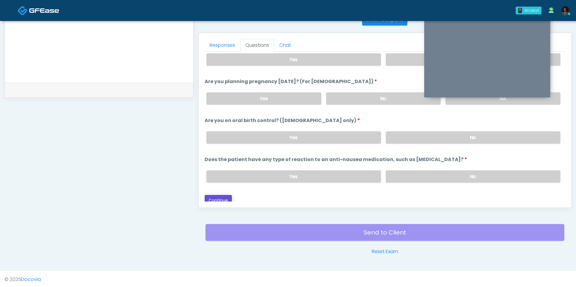
click at [222, 195] on button "Continue" at bounding box center [217, 200] width 27 height 11
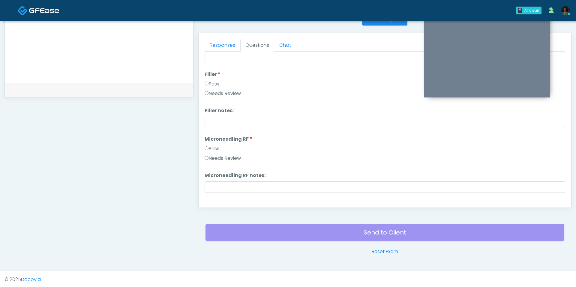
scroll to position [0, 0]
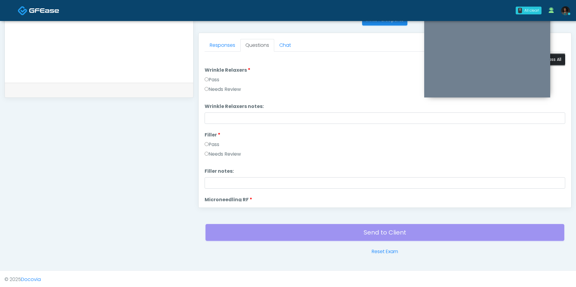
click at [557, 59] on button "Pass All" at bounding box center [553, 59] width 23 height 11
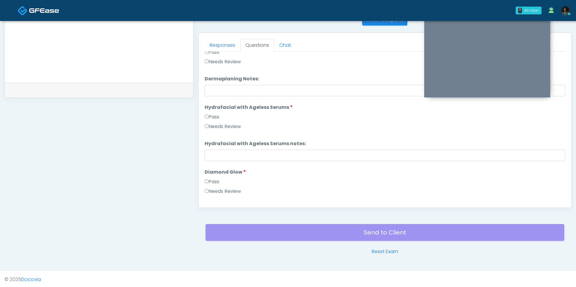
scroll to position [1181, 0]
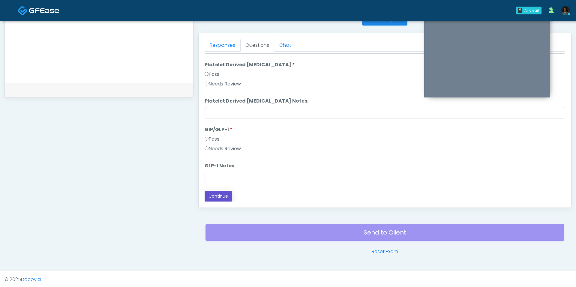
click at [216, 193] on button "Continue" at bounding box center [217, 196] width 27 height 11
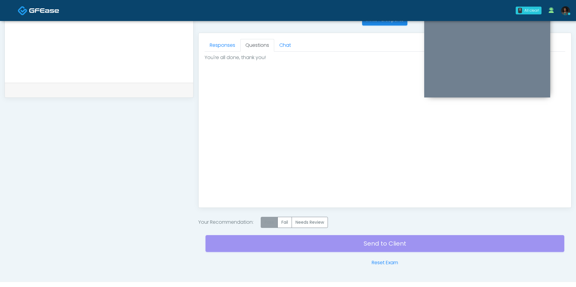
click at [268, 222] on label "Pass" at bounding box center [269, 222] width 17 height 11
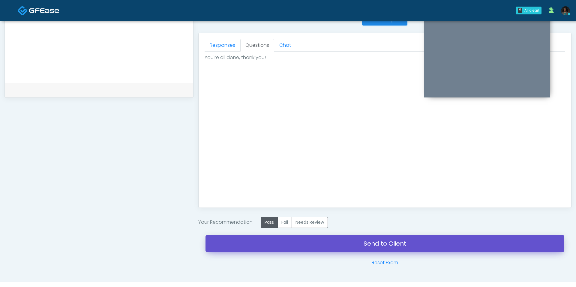
click at [307, 246] on link "Send to Client" at bounding box center [384, 243] width 359 height 17
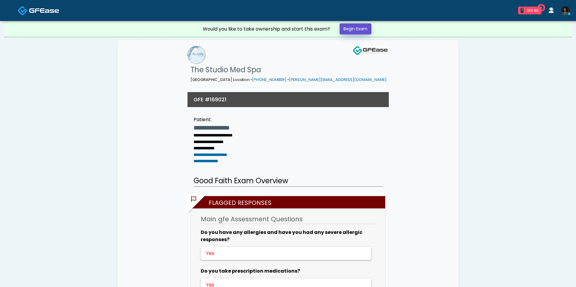
click at [366, 27] on link "Begin Exam" at bounding box center [355, 28] width 32 height 11
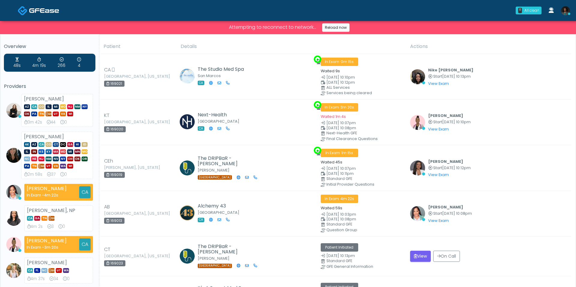
scroll to position [49, 0]
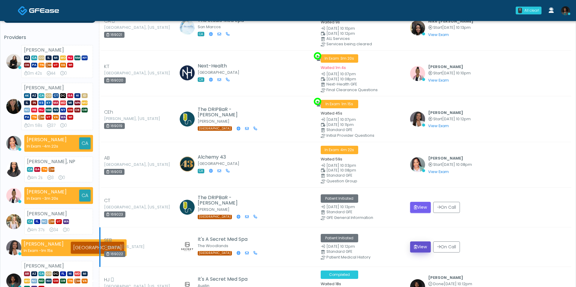
click at [415, 245] on icon "submit" at bounding box center [415, 247] width 3 height 4
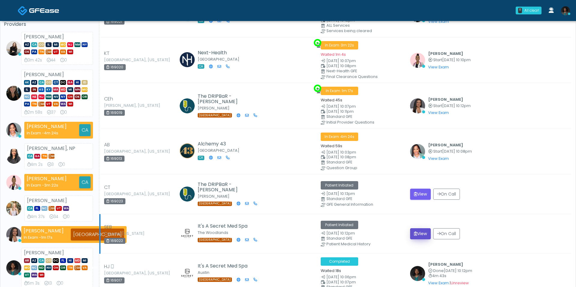
scroll to position [36, 0]
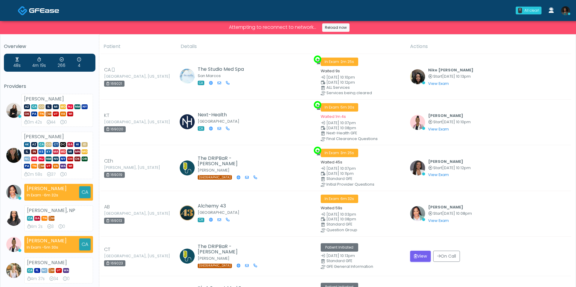
scroll to position [51, 0]
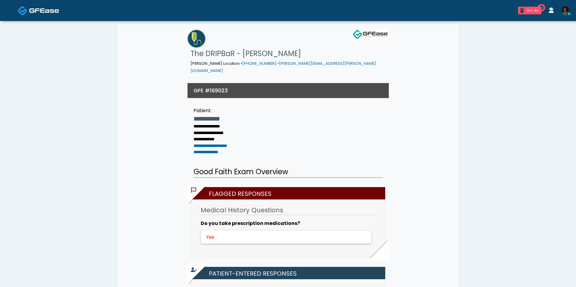
click at [536, 9] on div "0m 4s" at bounding box center [532, 10] width 13 height 5
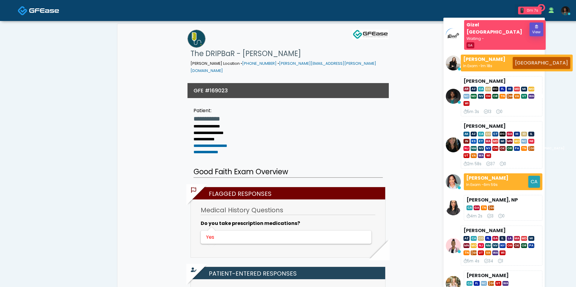
click at [533, 28] on button "View" at bounding box center [536, 29] width 14 height 14
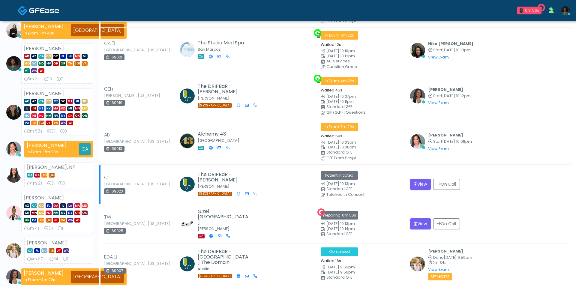
scroll to position [59, 0]
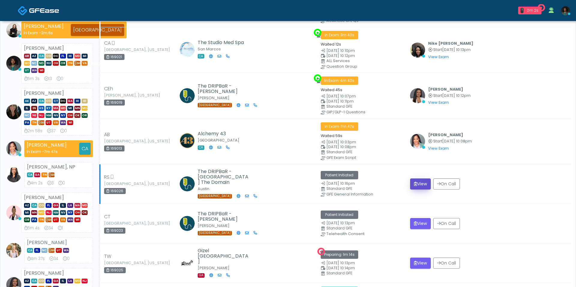
click at [423, 182] on button "View" at bounding box center [420, 183] width 21 height 11
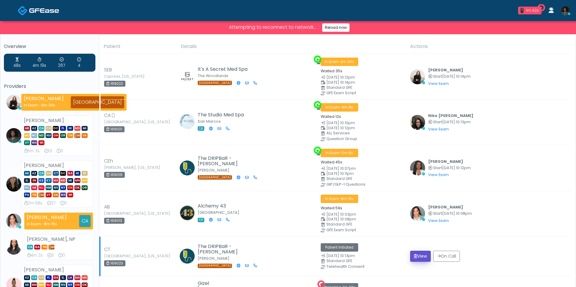
scroll to position [80, 0]
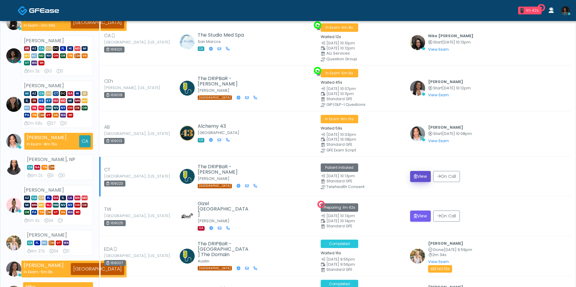
click at [419, 174] on button "View" at bounding box center [420, 176] width 21 height 11
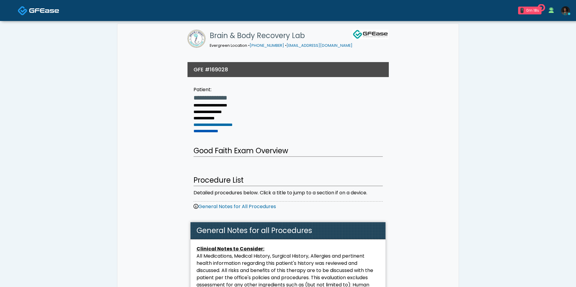
click at [216, 131] on link "**********" at bounding box center [205, 131] width 25 height 4
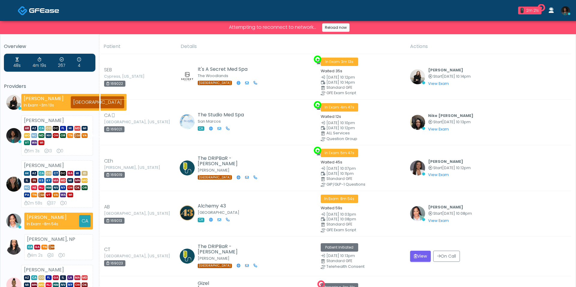
scroll to position [301, 0]
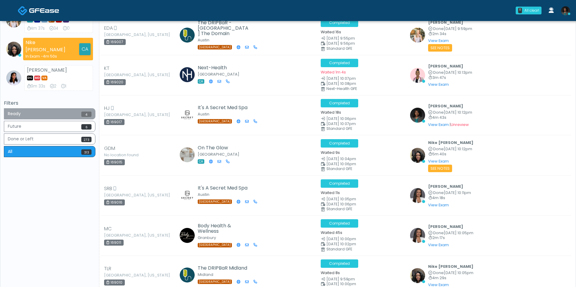
click at [61, 112] on button "Ready 4" at bounding box center [49, 113] width 91 height 11
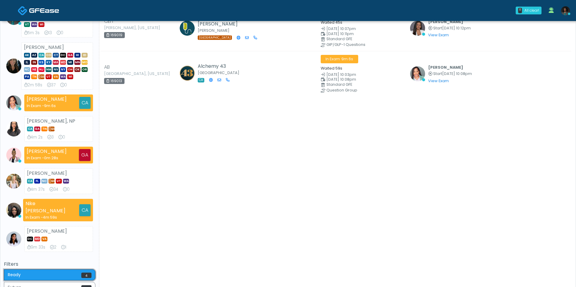
scroll to position [193, 0]
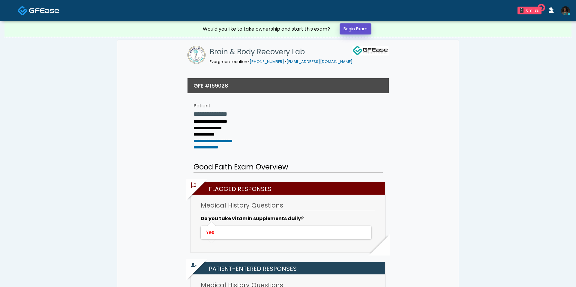
click at [352, 29] on link "Begin Exam" at bounding box center [355, 28] width 32 height 11
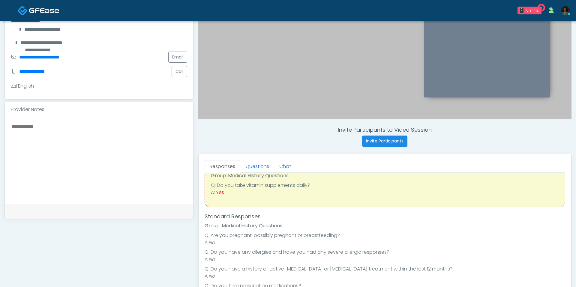
scroll to position [26, 0]
click at [257, 164] on link "Questions" at bounding box center [257, 166] width 34 height 13
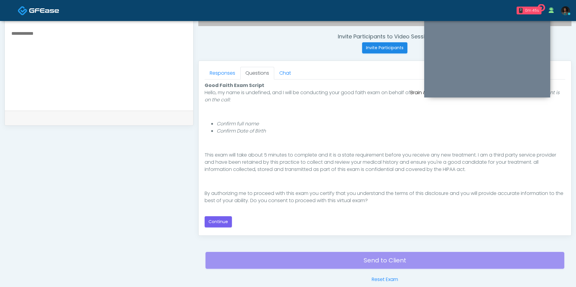
scroll to position [223, 0]
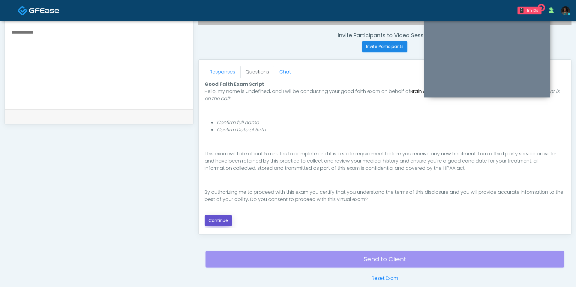
click at [217, 222] on button "Continue" at bounding box center [217, 220] width 27 height 11
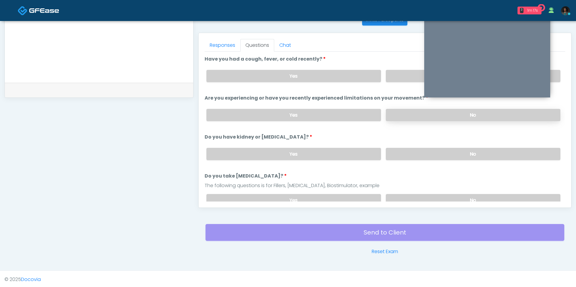
click at [419, 114] on label "No" at bounding box center [473, 115] width 174 height 12
click at [398, 74] on label "No" at bounding box center [473, 76] width 174 height 12
click at [406, 154] on label "No" at bounding box center [473, 154] width 174 height 12
click at [408, 195] on label "No" at bounding box center [473, 200] width 174 height 12
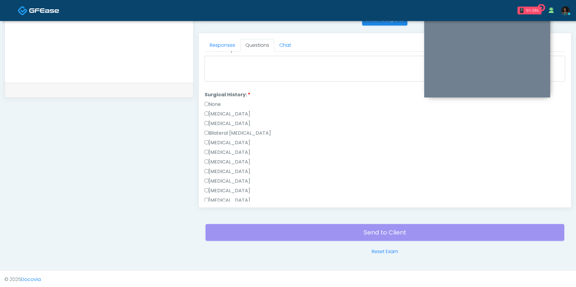
scroll to position [248, 0]
click at [211, 100] on label "None" at bounding box center [212, 103] width 16 height 7
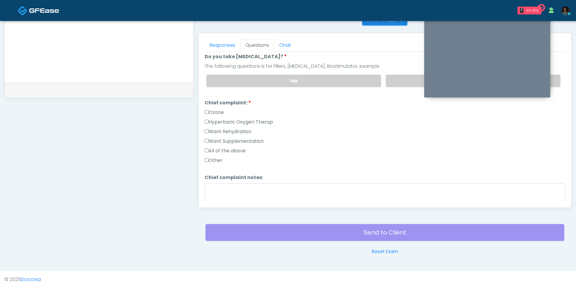
scroll to position [119, 0]
click at [243, 129] on label "Want Rehydration" at bounding box center [227, 131] width 47 height 7
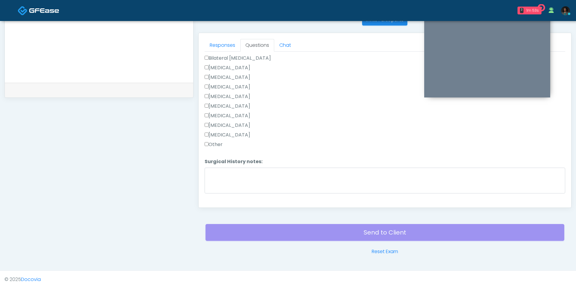
scroll to position [331, 0]
click at [219, 196] on button "Continue" at bounding box center [217, 199] width 27 height 11
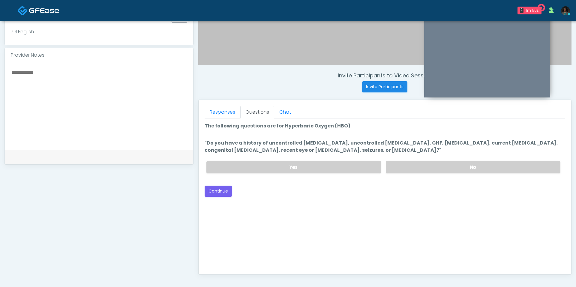
scroll to position [181, 0]
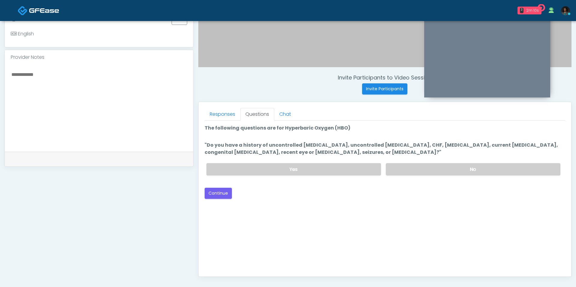
click at [401, 158] on div "Yes No" at bounding box center [382, 169] width 363 height 22
click at [401, 160] on div "Yes No" at bounding box center [382, 169] width 363 height 22
click at [400, 164] on label "No" at bounding box center [473, 169] width 174 height 12
click at [220, 193] on button "Continue" at bounding box center [217, 193] width 27 height 11
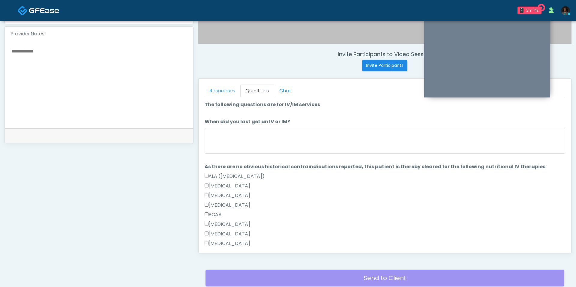
scroll to position [204, 0]
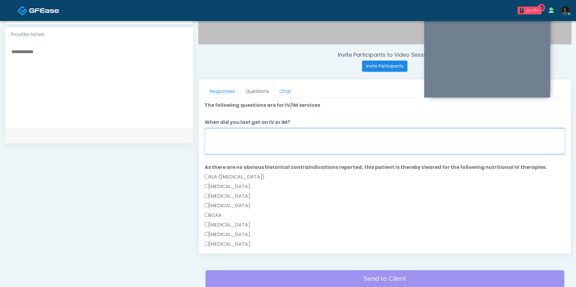
click at [244, 152] on textarea "When did you last get an IV or IM?" at bounding box center [384, 141] width 360 height 26
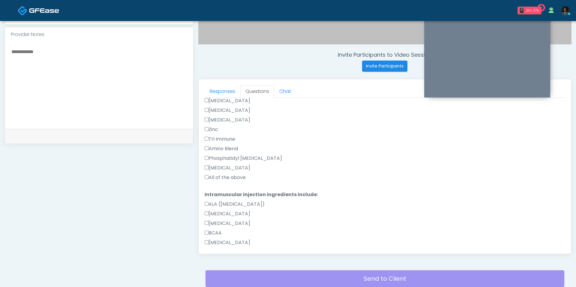
type textarea "**********"
click at [234, 174] on label "All of the above" at bounding box center [224, 177] width 41 height 7
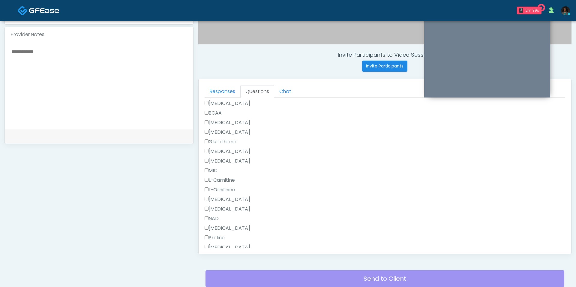
scroll to position [594, 0]
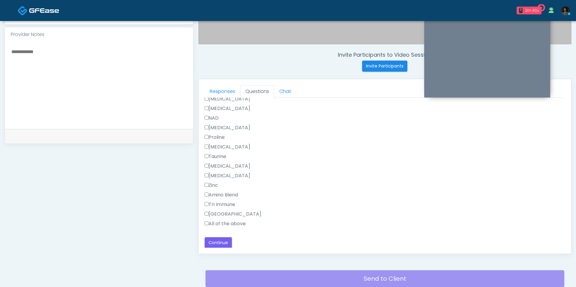
click at [224, 227] on div "All of the above" at bounding box center [384, 225] width 360 height 10
click at [224, 223] on label "All of the above" at bounding box center [224, 223] width 41 height 7
click at [222, 241] on button "Continue" at bounding box center [217, 242] width 27 height 11
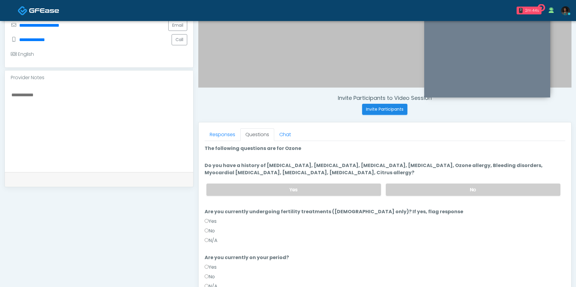
scroll to position [155, 0]
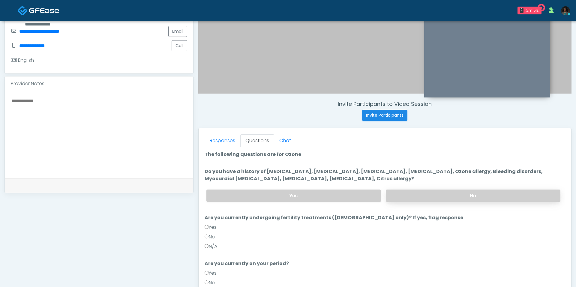
click at [474, 191] on label "No" at bounding box center [473, 195] width 174 height 12
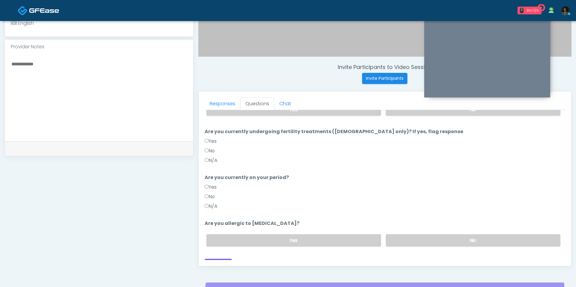
scroll to position [194, 0]
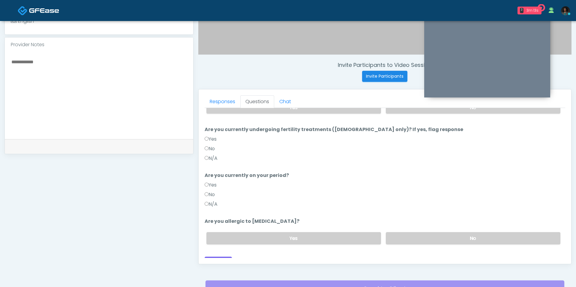
click at [209, 148] on label "No" at bounding box center [209, 148] width 10 height 7
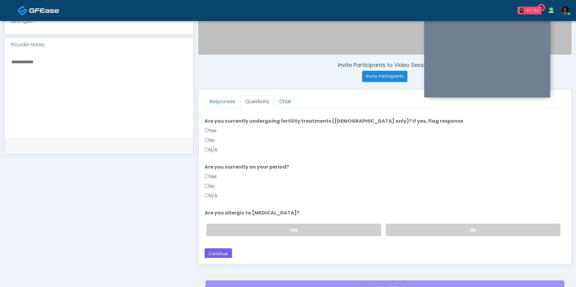
click at [211, 185] on label "No" at bounding box center [209, 186] width 10 height 7
click at [419, 230] on label "No" at bounding box center [473, 230] width 174 height 12
click at [223, 251] on button "Continue" at bounding box center [217, 253] width 27 height 11
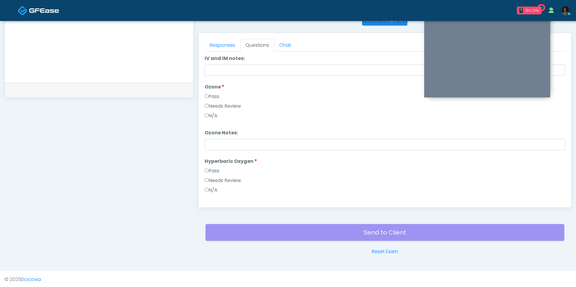
scroll to position [0, 0]
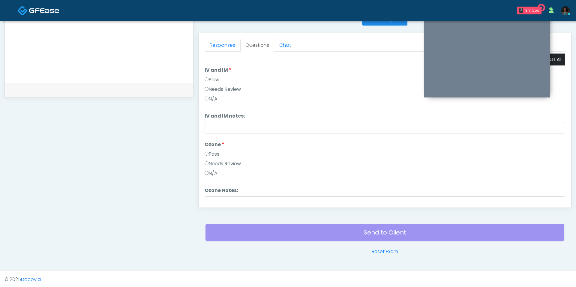
click button "Pass All"
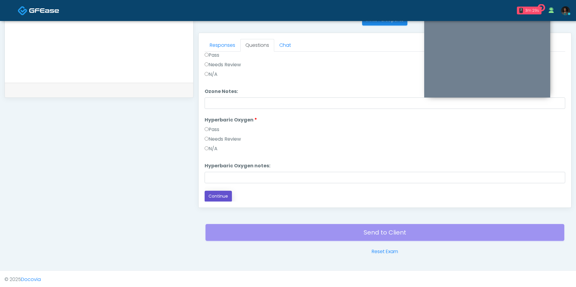
click button "Continue"
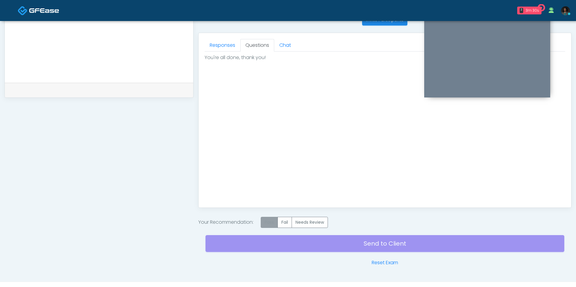
click label "Pass"
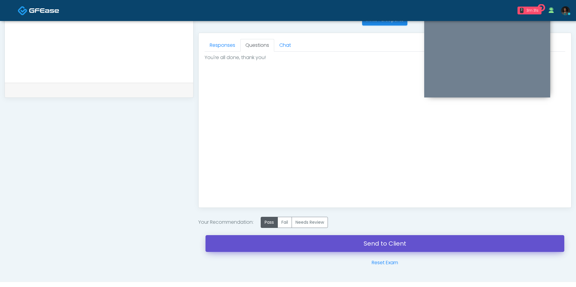
click link "Send to Client"
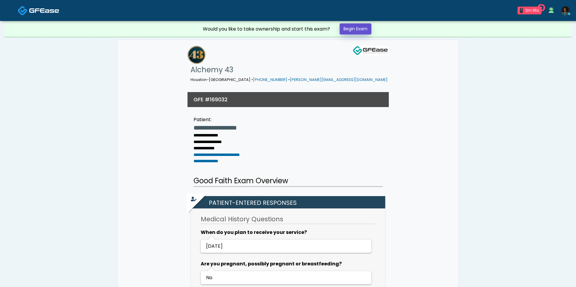
click at [360, 31] on link "Begin Exam" at bounding box center [355, 28] width 32 height 11
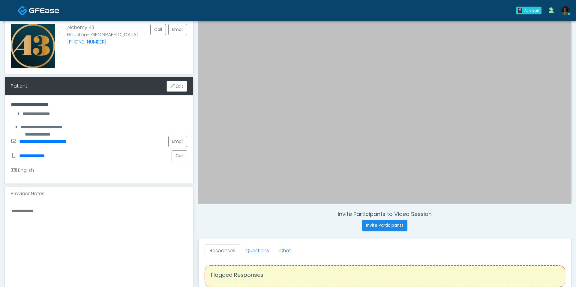
scroll to position [51, 0]
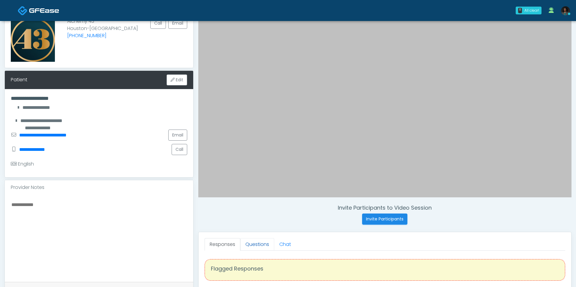
click at [252, 245] on link "Questions" at bounding box center [257, 244] width 34 height 13
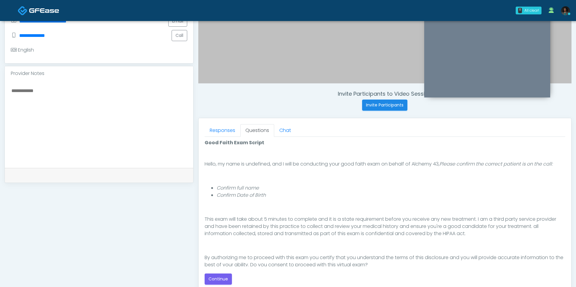
scroll to position [41, 0]
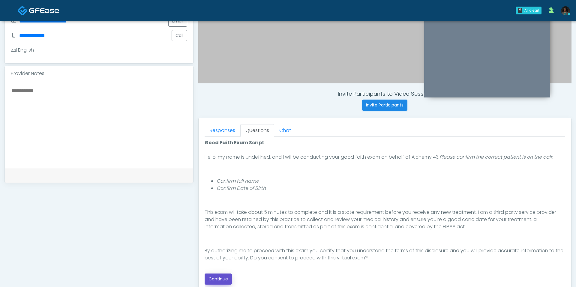
click at [216, 279] on button "Continue" at bounding box center [217, 278] width 27 height 11
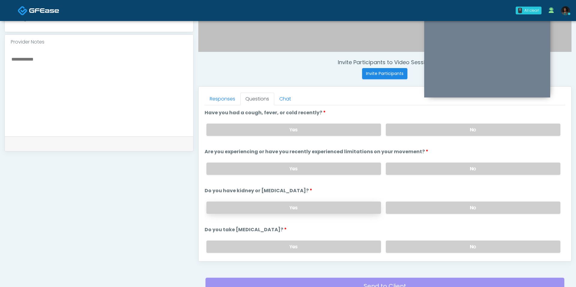
scroll to position [196, 0]
click at [426, 125] on label "No" at bounding box center [473, 130] width 174 height 12
click at [435, 164] on label "No" at bounding box center [473, 169] width 174 height 12
click at [436, 204] on label "No" at bounding box center [473, 208] width 174 height 12
click at [428, 246] on label "No" at bounding box center [473, 247] width 174 height 12
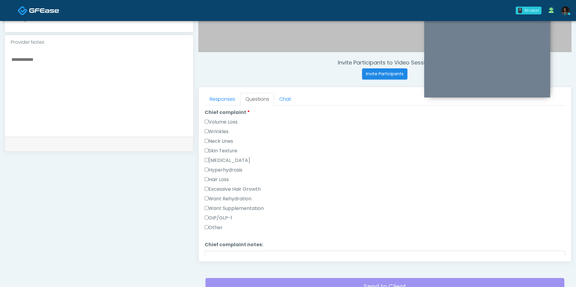
scroll to position [157, 0]
click at [215, 245] on li "Chief complaint notes: Chief complaint notes:" at bounding box center [384, 258] width 360 height 37
click at [215, 252] on textarea "Chief complaint notes:" at bounding box center [384, 263] width 360 height 26
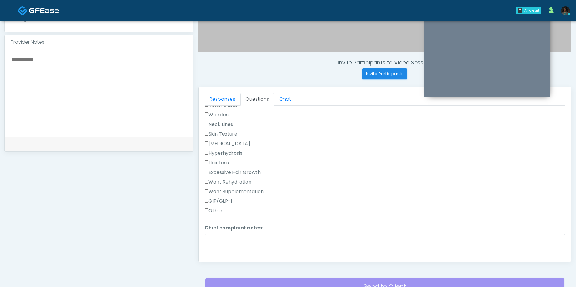
scroll to position [173, 0]
click at [232, 226] on label "Chief complaint notes:" at bounding box center [233, 228] width 58 height 7
click at [232, 234] on textarea "Chief complaint notes:" at bounding box center [384, 247] width 360 height 26
click at [230, 235] on textarea "Chief complaint notes:" at bounding box center [384, 247] width 360 height 26
type textarea "*****"
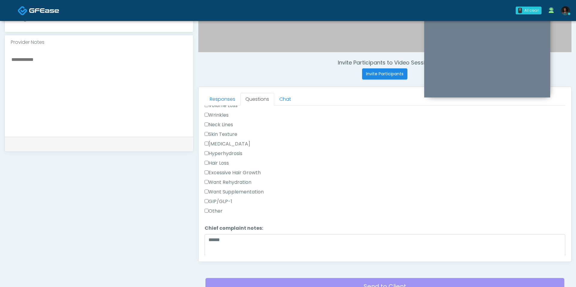
click at [214, 202] on div "GIP/GLP-1" at bounding box center [384, 203] width 360 height 10
click at [214, 208] on label "Other" at bounding box center [213, 210] width 18 height 7
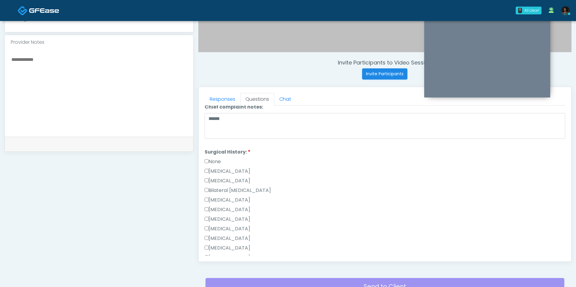
scroll to position [294, 0]
click at [213, 158] on label "None" at bounding box center [212, 161] width 16 height 7
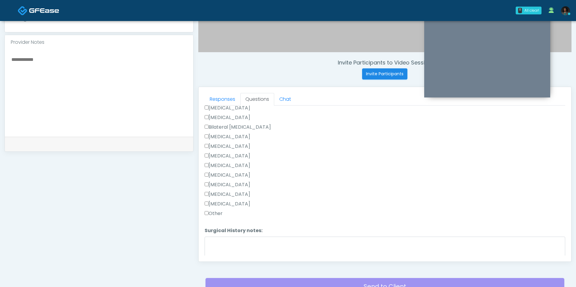
scroll to position [381, 0]
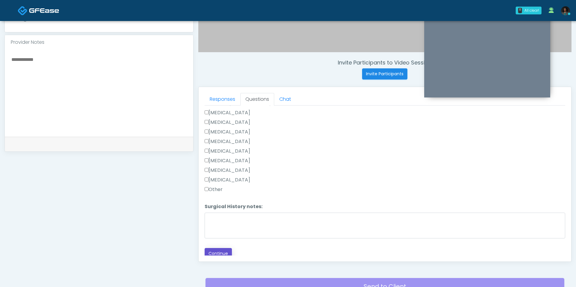
click at [224, 248] on button "Continue" at bounding box center [217, 253] width 27 height 11
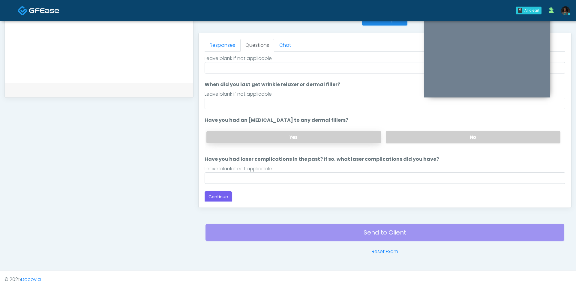
scroll to position [0, 0]
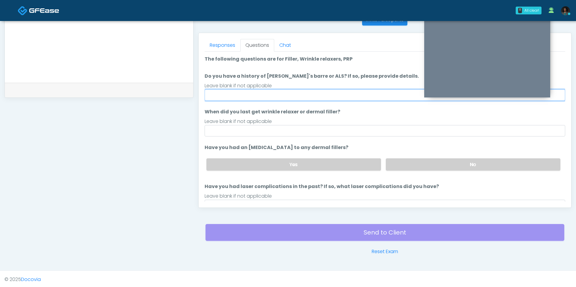
click at [282, 96] on input "Do you have a history of Guillain's barre or ALS? If so, please provide details." at bounding box center [384, 94] width 360 height 11
type input "**"
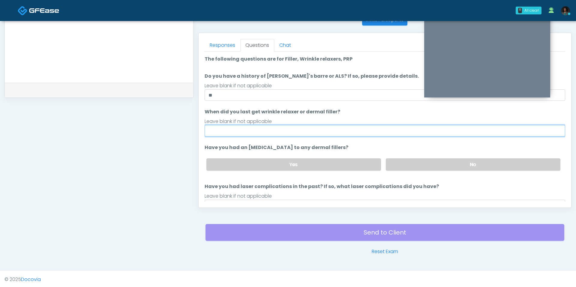
click at [264, 126] on input "When did you last get wrinkle relaxer or dermal filler?" at bounding box center [384, 130] width 360 height 11
type input "***"
click at [446, 167] on label "No" at bounding box center [473, 164] width 174 height 12
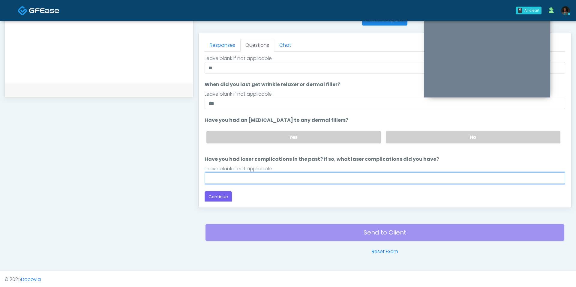
click at [288, 178] on input "Have you had laser complications in the past? If so, what laser complications d…" at bounding box center [384, 177] width 360 height 11
type input "***"
click at [223, 201] on div "Responses Questions Chat Good Faith Exam Script Good Faith Exam Script INTRODUC…" at bounding box center [384, 120] width 372 height 174
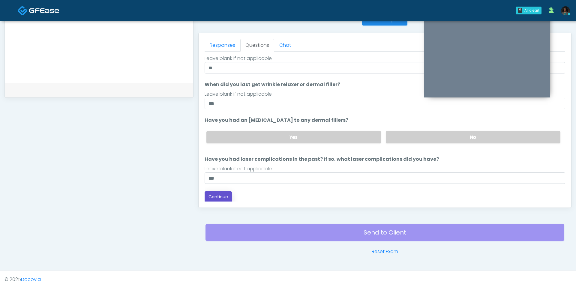
click at [223, 192] on button "Continue" at bounding box center [217, 196] width 27 height 11
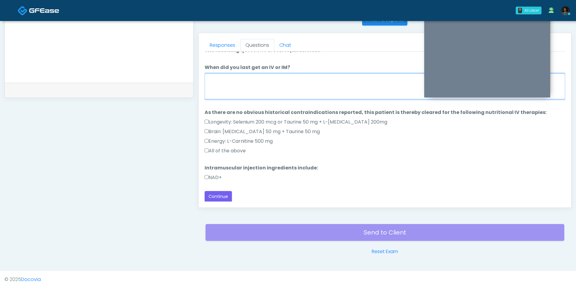
click at [281, 96] on textarea "When did you last get an IV or IM?" at bounding box center [384, 86] width 360 height 26
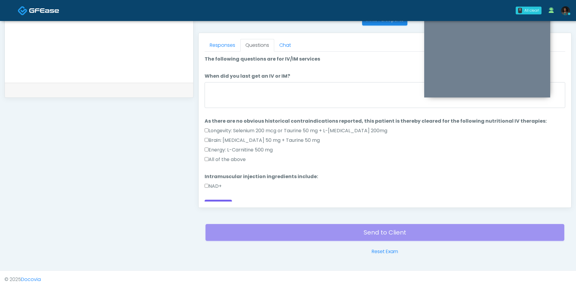
click at [243, 158] on label "All of the above" at bounding box center [224, 159] width 41 height 7
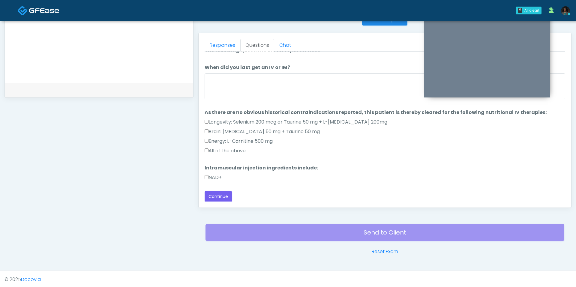
click at [209, 180] on div "NAD+" at bounding box center [384, 179] width 360 height 10
click at [209, 176] on label "NAD+" at bounding box center [212, 177] width 17 height 7
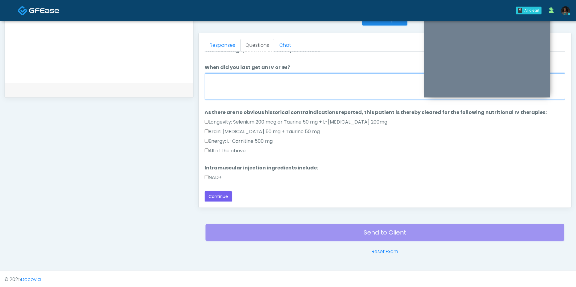
click at [216, 90] on textarea "When did you last get an IV or IM?" at bounding box center [384, 86] width 360 height 26
type textarea "***"
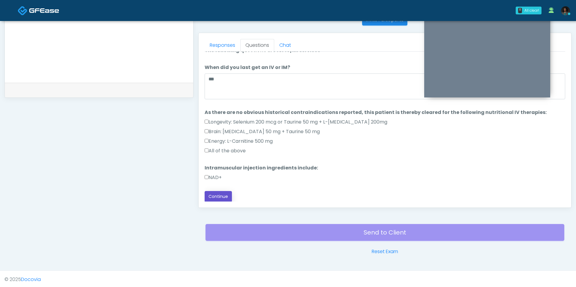
click at [225, 193] on button "Continue" at bounding box center [217, 196] width 27 height 11
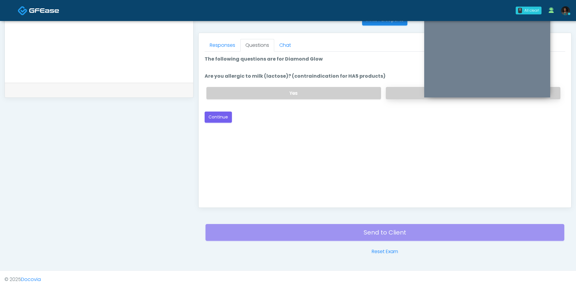
click at [394, 94] on label "No" at bounding box center [473, 93] width 174 height 12
click at [224, 115] on button "Continue" at bounding box center [217, 117] width 27 height 11
click at [396, 87] on label "No" at bounding box center [473, 93] width 174 height 12
click at [220, 116] on button "Continue" at bounding box center [217, 117] width 27 height 11
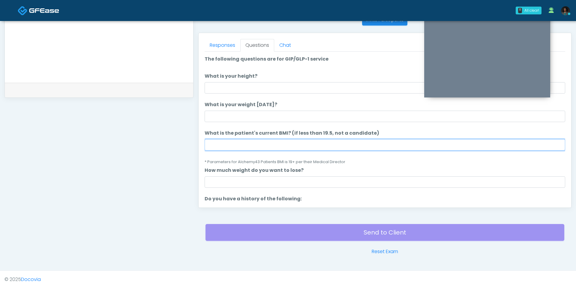
click at [248, 146] on input "What is the patient's current BMI? (if less than 19.5, not a candidate)" at bounding box center [384, 144] width 360 height 11
type input "****"
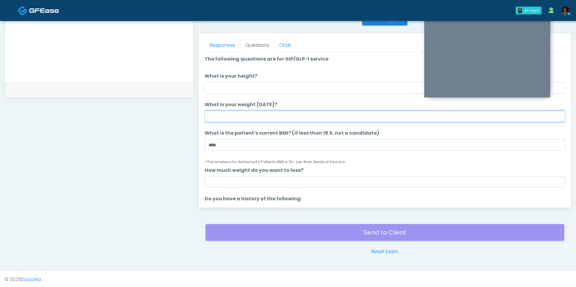
click at [250, 112] on input "What is your weight today?" at bounding box center [384, 116] width 360 height 11
type input "***"
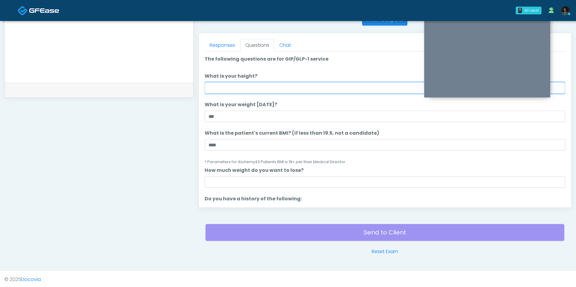
click at [246, 88] on input "What is your height?" at bounding box center [384, 87] width 360 height 11
type input "***"
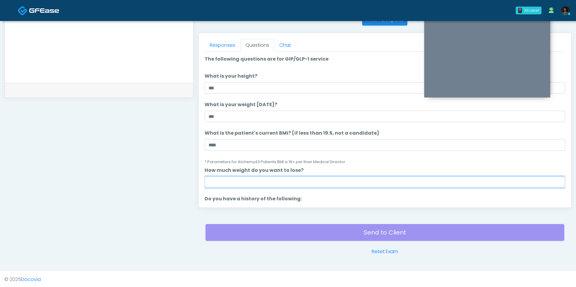
click at [246, 186] on input "How much weight do you want to lose?" at bounding box center [384, 181] width 360 height 11
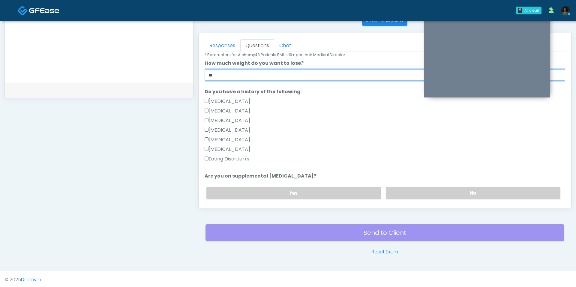
scroll to position [108, 0]
type input "**"
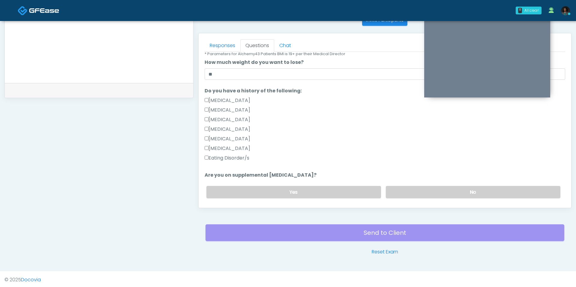
click at [234, 172] on label "Are you on supplemental biotin?" at bounding box center [260, 174] width 112 height 7
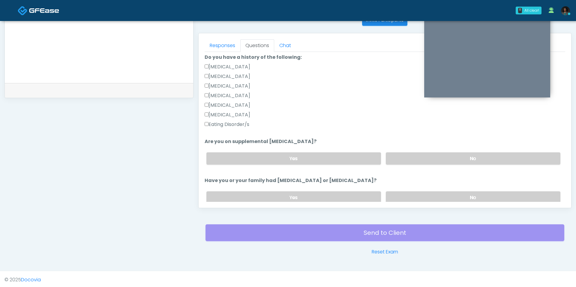
scroll to position [158, 0]
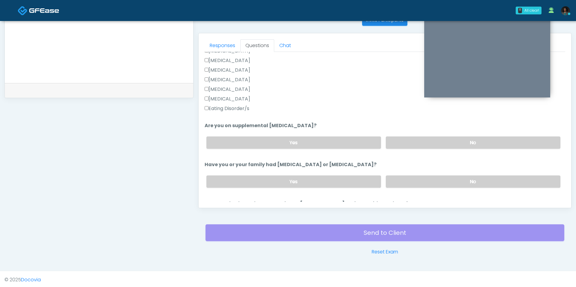
click at [408, 135] on div "Yes No" at bounding box center [382, 143] width 363 height 22
click at [408, 144] on label "No" at bounding box center [473, 142] width 174 height 12
click at [412, 176] on label "No" at bounding box center [473, 181] width 174 height 12
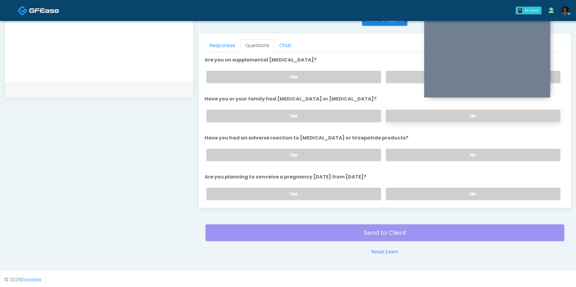
scroll to position [250, 0]
click at [417, 148] on label "No" at bounding box center [473, 154] width 174 height 12
click at [413, 187] on label "No" at bounding box center [473, 193] width 174 height 12
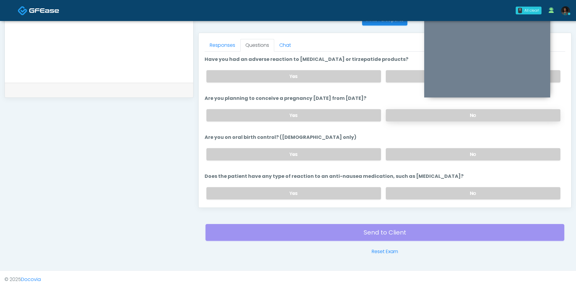
scroll to position [312, 0]
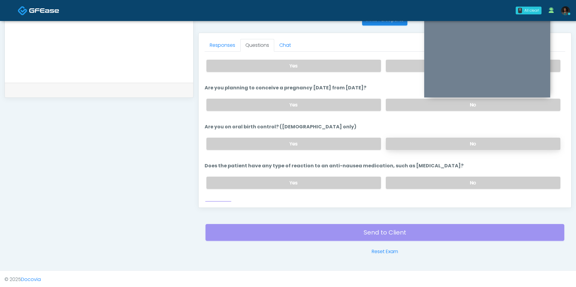
click at [395, 139] on label "No" at bounding box center [473, 144] width 174 height 12
click at [401, 180] on label "No" at bounding box center [473, 183] width 174 height 12
click at [220, 201] on button "Continue" at bounding box center [217, 206] width 27 height 11
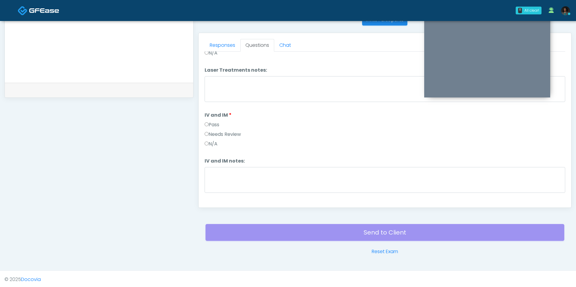
scroll to position [0, 0]
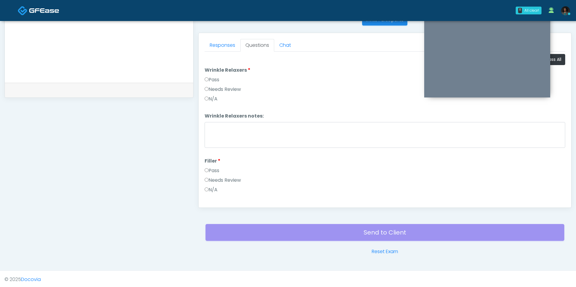
click at [558, 59] on button "Pass All" at bounding box center [553, 59] width 23 height 11
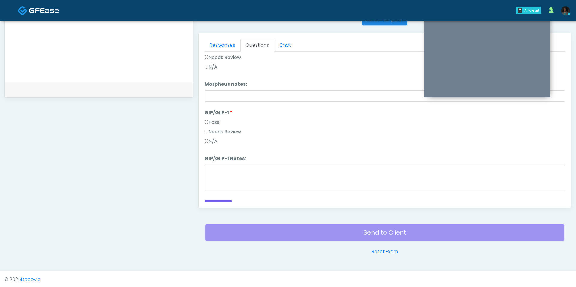
scroll to position [1088, 0]
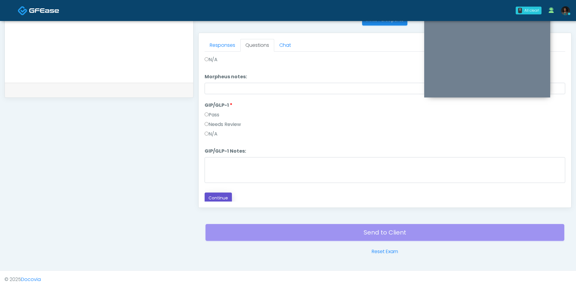
click at [220, 192] on button "Continue" at bounding box center [217, 197] width 27 height 11
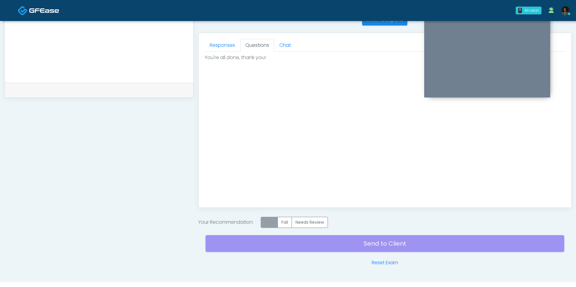
click at [264, 218] on label "Pass" at bounding box center [269, 222] width 17 height 11
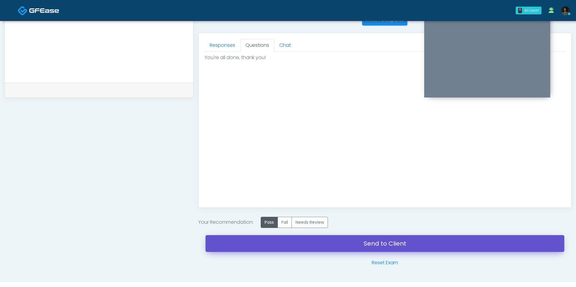
click at [290, 243] on link "Send to Client" at bounding box center [384, 243] width 359 height 17
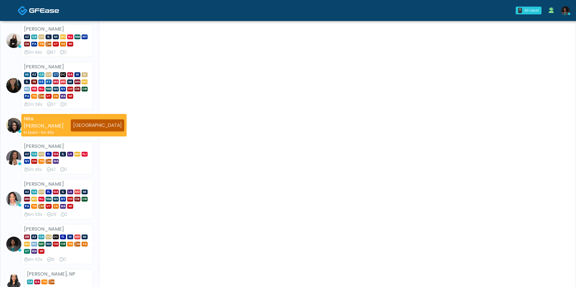
scroll to position [89, 0]
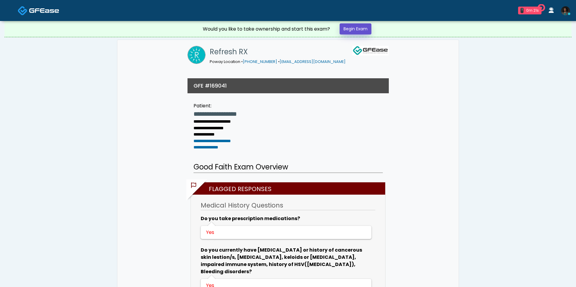
click at [351, 32] on link "Begin Exam" at bounding box center [355, 28] width 32 height 11
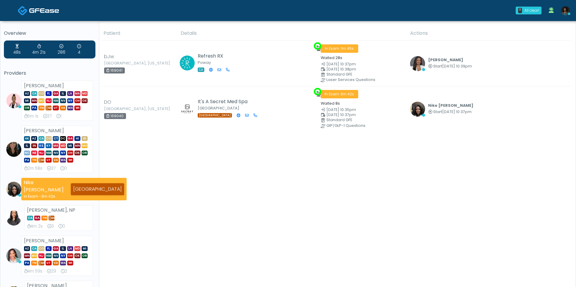
click at [568, 10] on img at bounding box center [565, 10] width 9 height 9
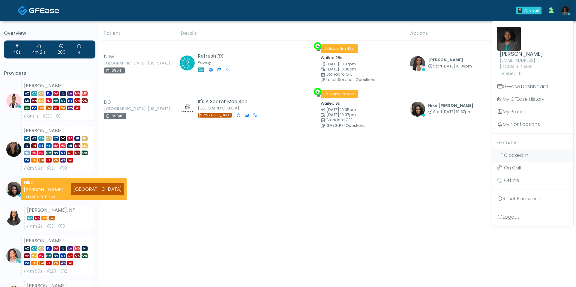
click at [272, 161] on div "Patient Details Actions" at bounding box center [335, 278] width 472 height 505
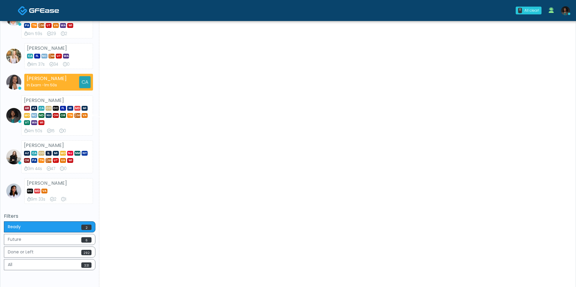
scroll to position [240, 0]
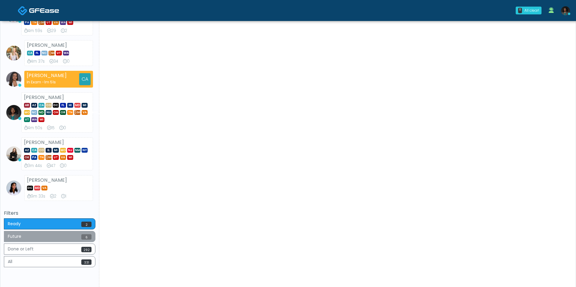
click at [56, 241] on button "Future 6" at bounding box center [49, 236] width 91 height 11
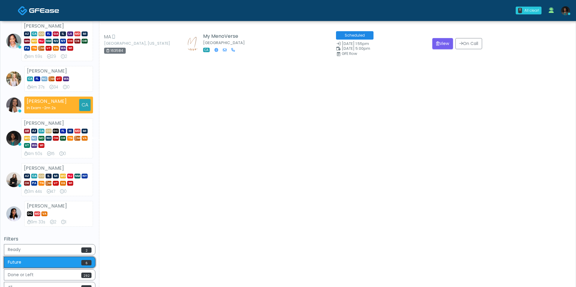
scroll to position [240, 0]
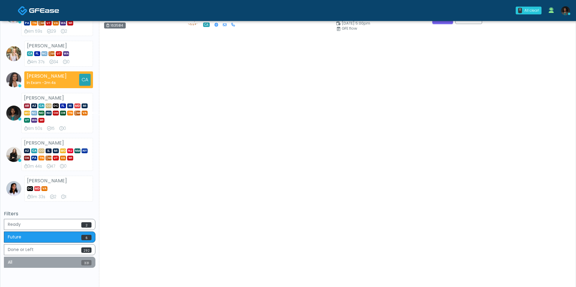
click at [44, 261] on button "All 331" at bounding box center [49, 262] width 91 height 11
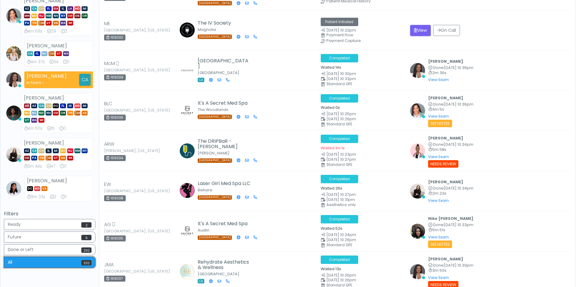
scroll to position [0, 0]
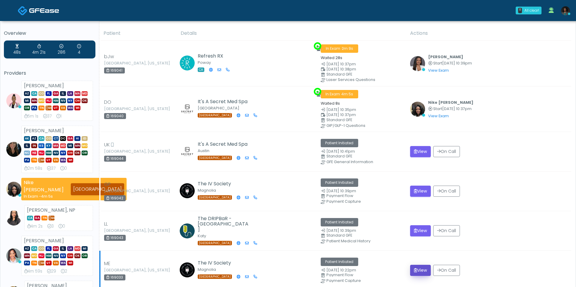
click at [422, 267] on button "View" at bounding box center [420, 270] width 21 height 11
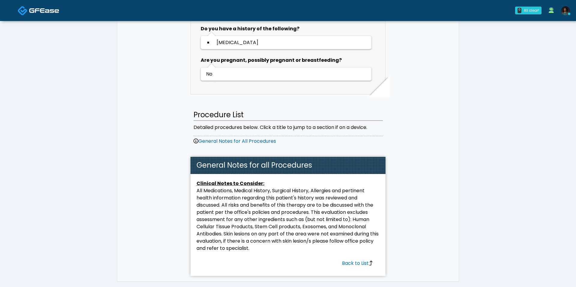
scroll to position [424, 0]
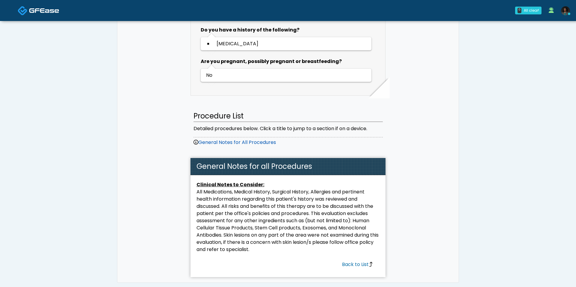
click at [272, 139] on link "General Notes for All Procedures" at bounding box center [234, 142] width 82 height 7
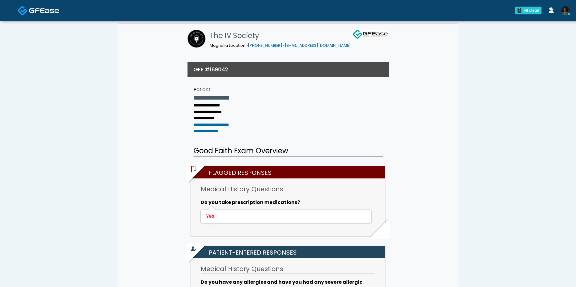
click at [54, 12] on img at bounding box center [44, 10] width 30 height 6
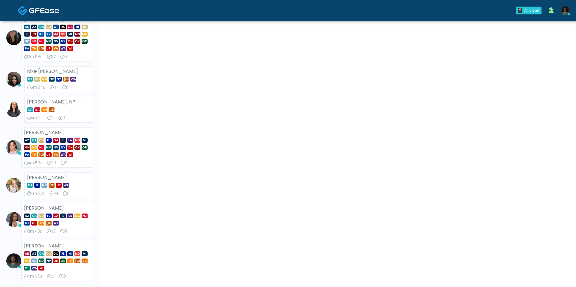
scroll to position [263, 0]
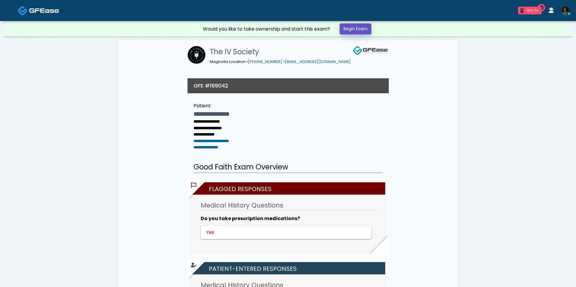
click at [358, 30] on link "Begin Exam" at bounding box center [355, 28] width 32 height 11
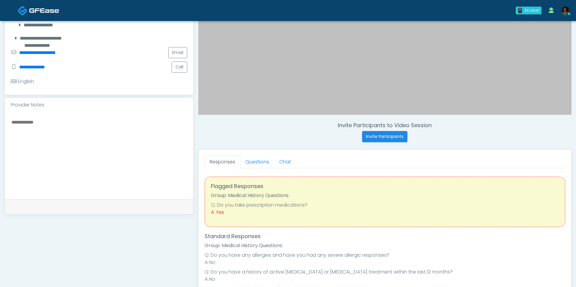
scroll to position [140, 0]
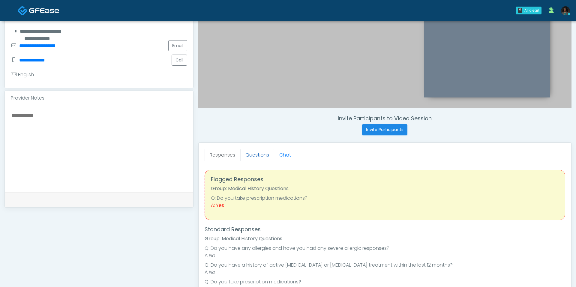
click at [255, 157] on link "Questions" at bounding box center [257, 155] width 34 height 13
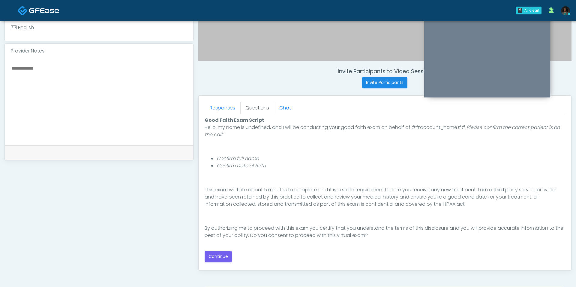
scroll to position [195, 0]
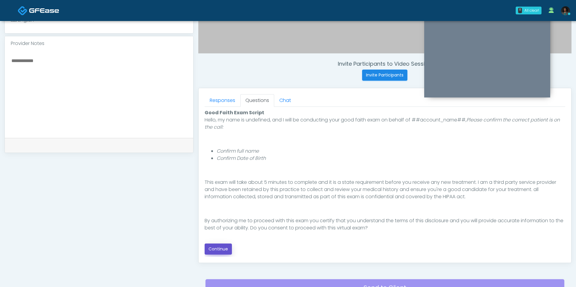
click at [228, 247] on button "Continue" at bounding box center [217, 248] width 27 height 11
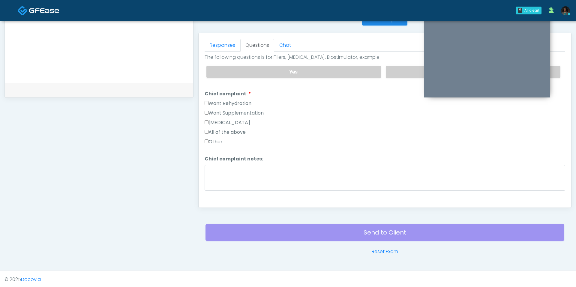
scroll to position [0, 0]
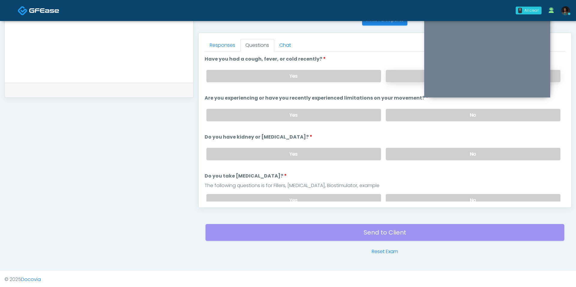
click at [395, 77] on label "No" at bounding box center [473, 76] width 174 height 12
click at [391, 114] on label "No" at bounding box center [473, 115] width 174 height 12
click at [411, 149] on label "No" at bounding box center [473, 154] width 174 height 12
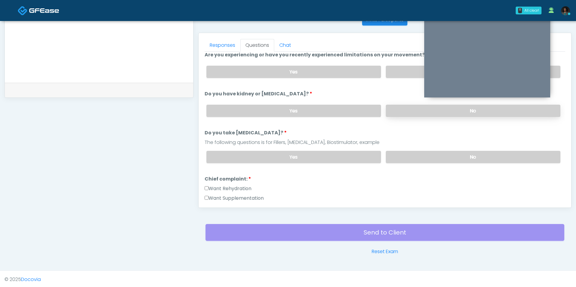
scroll to position [43, 0]
click at [411, 151] on label "No" at bounding box center [473, 157] width 174 height 12
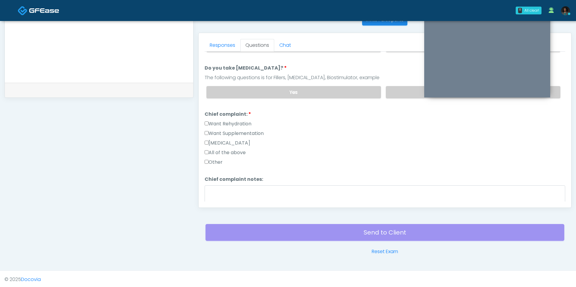
scroll to position [122, 0]
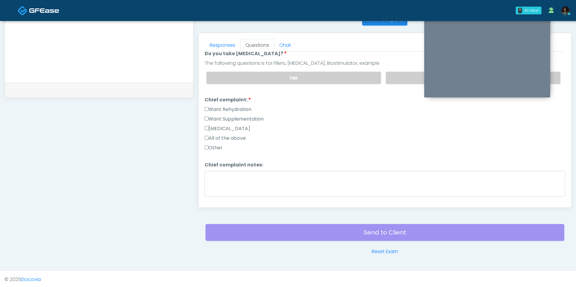
click at [235, 106] on label "Want Rehydration" at bounding box center [227, 109] width 47 height 7
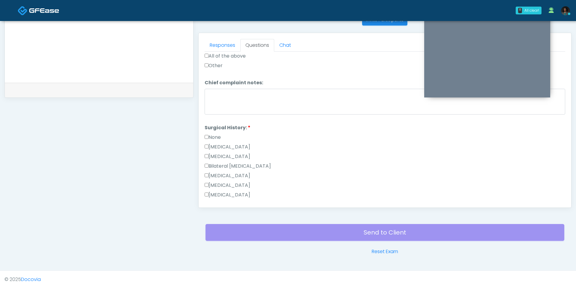
scroll to position [208, 0]
click at [207, 131] on label "None" at bounding box center [212, 133] width 16 height 7
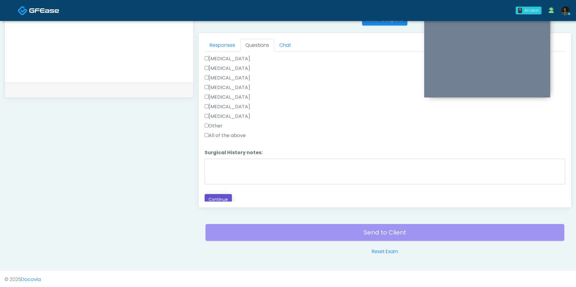
click at [212, 195] on button "Continue" at bounding box center [217, 199] width 27 height 11
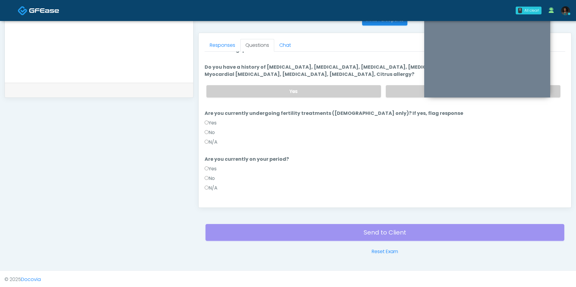
scroll to position [0, 0]
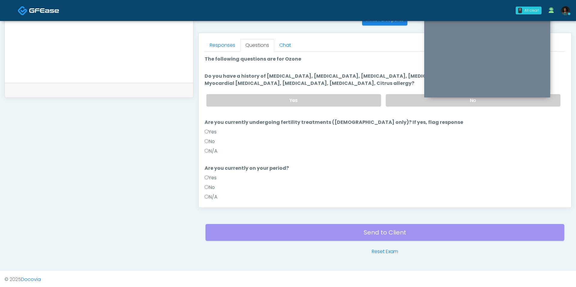
click at [215, 195] on label "N/A" at bounding box center [210, 196] width 13 height 7
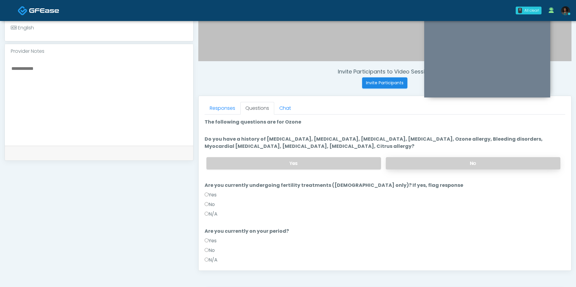
click at [440, 166] on label "No" at bounding box center [473, 163] width 174 height 12
click at [363, 163] on label "Yes" at bounding box center [293, 163] width 174 height 12
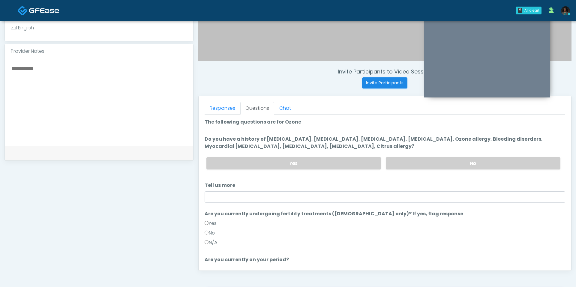
click at [356, 188] on li "Tell us more Tell us more" at bounding box center [384, 192] width 360 height 21
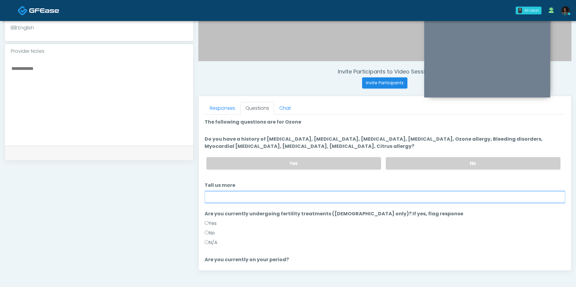
click at [356, 192] on input "Tell us more" at bounding box center [384, 196] width 360 height 11
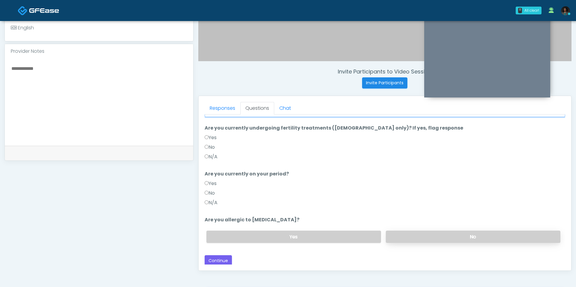
type input "**********"
click at [419, 231] on label "No" at bounding box center [473, 237] width 174 height 12
click at [222, 256] on button "Continue" at bounding box center [217, 260] width 27 height 11
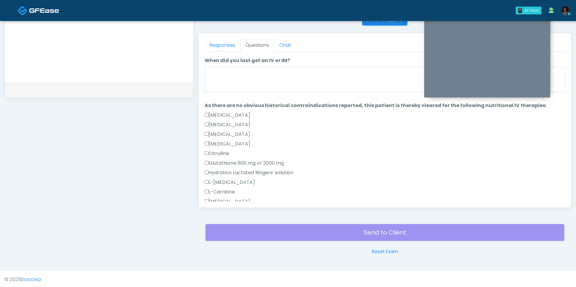
scroll to position [0, 0]
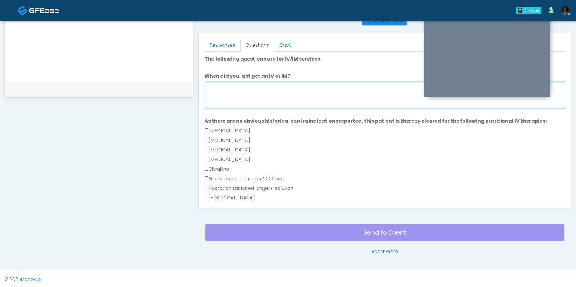
click at [241, 96] on textarea "When did you last get an IV or IM?" at bounding box center [384, 95] width 360 height 26
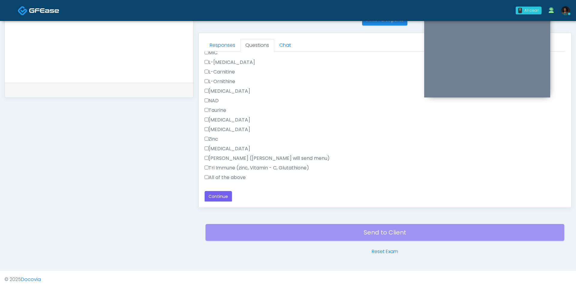
click at [214, 177] on label "All of the above" at bounding box center [224, 177] width 41 height 7
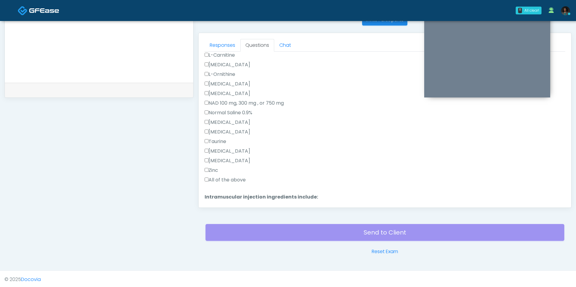
scroll to position [155, 0]
click at [222, 177] on label "All of the above" at bounding box center [224, 177] width 41 height 7
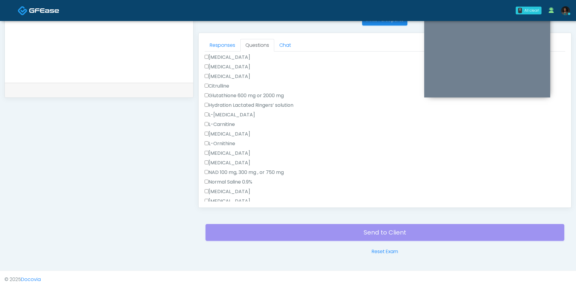
scroll to position [0, 0]
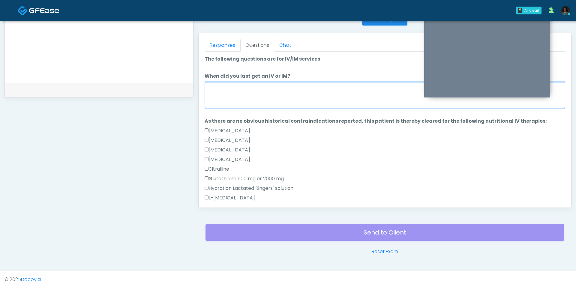
click at [259, 93] on textarea "When did you last get an IV or IM?" at bounding box center [384, 95] width 360 height 26
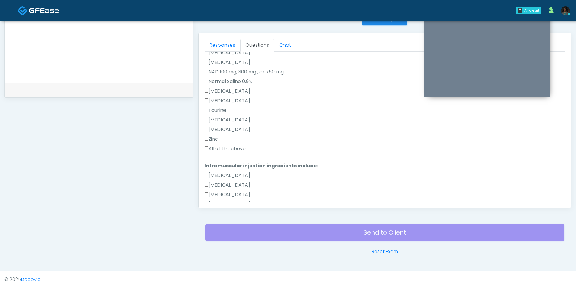
scroll to position [373, 0]
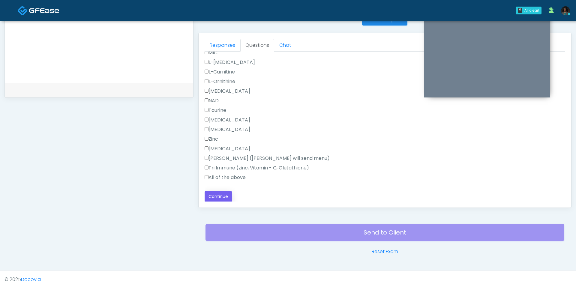
type textarea "**********"
click at [216, 198] on button "Continue" at bounding box center [217, 196] width 27 height 11
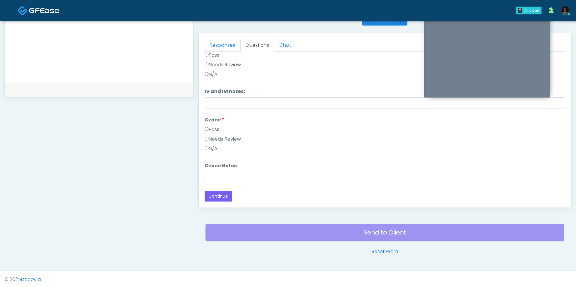
scroll to position [0, 0]
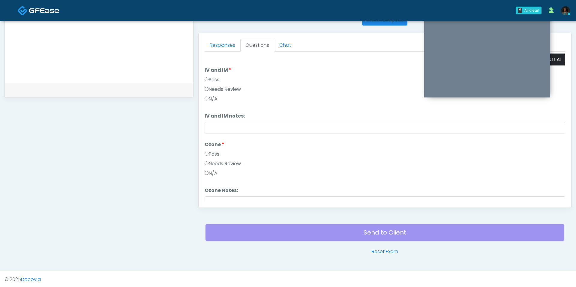
click at [556, 55] on button "Pass All" at bounding box center [553, 59] width 23 height 11
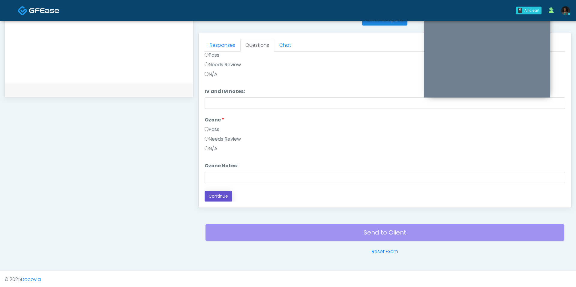
click at [223, 192] on button "Continue" at bounding box center [217, 196] width 27 height 11
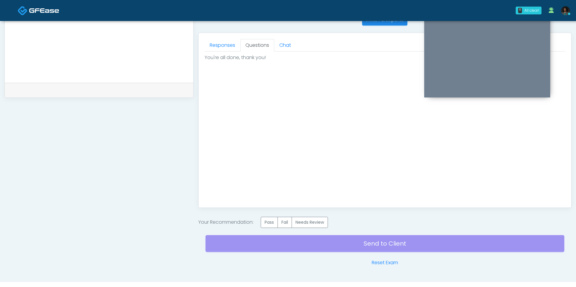
scroll to position [0, 0]
click at [268, 223] on label "Pass" at bounding box center [269, 222] width 17 height 11
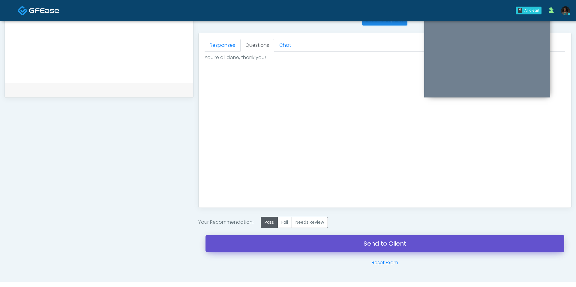
click at [278, 249] on link "Send to Client" at bounding box center [384, 243] width 359 height 17
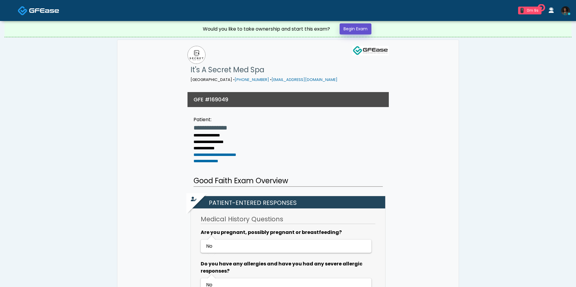
click at [355, 28] on link "Begin Exam" at bounding box center [355, 28] width 32 height 11
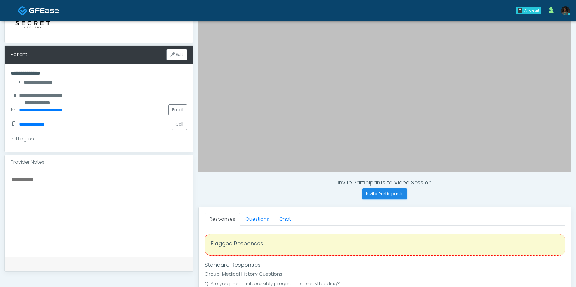
scroll to position [77, 0]
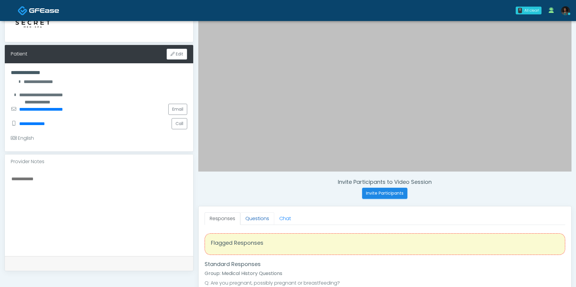
click at [247, 222] on link "Questions" at bounding box center [257, 218] width 34 height 13
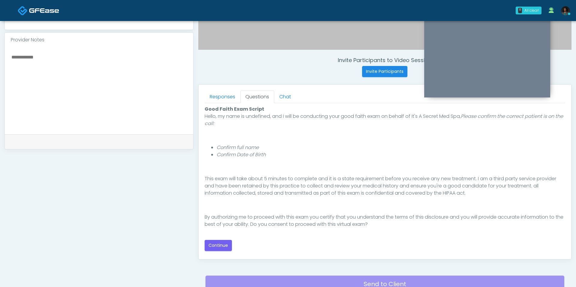
scroll to position [203, 0]
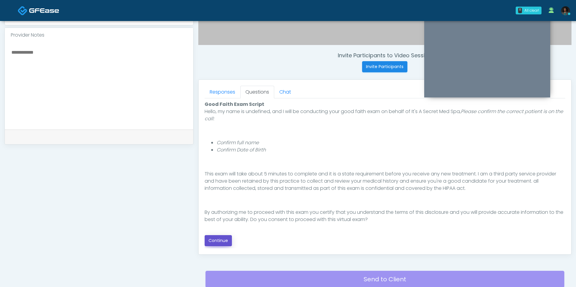
click at [224, 236] on button "Continue" at bounding box center [217, 240] width 27 height 11
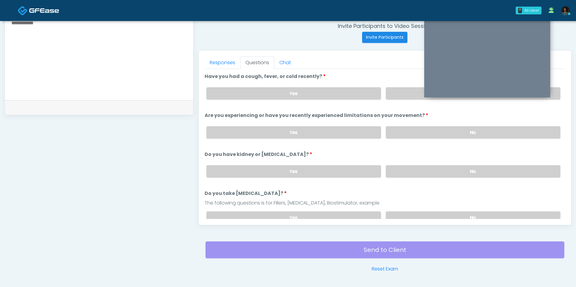
scroll to position [224, 0]
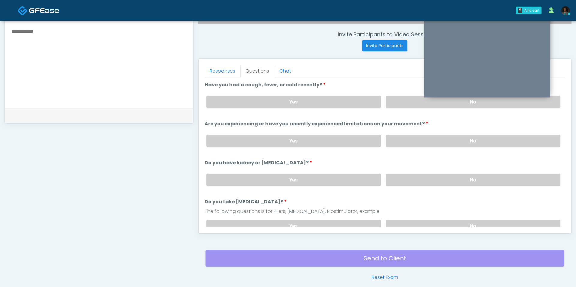
click at [434, 183] on div "Yes No" at bounding box center [382, 180] width 363 height 22
click at [433, 181] on label "No" at bounding box center [473, 180] width 174 height 12
click at [430, 140] on label "No" at bounding box center [473, 141] width 174 height 12
click at [405, 98] on label "No" at bounding box center [473, 102] width 174 height 12
click at [415, 216] on div "Yes No" at bounding box center [382, 226] width 363 height 22
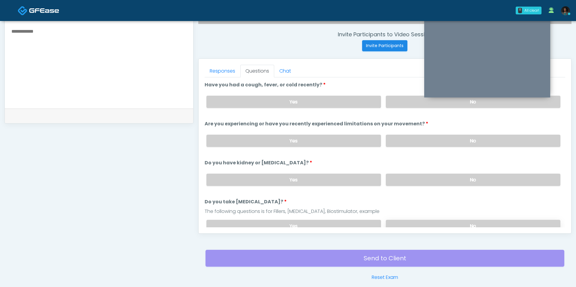
click at [412, 220] on label "No" at bounding box center [473, 226] width 174 height 12
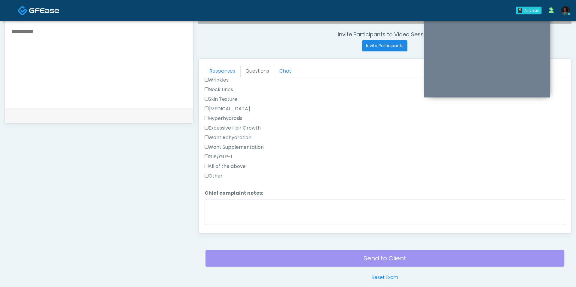
scroll to position [197, 0]
click at [210, 162] on label "Other" at bounding box center [213, 165] width 18 height 7
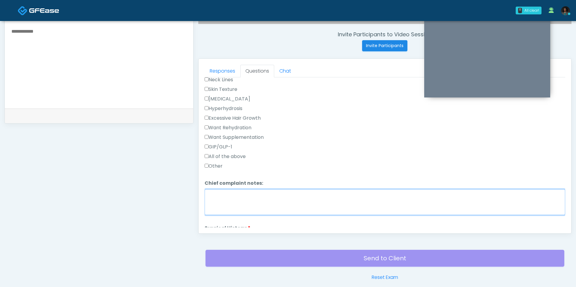
click at [224, 189] on textarea "Chief complaint notes:" at bounding box center [384, 202] width 360 height 26
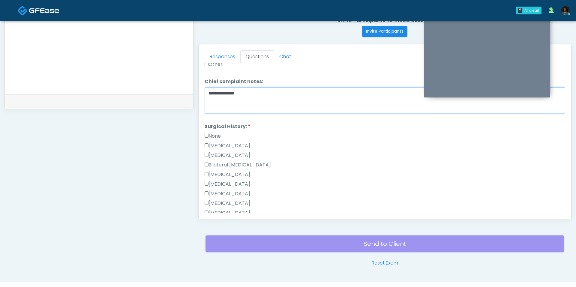
scroll to position [285, 0]
type textarea "**********"
click at [225, 141] on label "[MEDICAL_DATA]" at bounding box center [227, 144] width 46 height 7
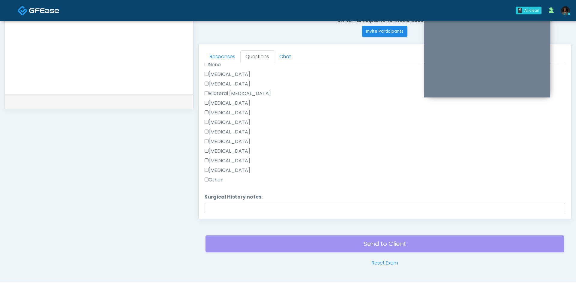
scroll to position [389, 0]
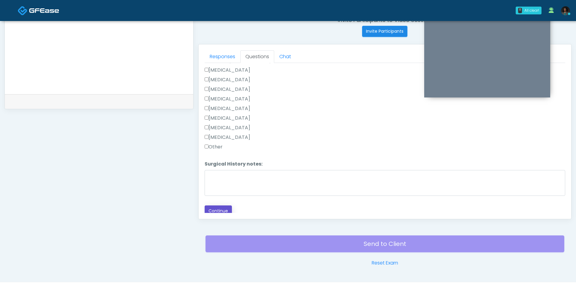
click at [221, 205] on button "Continue" at bounding box center [217, 210] width 27 height 11
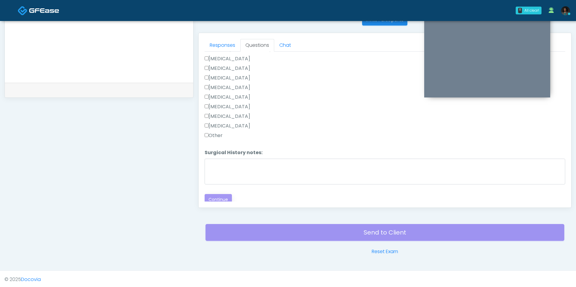
scroll to position [49, 0]
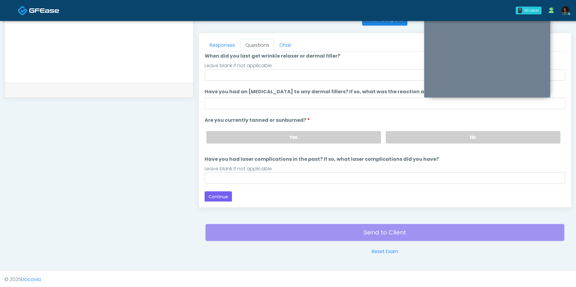
click at [253, 68] on div "Leave blank if not applicable." at bounding box center [384, 65] width 360 height 7
click at [243, 81] on ol "The following questions are for Filler, Wrinkle relaxers, PRP, and Lasers The f…" at bounding box center [384, 95] width 360 height 177
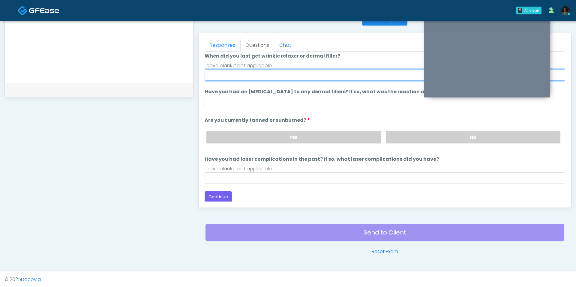
click at [240, 76] on input "When did you last get wrinkle relaxer or dermal filler?" at bounding box center [384, 74] width 360 height 11
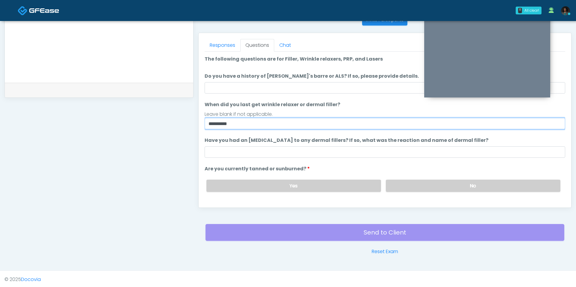
scroll to position [1, 0]
type input "**********"
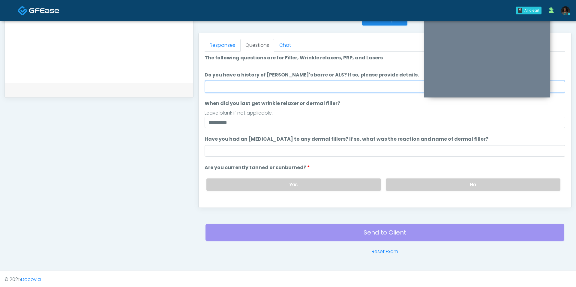
click at [230, 89] on input "Do you have a history of [PERSON_NAME]'s barre or ALS? If so, please provide de…" at bounding box center [384, 86] width 360 height 11
type input "**"
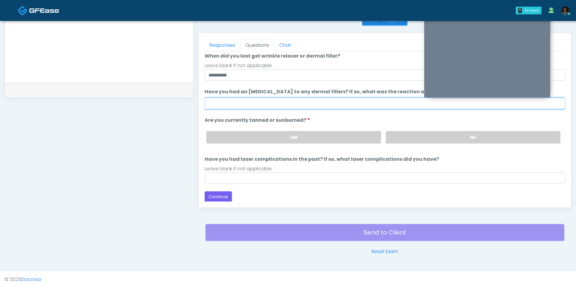
click at [254, 105] on input "Have you had an [MEDICAL_DATA] to any dermal fillers? If so, what was the react…" at bounding box center [384, 103] width 360 height 11
type input "**"
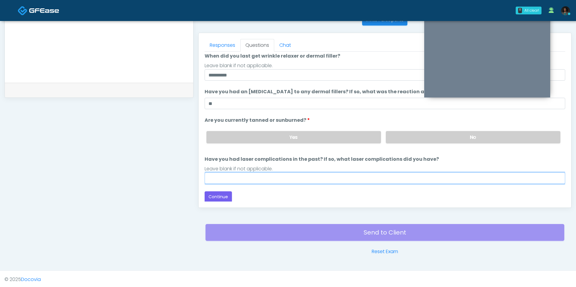
click at [257, 179] on input "Have you had laser complications in the past? If so, what laser complications d…" at bounding box center [384, 177] width 360 height 11
type input "**"
click at [450, 139] on label "No" at bounding box center [473, 137] width 174 height 12
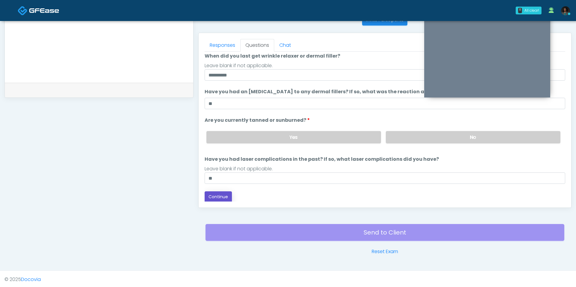
click at [226, 198] on button "Continue" at bounding box center [217, 196] width 27 height 11
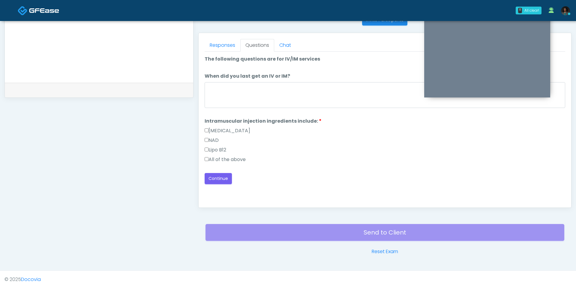
scroll to position [0, 0]
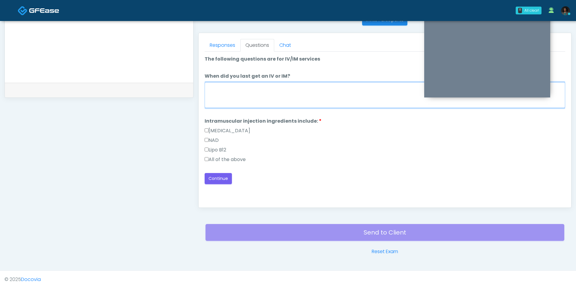
click at [276, 97] on textarea "When did you last get an IV or IM?" at bounding box center [384, 95] width 360 height 26
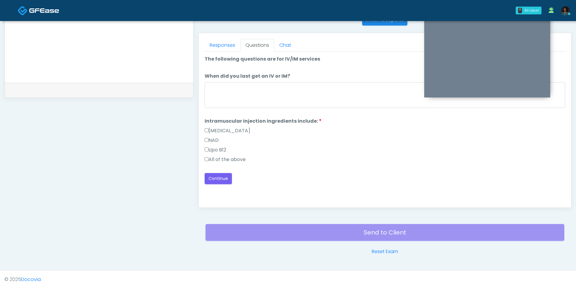
click at [230, 156] on label "All of the above" at bounding box center [224, 159] width 41 height 7
click at [257, 73] on label "When did you last get an IV or IM?" at bounding box center [246, 76] width 85 height 7
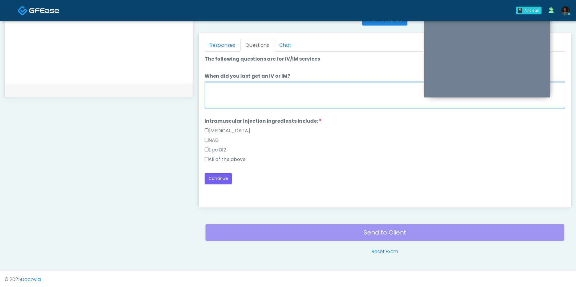
click at [257, 82] on textarea "When did you last get an IV or IM?" at bounding box center [384, 95] width 360 height 26
click at [256, 91] on textarea "When did you last get an IV or IM?" at bounding box center [384, 95] width 360 height 26
type textarea "***"
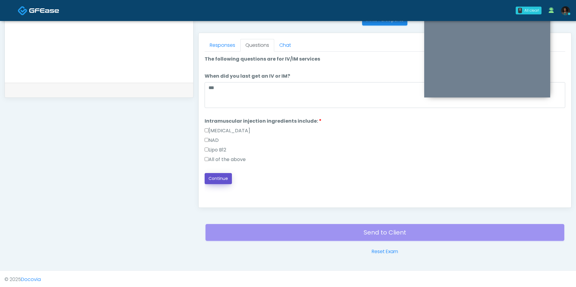
click at [224, 180] on button "Continue" at bounding box center [217, 178] width 27 height 11
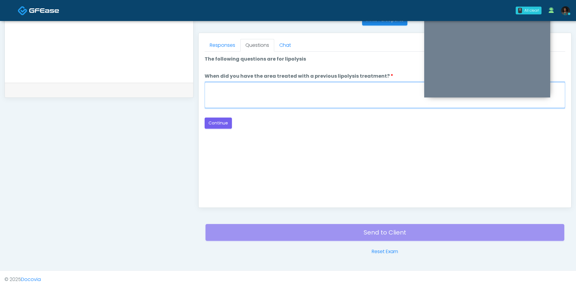
click at [249, 104] on textarea "When did you have the area treated with a previous lipolysis treatment?" at bounding box center [384, 95] width 360 height 26
type textarea "***"
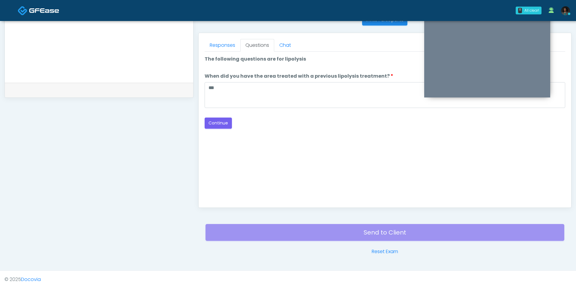
click at [220, 118] on div "Back Continue" at bounding box center [384, 123] width 360 height 11
click at [222, 118] on button "Continue" at bounding box center [217, 123] width 27 height 11
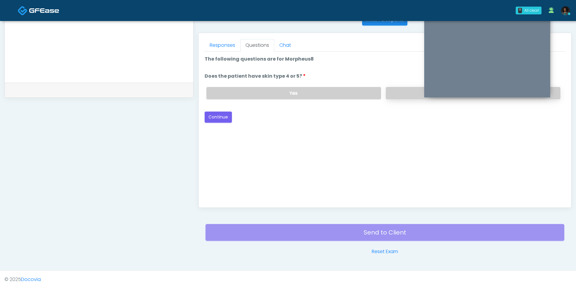
click at [395, 94] on label "No" at bounding box center [473, 93] width 174 height 12
click at [216, 118] on button "Continue" at bounding box center [217, 117] width 27 height 11
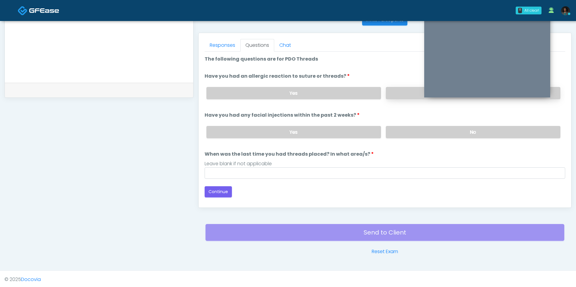
click at [395, 95] on label "No" at bounding box center [473, 93] width 174 height 12
click at [394, 134] on label "No" at bounding box center [473, 132] width 174 height 12
click at [288, 177] on div "Loading... Connecting to your agent... Please wait while we prepare your person…" at bounding box center [384, 126] width 360 height 142
click at [284, 169] on input "When was the last time you had threads placed? In what area/s?" at bounding box center [384, 172] width 360 height 11
click at [254, 167] on input "**" at bounding box center [384, 172] width 360 height 11
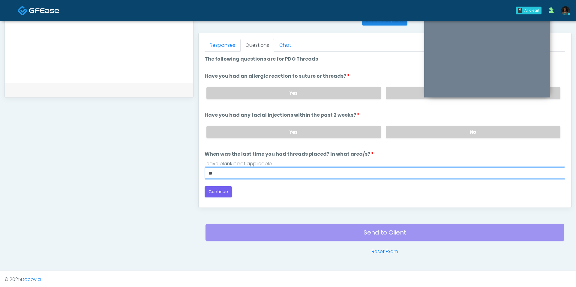
click at [226, 173] on input "**" at bounding box center [384, 172] width 360 height 11
type input "***"
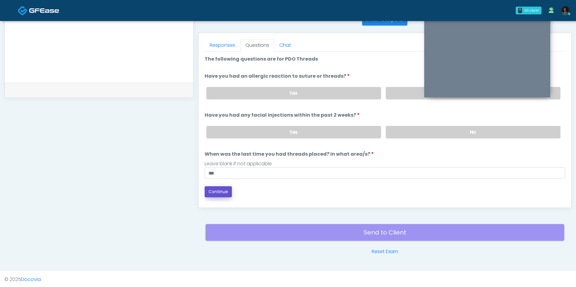
click at [210, 186] on button "Continue" at bounding box center [217, 191] width 27 height 11
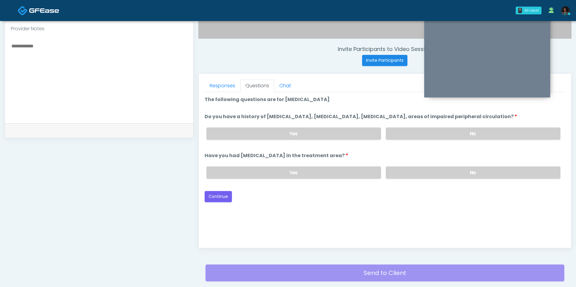
scroll to position [208, 0]
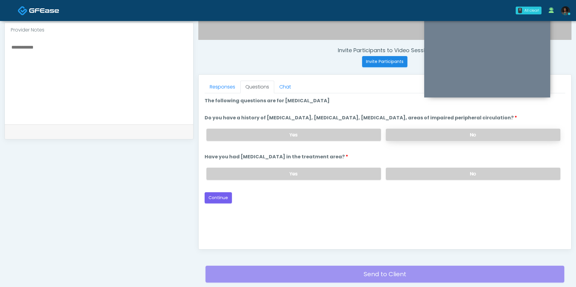
click at [395, 138] on label "No" at bounding box center [473, 135] width 174 height 12
click at [393, 174] on label "No" at bounding box center [473, 174] width 174 height 12
click at [221, 195] on button "Continue" at bounding box center [217, 197] width 27 height 11
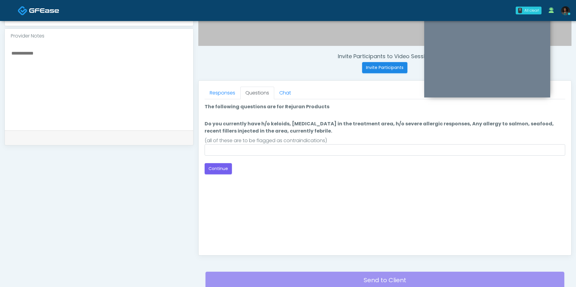
scroll to position [200, 0]
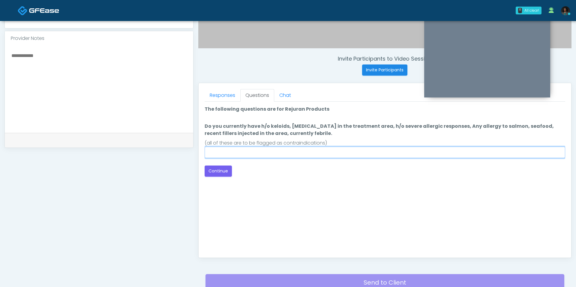
click at [258, 149] on input "Do you currently have h/o keloids, [MEDICAL_DATA] in the treatment area, h/o se…" at bounding box center [384, 152] width 360 height 11
type input "**"
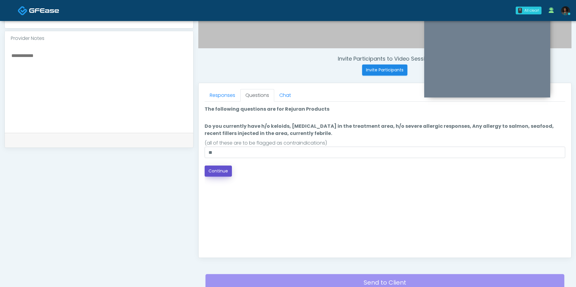
click at [216, 168] on button "Continue" at bounding box center [217, 170] width 27 height 11
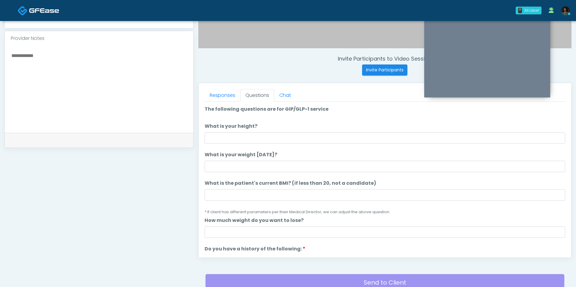
scroll to position [250, 0]
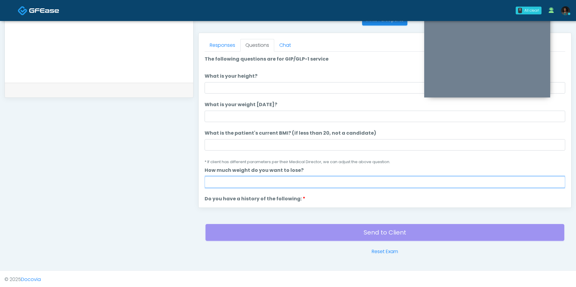
click at [223, 185] on input "How much weight do you want to lose?" at bounding box center [384, 181] width 360 height 11
click at [222, 183] on input "****" at bounding box center [384, 181] width 360 height 11
type input "**"
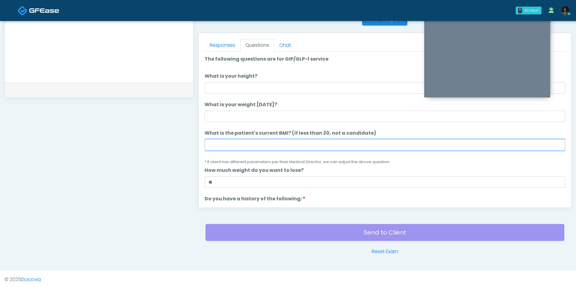
click at [219, 146] on input "What is the patient's current BMI? (if less than 20, not a candidate)" at bounding box center [384, 144] width 360 height 11
type input "****"
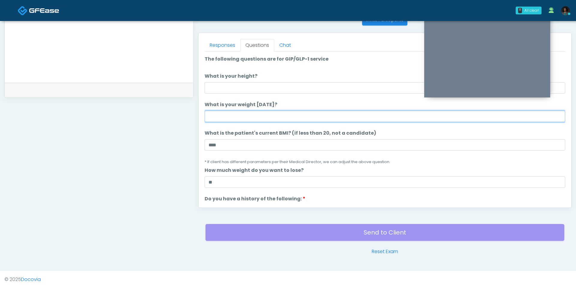
click at [247, 116] on input "What is your weight [DATE]?" at bounding box center [384, 116] width 360 height 11
type input "***"
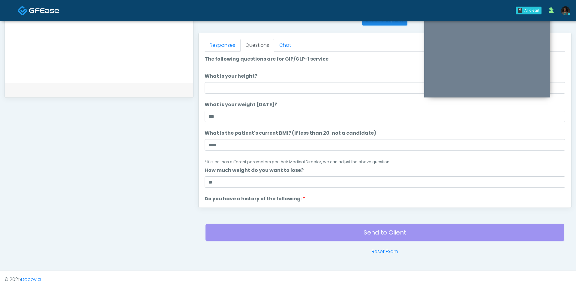
click at [254, 81] on li "What is your height? What is your height?" at bounding box center [384, 83] width 360 height 21
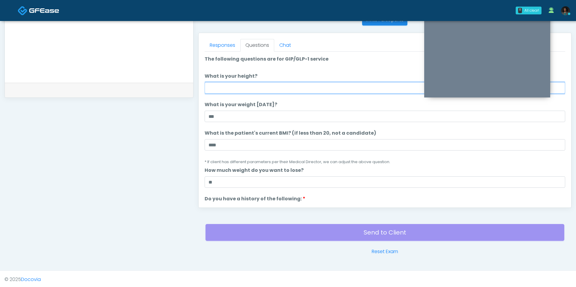
click at [254, 86] on input "What is your height?" at bounding box center [384, 87] width 360 height 11
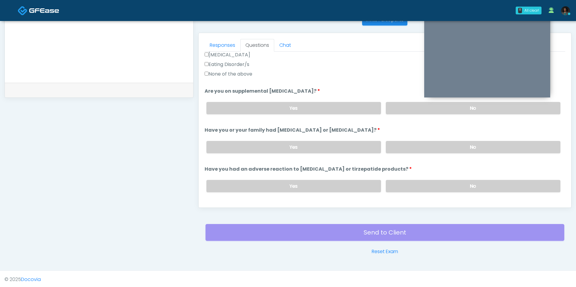
scroll to position [209, 0]
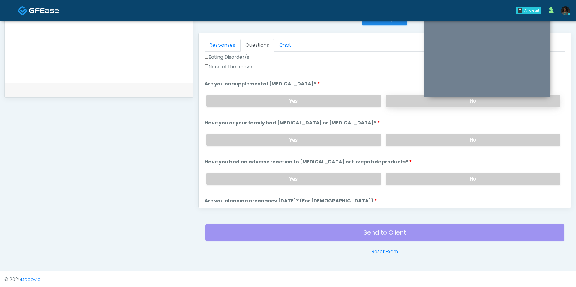
type input "***"
click at [404, 101] on label "No" at bounding box center [473, 101] width 174 height 12
click at [416, 137] on label "No" at bounding box center [473, 140] width 174 height 12
click at [400, 182] on label "No" at bounding box center [473, 179] width 174 height 12
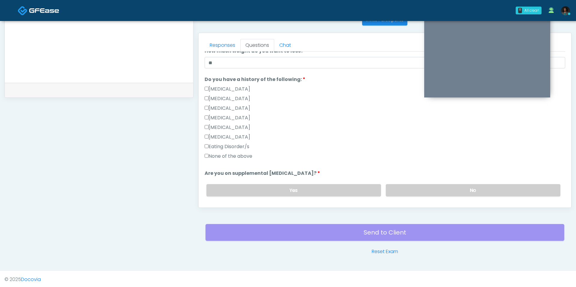
scroll to position [120, 0]
click at [229, 153] on label "None of the above" at bounding box center [228, 155] width 48 height 7
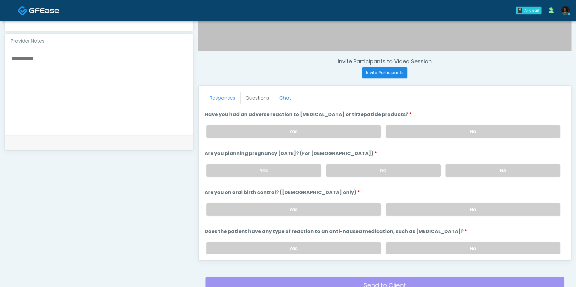
scroll to position [250, 0]
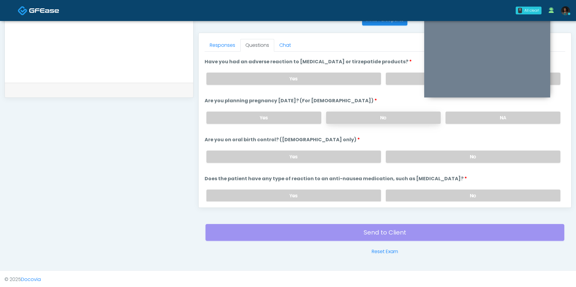
click at [395, 112] on label "No" at bounding box center [383, 118] width 115 height 12
click at [398, 158] on label "No" at bounding box center [473, 157] width 174 height 12
click at [392, 194] on label "No" at bounding box center [473, 195] width 174 height 12
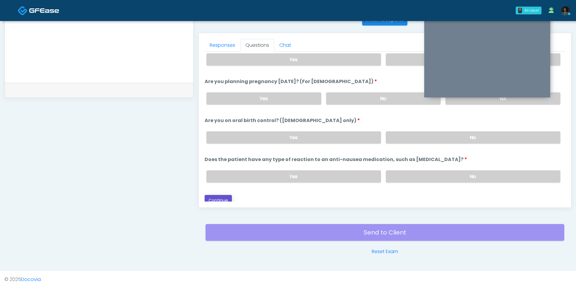
click at [226, 198] on button "Continue" at bounding box center [217, 200] width 27 height 11
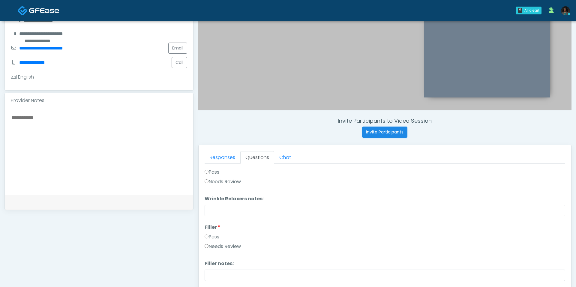
scroll to position [0, 0]
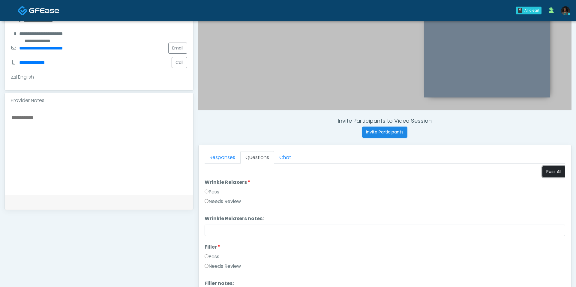
click at [554, 172] on button "Pass All" at bounding box center [553, 171] width 23 height 11
click at [550, 169] on button "Pass All" at bounding box center [553, 171] width 23 height 11
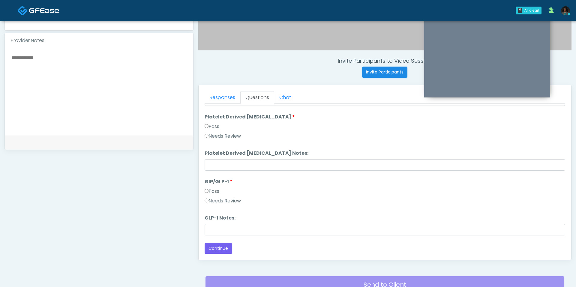
scroll to position [250, 0]
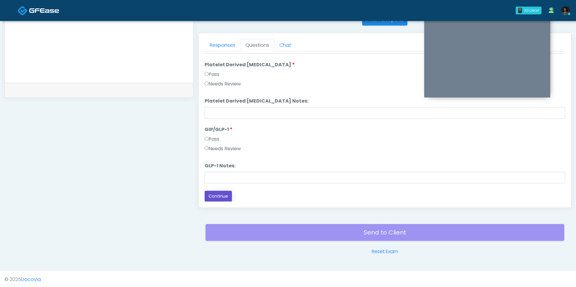
click at [216, 193] on button "Continue" at bounding box center [217, 196] width 27 height 11
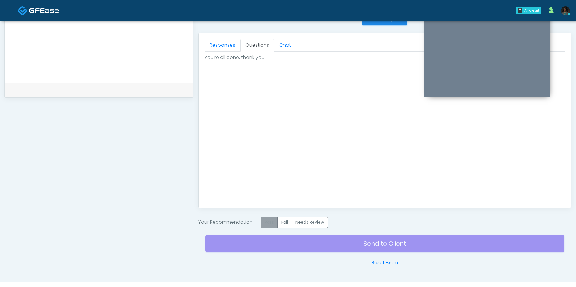
click at [268, 217] on label "Pass" at bounding box center [269, 222] width 17 height 11
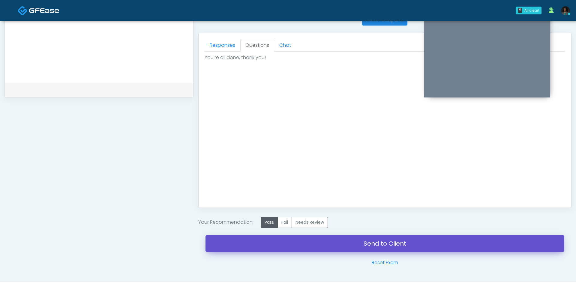
click at [284, 241] on link "Send to Client" at bounding box center [384, 243] width 359 height 17
click at [321, 240] on link "Send to Client" at bounding box center [384, 243] width 359 height 17
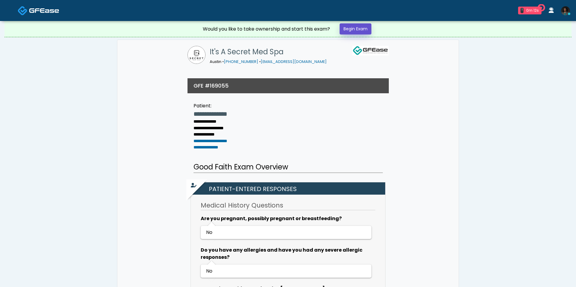
click at [356, 30] on link "Begin Exam" at bounding box center [355, 28] width 32 height 11
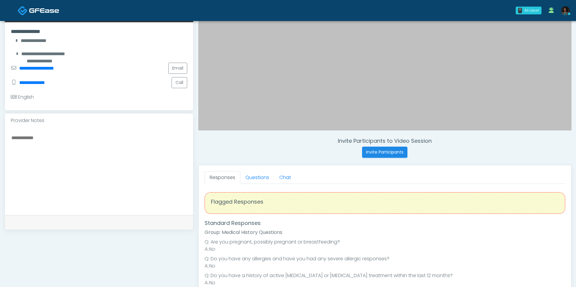
scroll to position [124, 0]
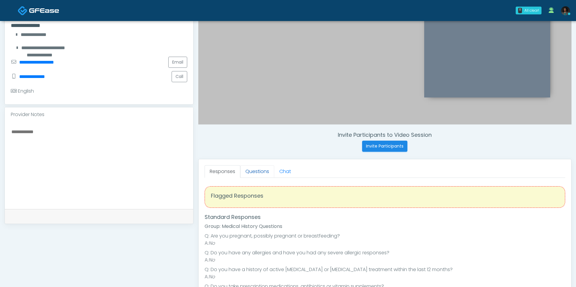
click at [247, 173] on link "Questions" at bounding box center [257, 171] width 34 height 13
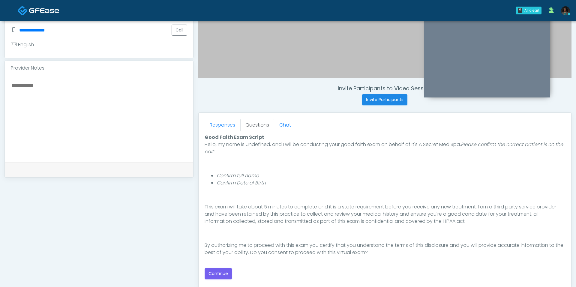
scroll to position [183, 0]
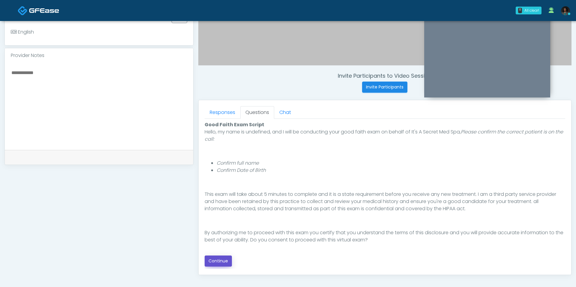
click at [222, 257] on button "Continue" at bounding box center [217, 260] width 27 height 11
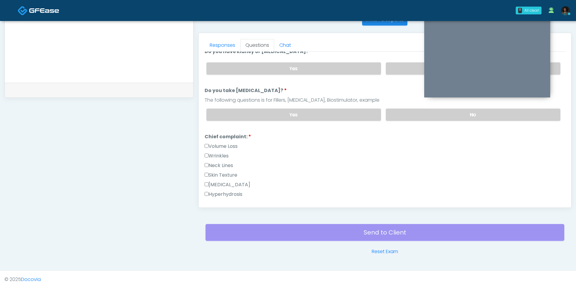
scroll to position [0, 0]
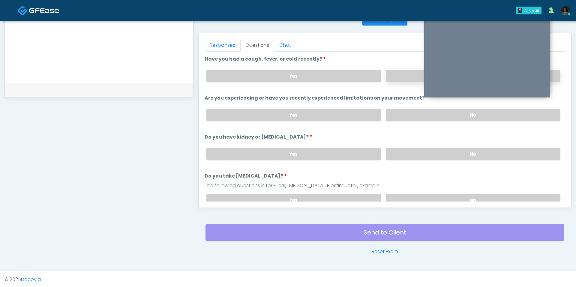
click at [403, 76] on label "No" at bounding box center [473, 76] width 174 height 12
click at [399, 114] on label "No" at bounding box center [473, 115] width 174 height 12
click at [426, 151] on label "No" at bounding box center [473, 154] width 174 height 12
click at [423, 196] on label "No" at bounding box center [473, 200] width 174 height 12
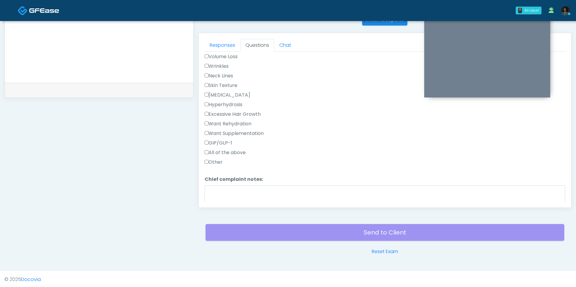
scroll to position [212, 0]
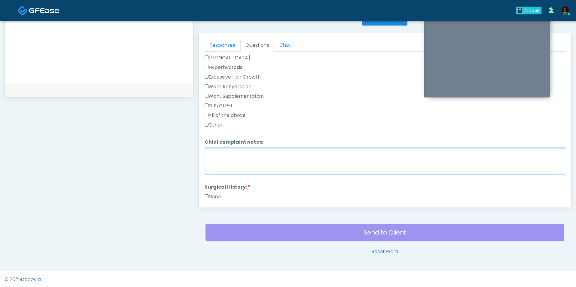
click at [231, 168] on textarea "Chief complaint notes:" at bounding box center [384, 161] width 360 height 26
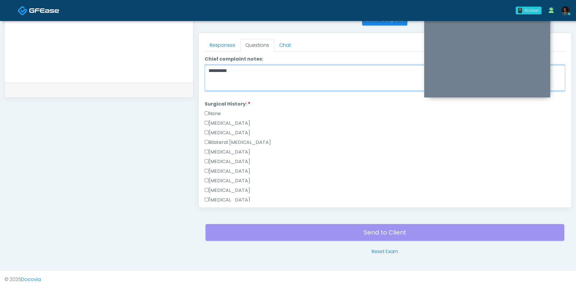
scroll to position [298, 0]
type textarea "**********"
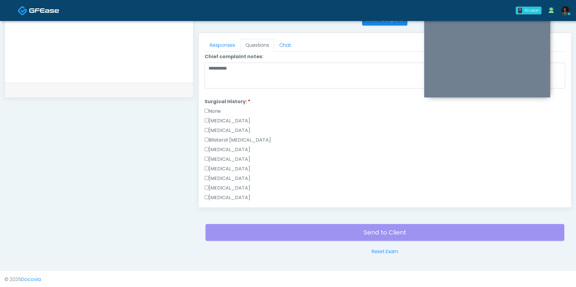
click at [204, 110] on div "Responses Questions Chat Good Faith Exam Script Good Faith Exam Script INTRODUC…" at bounding box center [384, 120] width 372 height 174
click at [206, 109] on label "None" at bounding box center [212, 111] width 16 height 7
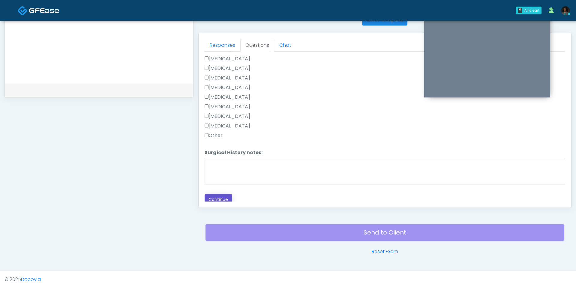
click at [217, 197] on button "Continue" at bounding box center [217, 199] width 27 height 11
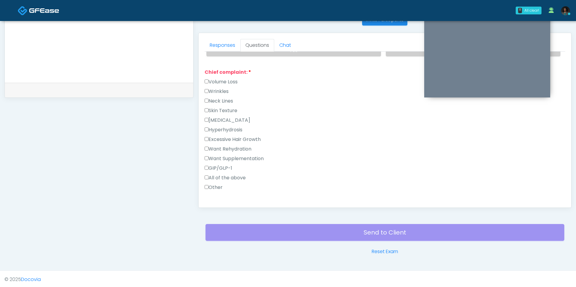
click at [220, 184] on label "Other" at bounding box center [213, 187] width 18 height 7
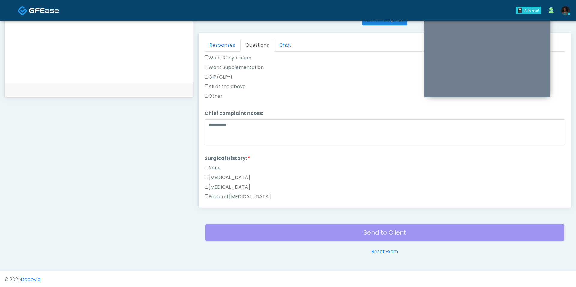
scroll to position [389, 0]
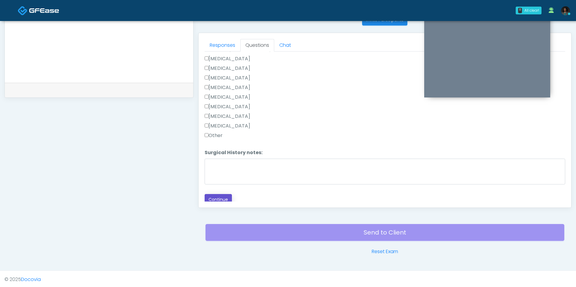
click at [219, 195] on button "Continue" at bounding box center [217, 199] width 27 height 11
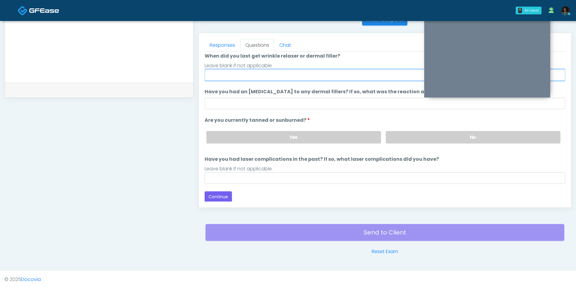
click at [227, 79] on input "When did you last get wrinkle relaxer or dermal filler?" at bounding box center [384, 74] width 360 height 11
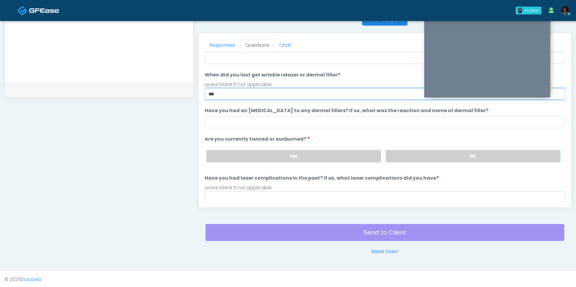
scroll to position [0, 0]
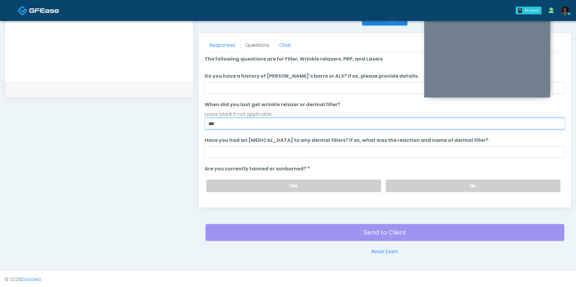
type input "***"
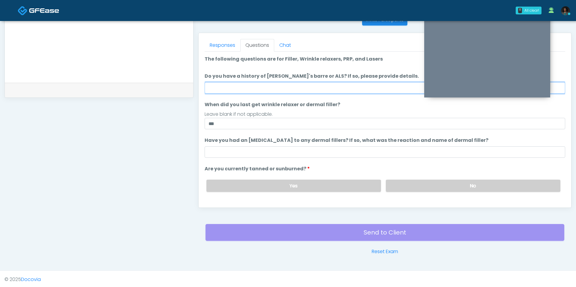
click at [281, 89] on input "Do you have a history of [PERSON_NAME]'s barre or ALS? If so, please provide de…" at bounding box center [384, 87] width 360 height 11
type input "**"
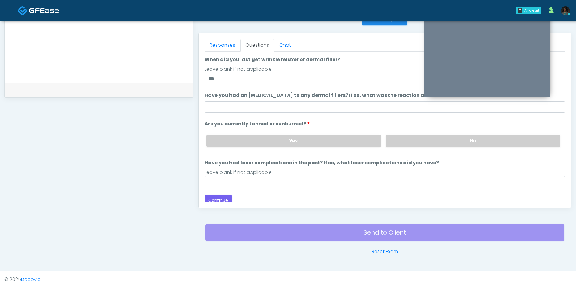
scroll to position [49, 0]
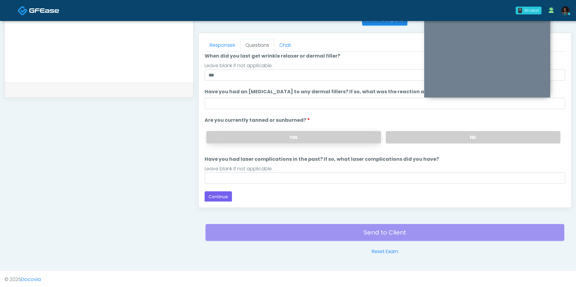
click at [347, 135] on label "Yes" at bounding box center [293, 137] width 174 height 12
click at [248, 188] on div "Loading... Connecting to your agent... Please wait while we prepare your person…" at bounding box center [384, 104] width 360 height 195
click at [248, 186] on div "Loading... Connecting to your agent... Please wait while we prepare your person…" at bounding box center [384, 104] width 360 height 195
click at [249, 185] on div "Loading... Connecting to your agent... Please wait while we prepare your person…" at bounding box center [384, 104] width 360 height 195
click at [249, 174] on input "Have you had laser complications in the past? If so, what laser complications d…" at bounding box center [384, 177] width 360 height 11
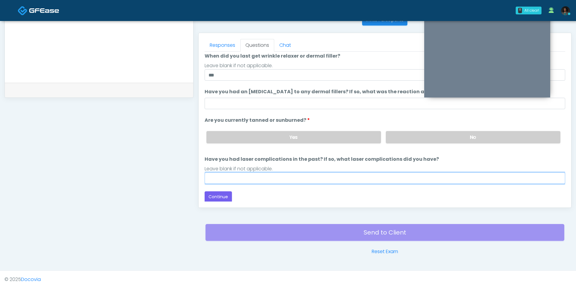
type input "**"
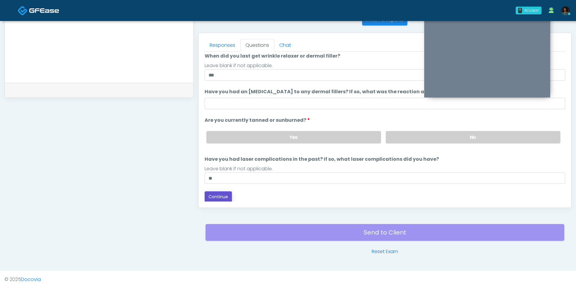
click at [217, 199] on button "Continue" at bounding box center [217, 196] width 27 height 11
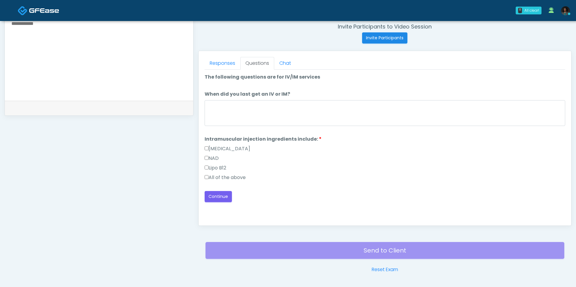
scroll to position [235, 0]
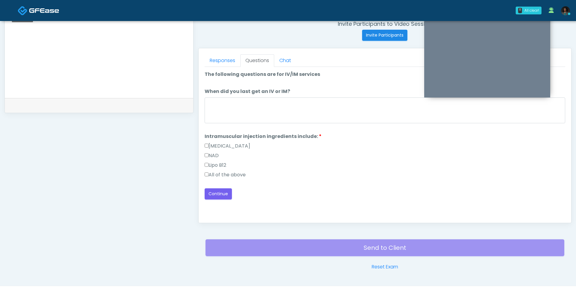
click at [227, 173] on label "All of the above" at bounding box center [224, 174] width 41 height 7
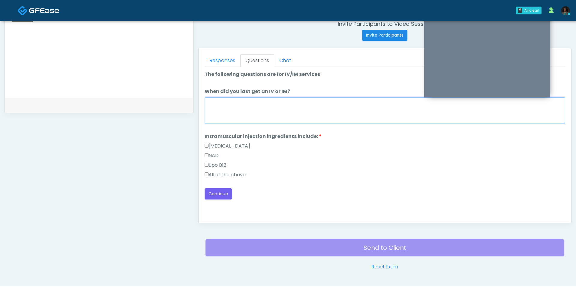
click at [250, 109] on textarea "When did you last get an IV or IM?" at bounding box center [384, 110] width 360 height 26
type textarea "***"
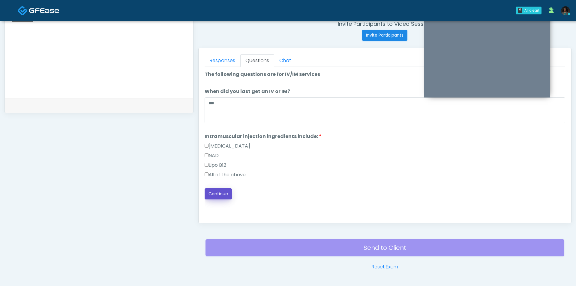
click at [228, 189] on button "Continue" at bounding box center [217, 193] width 27 height 11
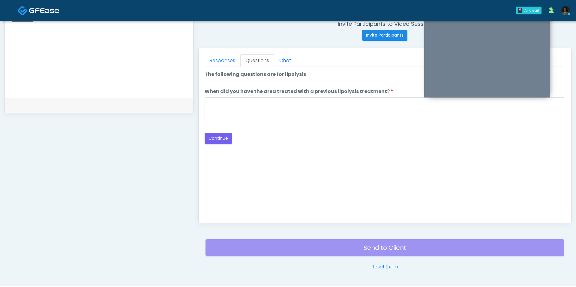
scroll to position [250, 0]
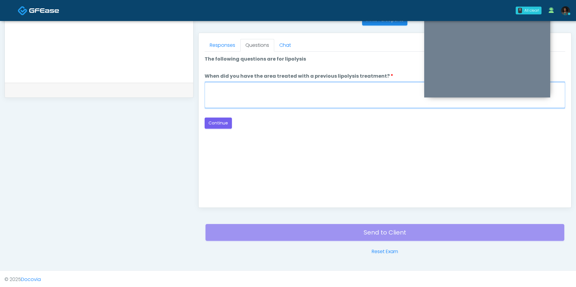
click at [254, 96] on textarea "When did you have the area treated with a previous lipolysis treatment?" at bounding box center [384, 95] width 360 height 26
type textarea "***"
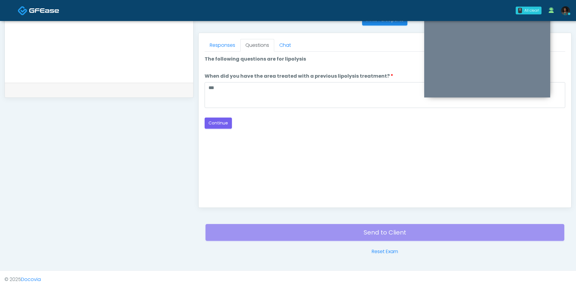
click at [232, 114] on div "Loading... Connecting to your agent... Please wait while we prepare your person…" at bounding box center [384, 91] width 360 height 73
click at [218, 129] on div "Good Faith Exam Script Good Faith Exam Script INTRODUCTION Hello, my name is un…" at bounding box center [384, 127] width 360 height 150
click at [219, 123] on button "Continue" at bounding box center [217, 123] width 27 height 11
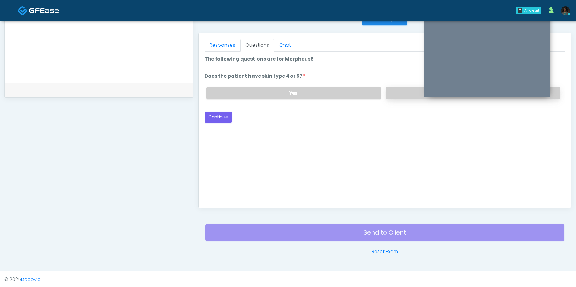
click at [406, 96] on label "No" at bounding box center [473, 93] width 174 height 12
click at [221, 116] on button "Continue" at bounding box center [217, 117] width 27 height 11
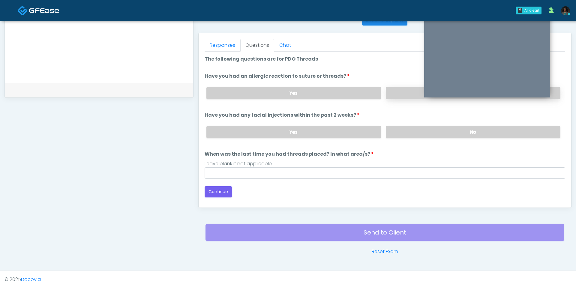
click at [393, 93] on label "No" at bounding box center [473, 93] width 174 height 12
click at [399, 123] on div "Yes No" at bounding box center [382, 132] width 363 height 22
click at [392, 130] on label "No" at bounding box center [473, 132] width 174 height 12
click at [343, 177] on div "Loading... Connecting to your agent... Please wait while we prepare your person…" at bounding box center [384, 126] width 360 height 142
click at [343, 174] on input "When was the last time you had threads placed? In what area/s?" at bounding box center [384, 172] width 360 height 11
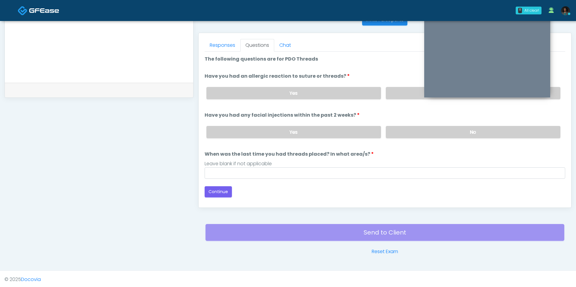
click at [236, 186] on div "Back Continue" at bounding box center [384, 191] width 360 height 11
click at [242, 168] on input "When was the last time you had threads placed? In what area/s?" at bounding box center [384, 172] width 360 height 11
type input "***"
click at [216, 186] on button "Continue" at bounding box center [217, 191] width 27 height 11
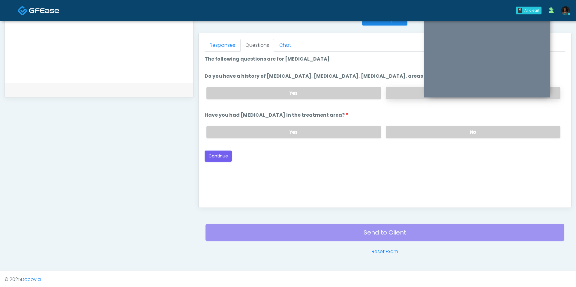
click at [394, 93] on label "No" at bounding box center [473, 93] width 174 height 12
click at [409, 133] on label "No" at bounding box center [473, 132] width 174 height 12
click at [216, 153] on button "Continue" at bounding box center [217, 156] width 27 height 11
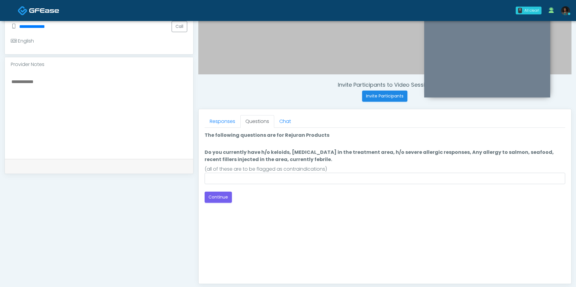
scroll to position [176, 0]
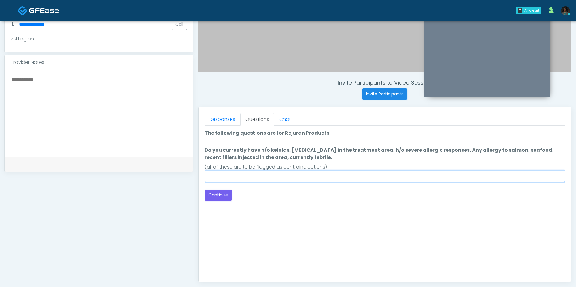
click at [230, 172] on input "Do you currently have h/o keloids, skin infection in the treatment area, h/o se…" at bounding box center [384, 176] width 360 height 11
type input "**"
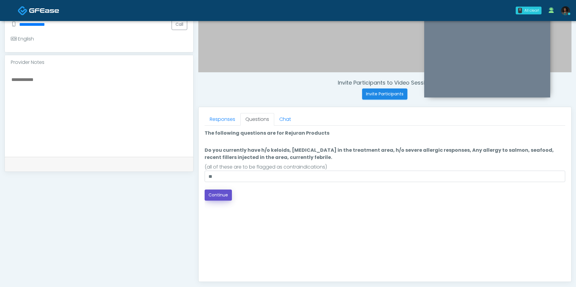
click at [217, 196] on button "Continue" at bounding box center [217, 194] width 27 height 11
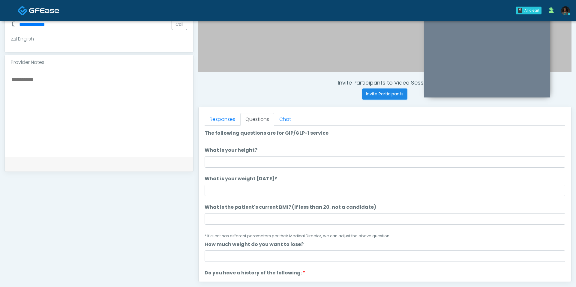
scroll to position [250, 0]
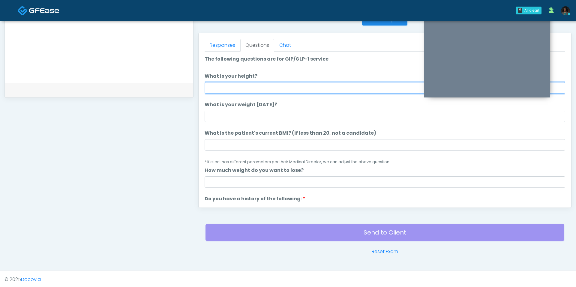
click at [231, 82] on input "What is your height?" at bounding box center [384, 87] width 360 height 11
type input "***"
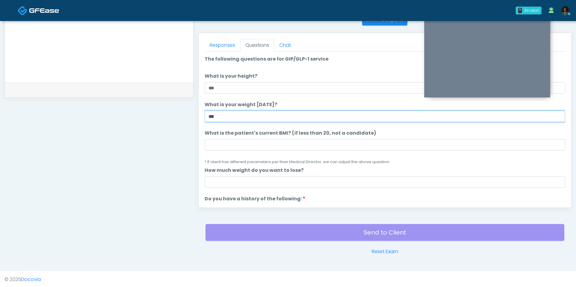
type input "***"
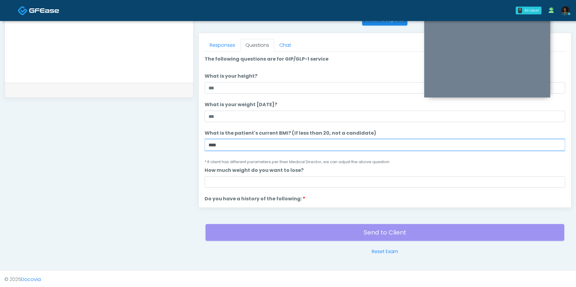
type input "****"
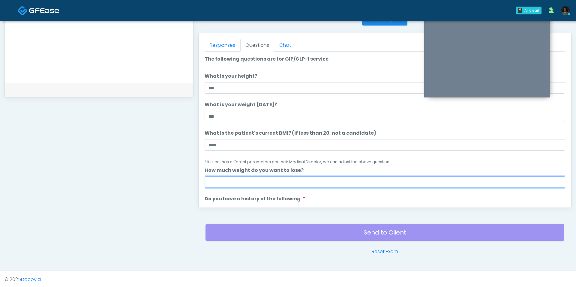
click at [281, 179] on input "How much weight do you want to lose?" at bounding box center [384, 181] width 360 height 11
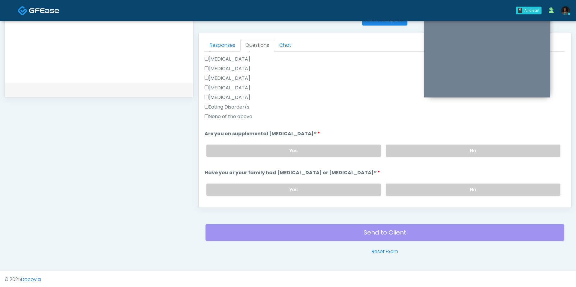
scroll to position [142, 0]
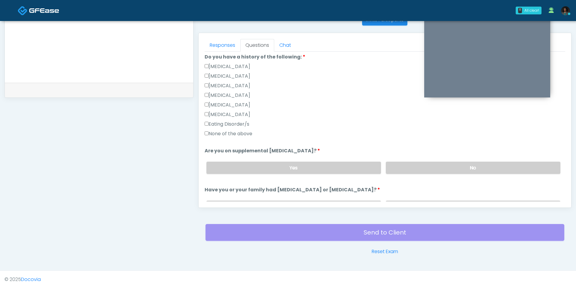
type input "********"
click at [249, 131] on label "None of the above" at bounding box center [228, 133] width 48 height 7
click at [417, 162] on label "No" at bounding box center [473, 168] width 174 height 12
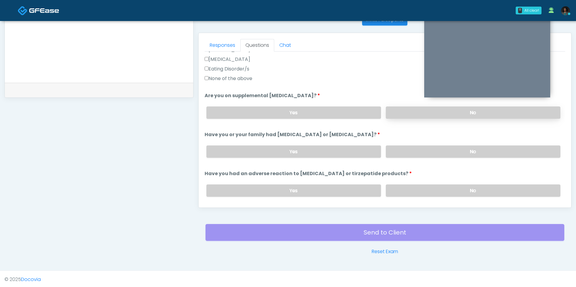
scroll to position [207, 0]
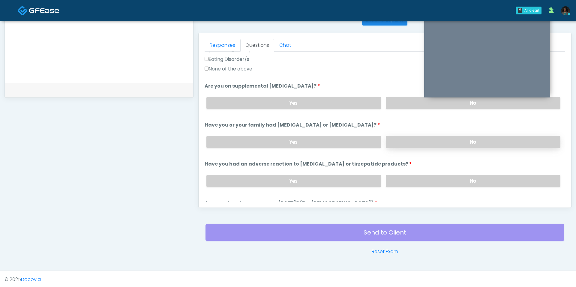
click at [417, 139] on label "No" at bounding box center [473, 142] width 174 height 12
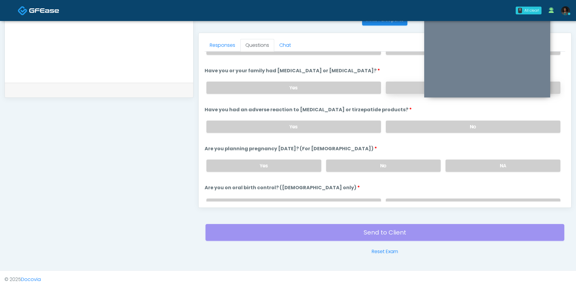
scroll to position [272, 0]
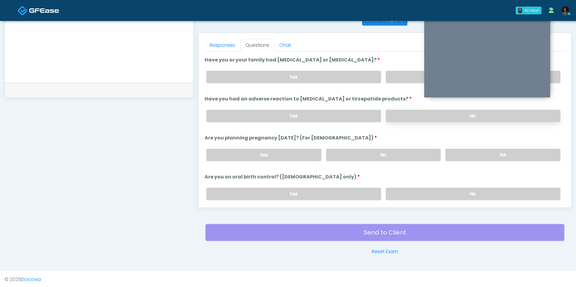
click at [404, 117] on label "No" at bounding box center [473, 116] width 174 height 12
click at [381, 149] on label "No" at bounding box center [383, 155] width 115 height 12
click at [407, 192] on label "No" at bounding box center [473, 194] width 174 height 12
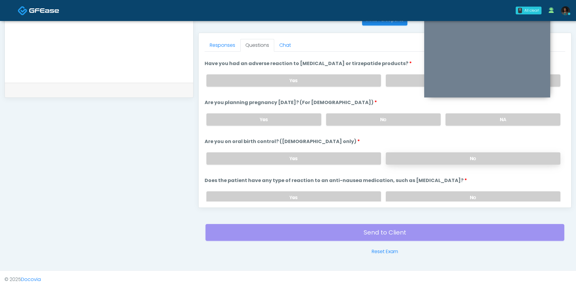
scroll to position [328, 0]
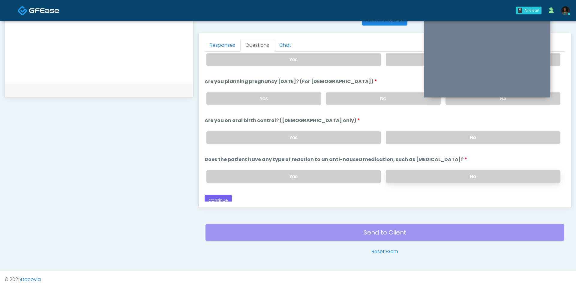
click at [400, 170] on label "No" at bounding box center [473, 176] width 174 height 12
click at [227, 195] on button "Continue" at bounding box center [217, 200] width 27 height 11
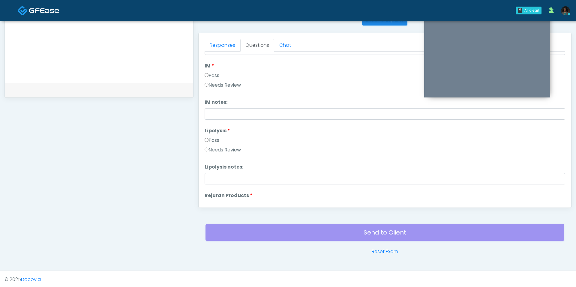
scroll to position [0, 0]
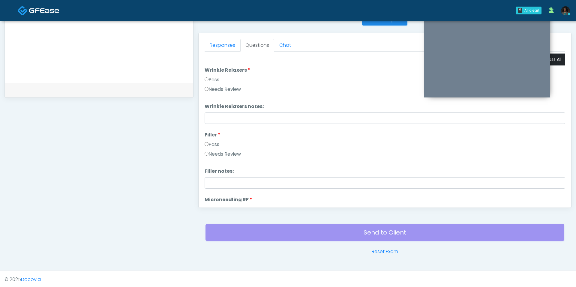
click at [556, 58] on button "Pass All" at bounding box center [553, 59] width 23 height 11
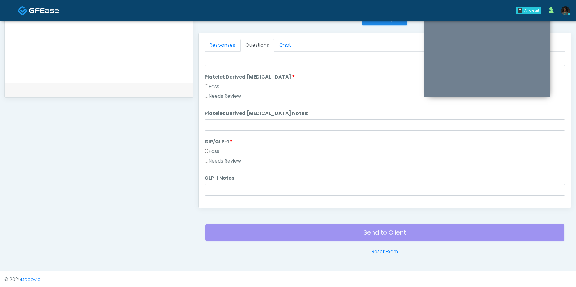
scroll to position [1181, 0]
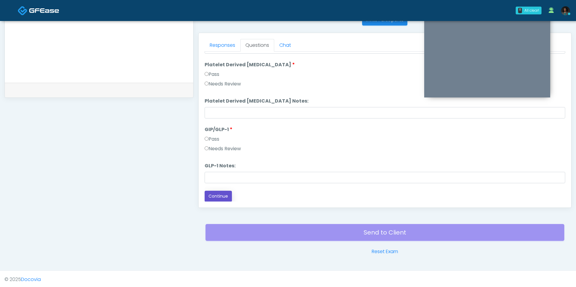
click at [218, 193] on button "Continue" at bounding box center [217, 196] width 27 height 11
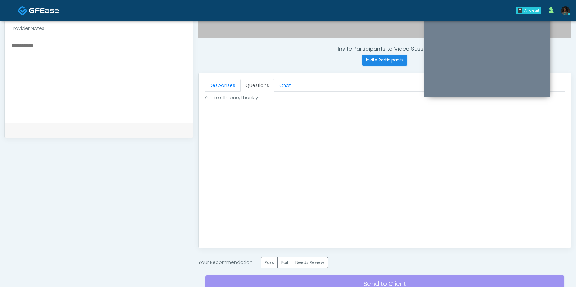
scroll to position [218, 0]
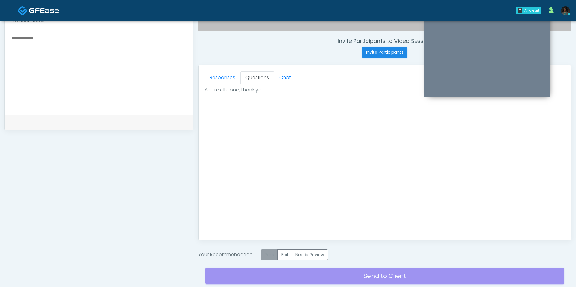
click at [273, 250] on label "Pass" at bounding box center [269, 254] width 17 height 11
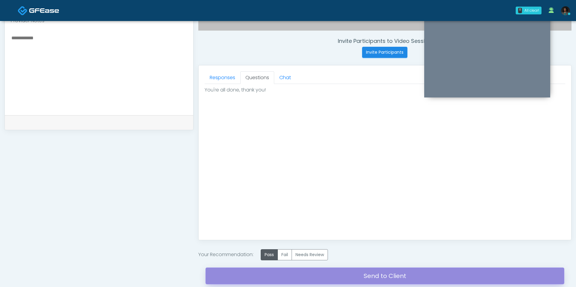
click at [291, 274] on link "Send to Client" at bounding box center [384, 275] width 359 height 17
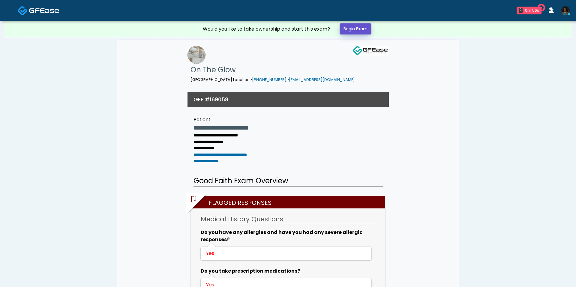
click at [356, 31] on link "Begin Exam" at bounding box center [355, 28] width 32 height 11
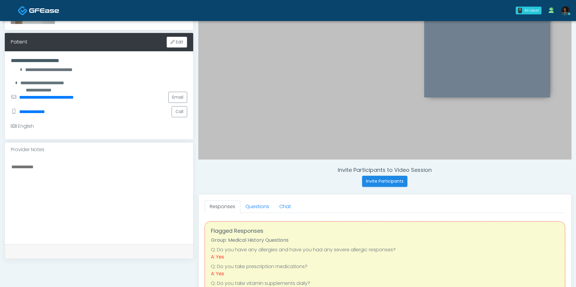
scroll to position [83, 0]
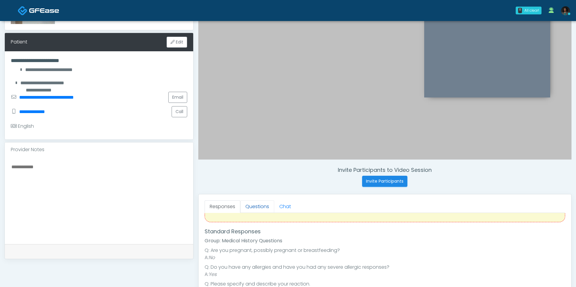
click at [250, 207] on link "Questions" at bounding box center [257, 206] width 34 height 13
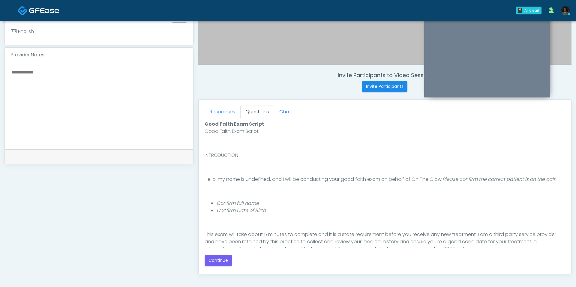
scroll to position [41, 0]
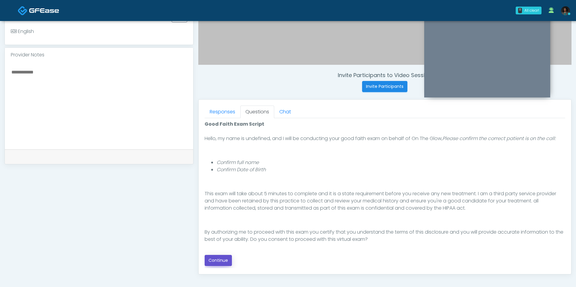
click at [216, 261] on button "Continue" at bounding box center [217, 260] width 27 height 11
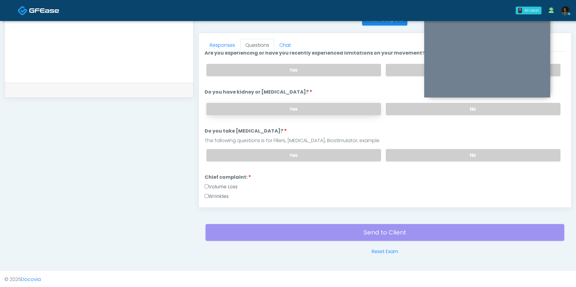
scroll to position [0, 0]
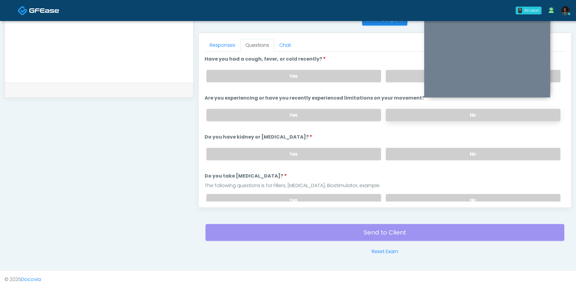
click at [396, 109] on label "No" at bounding box center [473, 115] width 174 height 12
click at [392, 74] on label "No" at bounding box center [473, 76] width 174 height 12
click at [416, 148] on label "No" at bounding box center [473, 154] width 174 height 12
click at [420, 194] on label "No" at bounding box center [473, 200] width 174 height 12
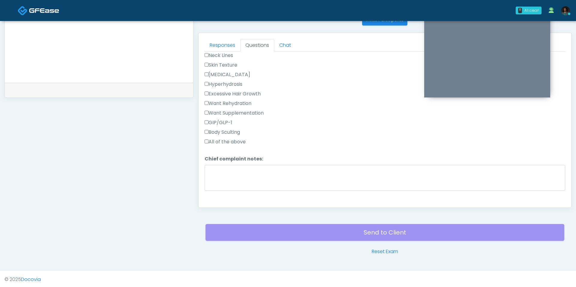
scroll to position [194, 0]
click at [237, 140] on label "All of the above" at bounding box center [224, 142] width 41 height 7
click at [237, 139] on label "All of the above" at bounding box center [224, 142] width 41 height 7
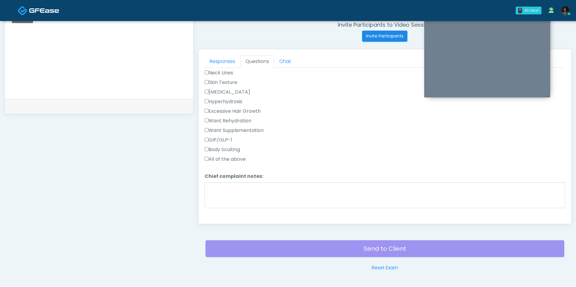
scroll to position [232, 0]
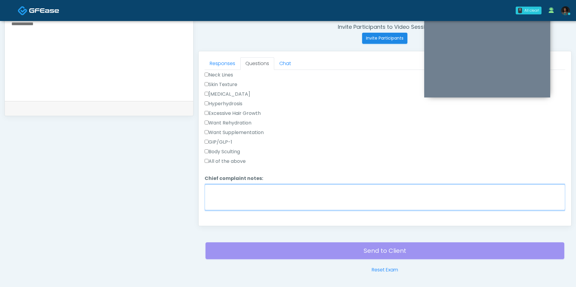
click at [250, 184] on textarea "Chief complaint notes:" at bounding box center [384, 197] width 360 height 26
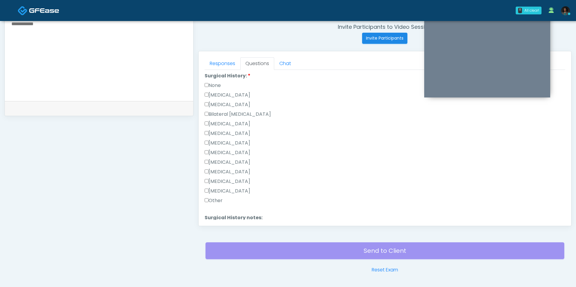
scroll to position [337, 0]
type textarea "*****"
click at [219, 86] on label "None" at bounding box center [212, 89] width 16 height 7
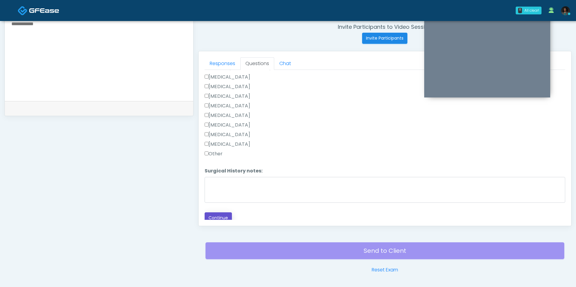
click at [225, 214] on button "Continue" at bounding box center [217, 217] width 27 height 11
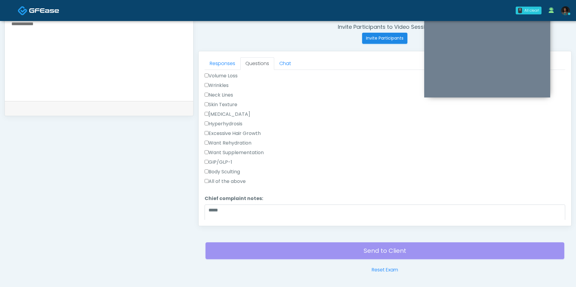
scroll to position [156, 0]
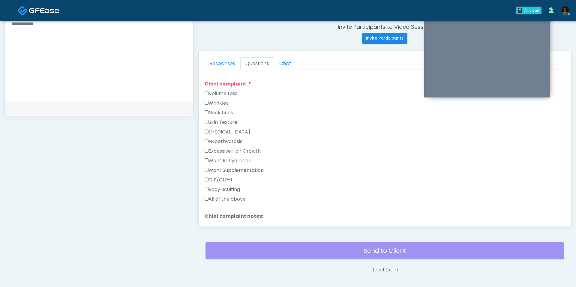
click at [215, 100] on label "Wrinkles" at bounding box center [216, 103] width 24 height 7
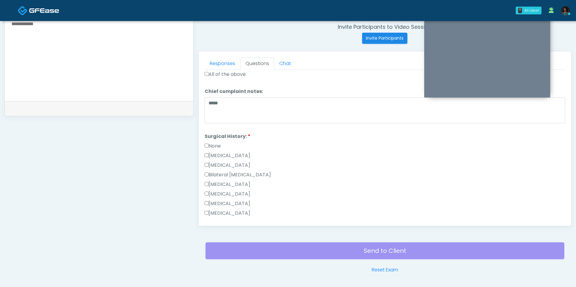
scroll to position [389, 0]
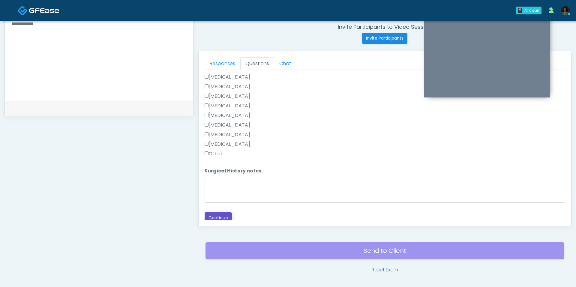
click at [217, 214] on button "Continue" at bounding box center [217, 217] width 27 height 11
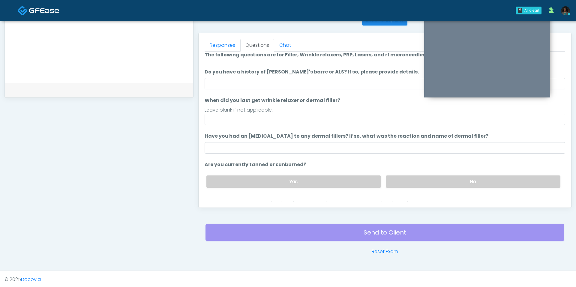
scroll to position [0, 0]
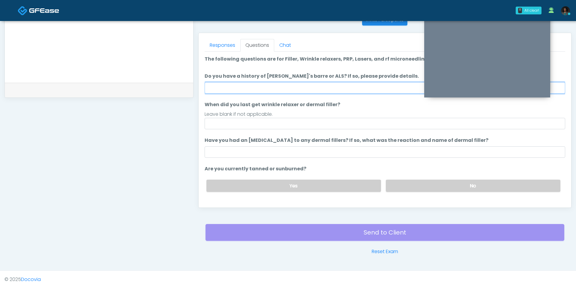
click at [236, 91] on input "Do you have a history of Guillain's barre or ALS? If so, please provide details." at bounding box center [384, 87] width 360 height 11
type input "**"
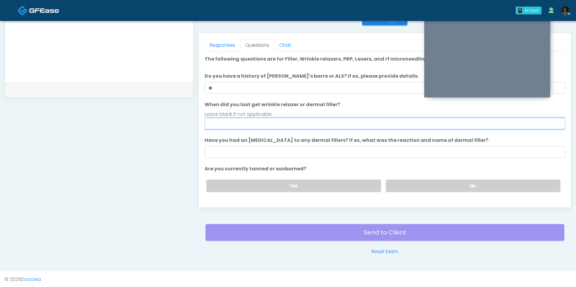
click at [225, 126] on input "When did you last get wrinkle relaxer or dermal filler?" at bounding box center [384, 123] width 360 height 11
type input "***"
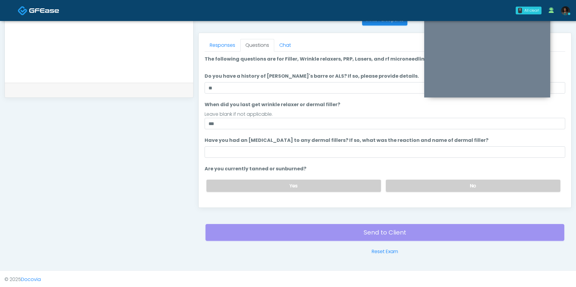
click at [236, 141] on label "Have you had an allergic response to any dermal fillers? If so, what was the re…" at bounding box center [346, 140] width 284 height 7
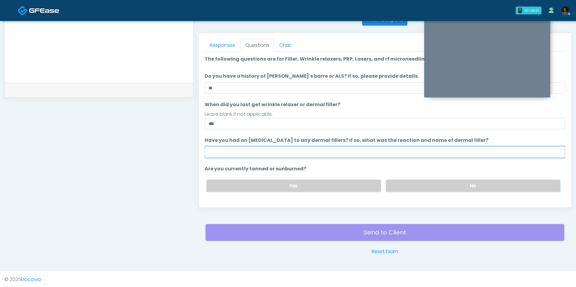
click at [236, 146] on input "Have you had an allergic response to any dermal fillers? If so, what was the re…" at bounding box center [384, 151] width 360 height 11
click at [234, 150] on input "Have you had an allergic response to any dermal fillers? If so, what was the re…" at bounding box center [384, 151] width 360 height 11
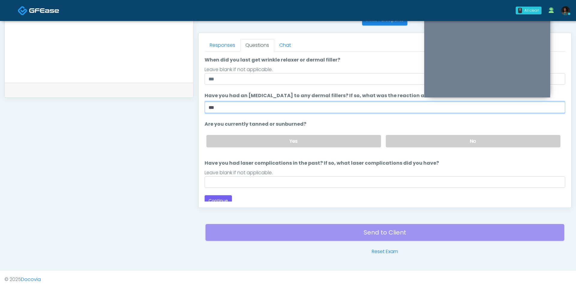
scroll to position [49, 0]
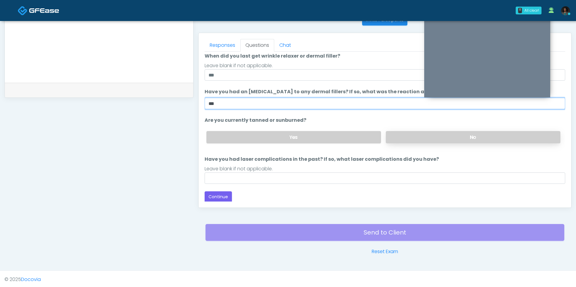
type input "***"
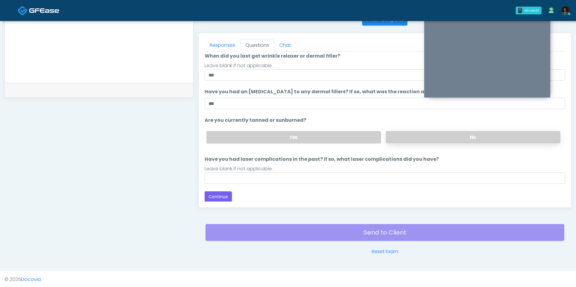
click at [403, 135] on label "No" at bounding box center [473, 137] width 174 height 12
click at [338, 185] on div "Loading... Connecting to your agent... Please wait while we prepare your person…" at bounding box center [384, 104] width 360 height 195
click at [329, 178] on input "Have you had laser complications in the past? If so, what laser complications d…" at bounding box center [384, 177] width 360 height 11
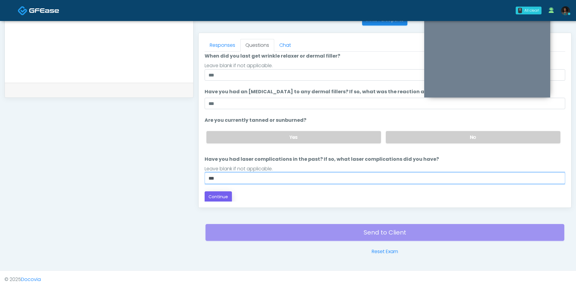
type input "***"
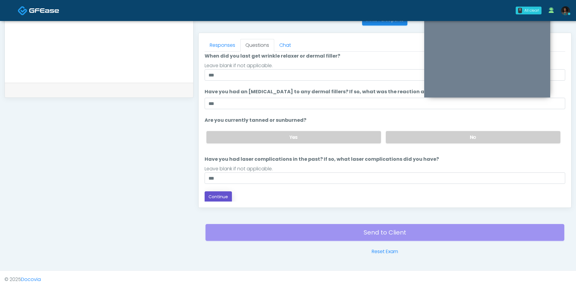
click at [216, 192] on button "Continue" at bounding box center [217, 196] width 27 height 11
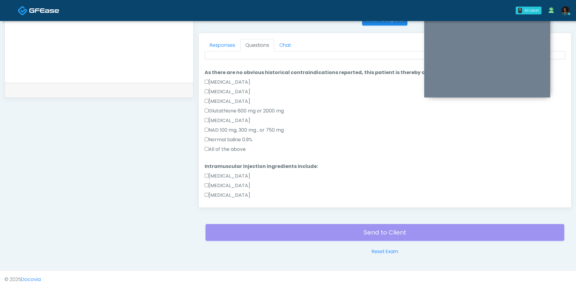
click at [228, 152] on label "All of the above" at bounding box center [224, 149] width 41 height 7
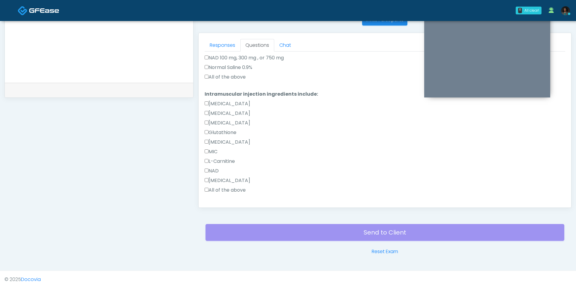
scroll to position [133, 0]
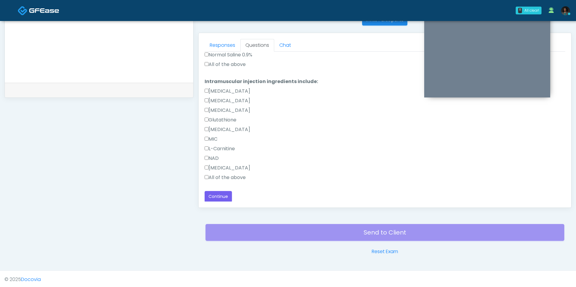
click at [222, 174] on label "All of the above" at bounding box center [224, 177] width 41 height 7
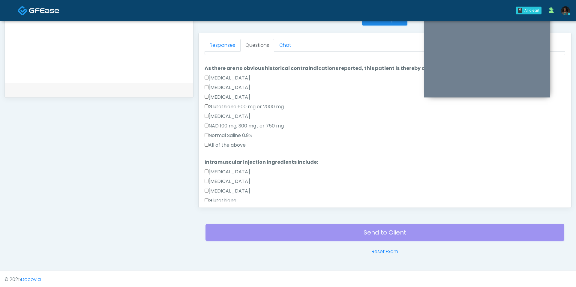
scroll to position [0, 0]
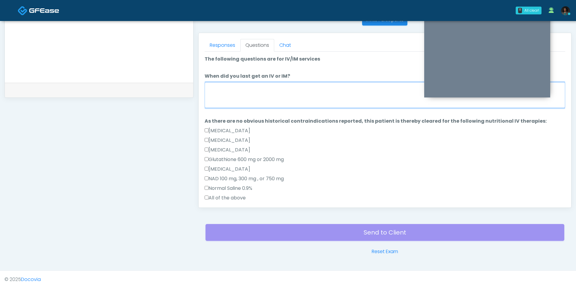
click at [227, 86] on textarea "When did you last get an IV or IM?" at bounding box center [384, 95] width 360 height 26
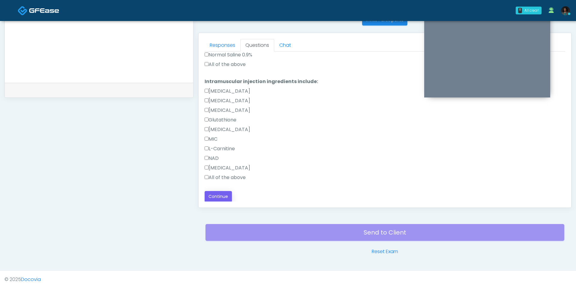
type textarea "**********"
click at [219, 195] on button "Continue" at bounding box center [217, 196] width 27 height 11
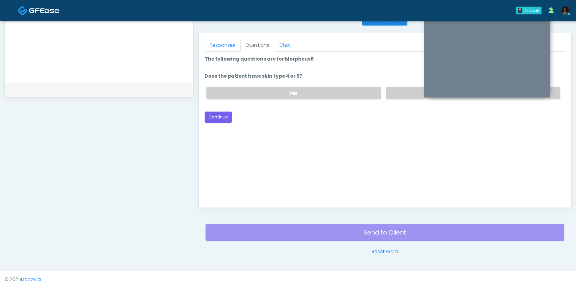
scroll to position [0, 0]
click at [398, 88] on label "No" at bounding box center [473, 93] width 174 height 12
click at [218, 121] on button "Continue" at bounding box center [217, 117] width 27 height 11
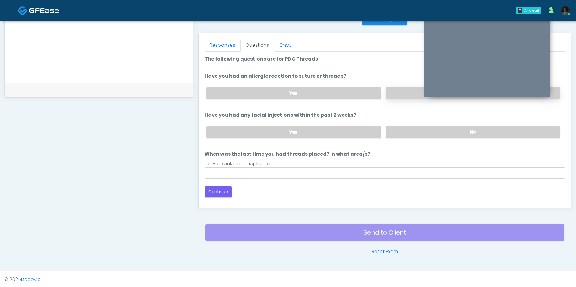
click at [398, 89] on label "No" at bounding box center [473, 93] width 174 height 12
click at [399, 127] on label "No" at bounding box center [473, 132] width 174 height 12
click at [359, 167] on input "When was the last time you had threads placed? In what area/s?" at bounding box center [384, 172] width 360 height 11
type input "***"
click at [221, 193] on button "Continue" at bounding box center [217, 191] width 27 height 11
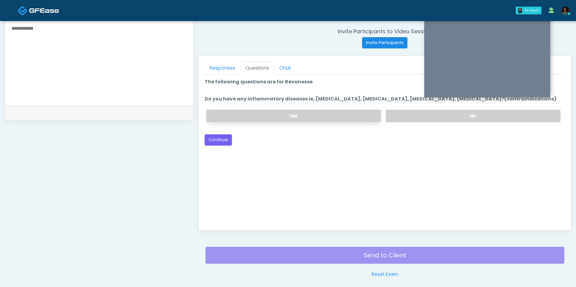
scroll to position [219, 0]
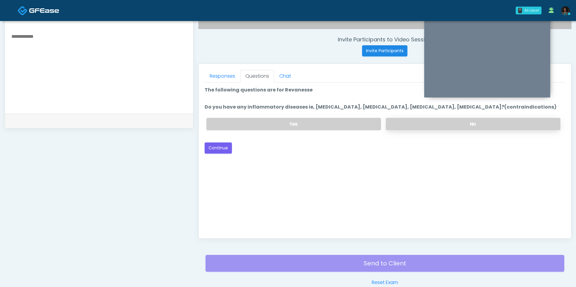
click at [410, 128] on label "No" at bounding box center [473, 124] width 174 height 12
click at [219, 149] on button "Continue" at bounding box center [217, 147] width 27 height 11
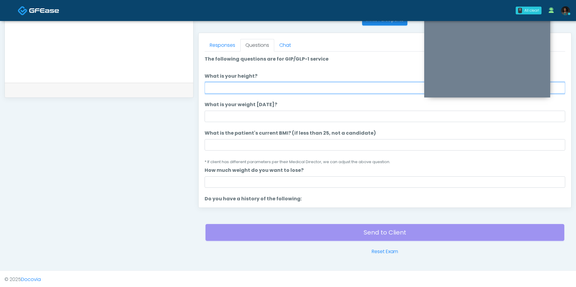
click at [265, 91] on input "What is your height?" at bounding box center [384, 87] width 360 height 11
type input "***"
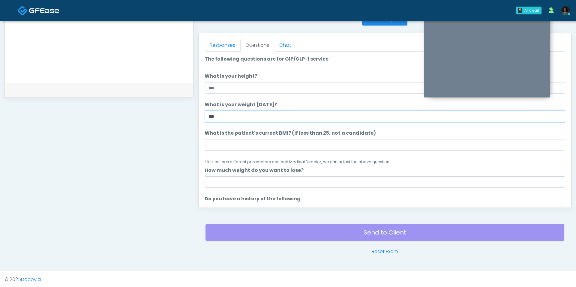
type input "***"
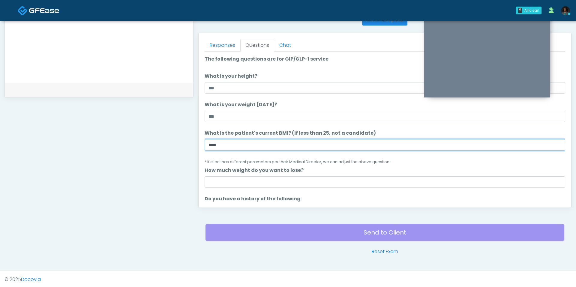
type input "****"
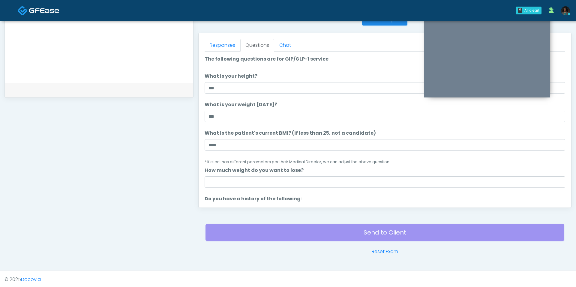
click at [308, 189] on ol "The following questions are for GIP/GLP-1 service The following questions are f…" at bounding box center [384, 285] width 360 height 460
click at [307, 187] on ol "The following questions are for GIP/GLP-1 service The following questions are f…" at bounding box center [384, 285] width 360 height 460
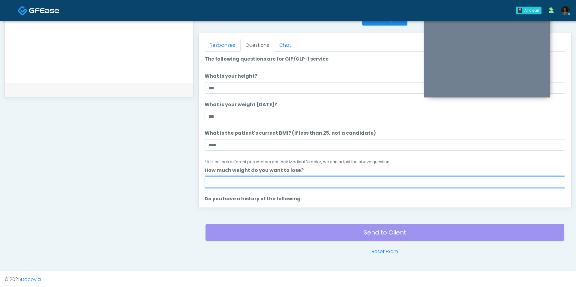
click at [307, 185] on input "How much weight do you want to lose?" at bounding box center [384, 181] width 360 height 11
type input "*"
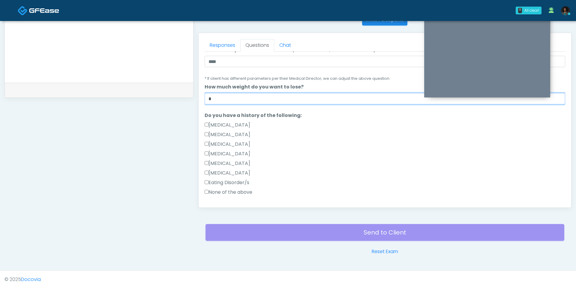
scroll to position [92, 0]
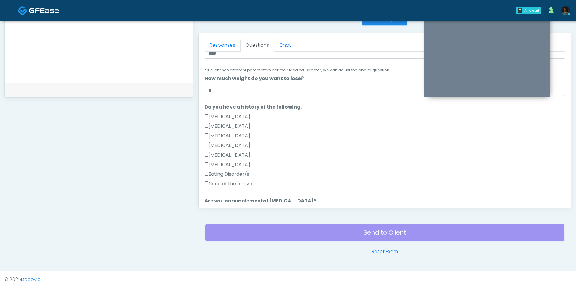
click at [270, 175] on div "Eating Disorder/s" at bounding box center [384, 176] width 360 height 10
click at [234, 181] on label "None of the above" at bounding box center [228, 183] width 48 height 7
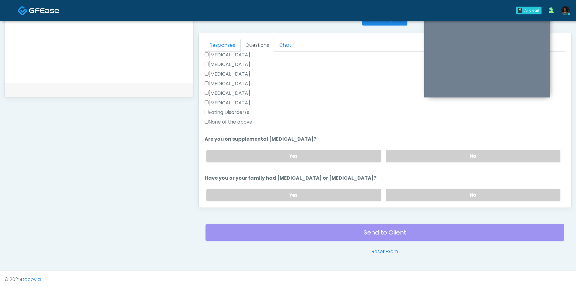
scroll to position [159, 0]
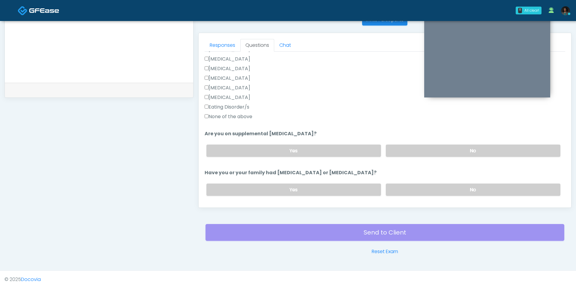
click at [389, 142] on div "Yes No" at bounding box center [382, 151] width 363 height 22
click at [396, 157] on div "Yes No" at bounding box center [382, 151] width 363 height 22
click at [395, 154] on label "No" at bounding box center [473, 151] width 174 height 12
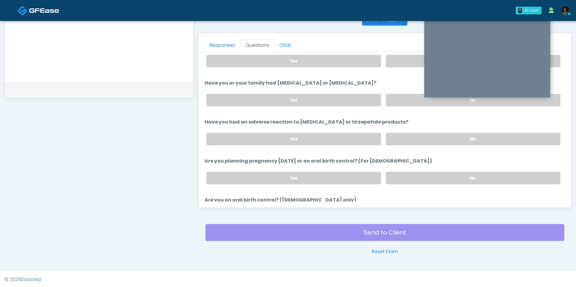
click at [395, 105] on div "Yes No" at bounding box center [382, 100] width 363 height 22
click at [405, 102] on label "No" at bounding box center [473, 100] width 174 height 12
click at [408, 133] on label "No" at bounding box center [473, 139] width 174 height 12
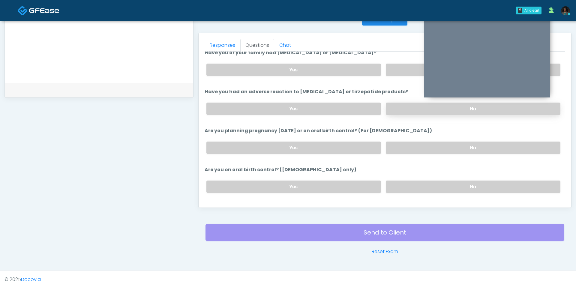
scroll to position [281, 0]
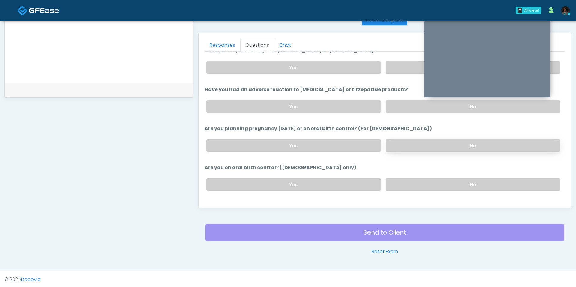
click at [412, 139] on label "No" at bounding box center [473, 145] width 174 height 12
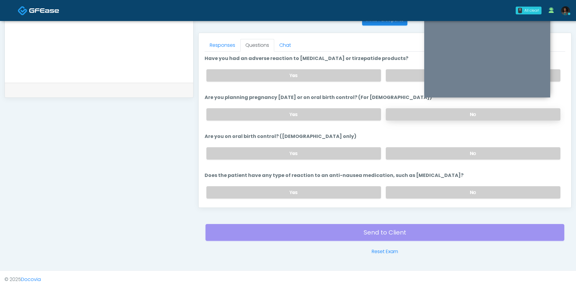
scroll to position [318, 0]
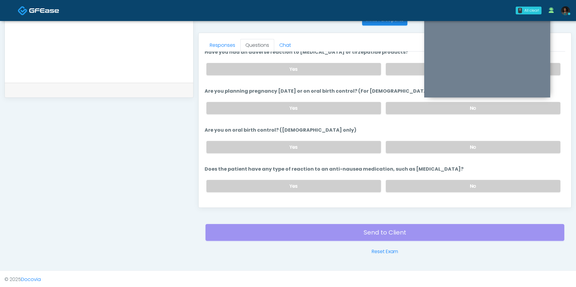
click at [406, 136] on div "Yes No" at bounding box center [382, 147] width 363 height 22
click at [406, 141] on label "No" at bounding box center [473, 147] width 174 height 12
click at [409, 166] on label "Does the patient have any type of reaction to an anti-nausea medication, such a…" at bounding box center [333, 168] width 259 height 7
click at [409, 180] on label "No" at bounding box center [473, 186] width 174 height 12
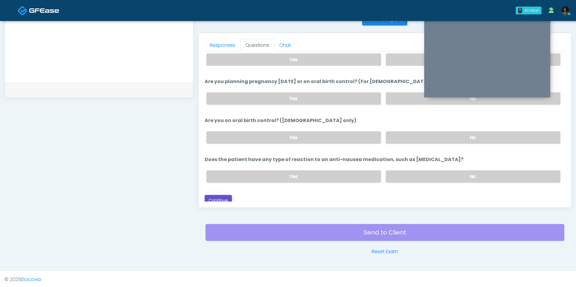
click at [225, 195] on button "Continue" at bounding box center [217, 200] width 27 height 11
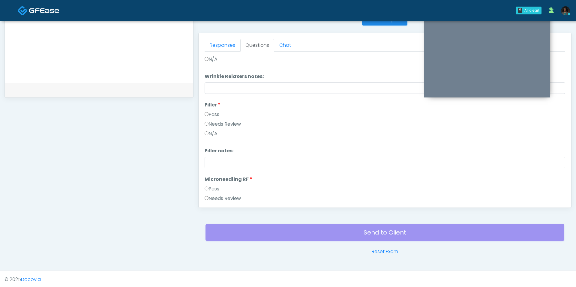
scroll to position [0, 0]
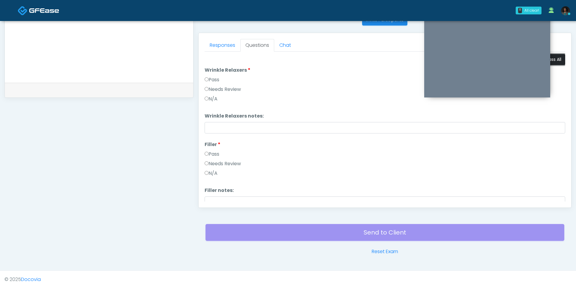
click at [554, 59] on button "Pass All" at bounding box center [553, 59] width 23 height 11
click at [394, 98] on div "N/A" at bounding box center [384, 100] width 360 height 10
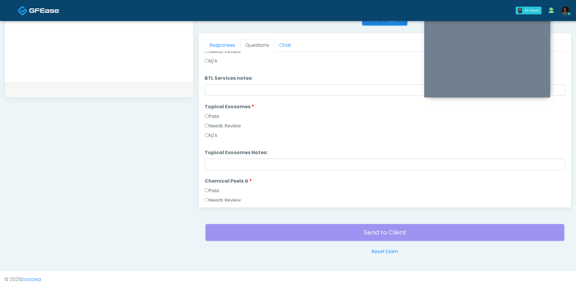
scroll to position [1066, 0]
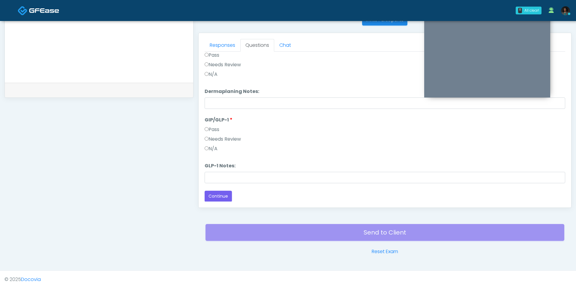
click at [224, 191] on button "Continue" at bounding box center [217, 196] width 27 height 11
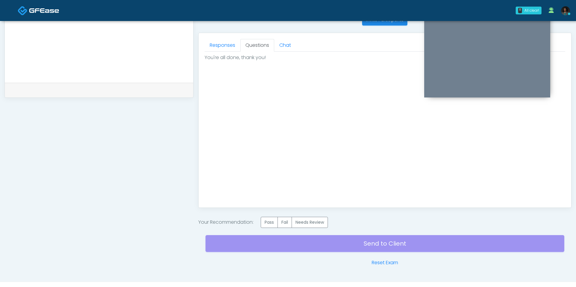
scroll to position [0, 0]
click at [270, 215] on div "Invite Participants to Video Session Invite Participants Responses Questions Ch…" at bounding box center [382, 32] width 378 height 468
click at [272, 222] on label "Pass" at bounding box center [269, 222] width 17 height 11
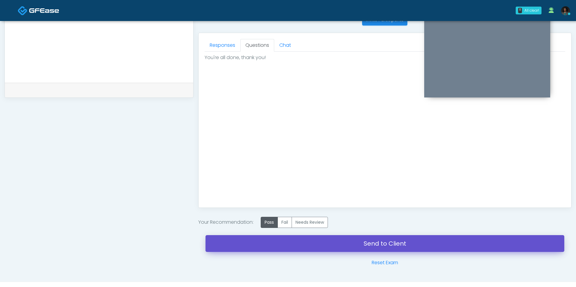
click at [285, 245] on link "Send to Client" at bounding box center [384, 243] width 359 height 17
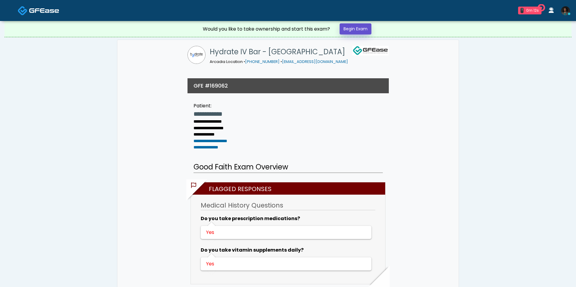
click at [349, 33] on link "Begin Exam" at bounding box center [355, 28] width 32 height 11
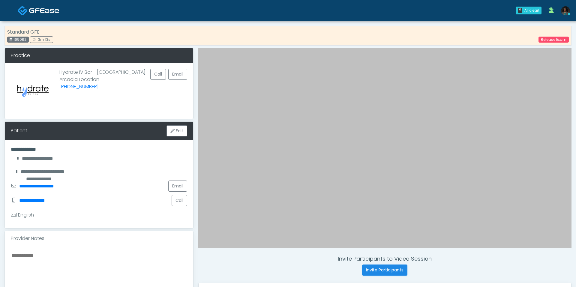
click at [348, 33] on div "Standard GFE 169062 3m 13s Release Exam" at bounding box center [287, 36] width 567 height 20
click at [182, 204] on button "Call" at bounding box center [179, 200] width 16 height 11
click at [560, 37] on link "Release Exam" at bounding box center [553, 40] width 30 height 6
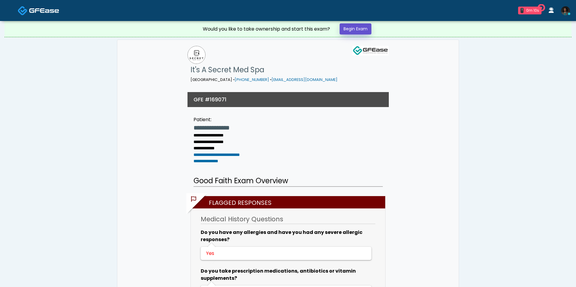
click at [357, 30] on link "Begin Exam" at bounding box center [355, 28] width 32 height 11
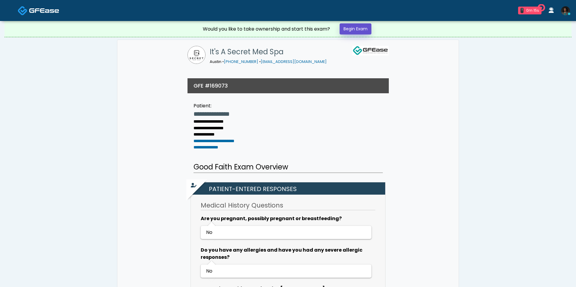
click at [359, 28] on link "Begin Exam" at bounding box center [355, 28] width 32 height 11
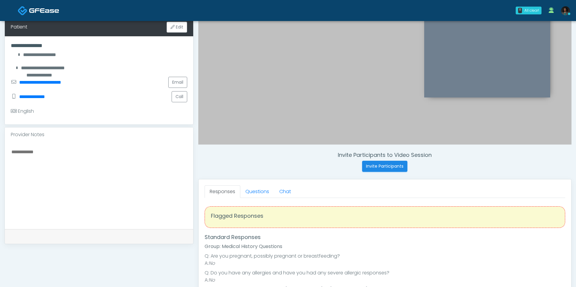
scroll to position [107, 0]
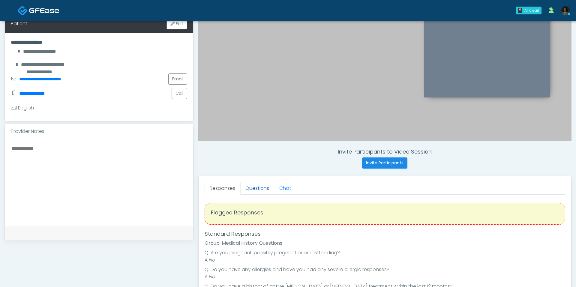
click at [261, 184] on link "Questions" at bounding box center [257, 188] width 34 height 13
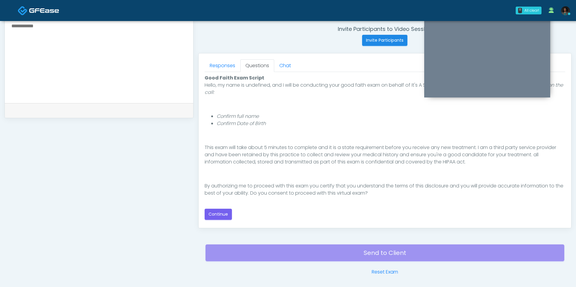
scroll to position [230, 0]
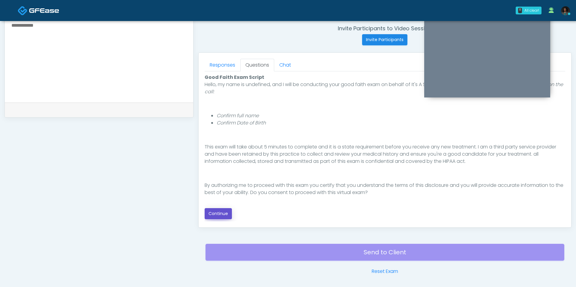
click at [224, 210] on button "Continue" at bounding box center [217, 213] width 27 height 11
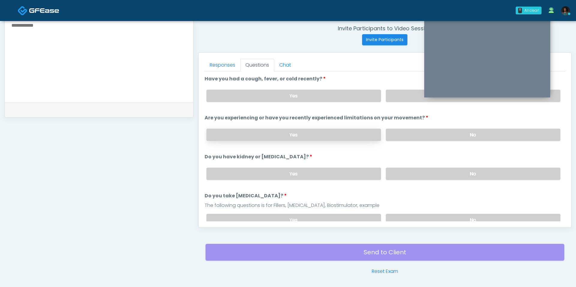
scroll to position [215, 0]
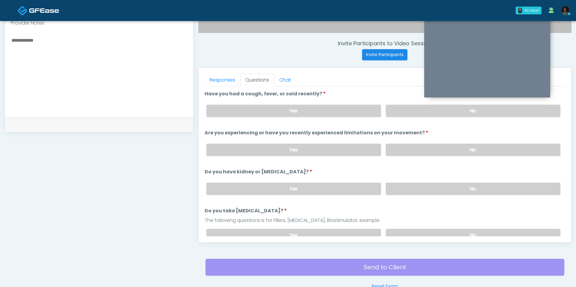
click at [396, 103] on div "Yes No" at bounding box center [382, 111] width 363 height 22
click at [393, 112] on label "No" at bounding box center [473, 111] width 174 height 12
click at [396, 146] on label "No" at bounding box center [473, 150] width 174 height 12
click at [394, 185] on label "No" at bounding box center [473, 189] width 174 height 12
click at [393, 229] on label "No" at bounding box center [473, 235] width 174 height 12
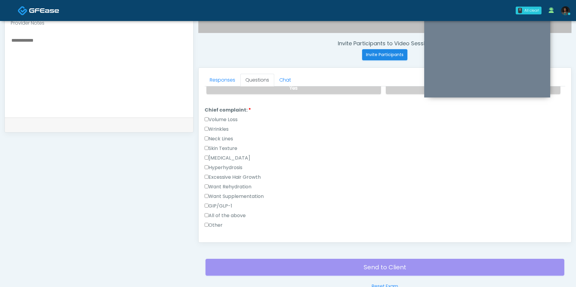
scroll to position [150, 0]
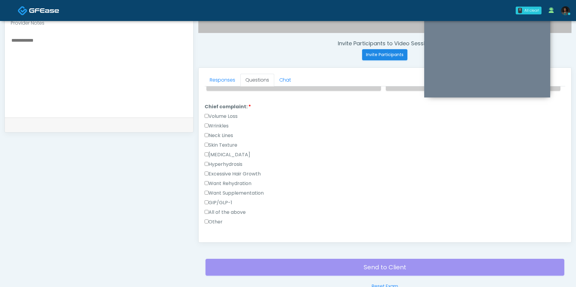
click at [216, 218] on label "Other" at bounding box center [213, 221] width 18 height 7
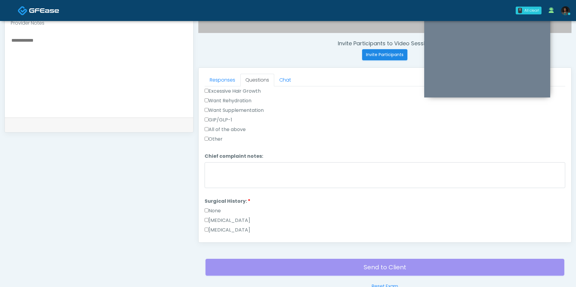
scroll to position [234, 0]
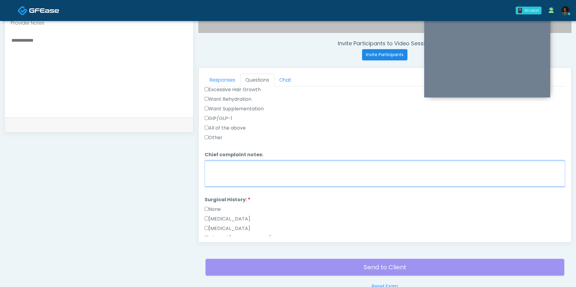
click at [231, 177] on textarea "Chief complaint notes:" at bounding box center [384, 174] width 360 height 26
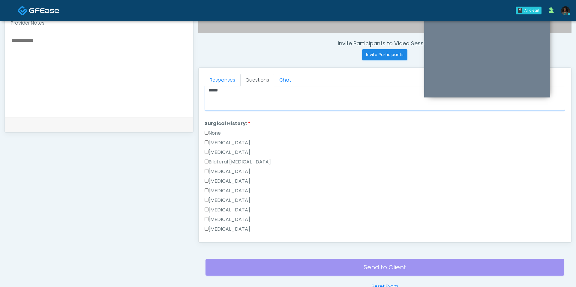
scroll to position [300, 0]
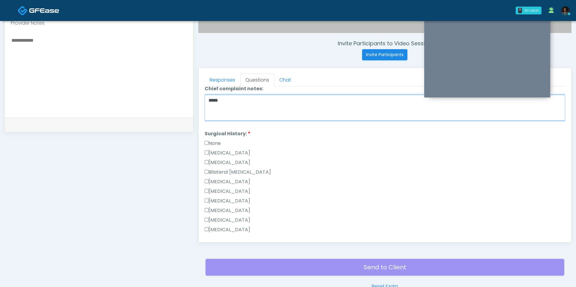
type textarea "*****"
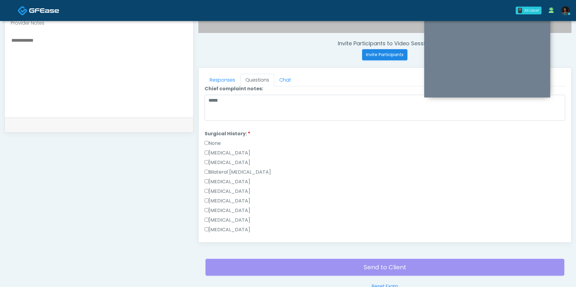
click at [213, 140] on label "None" at bounding box center [212, 143] width 16 height 7
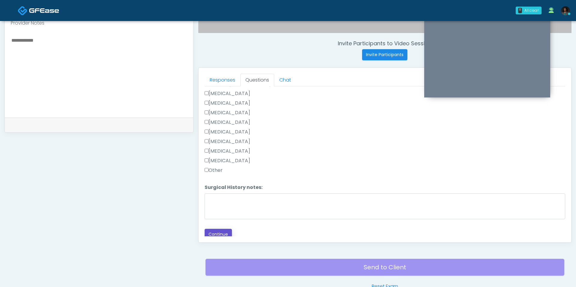
click at [224, 232] on button "Continue" at bounding box center [217, 234] width 27 height 11
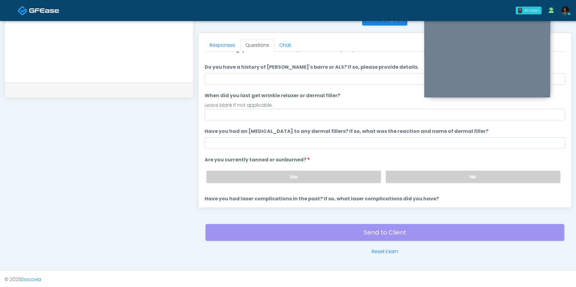
scroll to position [0, 0]
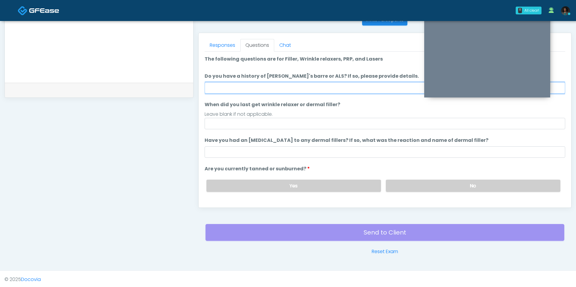
click at [269, 85] on input "Do you have a history of Guillain's barre or ALS? If so, please provide details." at bounding box center [384, 87] width 360 height 11
type input "**"
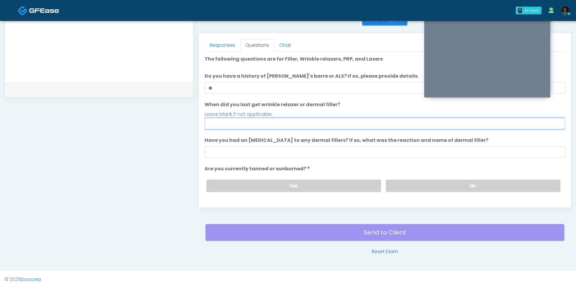
click at [265, 125] on input "When did you last get wrinkle relaxer or dermal filler?" at bounding box center [384, 123] width 360 height 11
type input "**********"
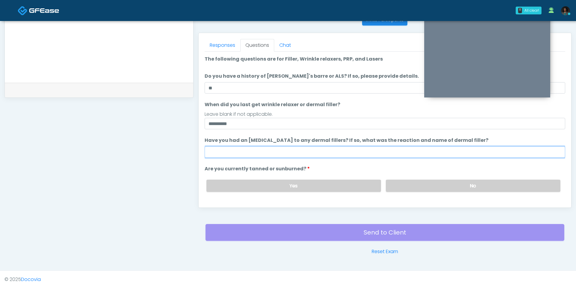
click at [230, 156] on input "Have you had an allergic response to any dermal fillers? If so, what was the re…" at bounding box center [384, 151] width 360 height 11
type input "**"
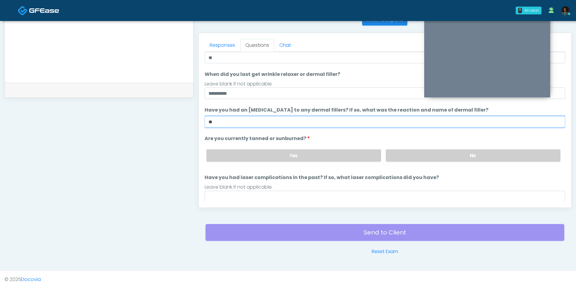
scroll to position [44, 0]
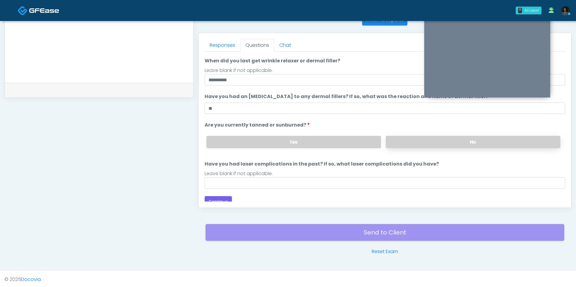
click at [386, 144] on label "No" at bounding box center [473, 142] width 174 height 12
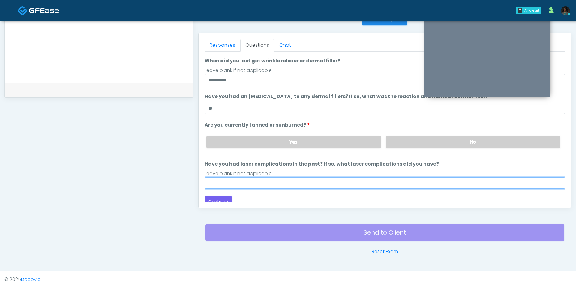
click at [309, 184] on input "Have you had laser complications in the past? If so, what laser complications d…" at bounding box center [384, 182] width 360 height 11
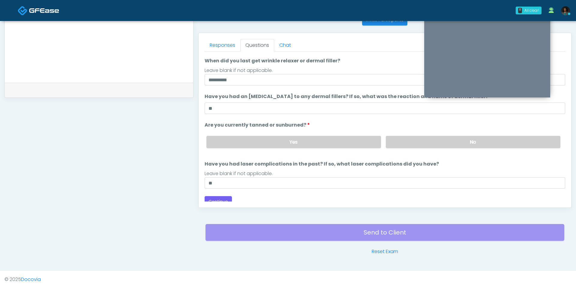
click at [224, 188] on div "Loading... Connecting to your agent... Please wait while we prepare your person…" at bounding box center [384, 109] width 360 height 195
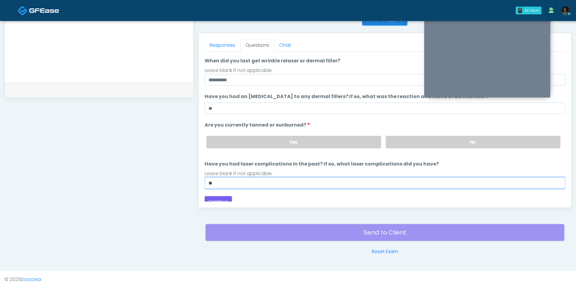
click at [222, 182] on input "**" at bounding box center [384, 182] width 360 height 11
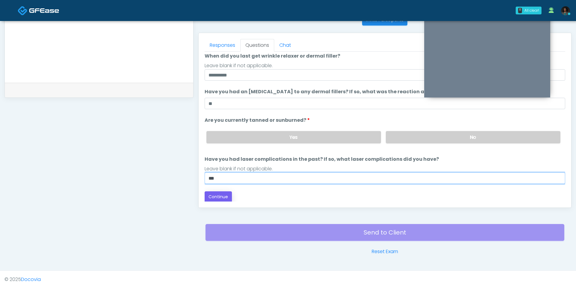
type input "***"
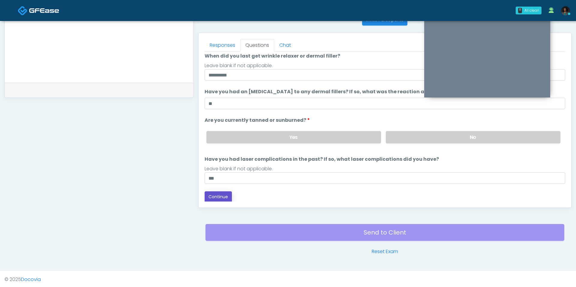
click at [215, 196] on button "Continue" at bounding box center [217, 196] width 27 height 11
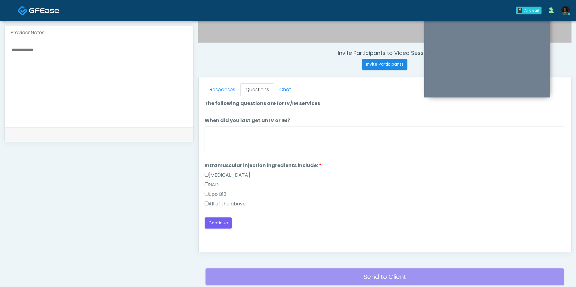
scroll to position [196, 0]
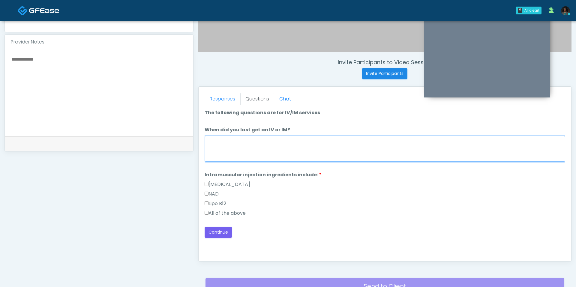
click at [240, 149] on textarea "When did you last get an IV or IM?" at bounding box center [384, 149] width 360 height 26
type textarea "***"
click at [230, 216] on div "All of the above" at bounding box center [384, 215] width 360 height 10
click at [229, 214] on label "All of the above" at bounding box center [224, 213] width 41 height 7
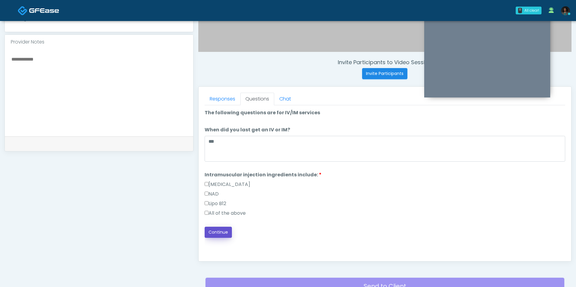
click at [225, 227] on button "Continue" at bounding box center [217, 232] width 27 height 11
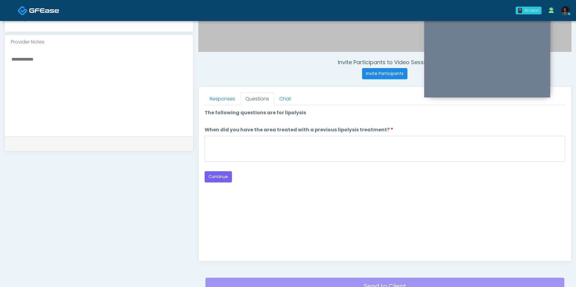
scroll to position [250, 0]
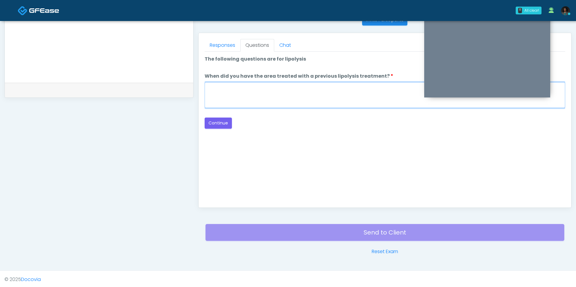
click at [221, 96] on textarea "When did you have the area treated with a previous lipolysis treatment?" at bounding box center [384, 95] width 360 height 26
type textarea "***"
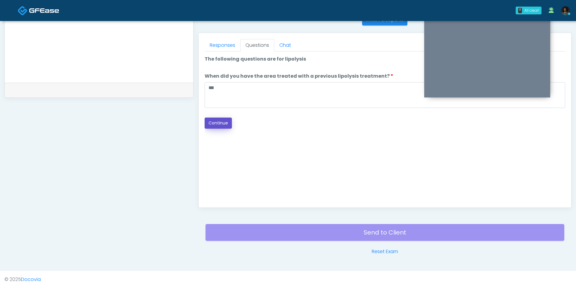
click at [215, 125] on button "Continue" at bounding box center [217, 123] width 27 height 11
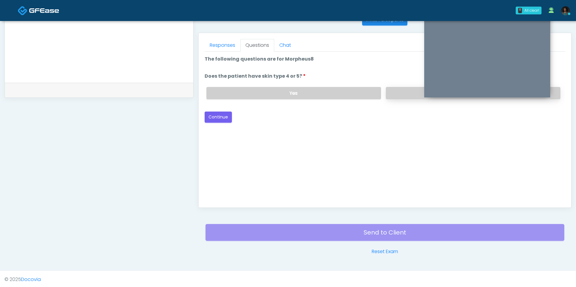
click at [399, 90] on label "No" at bounding box center [473, 93] width 174 height 12
click at [223, 118] on button "Continue" at bounding box center [217, 117] width 27 height 11
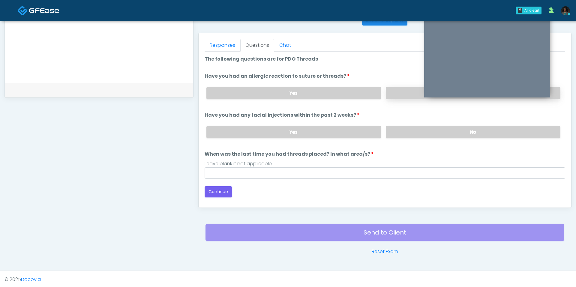
click at [396, 93] on label "No" at bounding box center [473, 93] width 174 height 12
click at [411, 137] on div "Yes No" at bounding box center [382, 132] width 363 height 22
click at [411, 132] on label "No" at bounding box center [473, 132] width 174 height 12
click at [367, 175] on input "When was the last time you had threads placed? In what area/s?" at bounding box center [384, 172] width 360 height 11
type input "***"
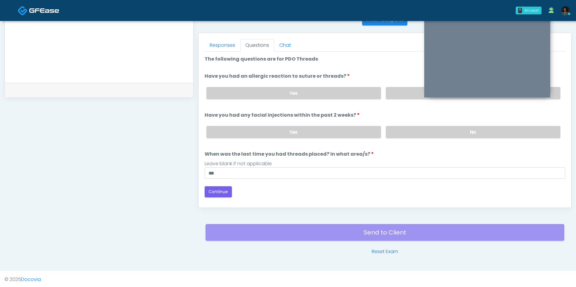
click at [217, 182] on div "Loading... Connecting to your agent... Please wait while we prepare your person…" at bounding box center [384, 126] width 360 height 142
click at [217, 188] on button "Continue" at bounding box center [217, 191] width 27 height 11
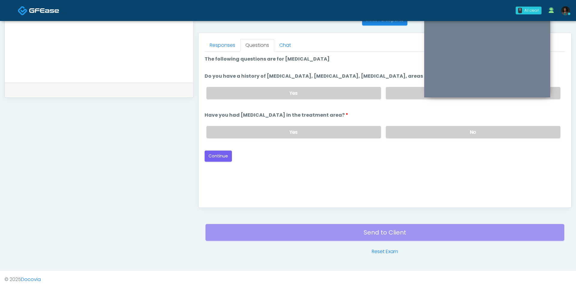
click at [385, 94] on div "Yes No" at bounding box center [382, 93] width 363 height 22
click at [391, 95] on label "No" at bounding box center [473, 93] width 174 height 12
click at [403, 140] on div "Yes No" at bounding box center [382, 132] width 363 height 22
click at [404, 134] on label "No" at bounding box center [473, 132] width 174 height 12
click at [224, 153] on button "Continue" at bounding box center [217, 156] width 27 height 11
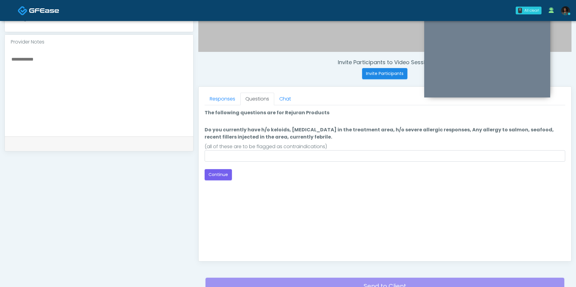
scroll to position [194, 0]
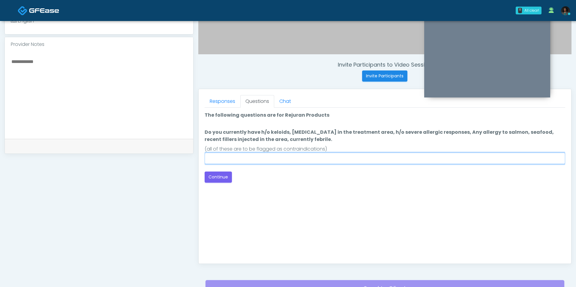
click at [226, 158] on input "Do you currently have h/o keloids, [MEDICAL_DATA] in the treatment area, h/o se…" at bounding box center [384, 158] width 360 height 11
type input "***"
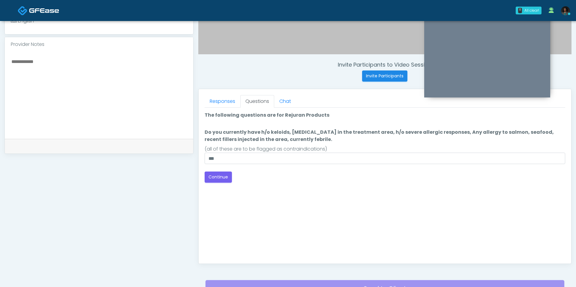
click at [211, 168] on div "Loading... Connecting to your agent... Please wait while we prepare your person…" at bounding box center [384, 147] width 360 height 71
click at [211, 174] on button "Continue" at bounding box center [217, 176] width 27 height 11
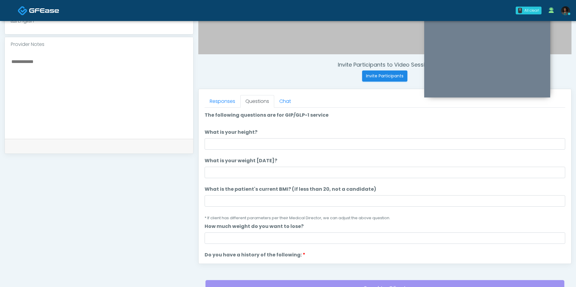
scroll to position [250, 0]
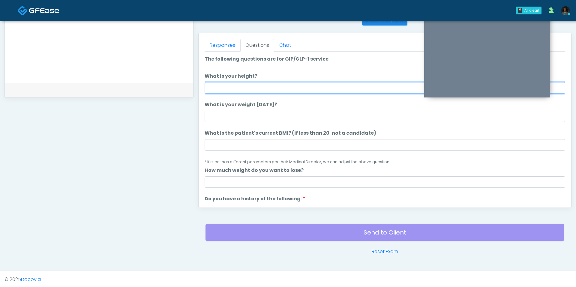
click at [243, 90] on input "What is your height?" at bounding box center [384, 87] width 360 height 11
type input "***"
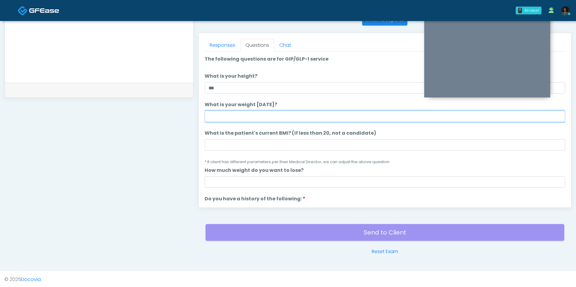
click at [234, 116] on input "What is your weight [DATE]?" at bounding box center [384, 116] width 360 height 11
type input "***"
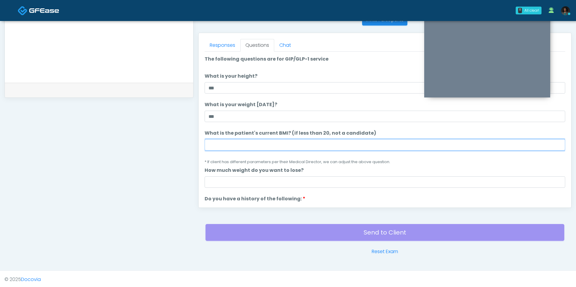
click at [218, 145] on input "What is the patient's current BMI? (if less than 20, not a candidate)" at bounding box center [384, 144] width 360 height 11
type input "****"
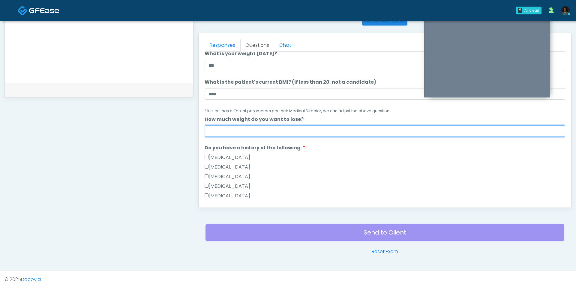
click at [250, 134] on input "How much weight do you want to lose?" at bounding box center [384, 130] width 360 height 11
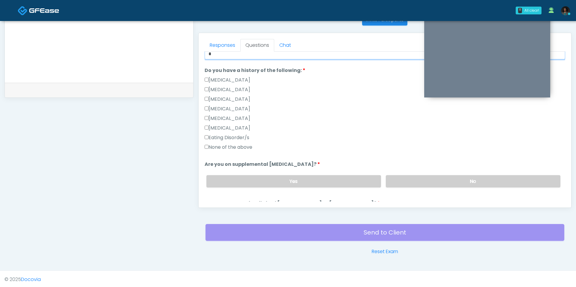
scroll to position [129, 0]
type input "*"
click at [403, 172] on div "Yes No" at bounding box center [382, 181] width 363 height 22
click at [403, 181] on label "No" at bounding box center [473, 180] width 174 height 12
click at [236, 143] on label "None of the above" at bounding box center [228, 146] width 48 height 7
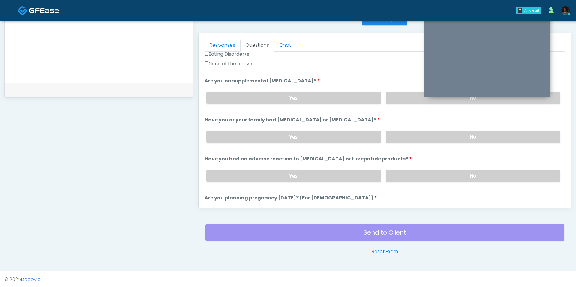
scroll to position [213, 0]
click at [424, 134] on label "No" at bounding box center [473, 136] width 174 height 12
click at [404, 169] on label "No" at bounding box center [473, 175] width 174 height 12
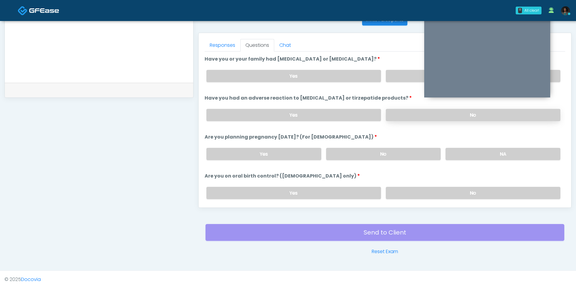
scroll to position [273, 0]
click at [398, 152] on label "No" at bounding box center [383, 154] width 115 height 12
click at [363, 116] on label "Yes" at bounding box center [293, 115] width 174 height 12
click at [395, 116] on label "No" at bounding box center [473, 115] width 174 height 12
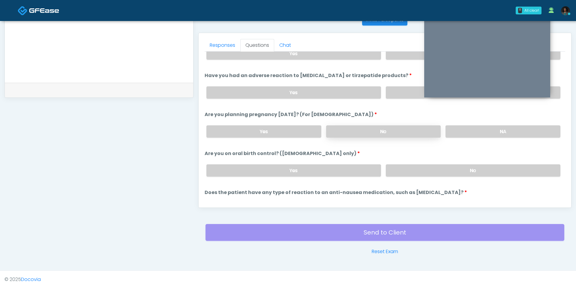
scroll to position [297, 0]
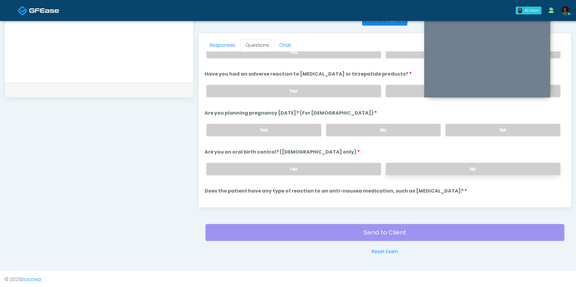
click at [408, 165] on label "No" at bounding box center [473, 169] width 174 height 12
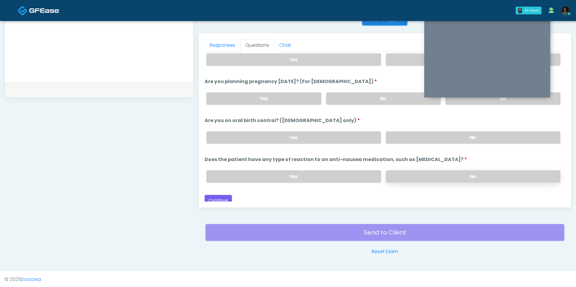
click at [400, 170] on label "No" at bounding box center [473, 176] width 174 height 12
click at [222, 195] on button "Continue" at bounding box center [217, 200] width 27 height 11
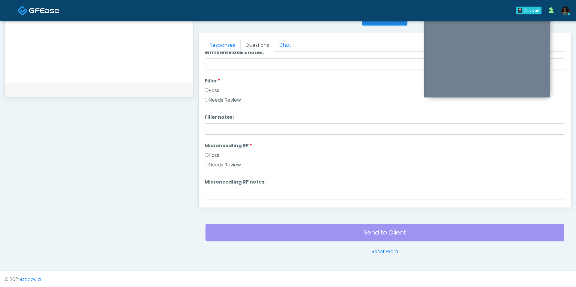
scroll to position [0, 0]
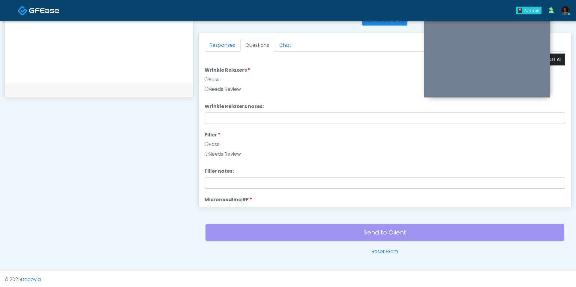
click at [553, 62] on button "Pass All" at bounding box center [553, 59] width 23 height 11
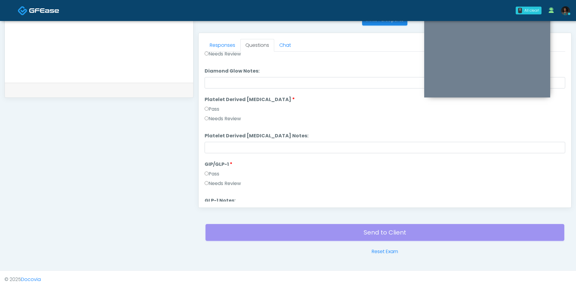
scroll to position [1181, 0]
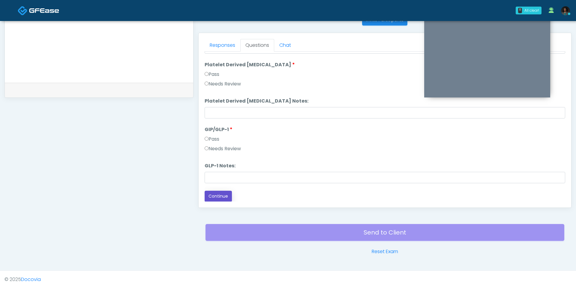
click at [219, 191] on button "Continue" at bounding box center [217, 196] width 27 height 11
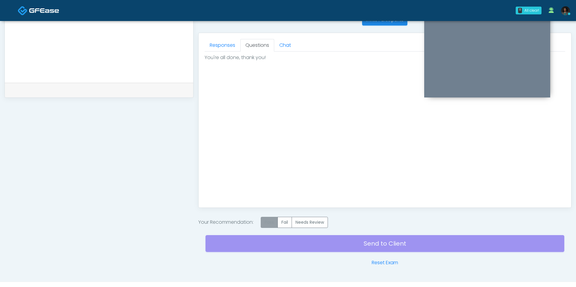
click at [266, 220] on label "Pass" at bounding box center [269, 222] width 17 height 11
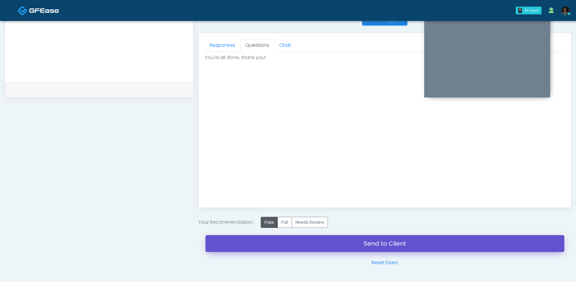
click at [287, 245] on link "Send to Client" at bounding box center [384, 243] width 359 height 17
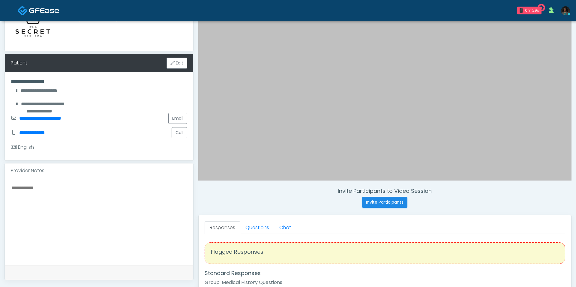
scroll to position [78, 0]
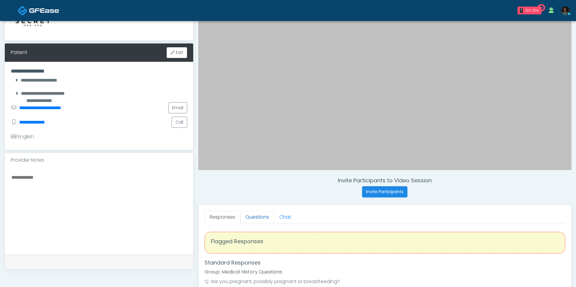
click at [254, 213] on link "Questions" at bounding box center [257, 217] width 34 height 13
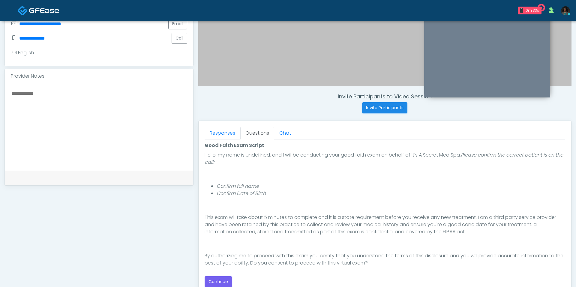
scroll to position [48, 0]
click at [220, 281] on button "Continue" at bounding box center [217, 281] width 27 height 11
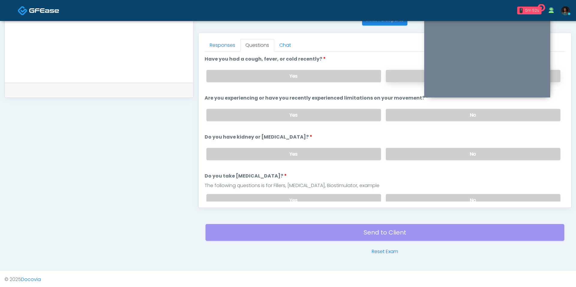
click at [390, 76] on label "No" at bounding box center [473, 76] width 174 height 12
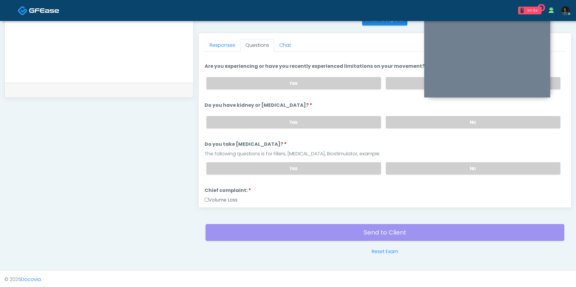
scroll to position [41, 0]
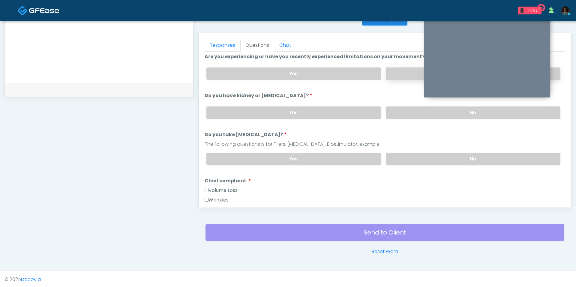
click at [396, 67] on label "No" at bounding box center [473, 73] width 174 height 12
click at [406, 115] on label "No" at bounding box center [473, 112] width 174 height 12
click at [409, 148] on div "Yes No" at bounding box center [382, 159] width 363 height 22
click at [407, 153] on label "No" at bounding box center [473, 159] width 174 height 12
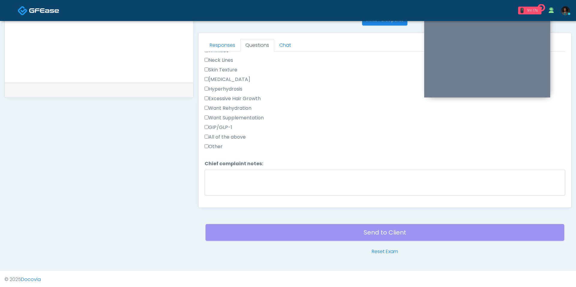
scroll to position [229, 0]
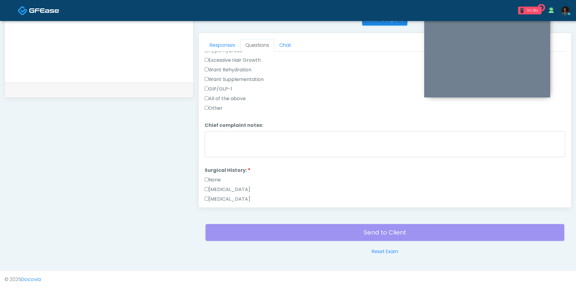
click at [221, 106] on label "Other" at bounding box center [213, 108] width 18 height 7
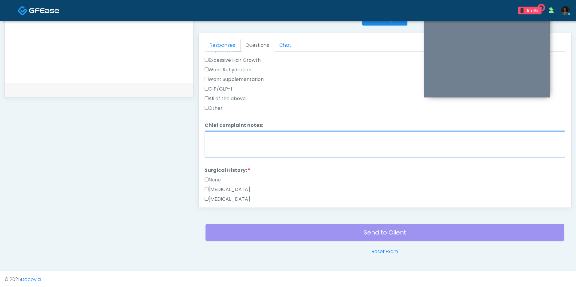
click at [226, 134] on textarea "Chief complaint notes:" at bounding box center [384, 144] width 360 height 26
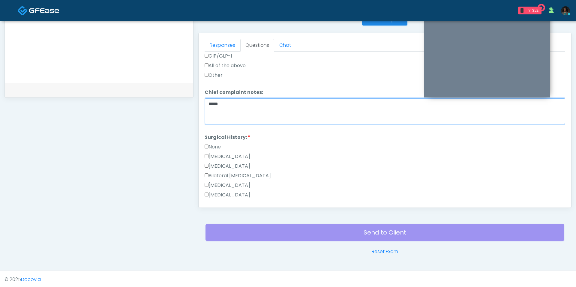
scroll to position [263, 0]
type textarea "*****"
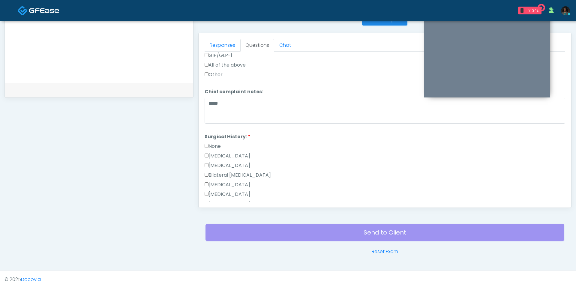
click at [213, 143] on label "None" at bounding box center [212, 146] width 16 height 7
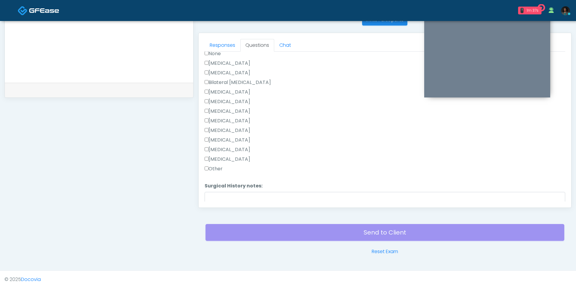
scroll to position [329, 0]
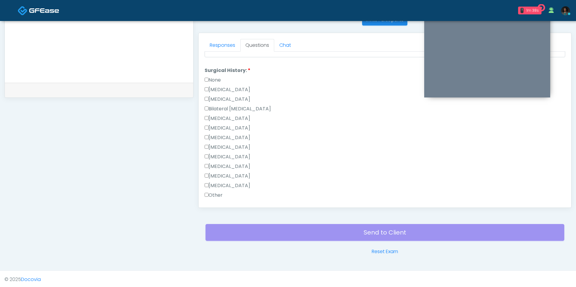
click at [217, 78] on label "None" at bounding box center [212, 79] width 16 height 7
click at [221, 96] on label "[MEDICAL_DATA]" at bounding box center [227, 99] width 46 height 7
click at [227, 163] on label "[MEDICAL_DATA]" at bounding box center [227, 166] width 46 height 7
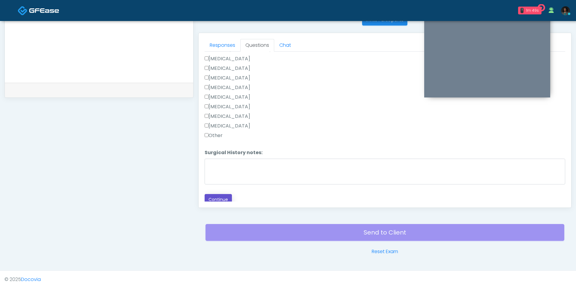
click at [218, 197] on button "Continue" at bounding box center [217, 199] width 27 height 11
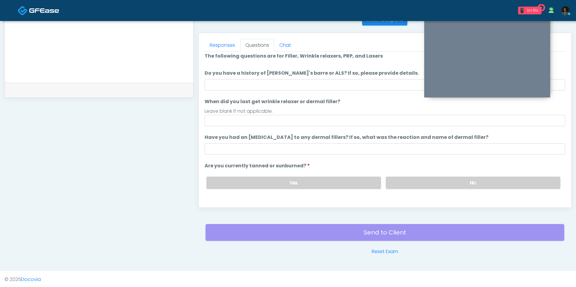
scroll to position [0, 0]
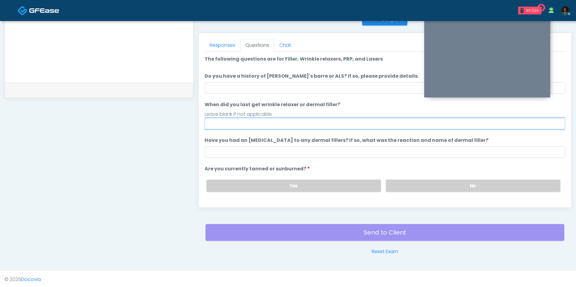
click at [277, 123] on input "When did you last get wrinkle relaxer or dermal filler?" at bounding box center [384, 123] width 360 height 11
type input "**********"
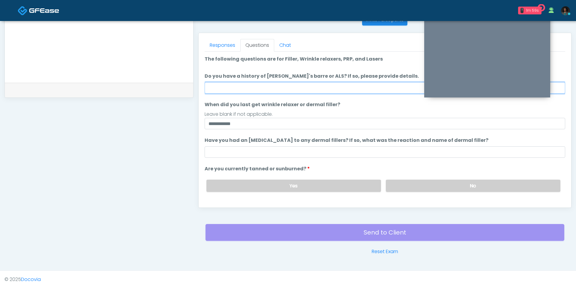
click at [285, 85] on input "Do you have a history of [PERSON_NAME]'s barre or ALS? If so, please provide de…" at bounding box center [384, 87] width 360 height 11
type input "**"
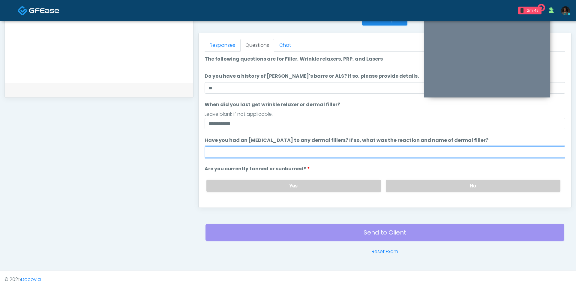
click at [295, 151] on input "Have you had an [MEDICAL_DATA] to any dermal fillers? If so, what was the react…" at bounding box center [384, 151] width 360 height 11
type input "***"
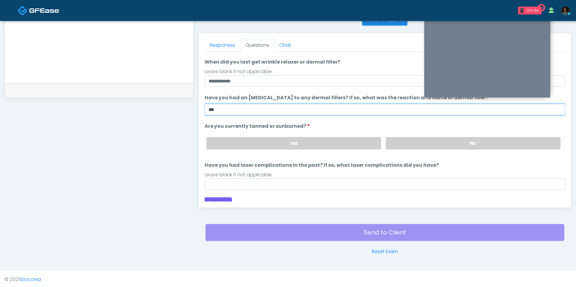
scroll to position [49, 0]
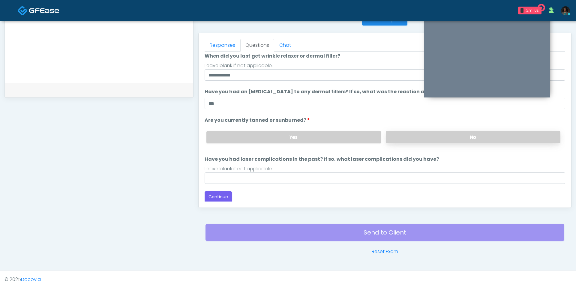
click at [433, 133] on label "No" at bounding box center [473, 137] width 174 height 12
click at [284, 138] on label "Yes" at bounding box center [293, 137] width 174 height 12
click at [226, 177] on input "Have you had laser complications in the past? If so, what laser complications d…" at bounding box center [384, 177] width 360 height 11
type input "***"
click at [217, 196] on button "Continue" at bounding box center [217, 196] width 27 height 11
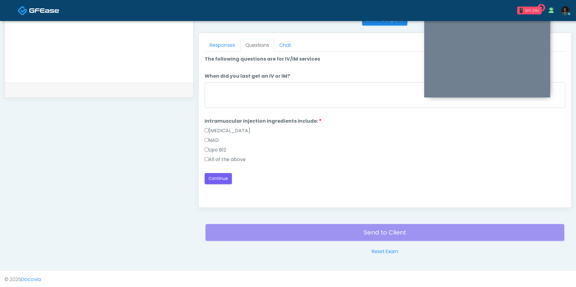
scroll to position [0, 0]
click at [278, 80] on li "When did you last get an IV or IM? When did you last get an IV or IM?" at bounding box center [384, 91] width 360 height 37
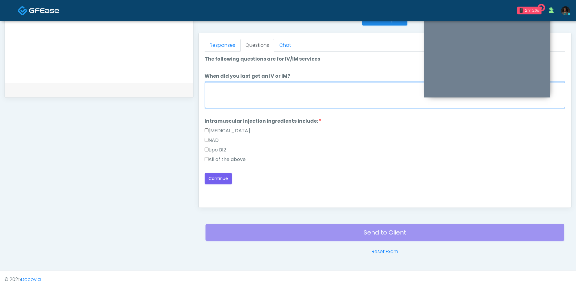
click at [277, 91] on textarea "When did you last get an IV or IM?" at bounding box center [384, 95] width 360 height 26
type textarea "**********"
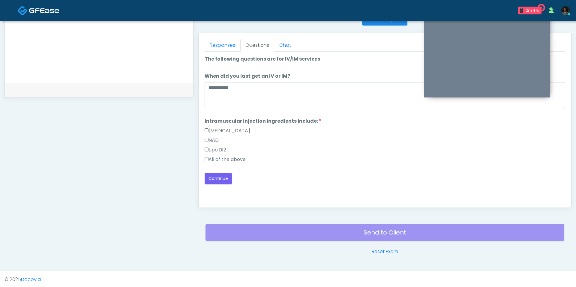
click at [232, 162] on div "All of the above" at bounding box center [384, 161] width 360 height 10
click at [228, 161] on label "All of the above" at bounding box center [224, 159] width 41 height 7
click at [228, 173] on button "Continue" at bounding box center [217, 178] width 27 height 11
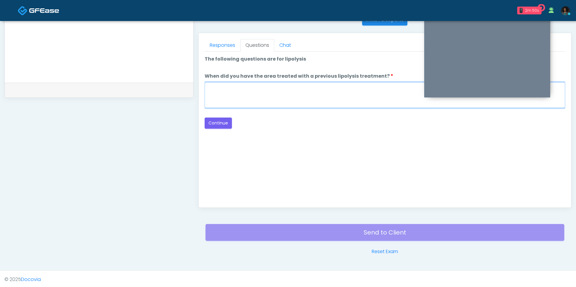
click at [313, 98] on textarea "When did you have the area treated with a previous lipolysis treatment?" at bounding box center [384, 95] width 360 height 26
type textarea "***"
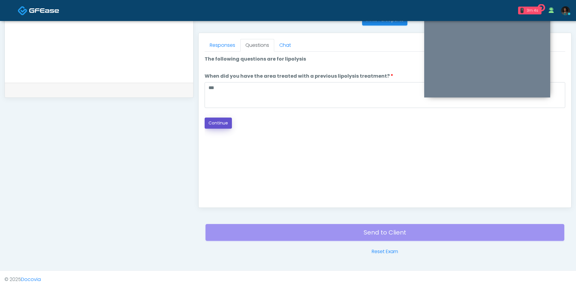
click at [224, 124] on button "Continue" at bounding box center [217, 123] width 27 height 11
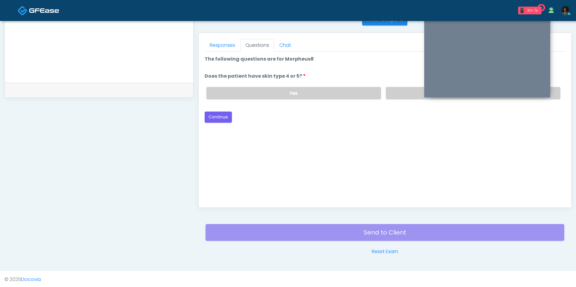
click at [403, 81] on li "Does the patient have skin type 4 or 5? Does the patient have skin type 4 or 5?…" at bounding box center [384, 88] width 360 height 31
click at [401, 88] on label "No" at bounding box center [473, 93] width 174 height 12
click at [340, 92] on label "Yes" at bounding box center [293, 93] width 174 height 12
click at [227, 116] on button "Continue" at bounding box center [217, 117] width 27 height 11
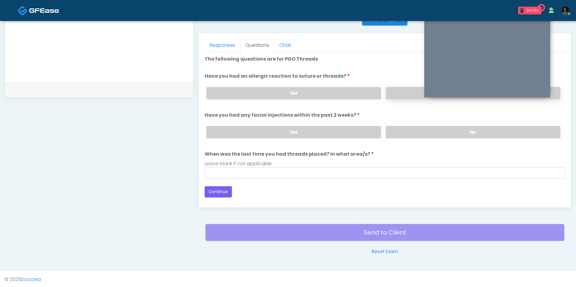
click at [403, 92] on label "No" at bounding box center [473, 93] width 174 height 12
click at [405, 130] on label "No" at bounding box center [473, 132] width 174 height 12
click at [326, 168] on input "When was the last time you had threads placed? In what area/s?" at bounding box center [384, 172] width 360 height 11
type input "***"
click at [220, 192] on button "Continue" at bounding box center [217, 191] width 27 height 11
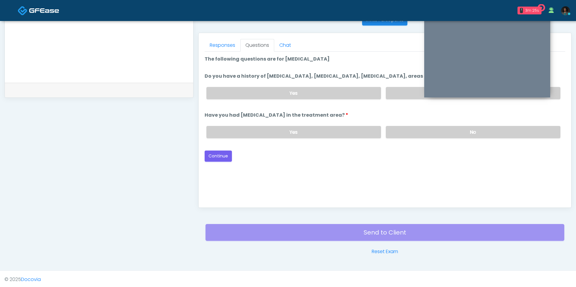
click at [405, 100] on div "Yes No" at bounding box center [382, 93] width 363 height 22
click at [405, 97] on label "No" at bounding box center [473, 93] width 174 height 12
click at [406, 135] on label "No" at bounding box center [473, 132] width 174 height 12
click at [226, 151] on button "Continue" at bounding box center [217, 156] width 27 height 11
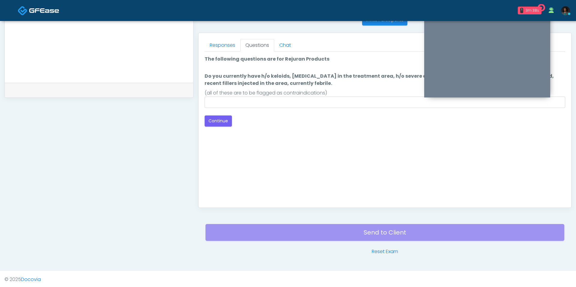
click at [278, 108] on div "Loading... Connecting to your agent... Please wait while we prepare your person…" at bounding box center [384, 90] width 360 height 71
click at [278, 105] on input "Do you currently have h/o keloids, skin infection in the treatment area, h/o se…" at bounding box center [384, 102] width 360 height 11
type input "**"
click at [225, 123] on button "Continue" at bounding box center [217, 120] width 27 height 11
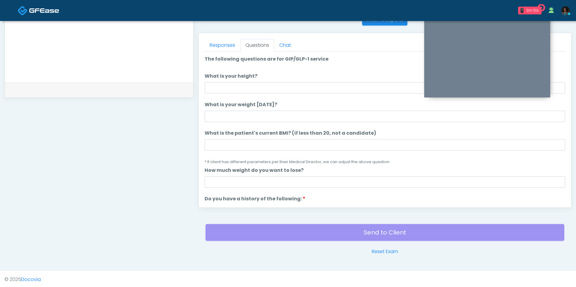
click at [244, 94] on ol "The following questions are for GIP/GLP-1 service The following questions are f…" at bounding box center [384, 285] width 360 height 460
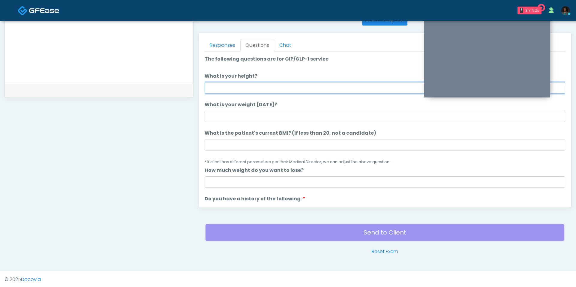
click at [243, 89] on input "What is your height?" at bounding box center [384, 87] width 360 height 11
type input "***"
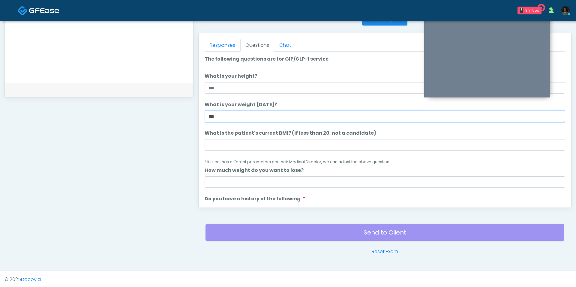
type input "***"
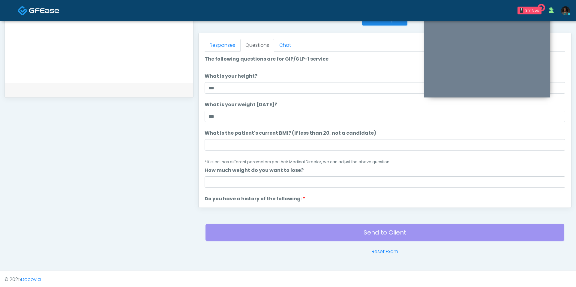
click at [237, 151] on li "What is the patient's current BMI? (if less than 20, not a candidate) What is t…" at bounding box center [384, 148] width 360 height 36
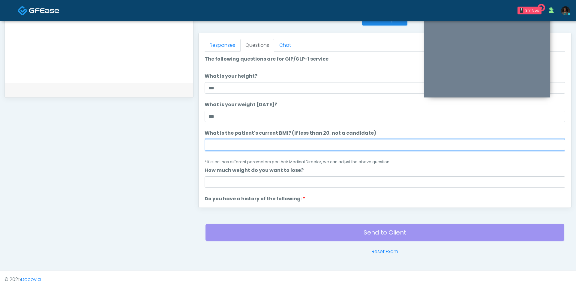
click at [237, 148] on input "What is the patient's current BMI? (if less than 20, not a candidate)" at bounding box center [384, 144] width 360 height 11
type input "****"
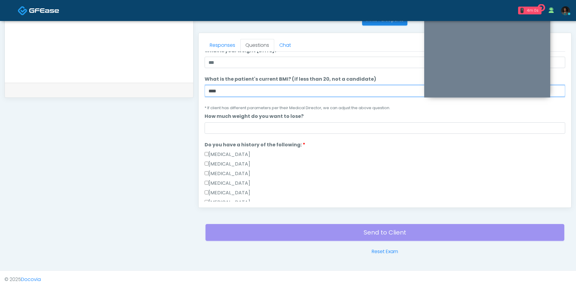
scroll to position [67, 0]
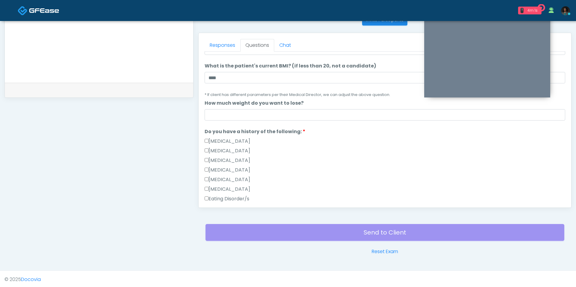
click at [269, 108] on li "How much weight do you want to lose? How much weight do you want to lose?" at bounding box center [384, 110] width 360 height 21
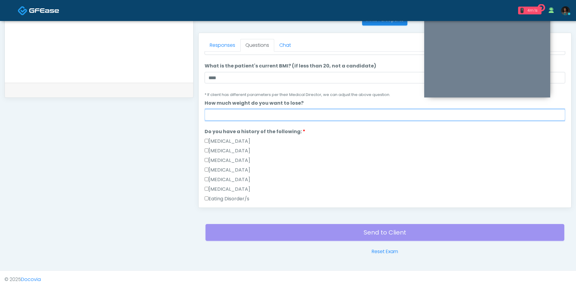
click at [258, 117] on input "How much weight do you want to lose?" at bounding box center [384, 114] width 360 height 11
type input "*"
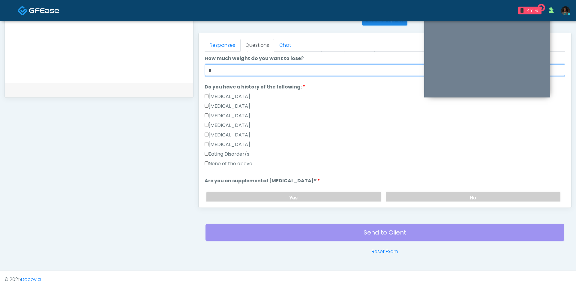
scroll to position [127, 0]
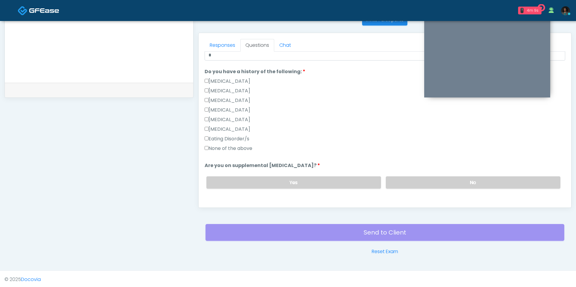
click at [240, 81] on label "Gallbladder Disease" at bounding box center [227, 81] width 46 height 7
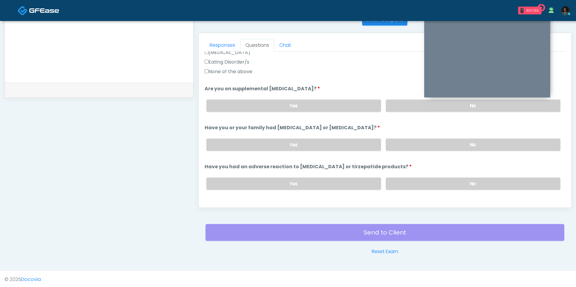
scroll to position [211, 0]
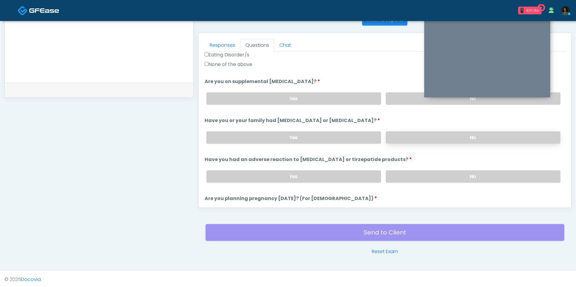
click at [410, 133] on label "No" at bounding box center [473, 137] width 174 height 12
click at [403, 97] on label "No" at bounding box center [473, 98] width 174 height 12
click at [398, 173] on label "No" at bounding box center [473, 176] width 174 height 12
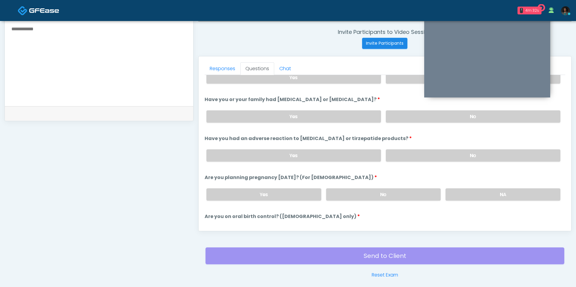
scroll to position [328, 0]
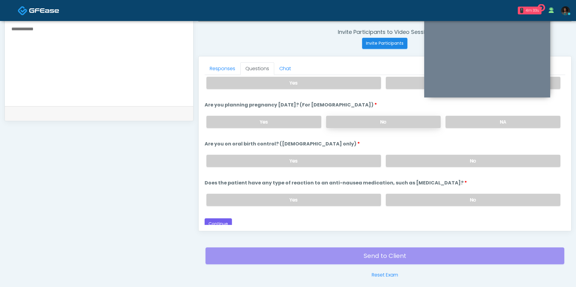
click at [386, 121] on label "No" at bounding box center [383, 122] width 115 height 12
click at [436, 159] on label "No" at bounding box center [473, 161] width 174 height 12
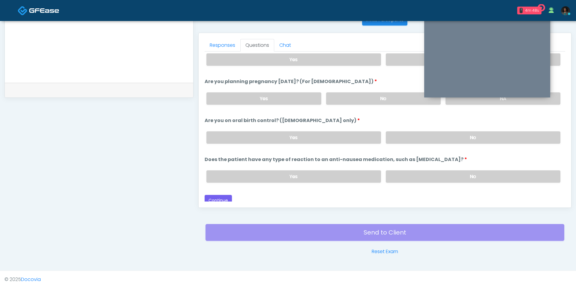
click at [420, 165] on div "Yes No" at bounding box center [382, 176] width 363 height 22
click at [413, 172] on label "No" at bounding box center [473, 176] width 174 height 12
click at [208, 197] on button "Continue" at bounding box center [217, 200] width 27 height 11
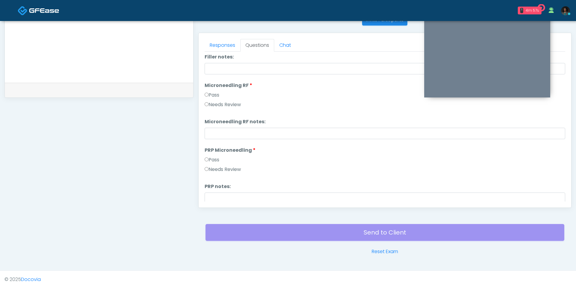
scroll to position [0, 0]
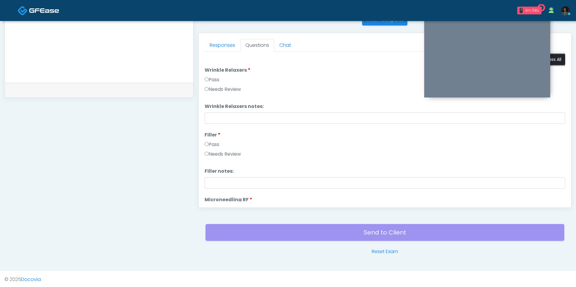
click at [553, 61] on button "Pass All" at bounding box center [553, 59] width 23 height 11
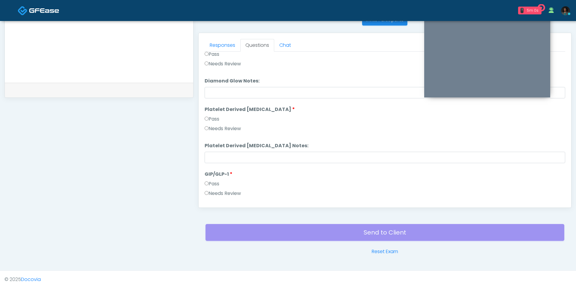
scroll to position [1181, 0]
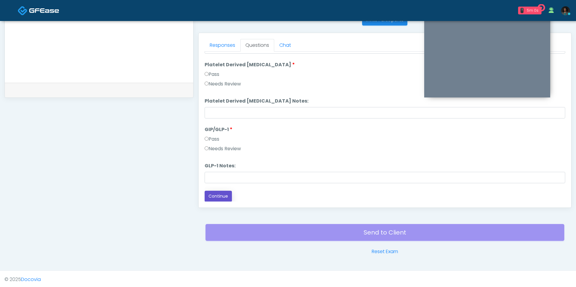
click at [224, 194] on button "Continue" at bounding box center [217, 196] width 27 height 11
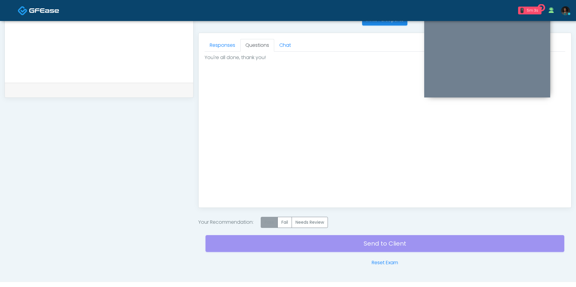
click at [266, 220] on label "Pass" at bounding box center [269, 222] width 17 height 11
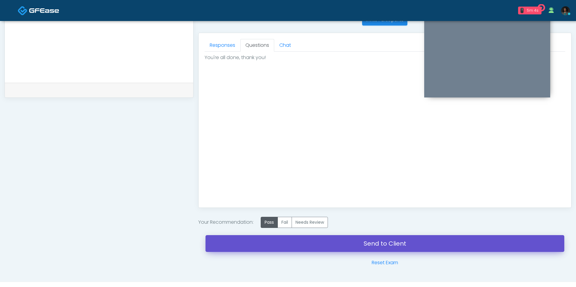
click at [282, 244] on link "Send to Client" at bounding box center [384, 243] width 359 height 17
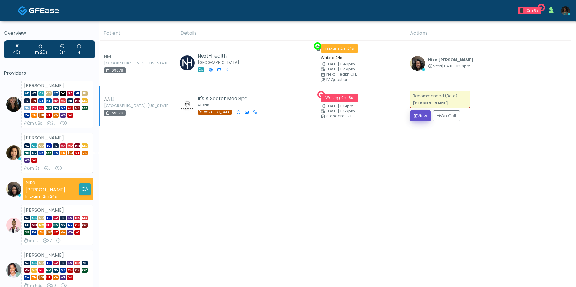
click at [428, 117] on button "View" at bounding box center [420, 115] width 21 height 11
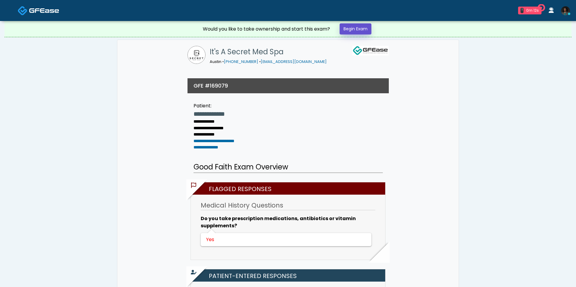
click at [358, 28] on link "Begin Exam" at bounding box center [355, 28] width 32 height 11
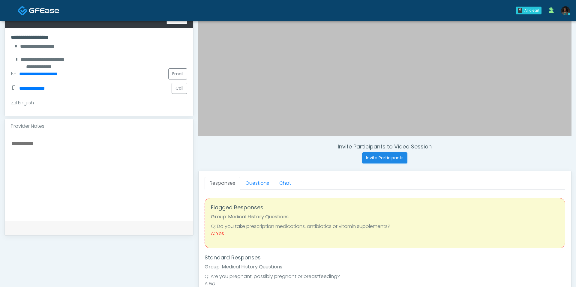
scroll to position [113, 0]
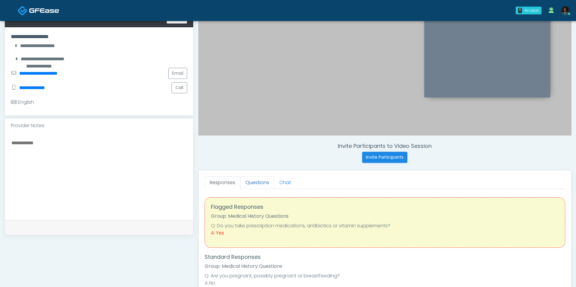
click at [261, 182] on link "Questions" at bounding box center [257, 182] width 34 height 13
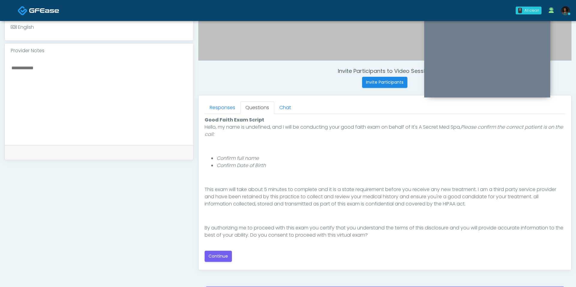
scroll to position [189, 0]
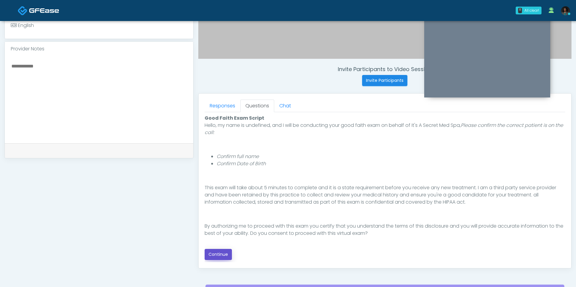
click at [220, 253] on button "Continue" at bounding box center [217, 254] width 27 height 11
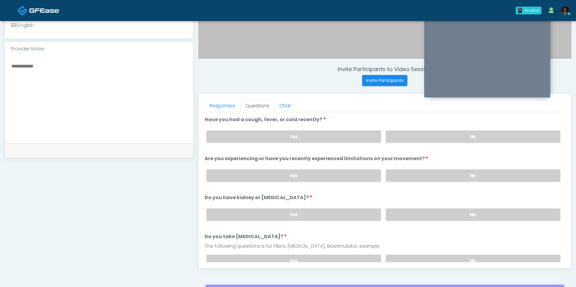
scroll to position [250, 0]
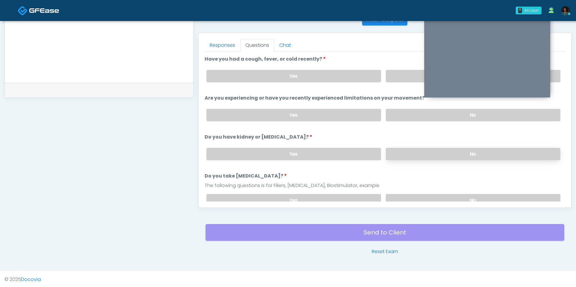
click at [425, 153] on label "No" at bounding box center [473, 154] width 174 height 12
click at [423, 112] on label "No" at bounding box center [473, 115] width 174 height 12
click at [398, 71] on label "No" at bounding box center [473, 76] width 174 height 12
click at [415, 190] on div "Yes No" at bounding box center [382, 200] width 363 height 22
click at [411, 194] on label "No" at bounding box center [473, 200] width 174 height 12
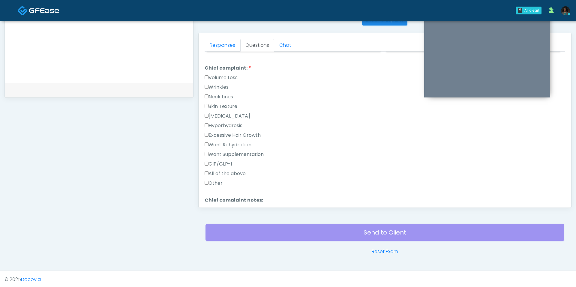
scroll to position [157, 0]
click at [221, 177] on label "Other" at bounding box center [213, 179] width 18 height 7
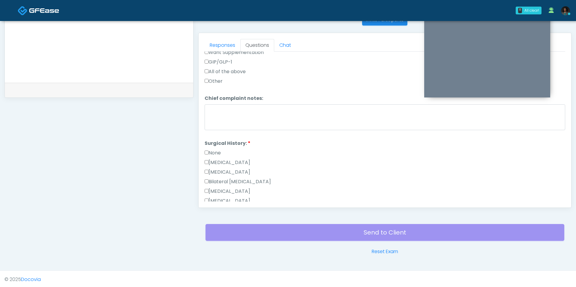
scroll to position [266, 0]
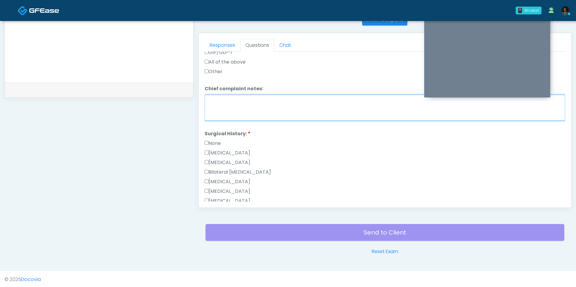
click at [228, 107] on textarea "Chief complaint notes:" at bounding box center [384, 108] width 360 height 26
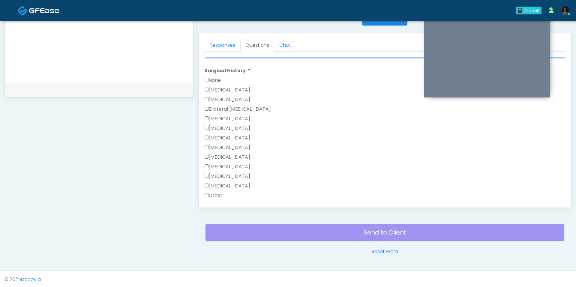
scroll to position [323, 0]
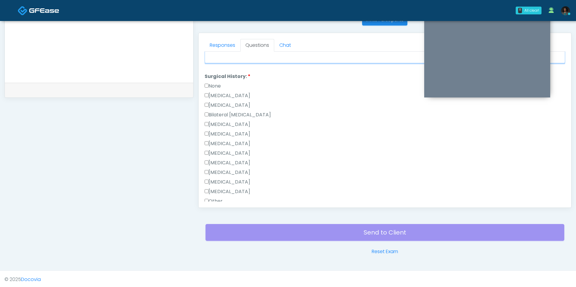
type textarea "*****"
click at [213, 82] on label "None" at bounding box center [212, 85] width 16 height 7
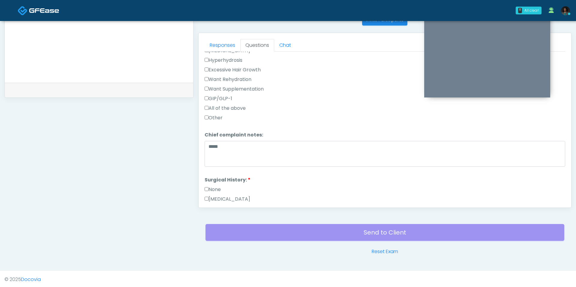
scroll to position [389, 0]
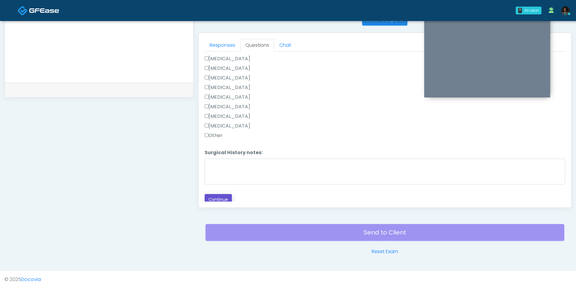
click at [224, 199] on button "Continue" at bounding box center [217, 199] width 27 height 11
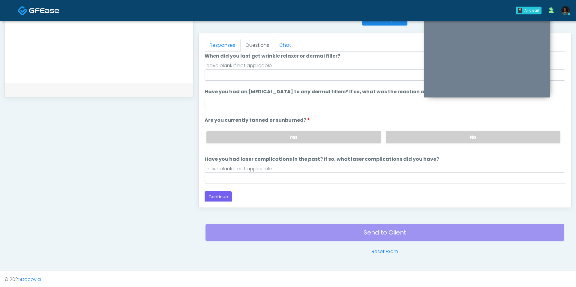
scroll to position [0, 0]
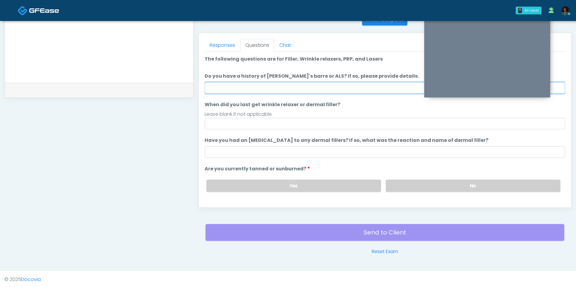
click at [262, 84] on input "Do you have a history of Guillain's barre or ALS? If so, please provide details." at bounding box center [384, 87] width 360 height 11
type input "**"
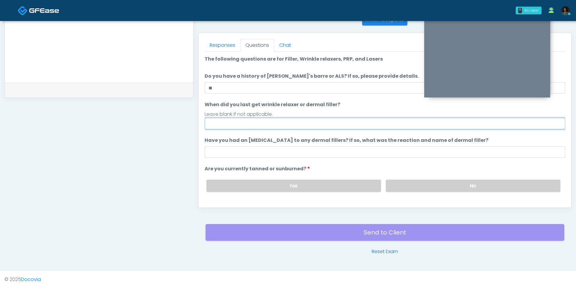
click at [254, 122] on input "When did you last get wrinkle relaxer or dermal filler?" at bounding box center [384, 123] width 360 height 11
type input "**********"
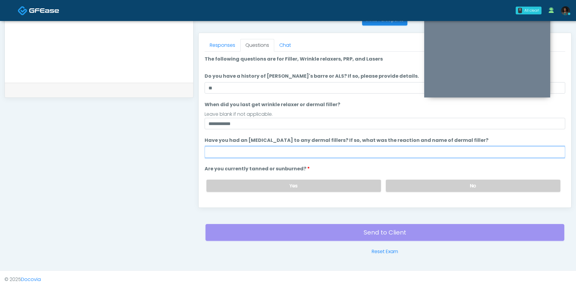
click at [264, 153] on input "Have you had an allergic response to any dermal fillers? If so, what was the re…" at bounding box center [384, 151] width 360 height 11
type input "**"
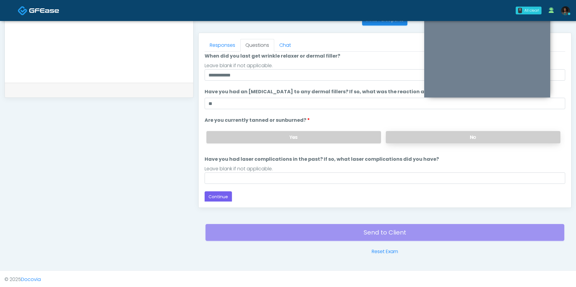
click at [408, 134] on label "No" at bounding box center [473, 137] width 174 height 12
click at [246, 185] on div "Loading... Connecting to your agent... Please wait while we prepare your person…" at bounding box center [384, 104] width 360 height 195
click at [246, 176] on input "Have you had laser complications in the past? If so, what laser complications d…" at bounding box center [384, 177] width 360 height 11
type input "**"
click at [230, 194] on button "Continue" at bounding box center [217, 196] width 27 height 11
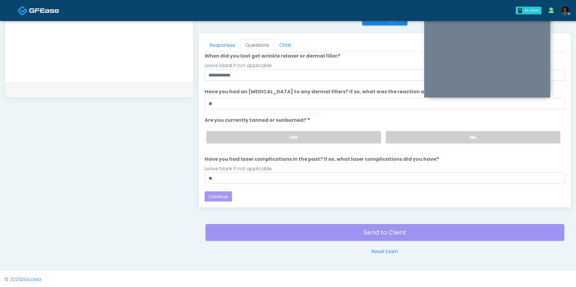
scroll to position [0, 0]
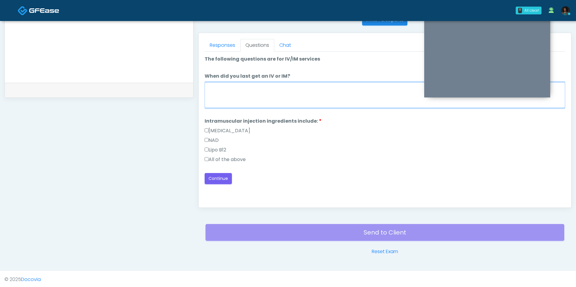
click at [249, 82] on textarea "When did you last get an IV or IM?" at bounding box center [384, 95] width 360 height 26
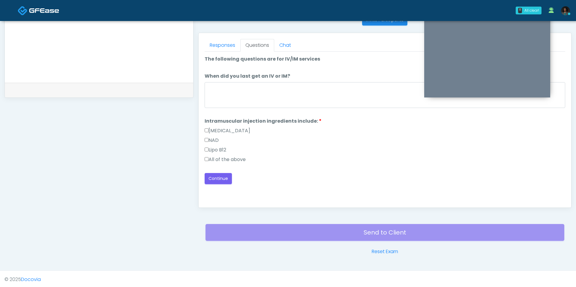
click at [231, 154] on div "Lipo B12" at bounding box center [384, 151] width 360 height 10
click at [231, 157] on label "All of the above" at bounding box center [224, 159] width 41 height 7
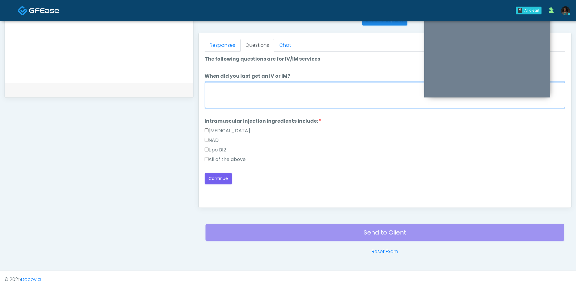
click at [241, 93] on textarea "When did you last get an IV or IM?" at bounding box center [384, 95] width 360 height 26
type textarea "***"
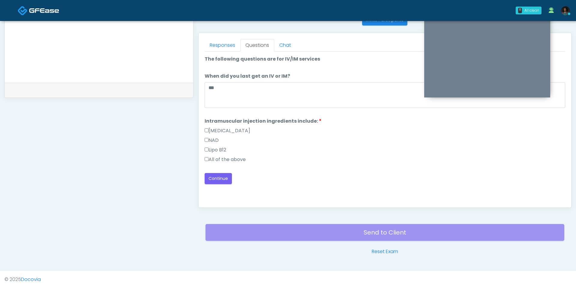
click at [230, 168] on div "Loading... Connecting to your agent... Please wait while we prepare your person…" at bounding box center [384, 119] width 360 height 129
click at [230, 174] on button "Continue" at bounding box center [217, 178] width 27 height 11
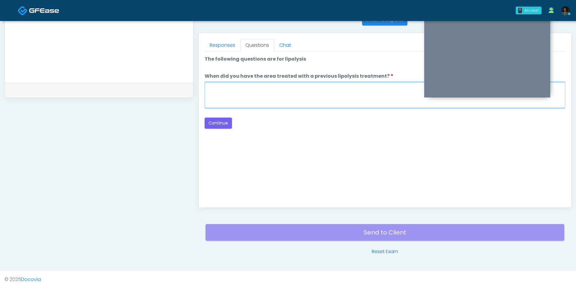
click at [269, 100] on textarea "When did you have the area treated with a previous lipolysis treatment?" at bounding box center [384, 95] width 360 height 26
click at [231, 103] on textarea "***" at bounding box center [384, 95] width 360 height 26
type textarea "***"
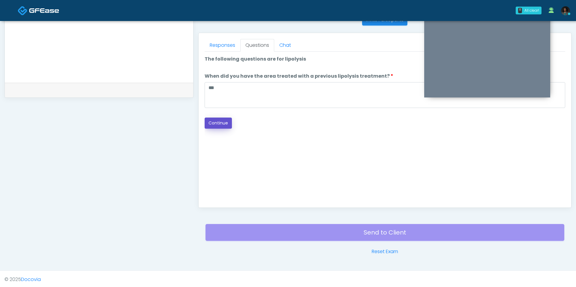
click at [219, 121] on button "Continue" at bounding box center [217, 123] width 27 height 11
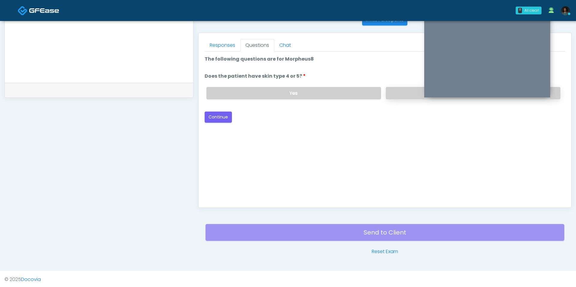
click at [398, 97] on label "No" at bounding box center [473, 93] width 174 height 12
click at [215, 116] on button "Continue" at bounding box center [217, 117] width 27 height 11
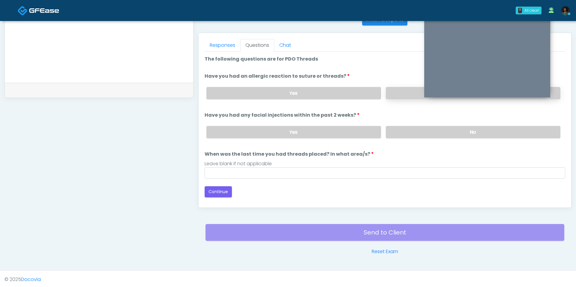
click at [395, 88] on label "No" at bounding box center [473, 93] width 174 height 12
click at [406, 127] on label "No" at bounding box center [473, 132] width 174 height 12
click at [306, 169] on input "When was the last time you had threads placed? In what area/s?" at bounding box center [384, 172] width 360 height 11
type input "***"
click at [219, 187] on button "Continue" at bounding box center [217, 191] width 27 height 11
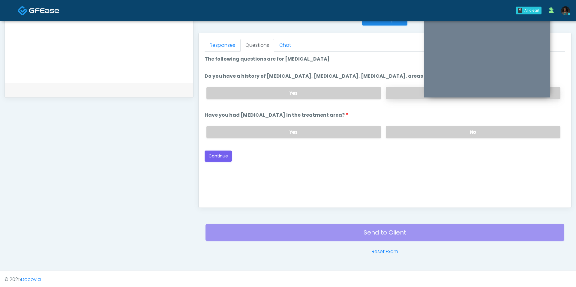
click at [401, 92] on label "No" at bounding box center [473, 93] width 174 height 12
click at [401, 137] on div "Yes No" at bounding box center [382, 132] width 363 height 22
click at [401, 135] on label "No" at bounding box center [473, 132] width 174 height 12
click at [214, 158] on button "Continue" at bounding box center [217, 156] width 27 height 11
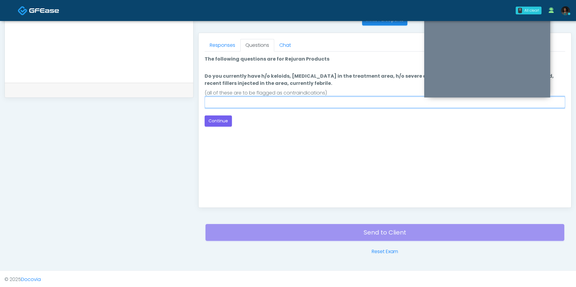
click at [259, 101] on input "Do you currently have h/o keloids, skin infection in the treatment area, h/o se…" at bounding box center [384, 102] width 360 height 11
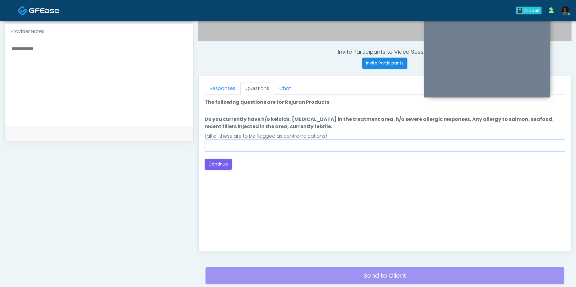
scroll to position [204, 0]
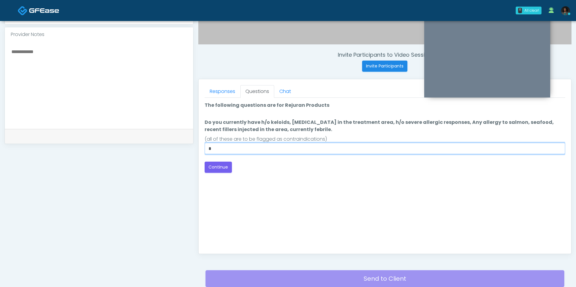
type input "**"
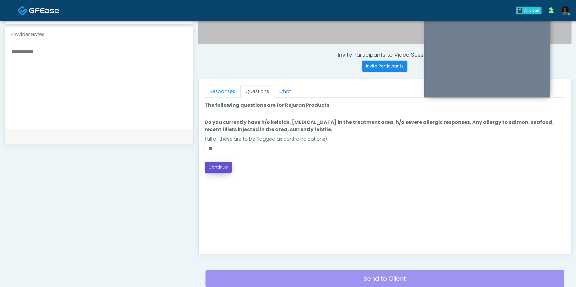
click at [217, 168] on button "Continue" at bounding box center [217, 167] width 27 height 11
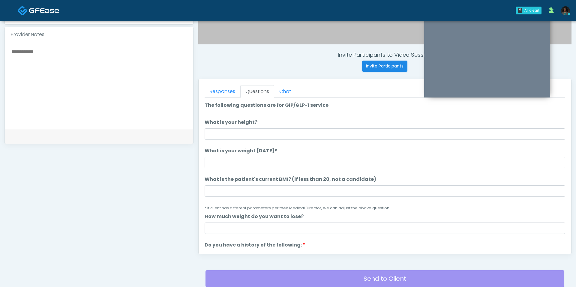
scroll to position [250, 0]
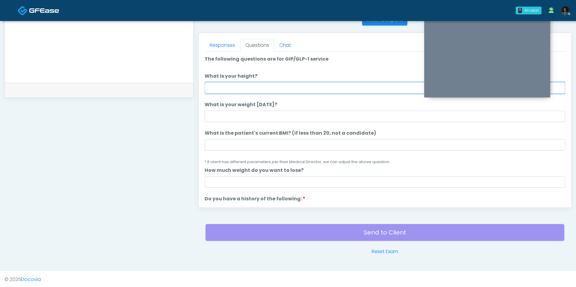
click at [227, 91] on input "What is your height?" at bounding box center [384, 87] width 360 height 11
type input "***"
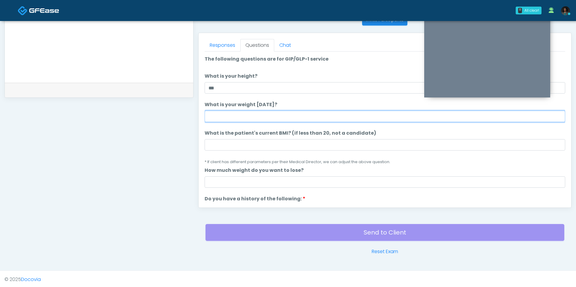
click at [230, 111] on input "What is your weight today?" at bounding box center [384, 116] width 360 height 11
type input "***"
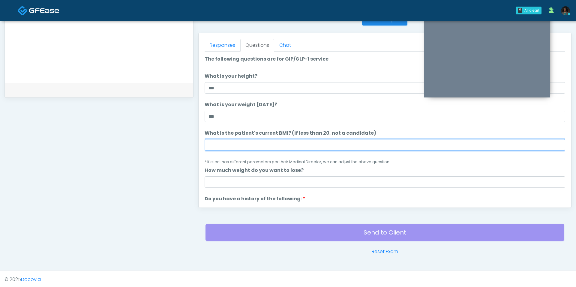
click at [232, 147] on input "What is the patient's current BMI? (if less than 20, not a candidate)" at bounding box center [384, 144] width 360 height 11
type input "****"
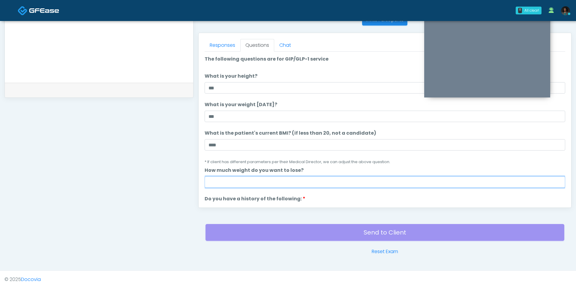
click at [246, 177] on input "How much weight do you want to lose?" at bounding box center [384, 181] width 360 height 11
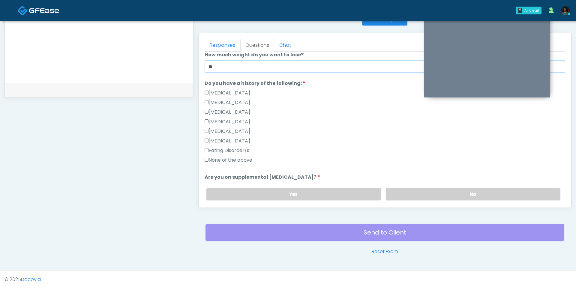
scroll to position [116, 0]
type input "**"
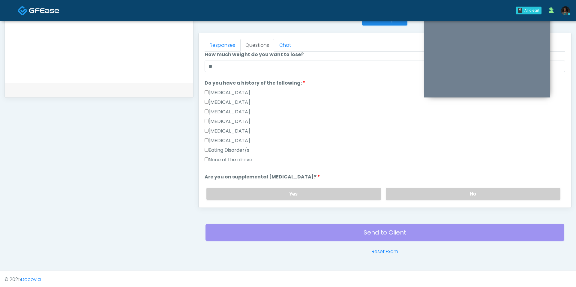
click at [216, 162] on div "None of the above" at bounding box center [384, 161] width 360 height 10
click at [210, 158] on label "None of the above" at bounding box center [228, 159] width 48 height 7
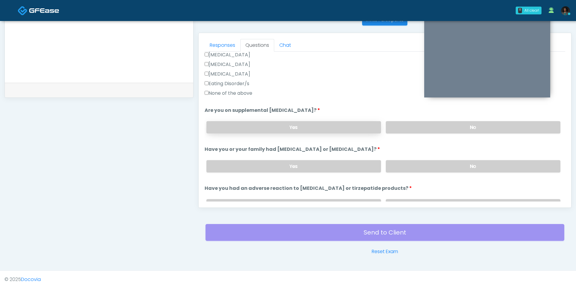
scroll to position [184, 0]
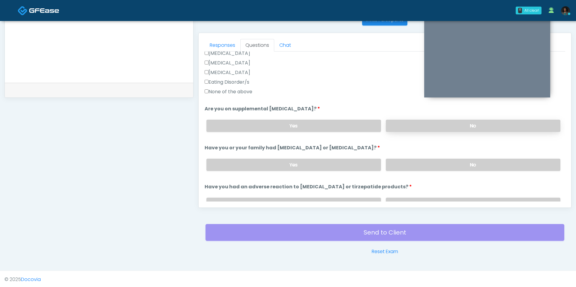
click at [409, 122] on label "No" at bounding box center [473, 126] width 174 height 12
click at [411, 164] on label "No" at bounding box center [473, 165] width 174 height 12
click at [411, 194] on div "Yes No" at bounding box center [382, 204] width 363 height 22
click at [411, 199] on label "No" at bounding box center [473, 204] width 174 height 12
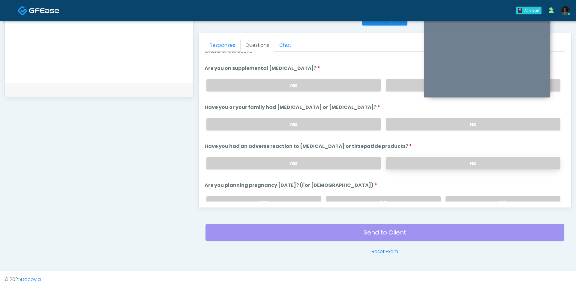
scroll to position [225, 0]
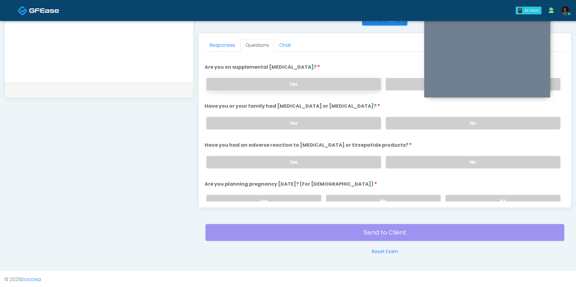
click at [350, 85] on label "Yes" at bounding box center [293, 84] width 174 height 12
click at [403, 83] on label "No" at bounding box center [473, 84] width 174 height 12
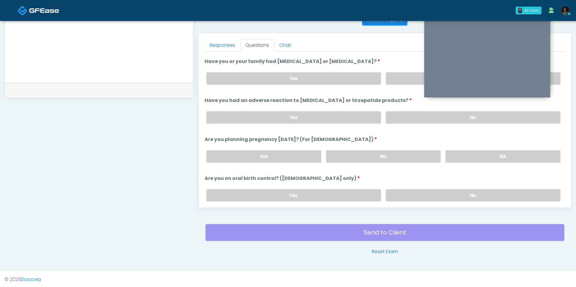
scroll to position [270, 0]
click at [348, 153] on label "No" at bounding box center [383, 156] width 115 height 12
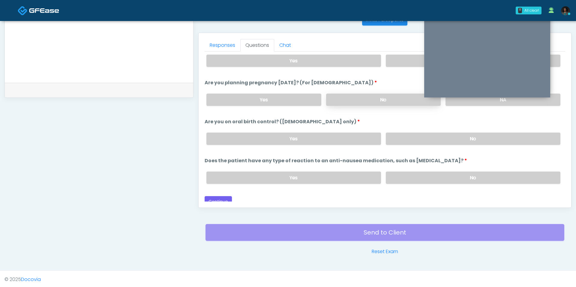
scroll to position [327, 0]
click at [411, 133] on label "No" at bounding box center [473, 138] width 174 height 12
click at [403, 176] on label "No" at bounding box center [473, 177] width 174 height 12
click at [221, 197] on button "Continue" at bounding box center [217, 200] width 27 height 11
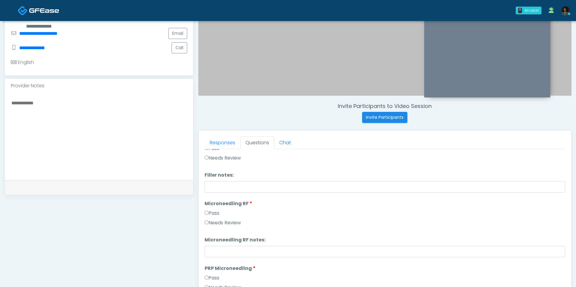
scroll to position [0, 0]
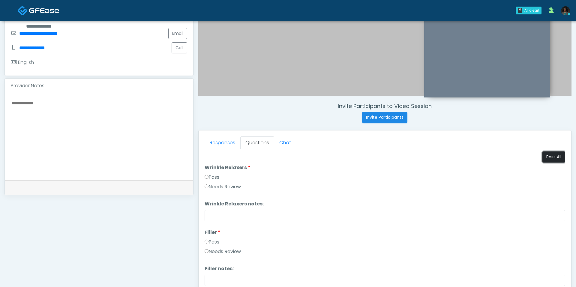
click at [550, 154] on button "Pass All" at bounding box center [553, 156] width 23 height 11
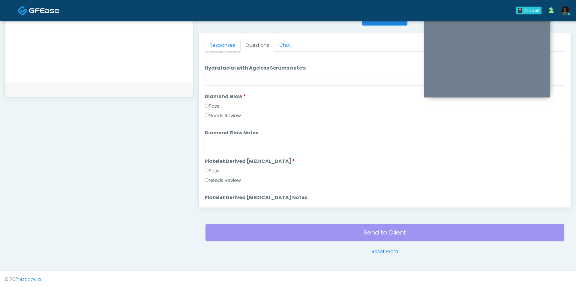
scroll to position [1181, 0]
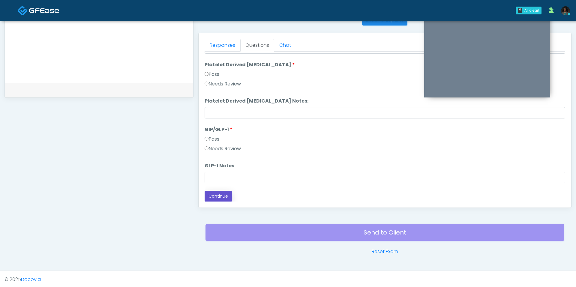
click at [214, 193] on button "Continue" at bounding box center [217, 196] width 27 height 11
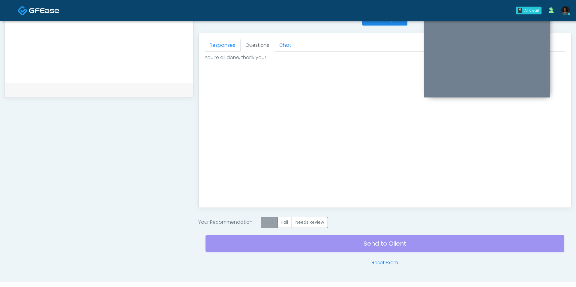
click at [269, 222] on label "Pass" at bounding box center [269, 222] width 17 height 11
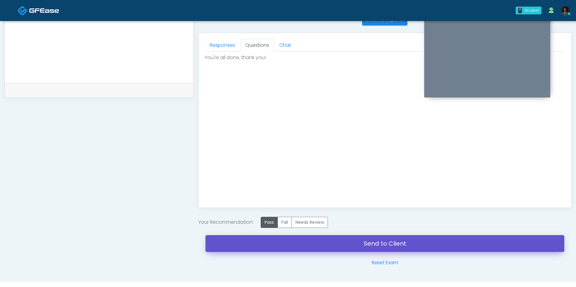
click at [282, 249] on link "Send to Client" at bounding box center [384, 243] width 359 height 17
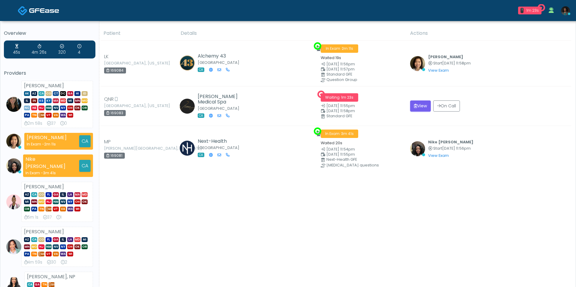
click at [564, 9] on img at bounding box center [565, 10] width 9 height 9
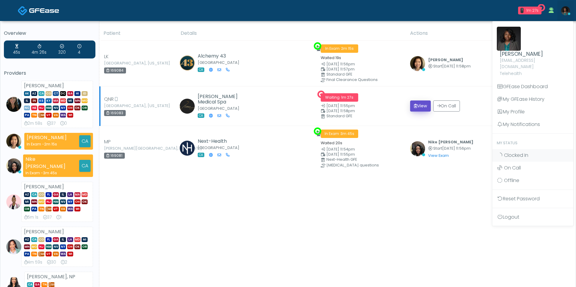
click at [419, 109] on button "View" at bounding box center [420, 105] width 21 height 11
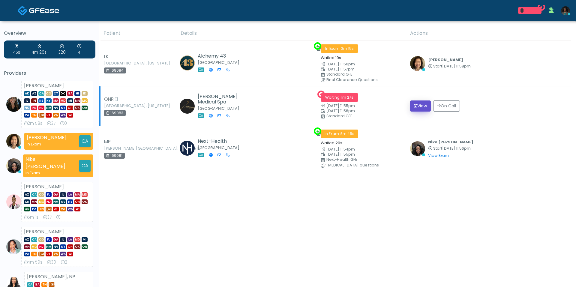
click at [420, 105] on button "View" at bounding box center [420, 105] width 21 height 11
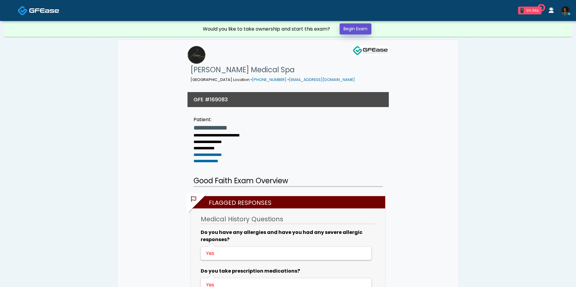
click at [356, 24] on link "Begin Exam" at bounding box center [355, 28] width 32 height 11
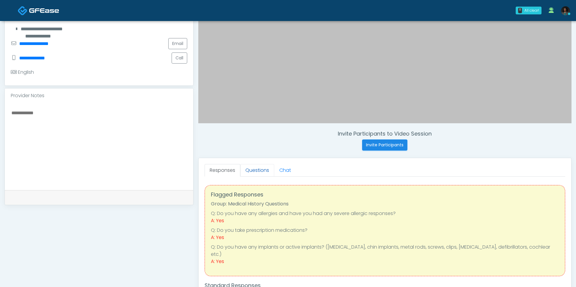
scroll to position [125, 0]
click at [254, 170] on link "Questions" at bounding box center [257, 170] width 34 height 13
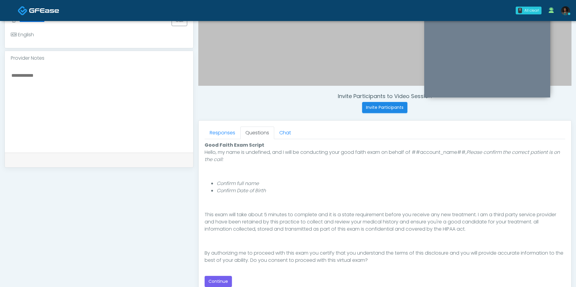
scroll to position [163, 0]
click at [214, 275] on button "Continue" at bounding box center [217, 280] width 27 height 11
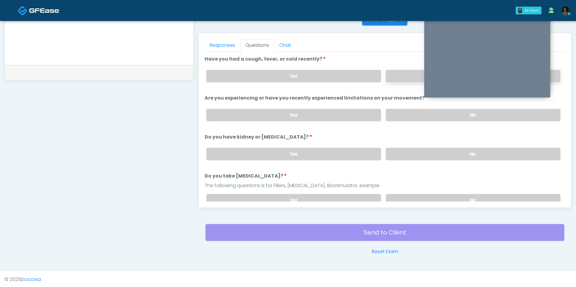
click at [402, 73] on label "No" at bounding box center [473, 76] width 174 height 12
click at [390, 109] on label "No" at bounding box center [473, 115] width 174 height 12
click at [394, 153] on label "No" at bounding box center [473, 154] width 174 height 12
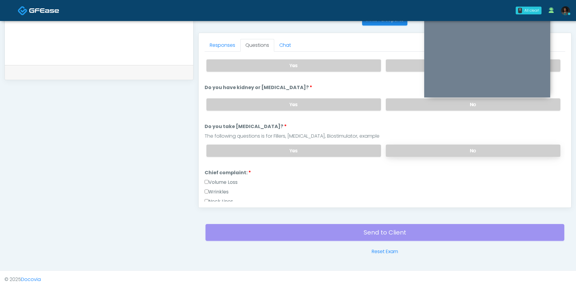
scroll to position [51, 0]
click at [415, 148] on label "No" at bounding box center [473, 149] width 174 height 12
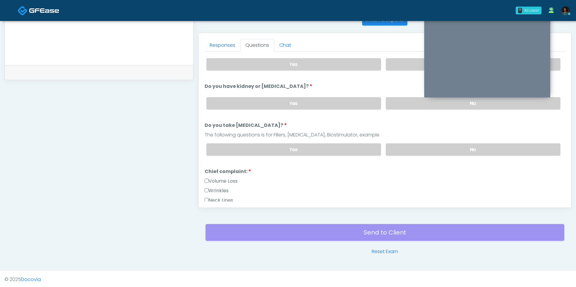
scroll to position [141, 0]
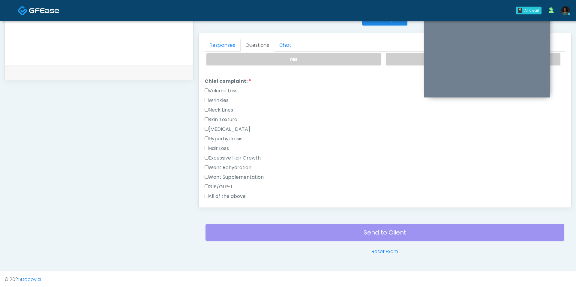
click at [222, 183] on label "GIP/GLP-1" at bounding box center [218, 186] width 28 height 7
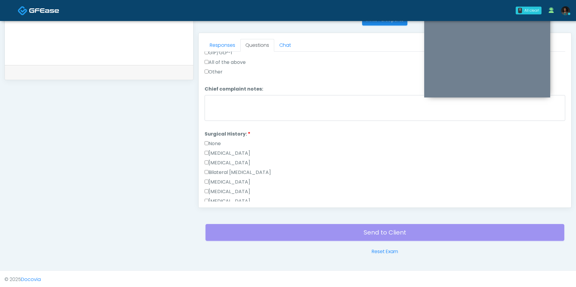
scroll to position [352, 0]
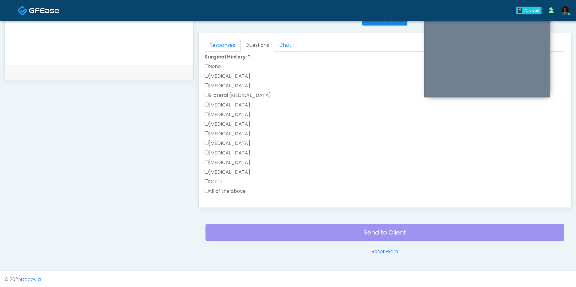
click at [231, 103] on label "Breast Augmentation" at bounding box center [227, 104] width 46 height 7
click at [233, 73] on label "Cesarean Section" at bounding box center [227, 76] width 46 height 7
click at [228, 112] on label "Liposuction" at bounding box center [227, 114] width 46 height 7
click at [231, 168] on label "Tonsillectomy" at bounding box center [227, 171] width 46 height 7
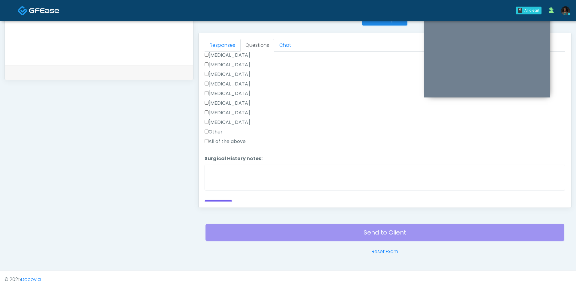
scroll to position [408, 0]
click at [224, 197] on button "Continue" at bounding box center [217, 199] width 27 height 11
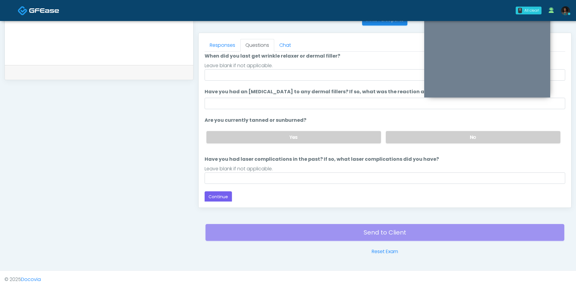
scroll to position [0, 0]
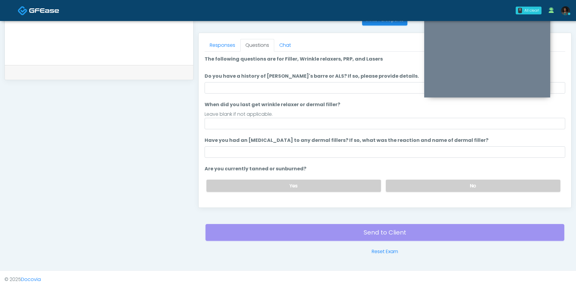
click at [284, 77] on label "Do you have a history of Guillain's barre or ALS? If so, please provide details." at bounding box center [311, 76] width 214 height 7
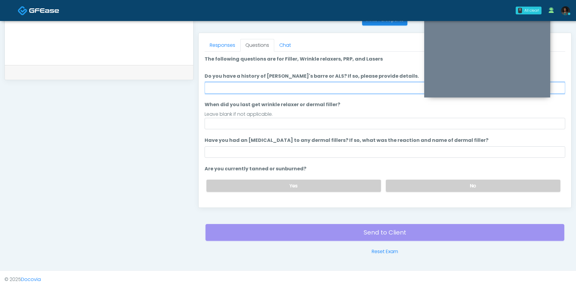
click at [284, 82] on input "Do you have a history of Guillain's barre or ALS? If so, please provide details." at bounding box center [384, 87] width 360 height 11
click at [279, 86] on input "Do you have a history of Guillain's barre or ALS? If so, please provide details." at bounding box center [384, 87] width 360 height 11
type input "**"
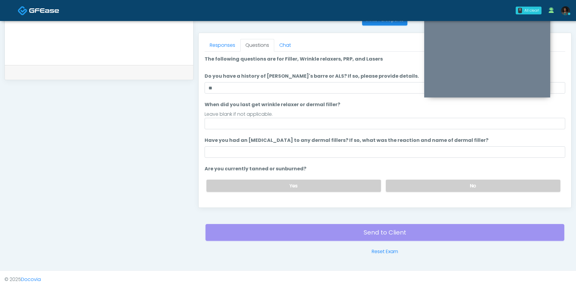
click at [255, 128] on ol "The following questions are for Filler, Wrinkle relaxers, PRP, and Lasers The f…" at bounding box center [384, 143] width 360 height 177
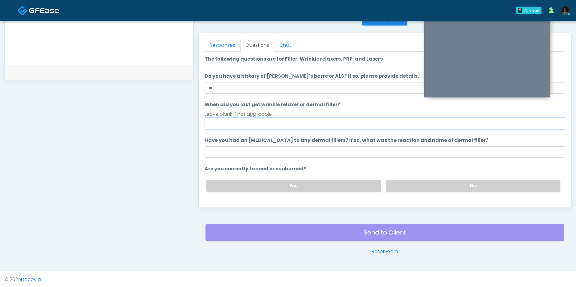
click at [253, 118] on input "When did you last get wrinkle relaxer or dermal filler?" at bounding box center [384, 123] width 360 height 11
type input "**"
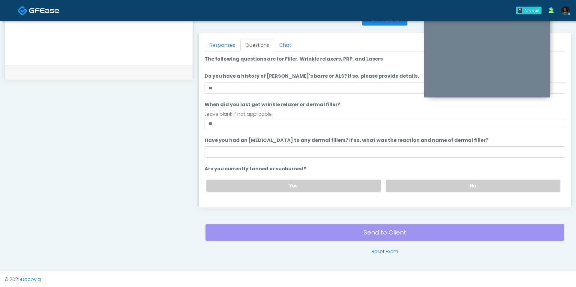
click at [253, 145] on li "Have you had an allergic response to any dermal fillers? If so, what was the re…" at bounding box center [384, 147] width 360 height 21
click at [248, 158] on ol "The following questions are for Filler, Wrinkle relaxers, PRP, and Lasers The f…" at bounding box center [384, 143] width 360 height 177
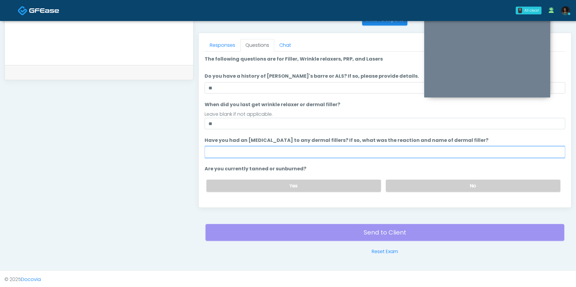
click at [245, 154] on input "Have you had an allergic response to any dermal fillers? If so, what was the re…" at bounding box center [384, 151] width 360 height 11
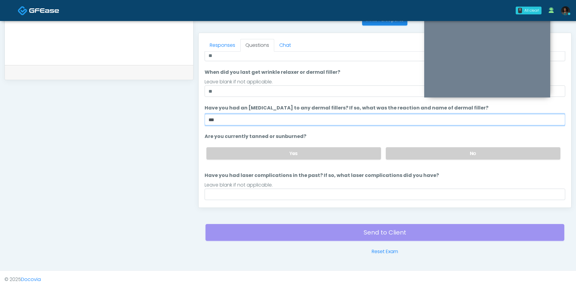
scroll to position [37, 0]
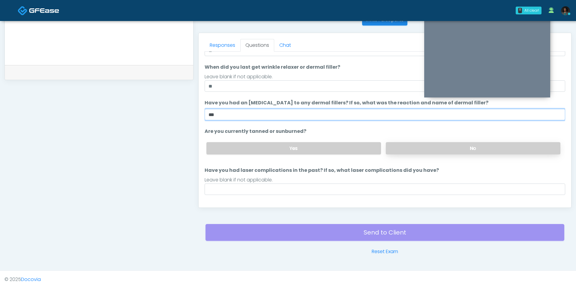
type input "***"
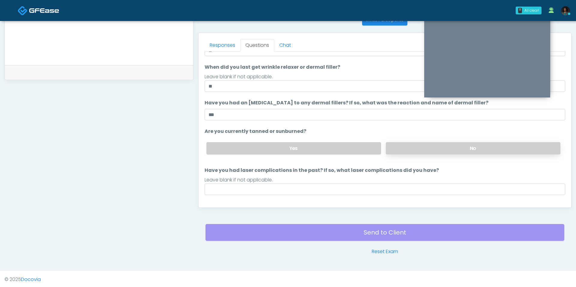
click at [420, 143] on label "No" at bounding box center [473, 148] width 174 height 12
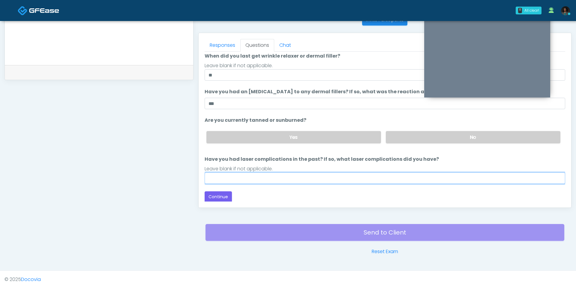
click at [280, 180] on input "Have you had laser complications in the past? If so, what laser complications d…" at bounding box center [384, 177] width 360 height 11
type input "***"
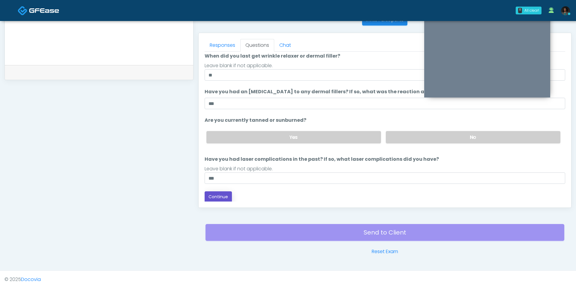
click at [226, 191] on button "Continue" at bounding box center [217, 196] width 27 height 11
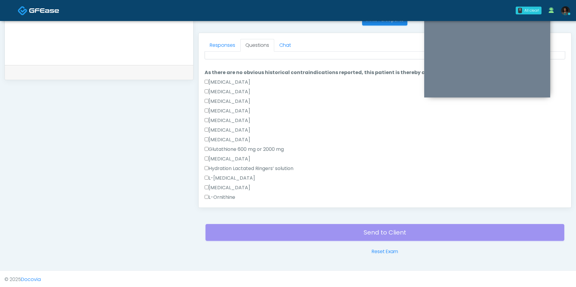
scroll to position [0, 0]
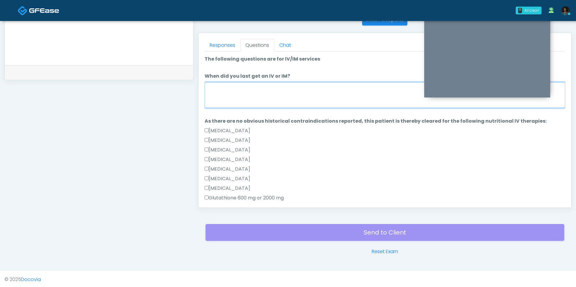
click at [256, 95] on textarea "When did you last get an IV or IM?" at bounding box center [384, 95] width 360 height 26
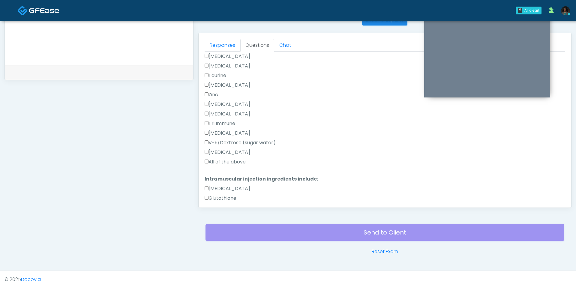
click at [227, 161] on label "All of the above" at bounding box center [224, 161] width 41 height 7
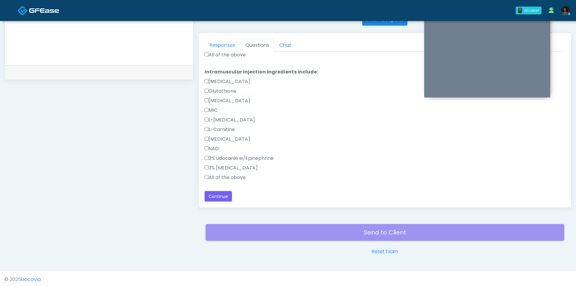
click at [228, 170] on div "3% Carbocaine" at bounding box center [384, 169] width 360 height 10
click at [228, 175] on label "All of the above" at bounding box center [224, 177] width 41 height 7
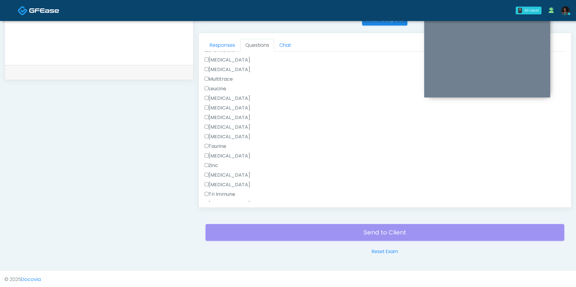
scroll to position [0, 0]
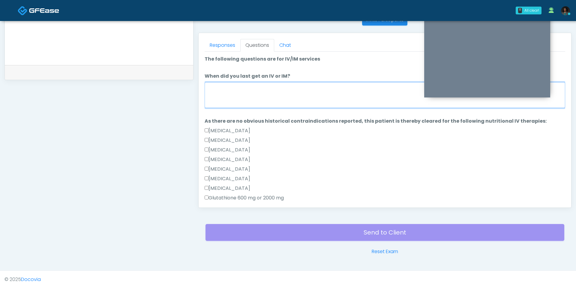
click at [258, 84] on textarea "When did you last get an IV or IM?" at bounding box center [384, 95] width 360 height 26
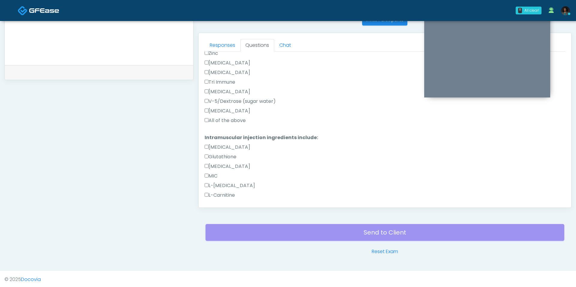
scroll to position [373, 0]
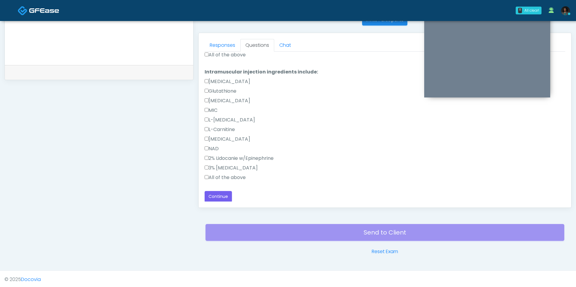
type textarea "***"
click at [226, 191] on div "Back Continue" at bounding box center [384, 196] width 360 height 11
click at [225, 196] on button "Continue" at bounding box center [217, 196] width 27 height 11
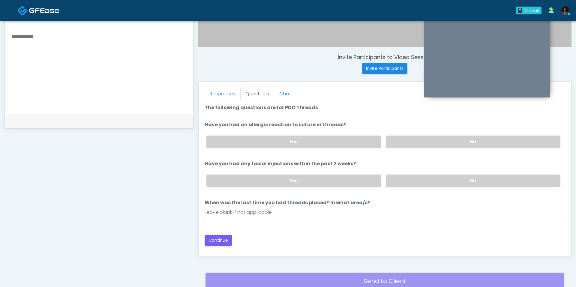
scroll to position [198, 0]
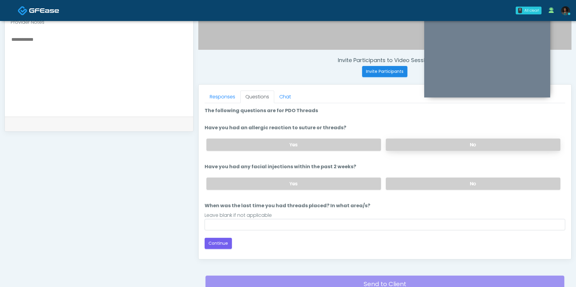
click at [394, 140] on label "No" at bounding box center [473, 145] width 174 height 12
click at [408, 182] on label "No" at bounding box center [473, 183] width 174 height 12
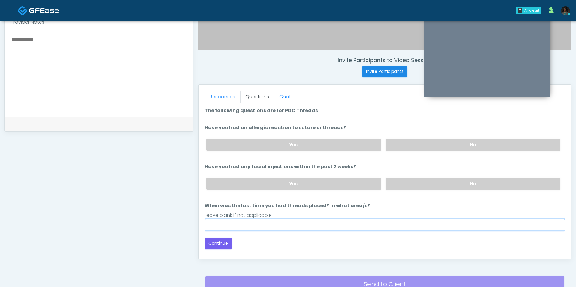
click at [346, 228] on input "When was the last time you had threads placed? In what area/s?" at bounding box center [384, 224] width 360 height 11
type input "***"
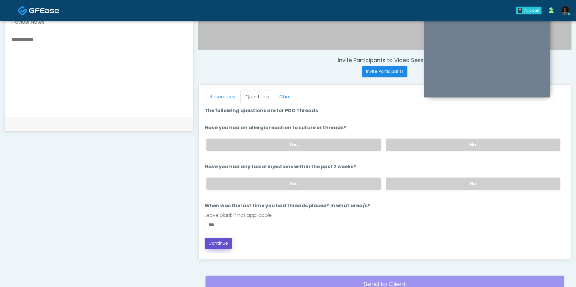
click at [219, 241] on button "Continue" at bounding box center [217, 243] width 27 height 11
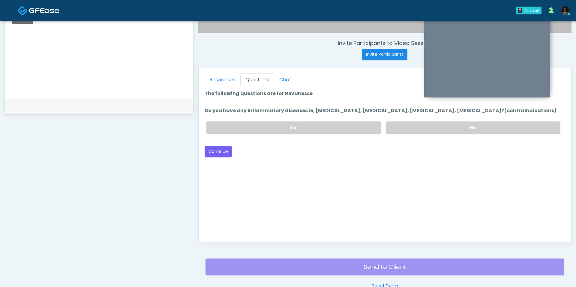
scroll to position [215, 0]
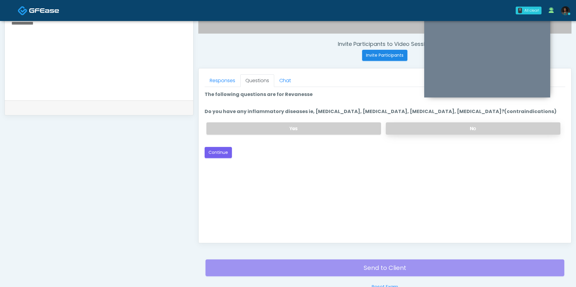
click at [443, 125] on label "No" at bounding box center [473, 128] width 174 height 12
click at [213, 151] on button "Continue" at bounding box center [217, 152] width 27 height 11
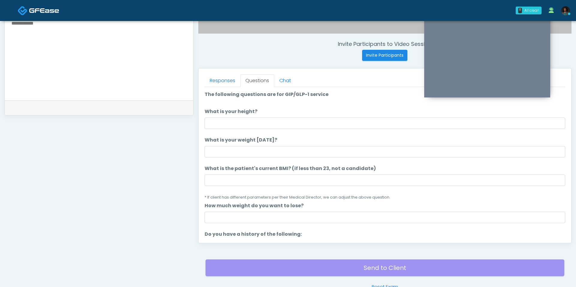
scroll to position [250, 0]
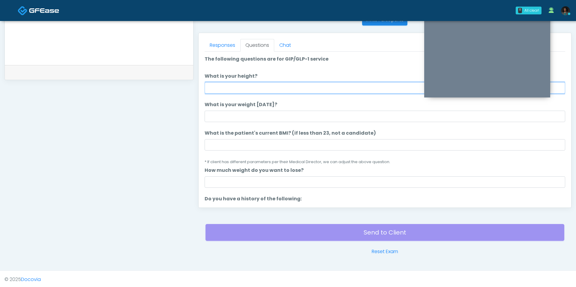
click at [221, 92] on input "What is your height?" at bounding box center [384, 87] width 360 height 11
type input "***"
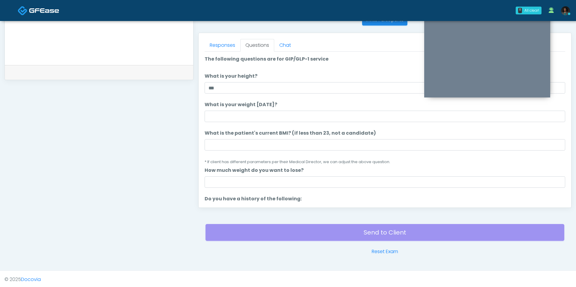
click at [234, 124] on ol "The following questions are for GIP/GLP-1 service The following questions are f…" at bounding box center [384, 285] width 360 height 460
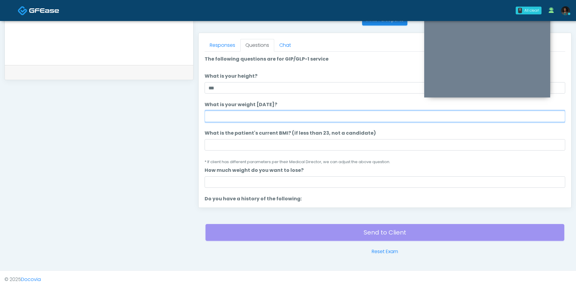
click at [234, 116] on input "What is your weight today?" at bounding box center [384, 116] width 360 height 11
type input "***"
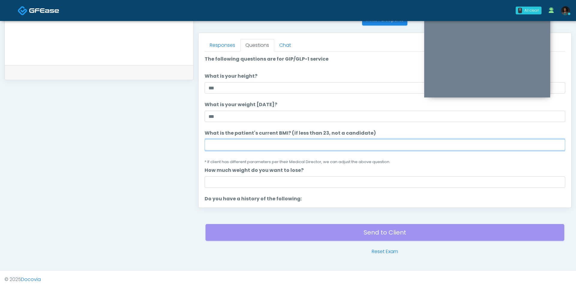
click at [242, 142] on input "What is the patient's current BMI? (if less than 23, not a candidate)" at bounding box center [384, 144] width 360 height 11
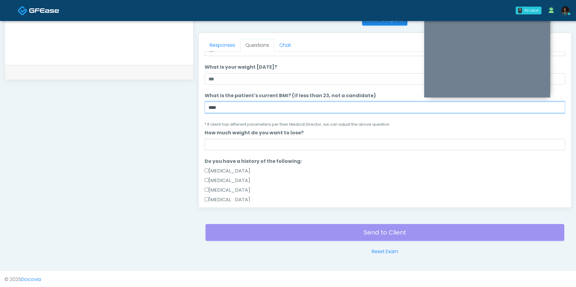
scroll to position [43, 0]
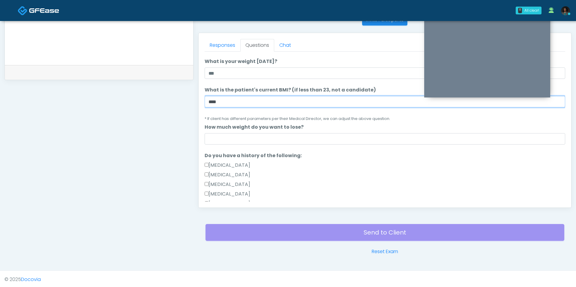
type input "****"
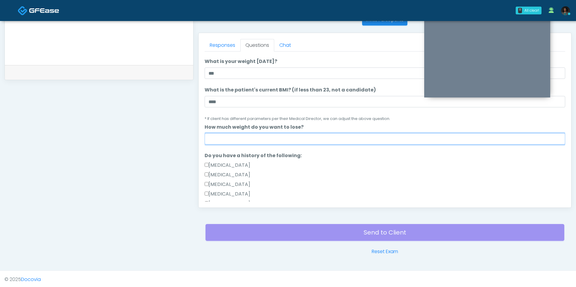
click at [261, 141] on input "How much weight do you want to lose?" at bounding box center [384, 138] width 360 height 11
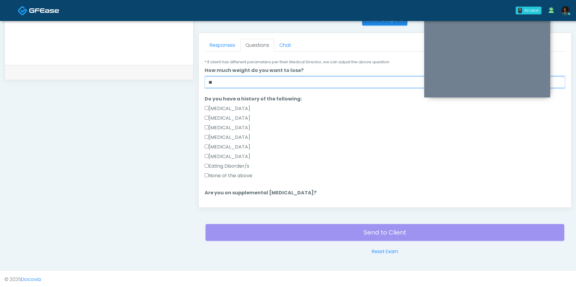
scroll to position [115, 0]
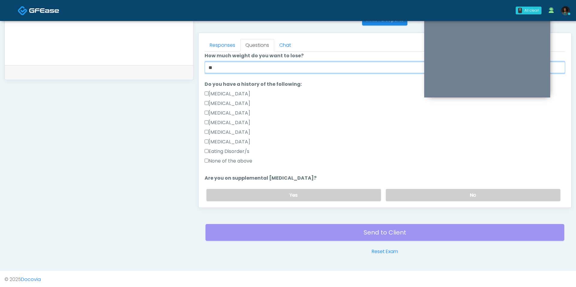
type input "**"
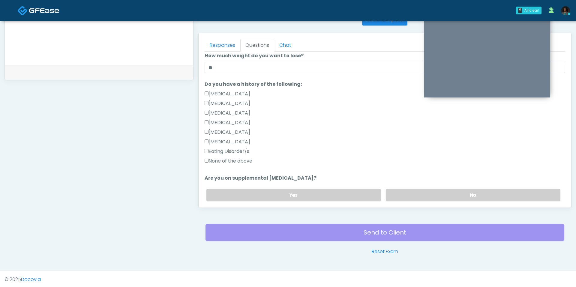
click at [236, 163] on label "None of the above" at bounding box center [228, 160] width 48 height 7
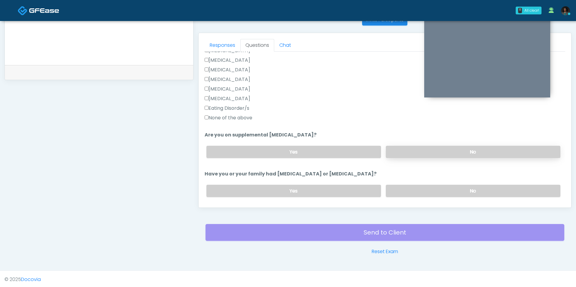
scroll to position [159, 0]
click at [430, 156] on div "Yes No" at bounding box center [382, 151] width 363 height 22
click at [425, 150] on label "No" at bounding box center [473, 151] width 174 height 12
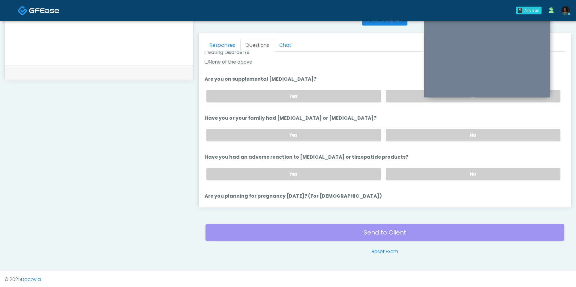
scroll to position [215, 0]
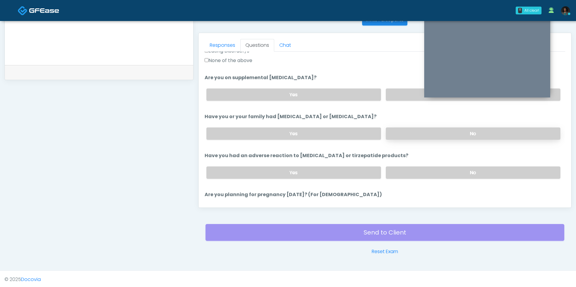
click at [422, 133] on label "No" at bounding box center [473, 133] width 174 height 12
click at [414, 169] on label "No" at bounding box center [473, 172] width 174 height 12
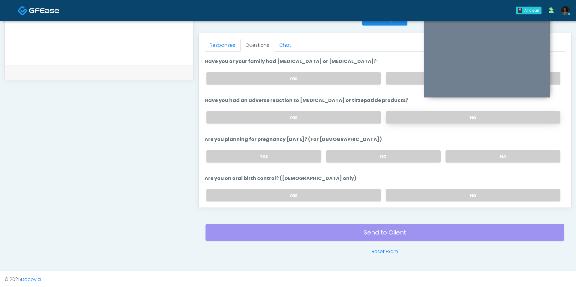
scroll to position [271, 0]
click at [406, 154] on label "No" at bounding box center [383, 155] width 115 height 12
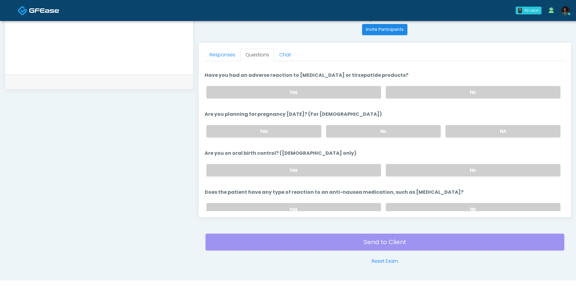
scroll to position [250, 0]
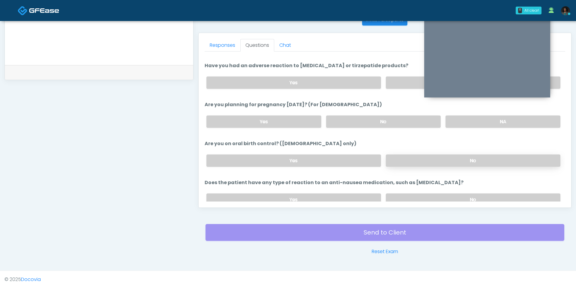
click at [424, 160] on label "No" at bounding box center [473, 160] width 174 height 12
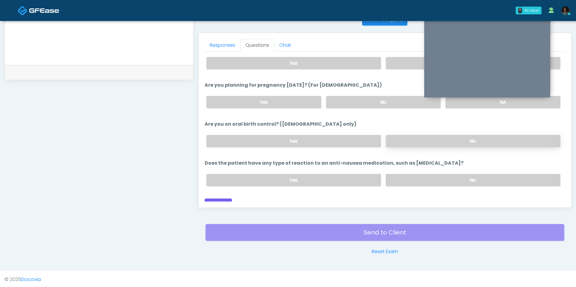
scroll to position [328, 0]
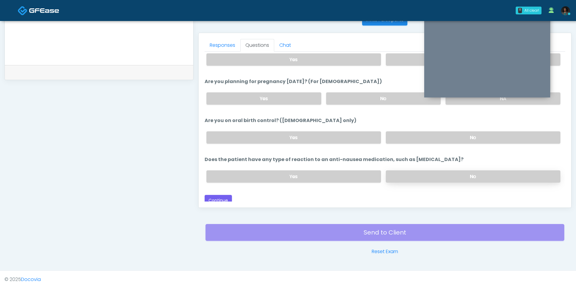
click at [424, 171] on label "No" at bounding box center [473, 176] width 174 height 12
click at [216, 198] on button "Continue" at bounding box center [217, 200] width 27 height 11
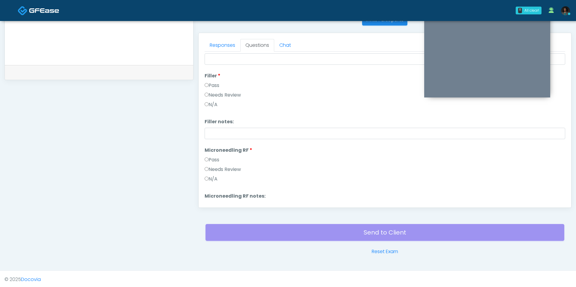
scroll to position [0, 0]
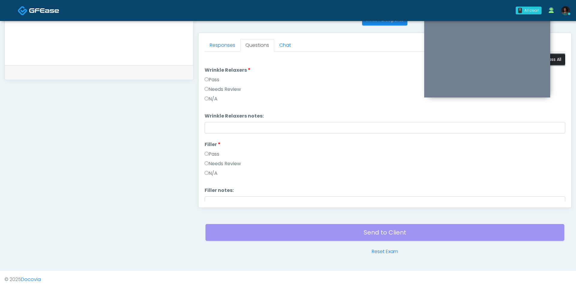
click at [556, 61] on button "Pass All" at bounding box center [553, 59] width 23 height 11
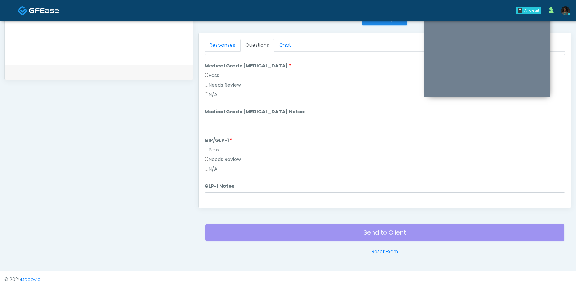
scroll to position [917, 0]
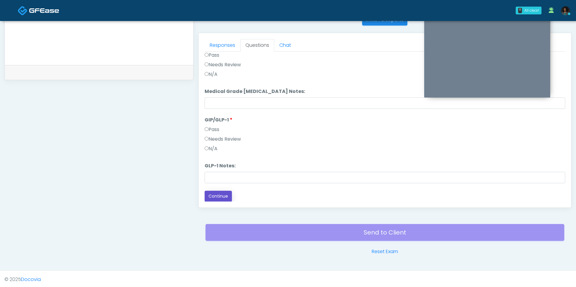
click at [226, 195] on button "Continue" at bounding box center [217, 196] width 27 height 11
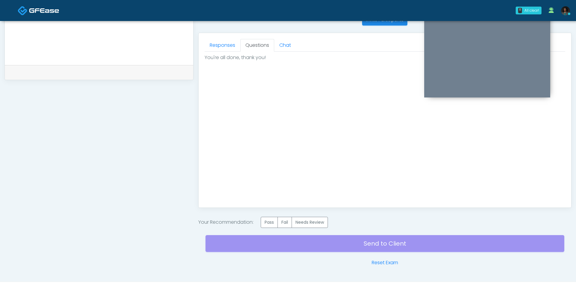
scroll to position [0, 0]
click at [268, 221] on label "Pass" at bounding box center [269, 222] width 17 height 11
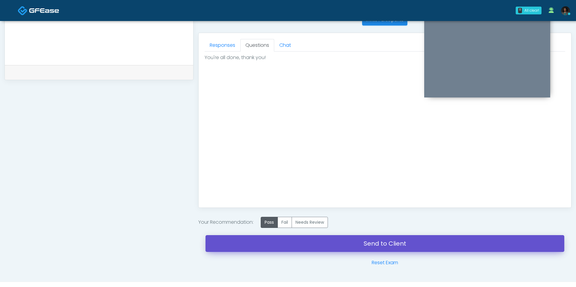
click at [285, 243] on link "Send to Client" at bounding box center [384, 243] width 359 height 17
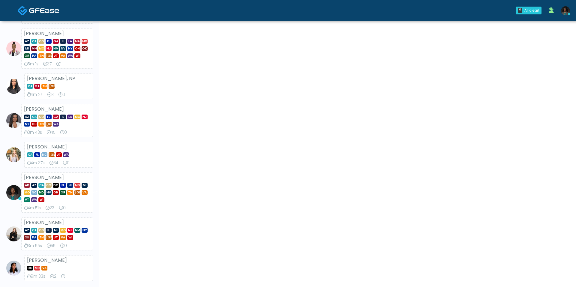
scroll to position [198, 0]
